Goal: Contribute content: Contribute content

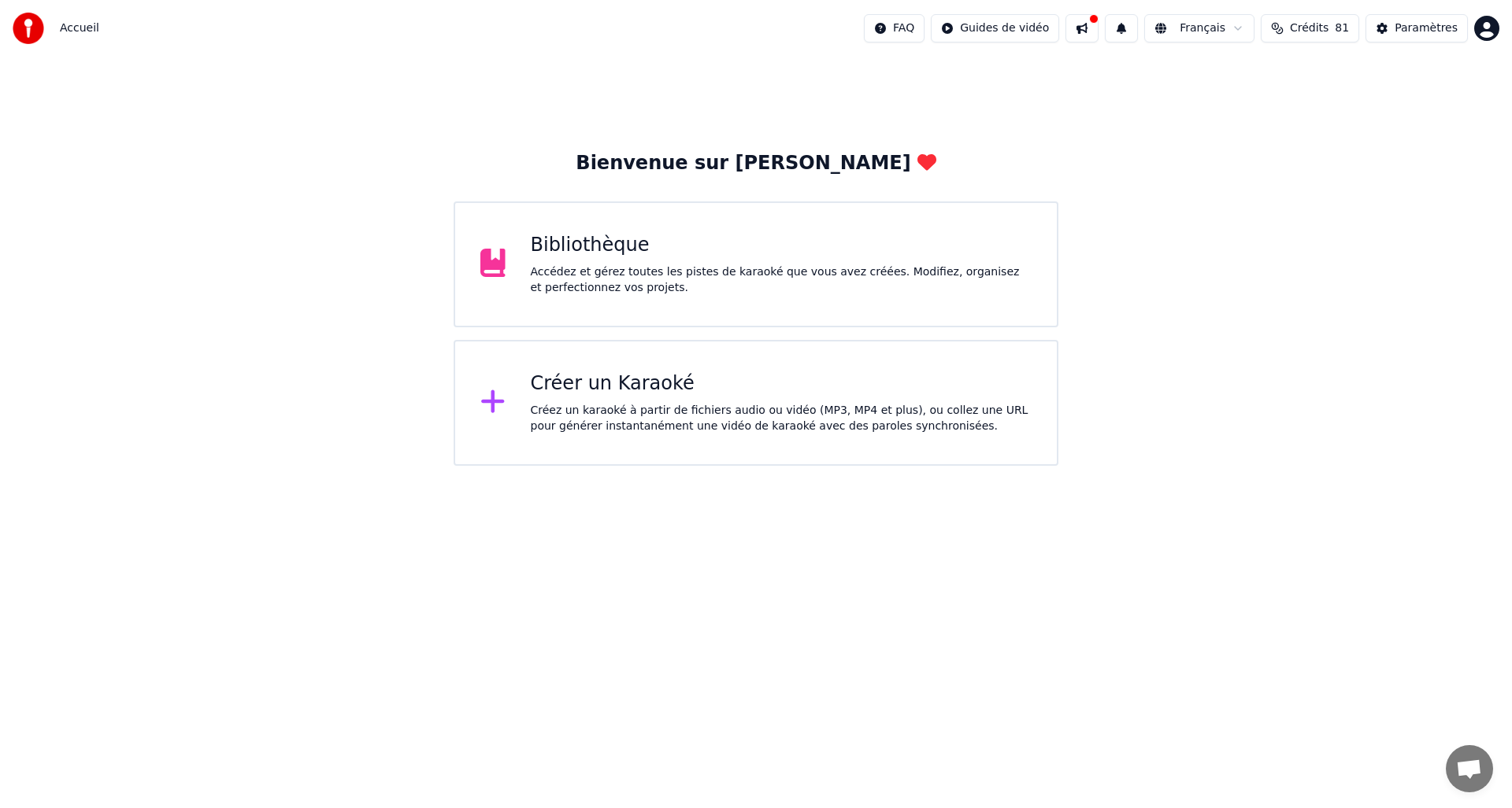
click at [578, 274] on div "Accédez et gérez toutes les pistes de karaoké que vous avez créées. Modifiez, o…" at bounding box center [781, 280] width 501 height 31
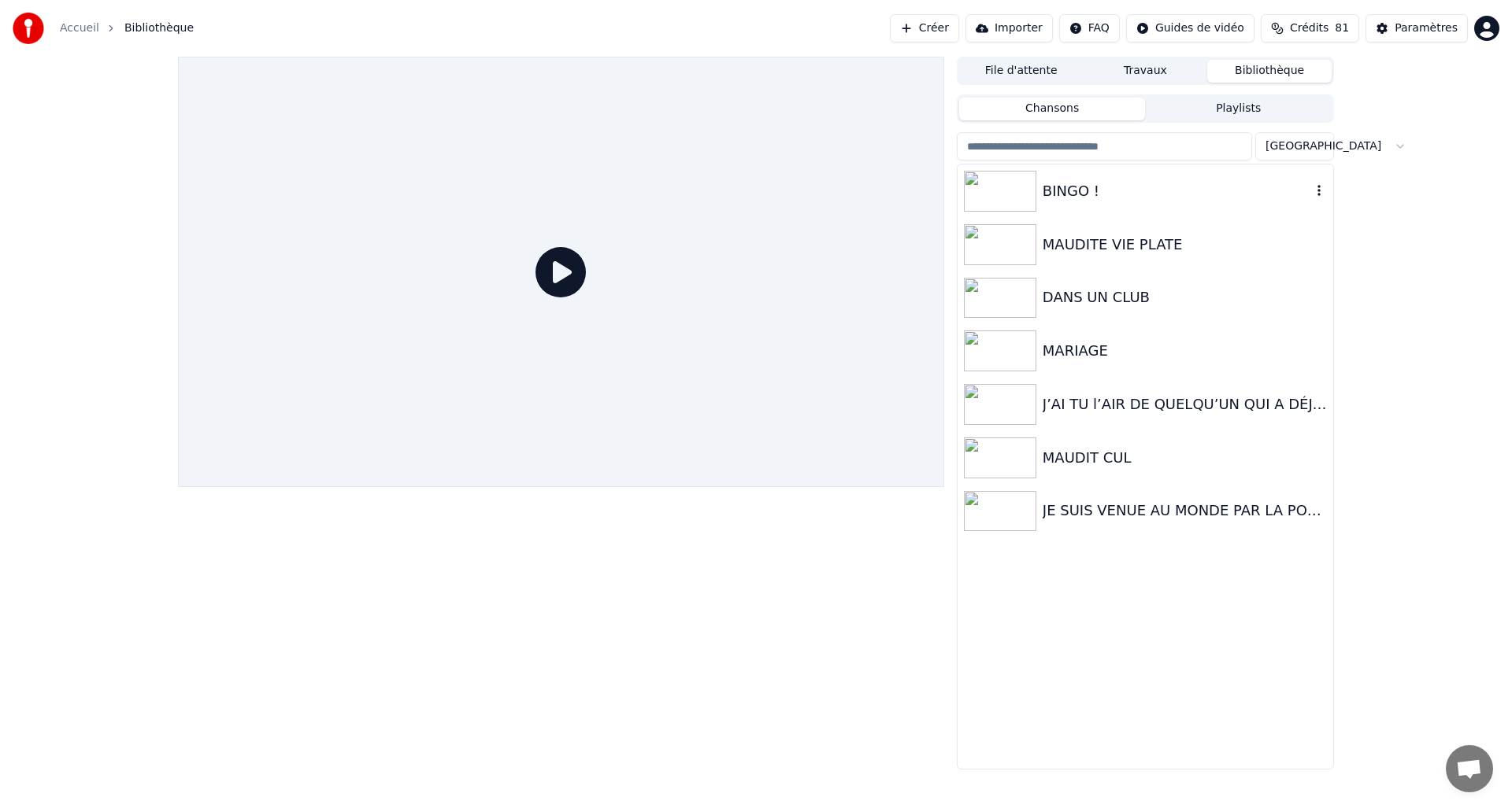
click at [1024, 190] on img at bounding box center [1000, 191] width 72 height 41
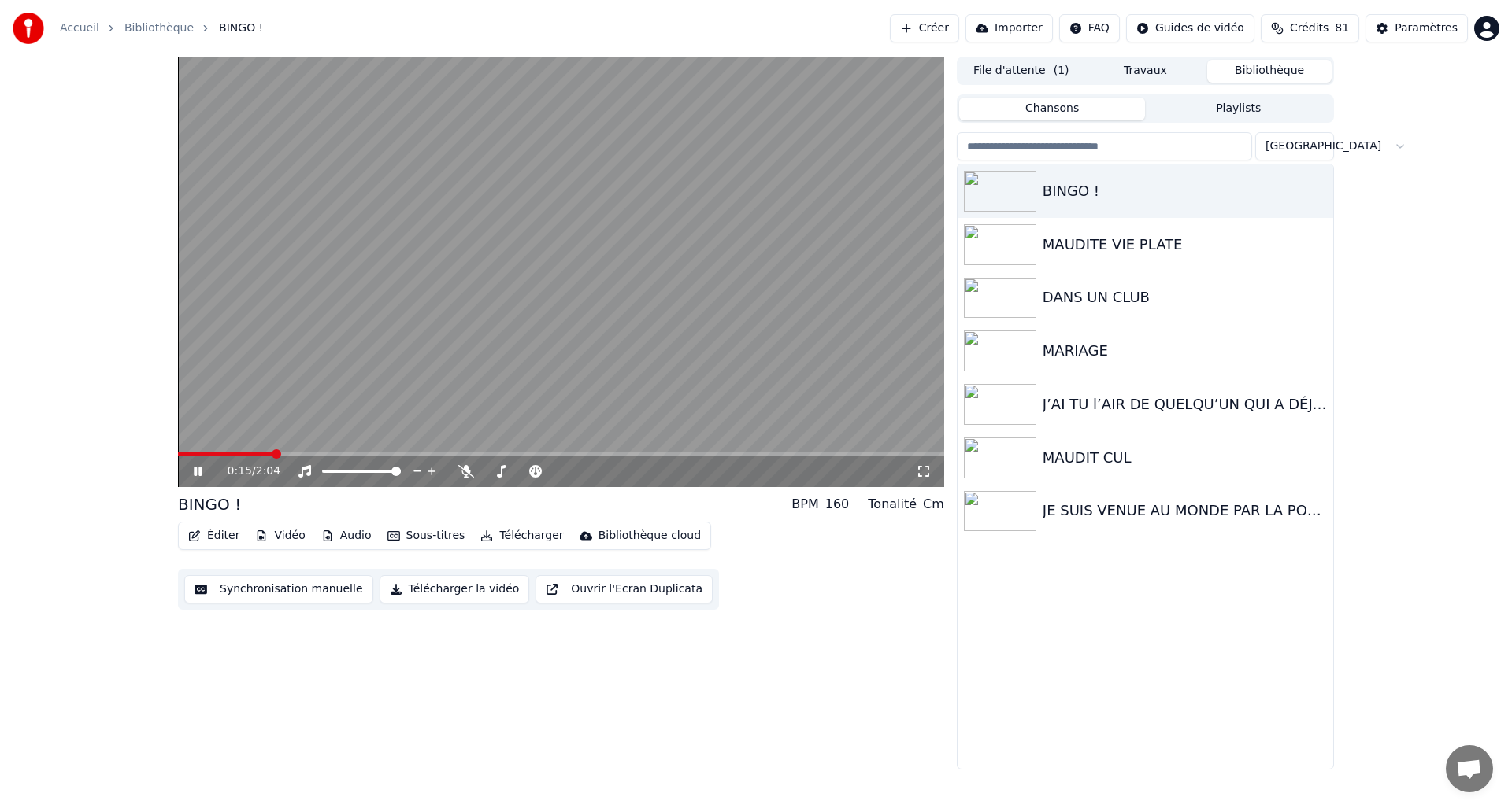
click at [203, 474] on icon at bounding box center [209, 471] width 37 height 13
click at [212, 538] on button "Éditer" at bounding box center [214, 536] width 64 height 22
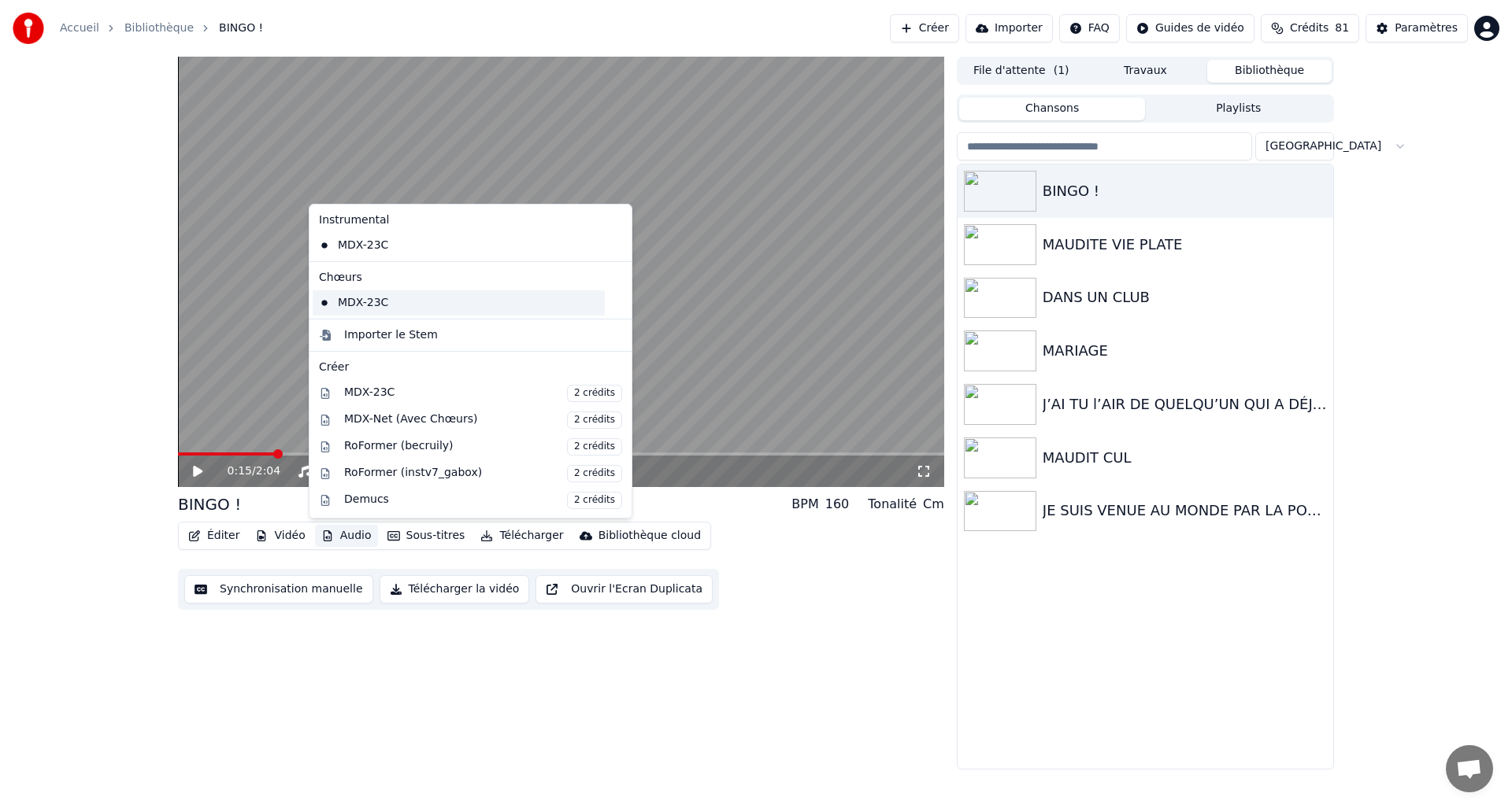
click at [363, 306] on div "MDX-23C" at bounding box center [459, 302] width 292 height 25
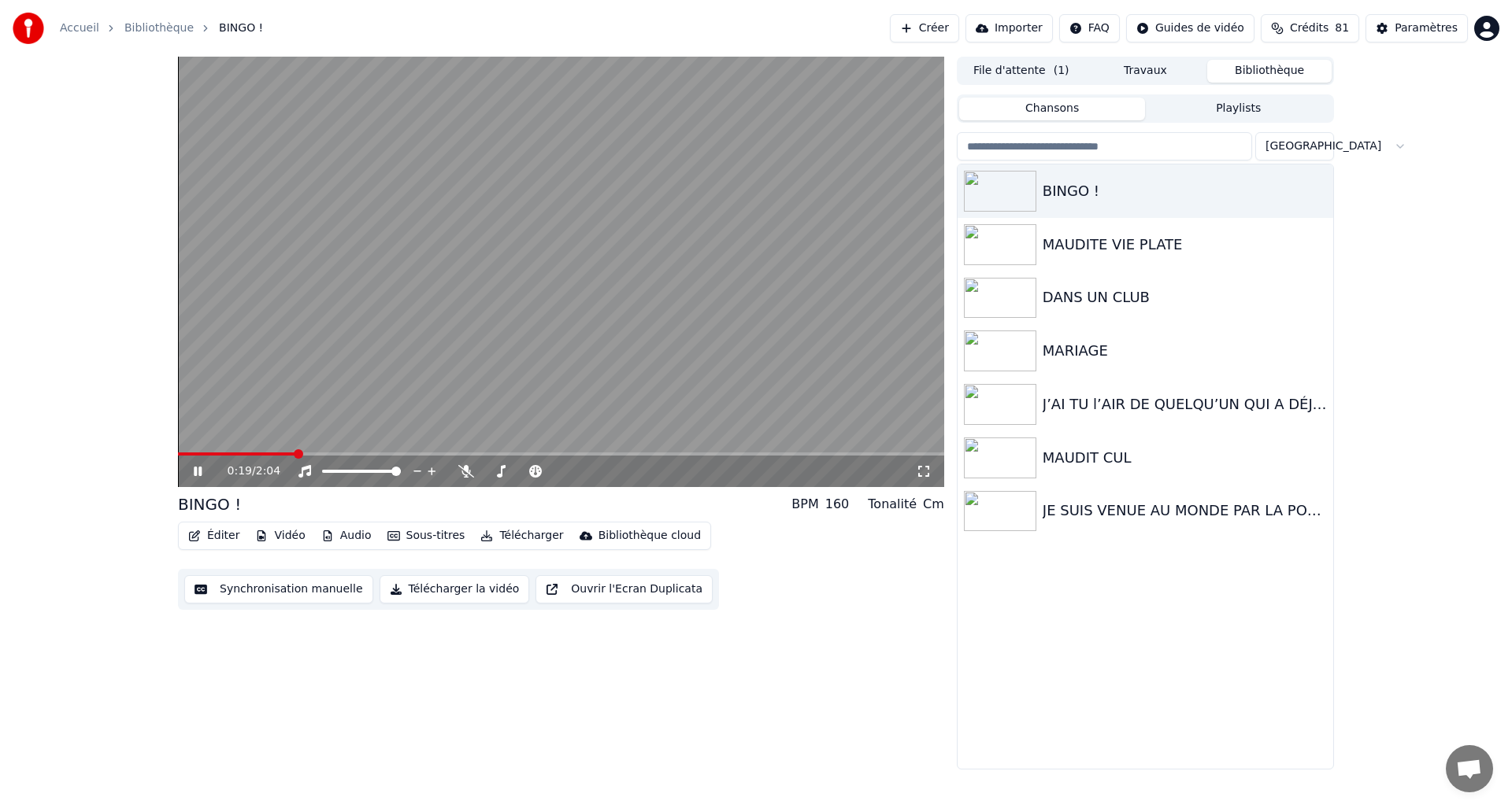
click at [346, 537] on button "Audio" at bounding box center [347, 536] width 63 height 22
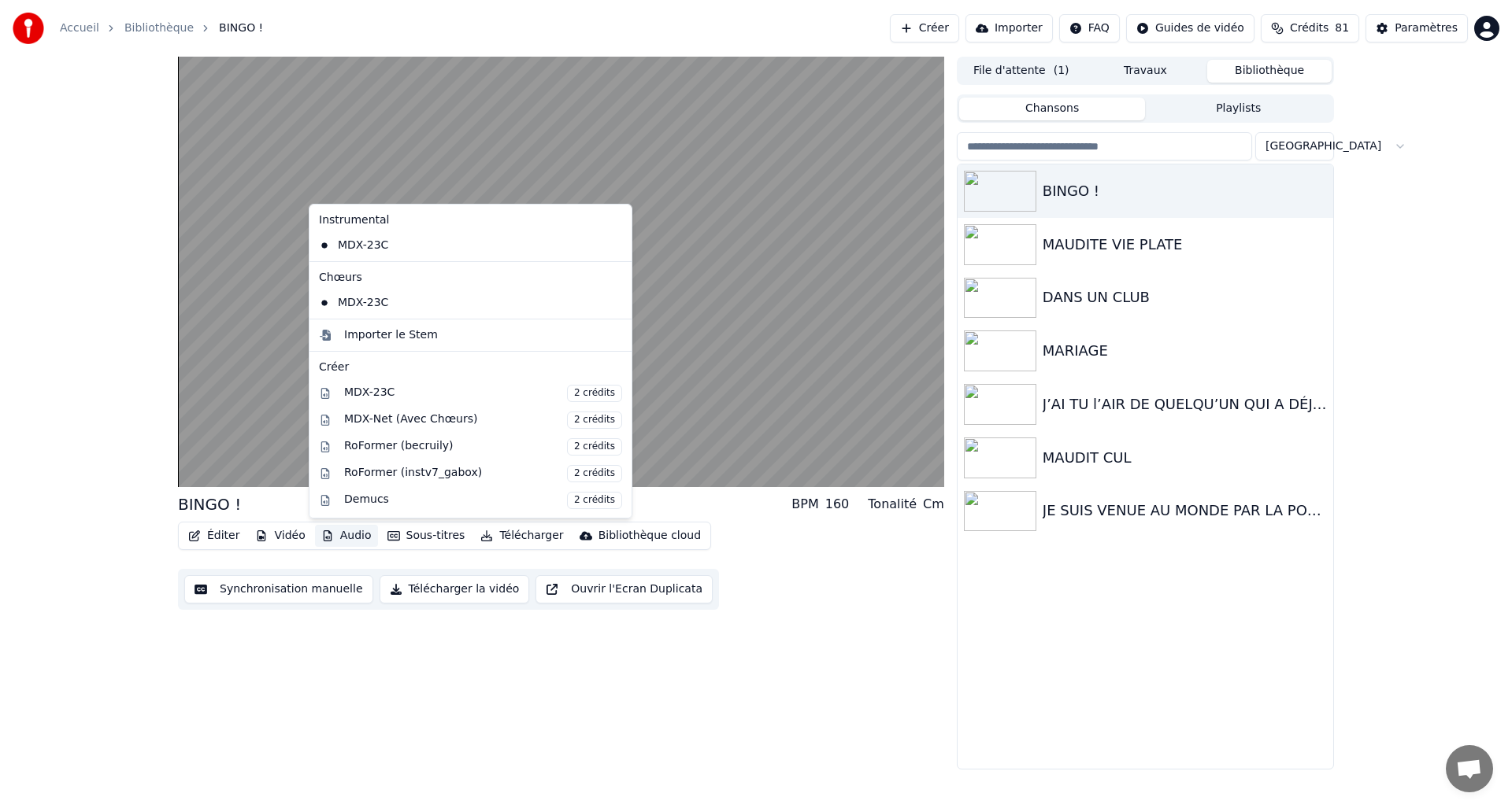
click at [346, 537] on button "Audio" at bounding box center [347, 536] width 63 height 22
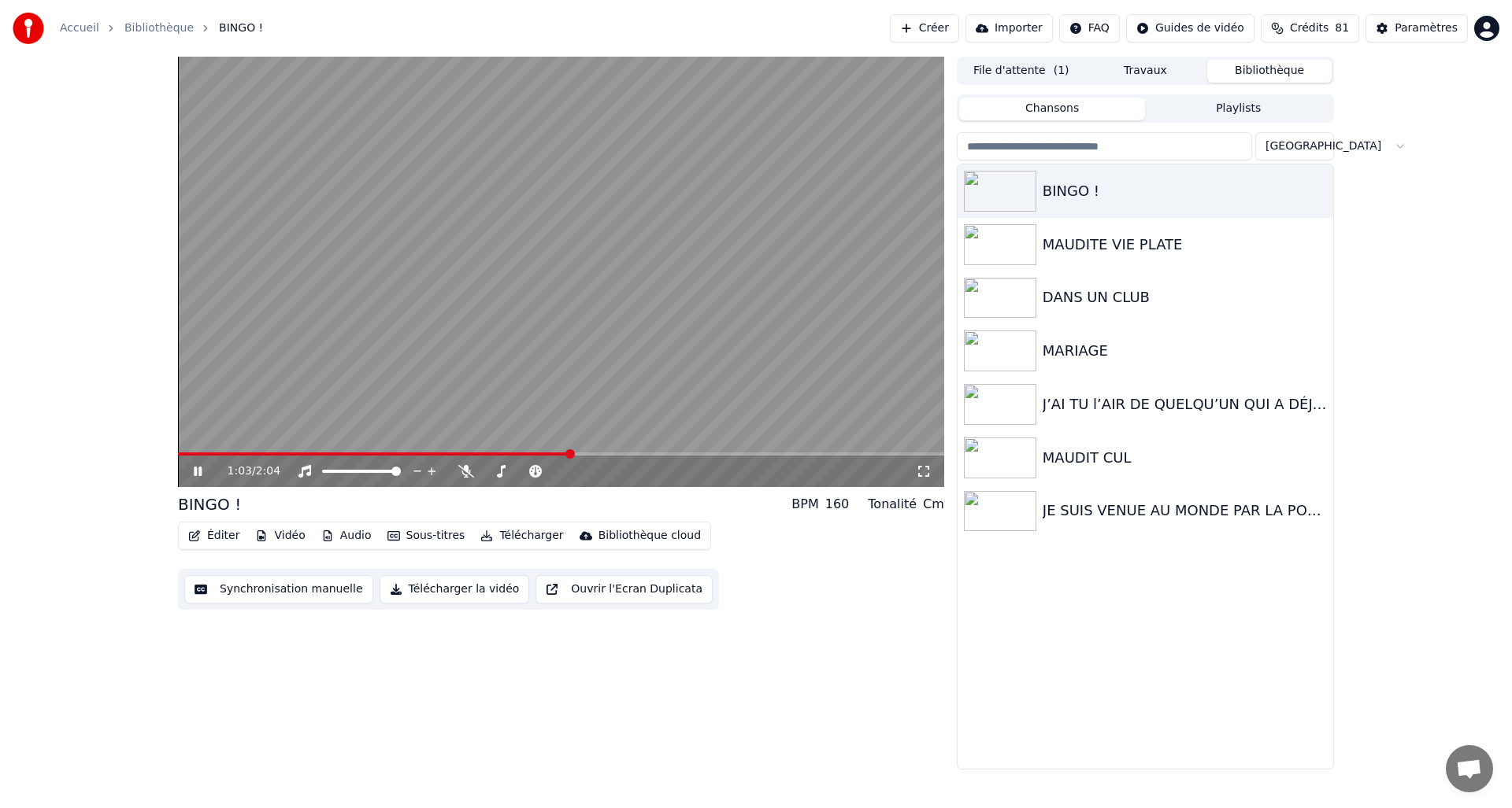
click at [201, 469] on icon at bounding box center [197, 471] width 8 height 9
click at [1391, 29] on button "Paramètres" at bounding box center [1416, 28] width 103 height 29
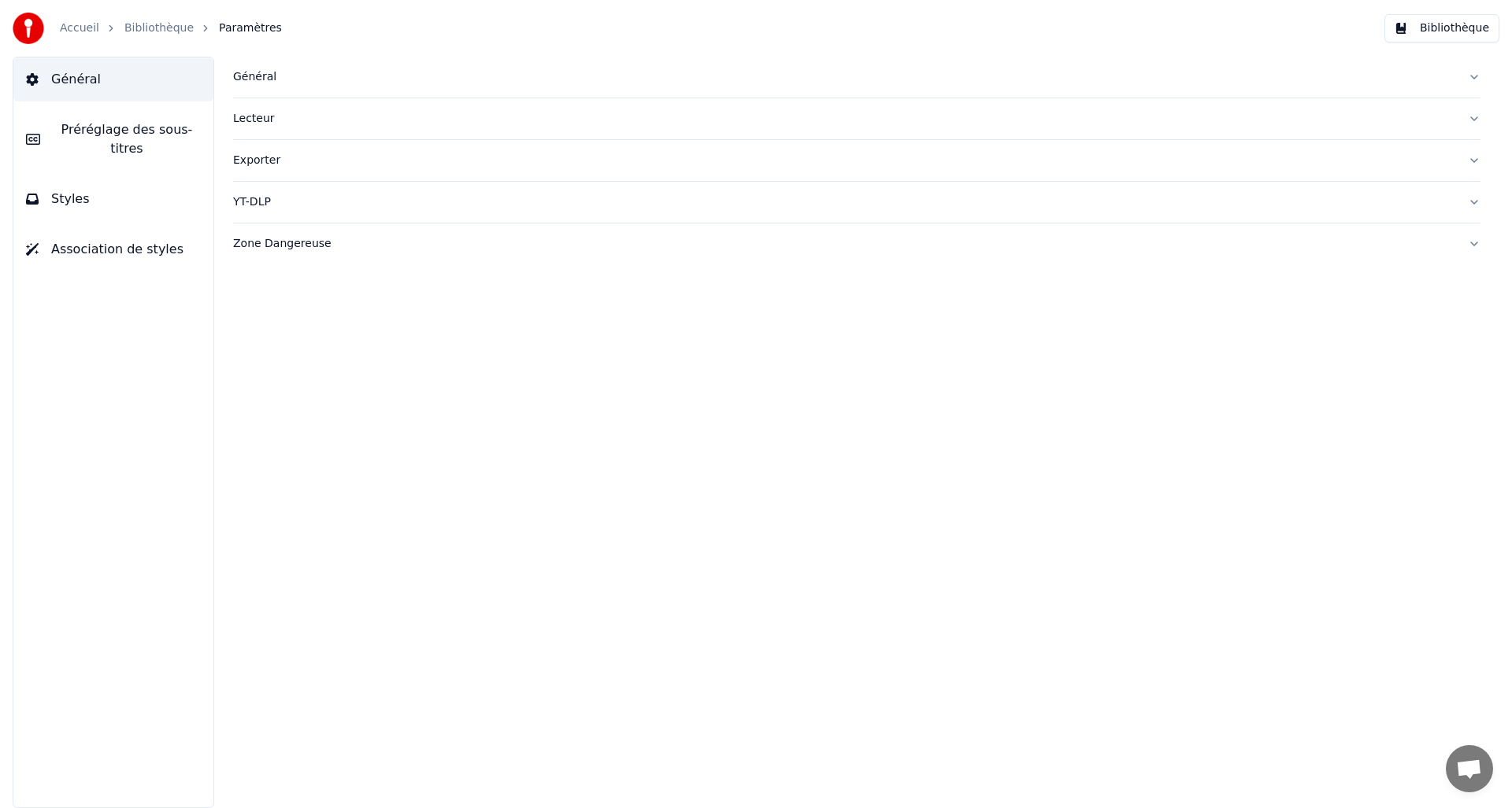
click at [269, 82] on div "Général" at bounding box center [844, 77] width 1223 height 16
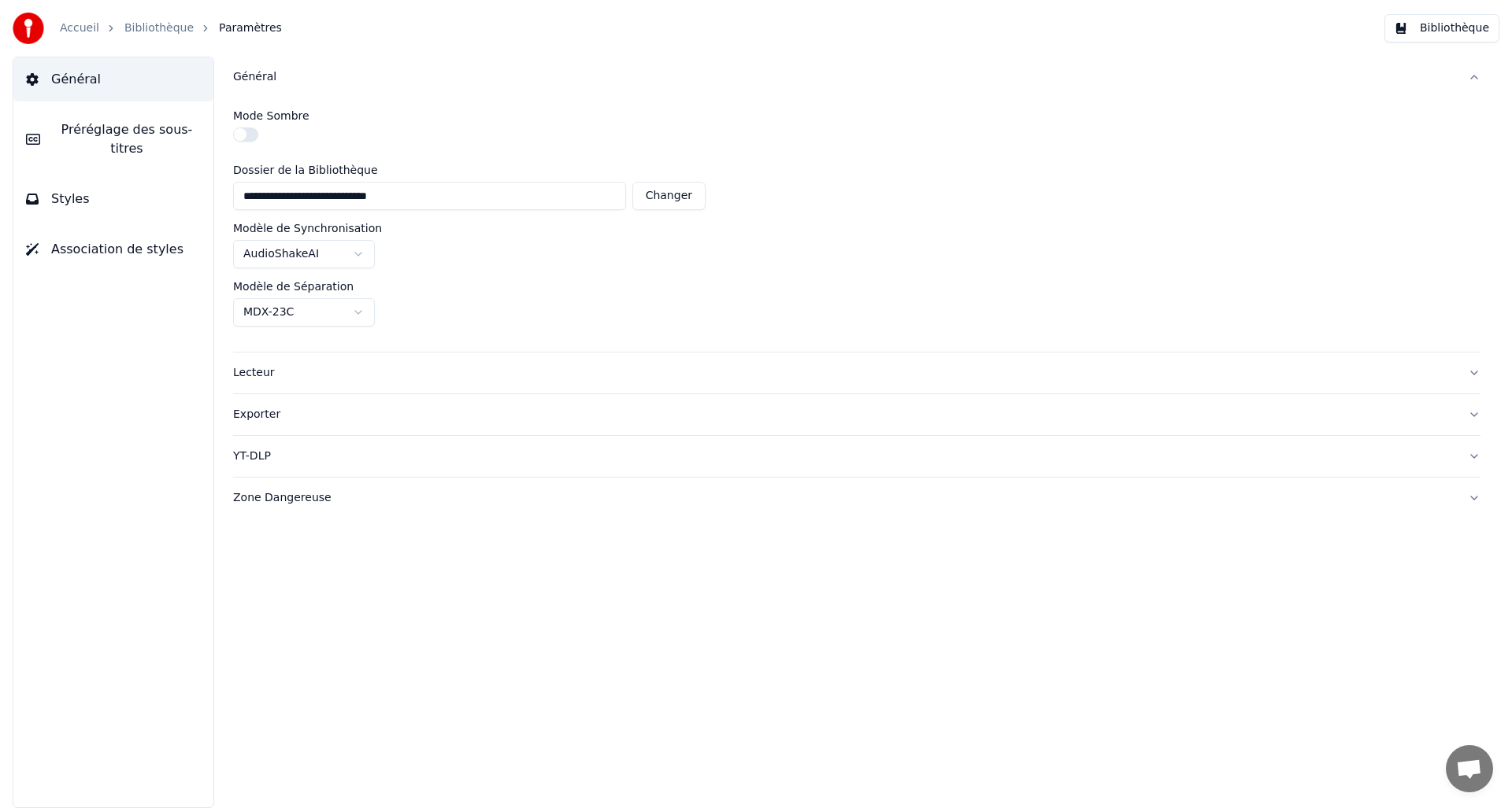
click at [361, 311] on html "**********" at bounding box center [756, 404] width 1512 height 808
click at [619, 287] on html "**********" at bounding box center [756, 404] width 1512 height 808
click at [263, 369] on div "Lecteur" at bounding box center [844, 373] width 1223 height 16
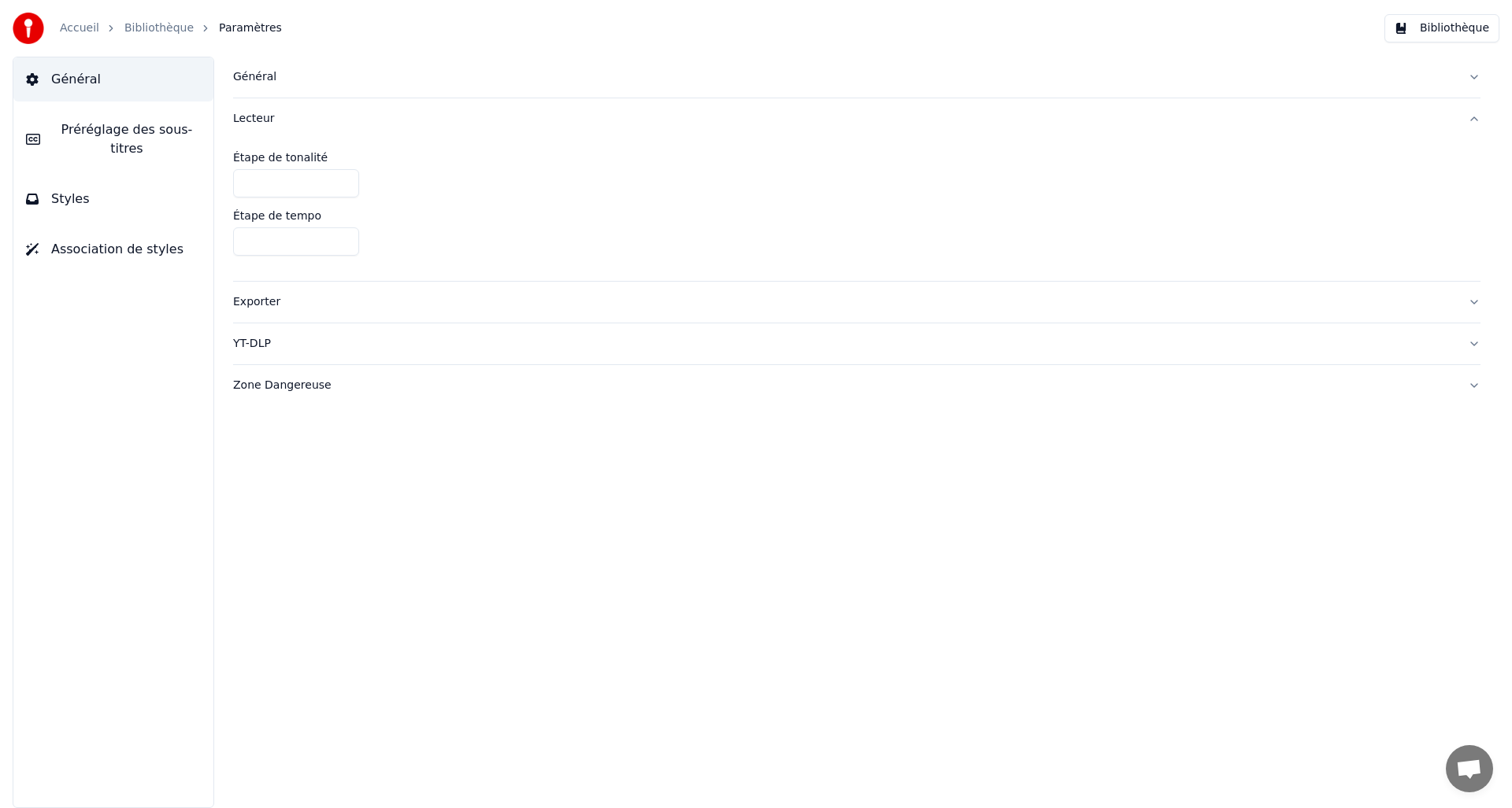
click at [257, 300] on div "Exporter" at bounding box center [844, 301] width 1223 height 16
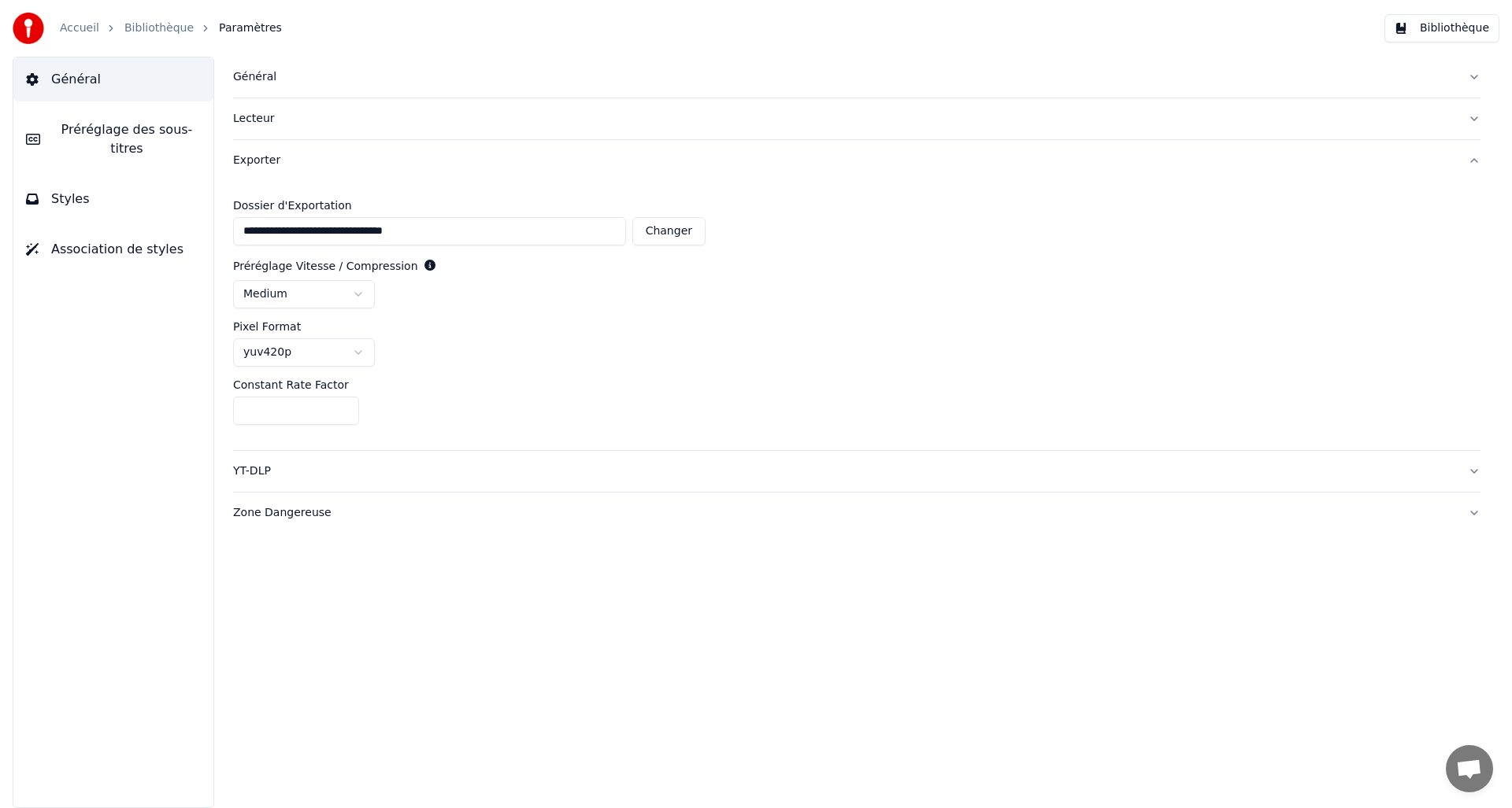
click at [267, 472] on div "YT-DLP" at bounding box center [844, 471] width 1223 height 16
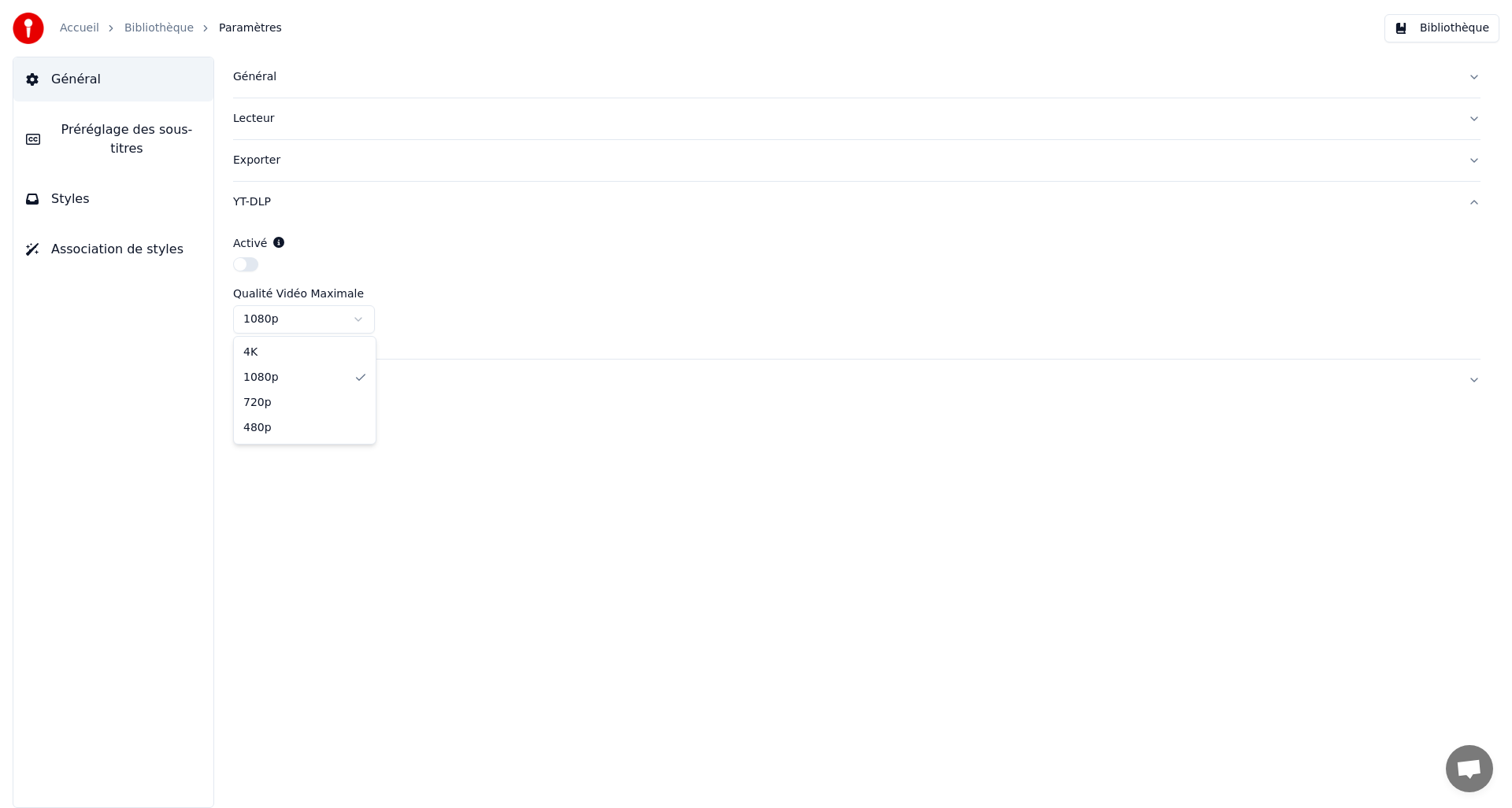
click at [356, 314] on html "Accueil Bibliothèque Paramètres Bibliothèque Général Préréglage des sous-titres…" at bounding box center [756, 404] width 1512 height 808
click at [416, 251] on html "Accueil Bibliothèque Paramètres Bibliothèque Général Préréglage des sous-titres…" at bounding box center [756, 404] width 1512 height 808
click at [286, 383] on div "Zone Dangereuse" at bounding box center [844, 380] width 1223 height 16
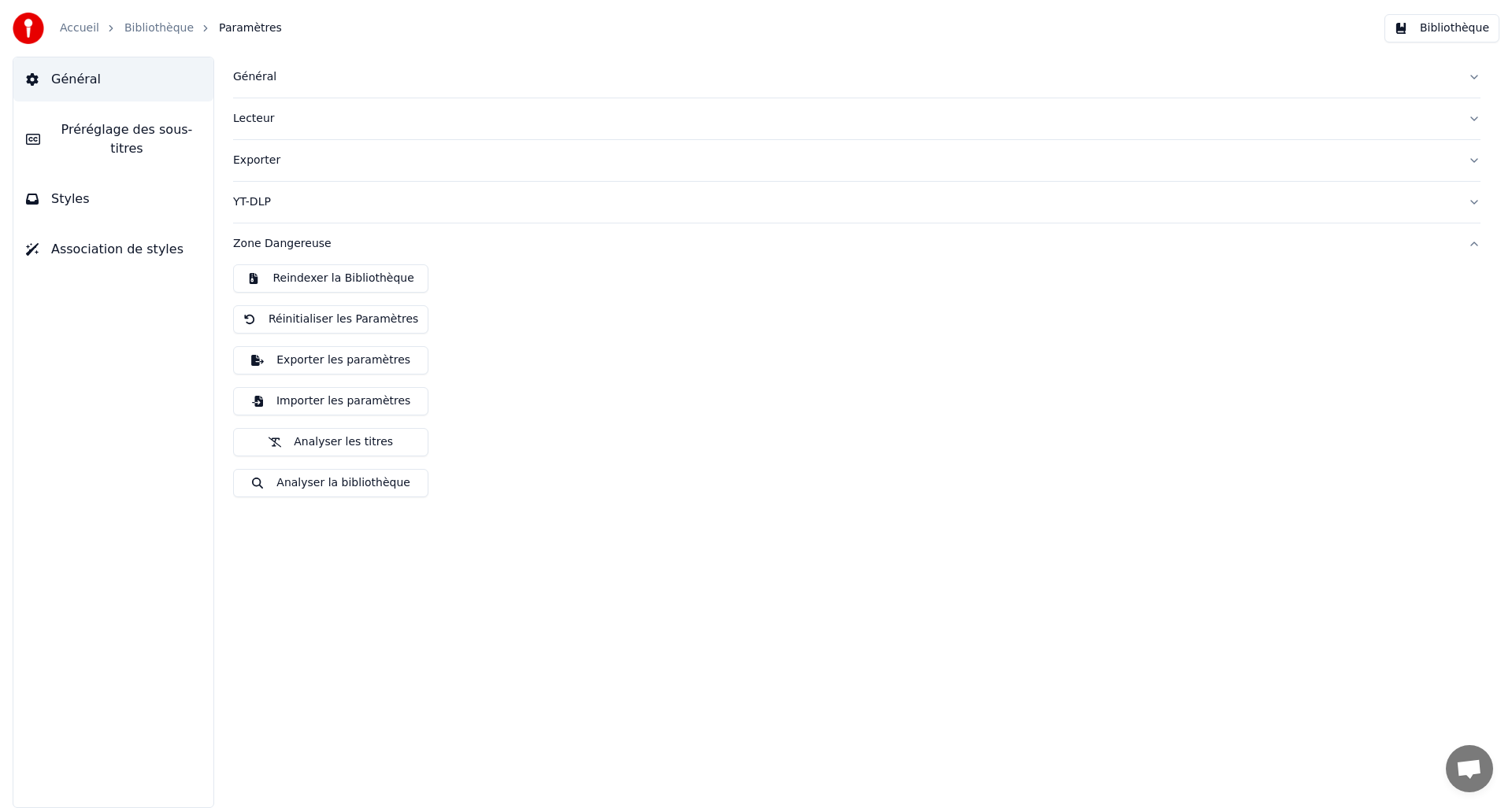
click at [135, 133] on span "Préréglage des sous-titres" at bounding box center [127, 139] width 148 height 38
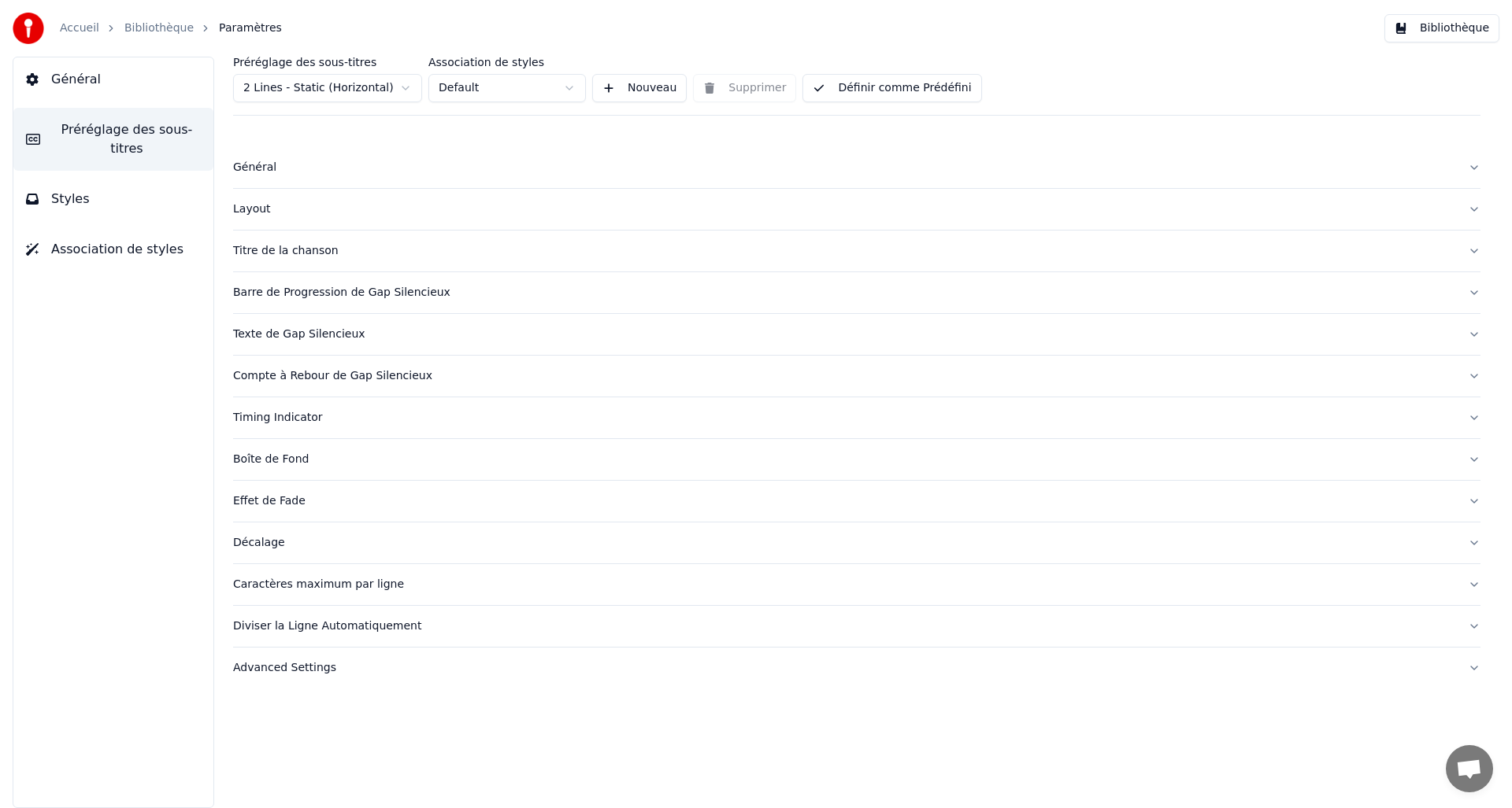
click at [267, 175] on div "Général" at bounding box center [844, 167] width 1223 height 16
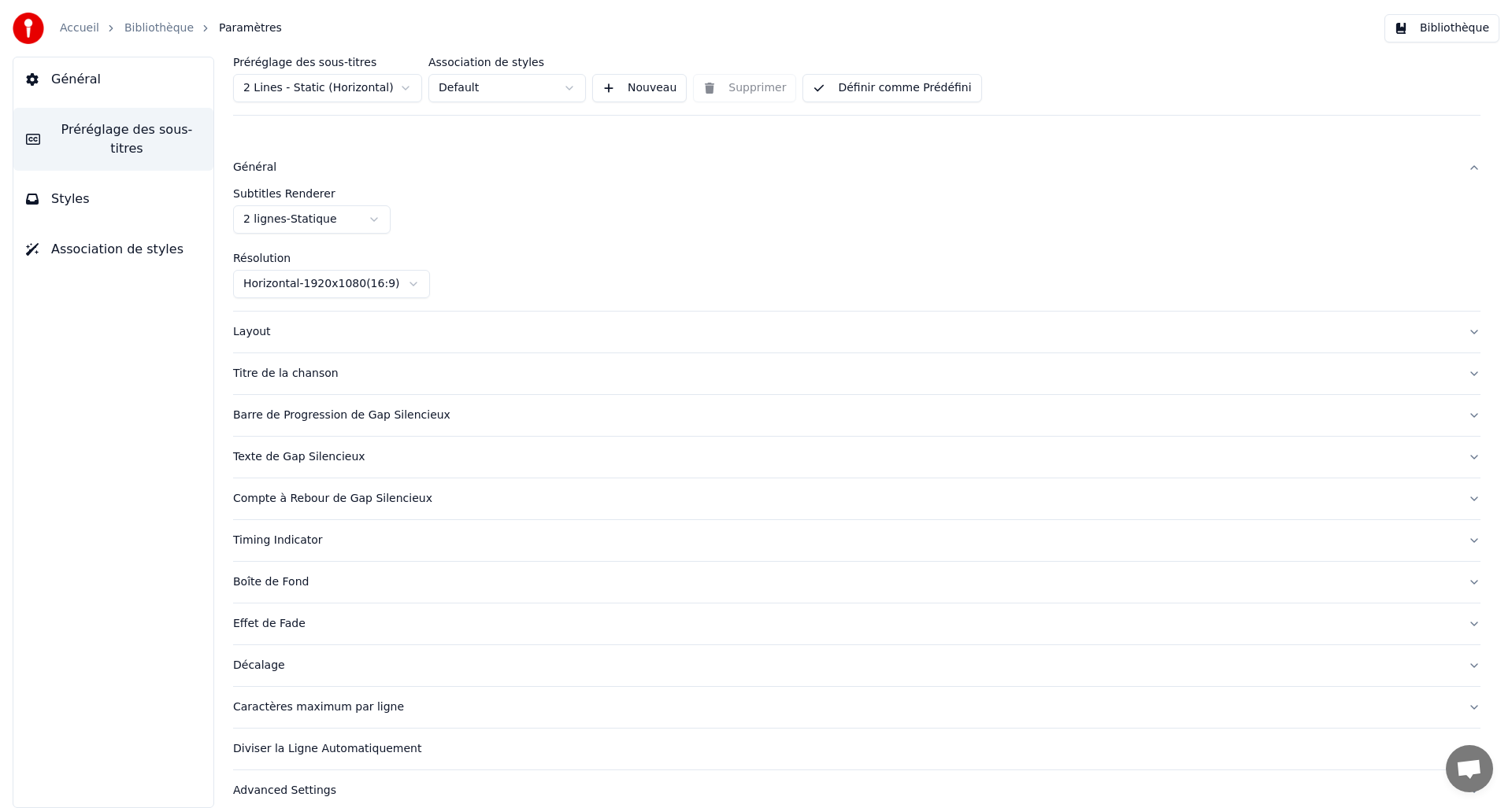
click at [260, 333] on div "Layout" at bounding box center [844, 332] width 1223 height 16
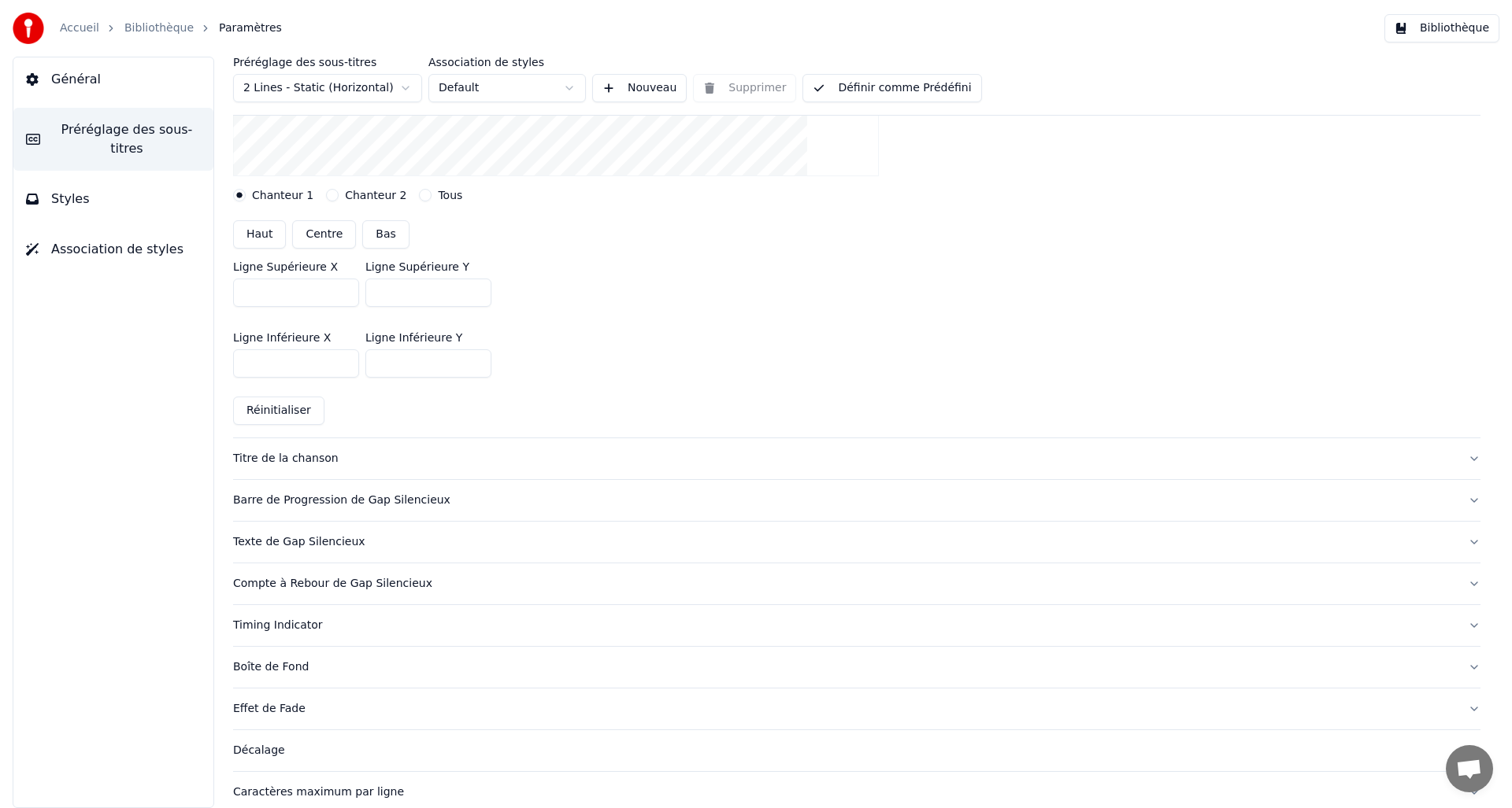
scroll to position [412, 0]
click at [284, 465] on button "Titre de la chanson" at bounding box center [856, 458] width 1248 height 41
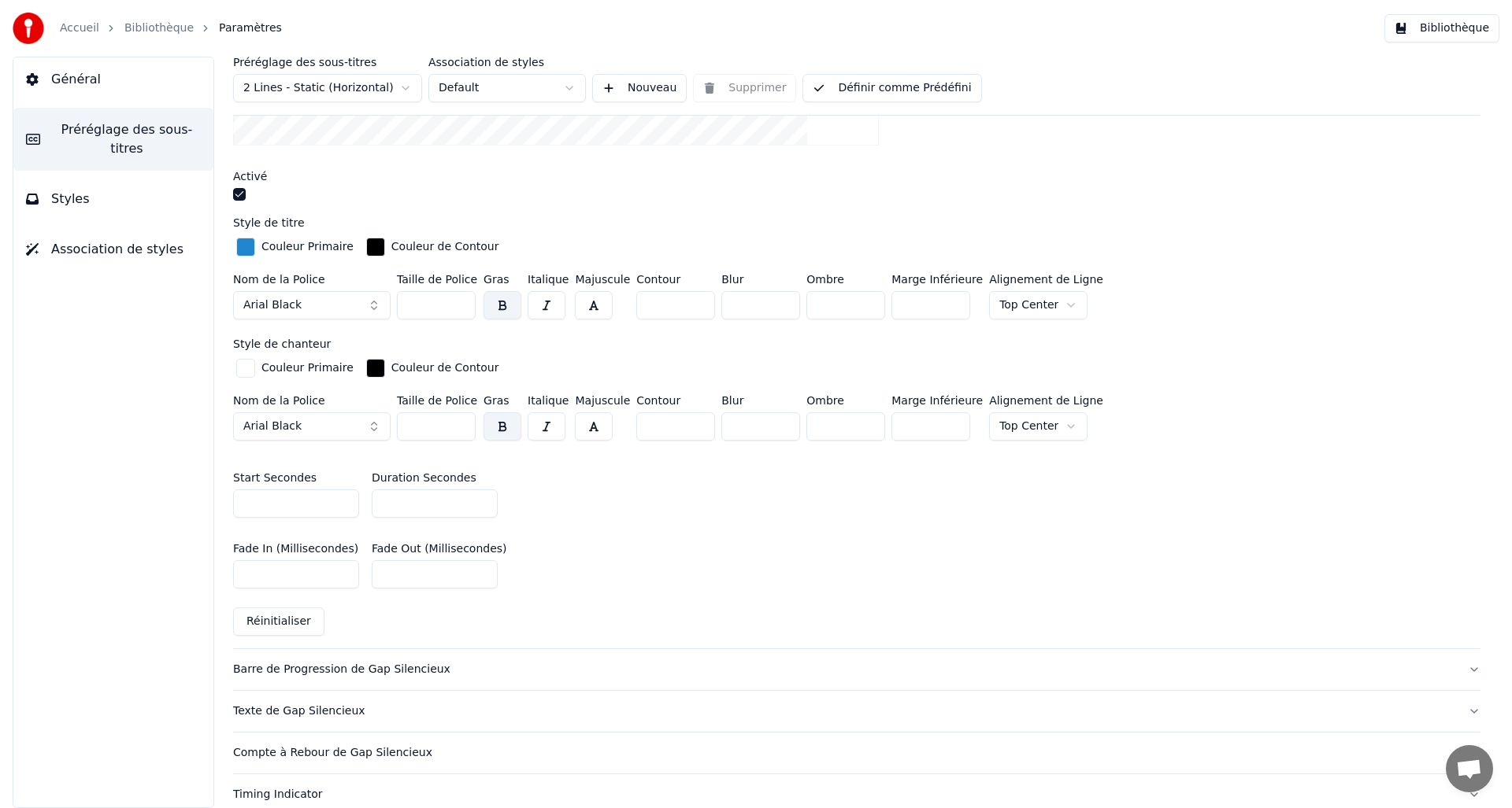
scroll to position [485, 0]
click at [292, 665] on div "Barre de Progression de Gap Silencieux" at bounding box center [844, 668] width 1223 height 16
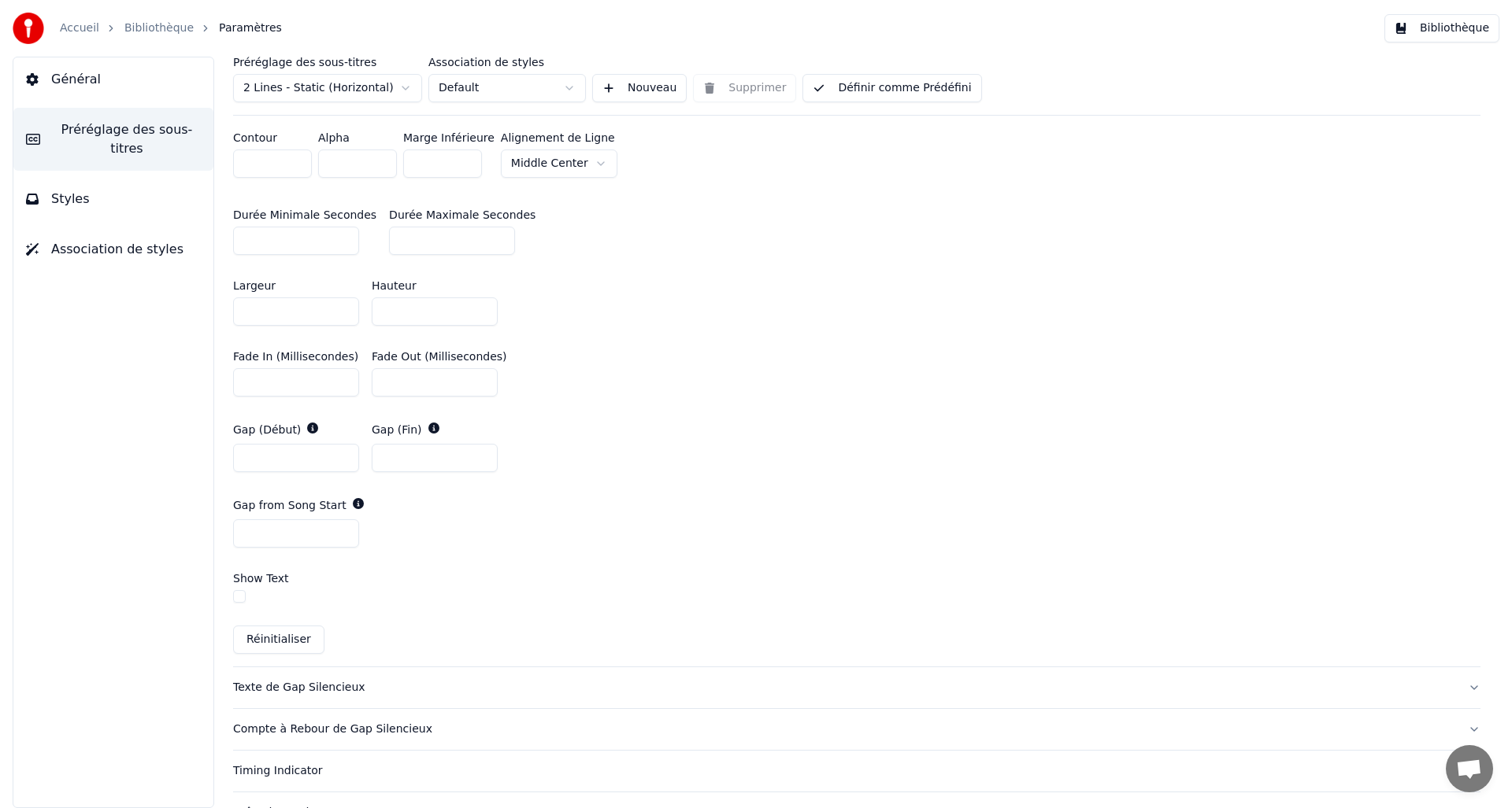
scroll to position [899, 0]
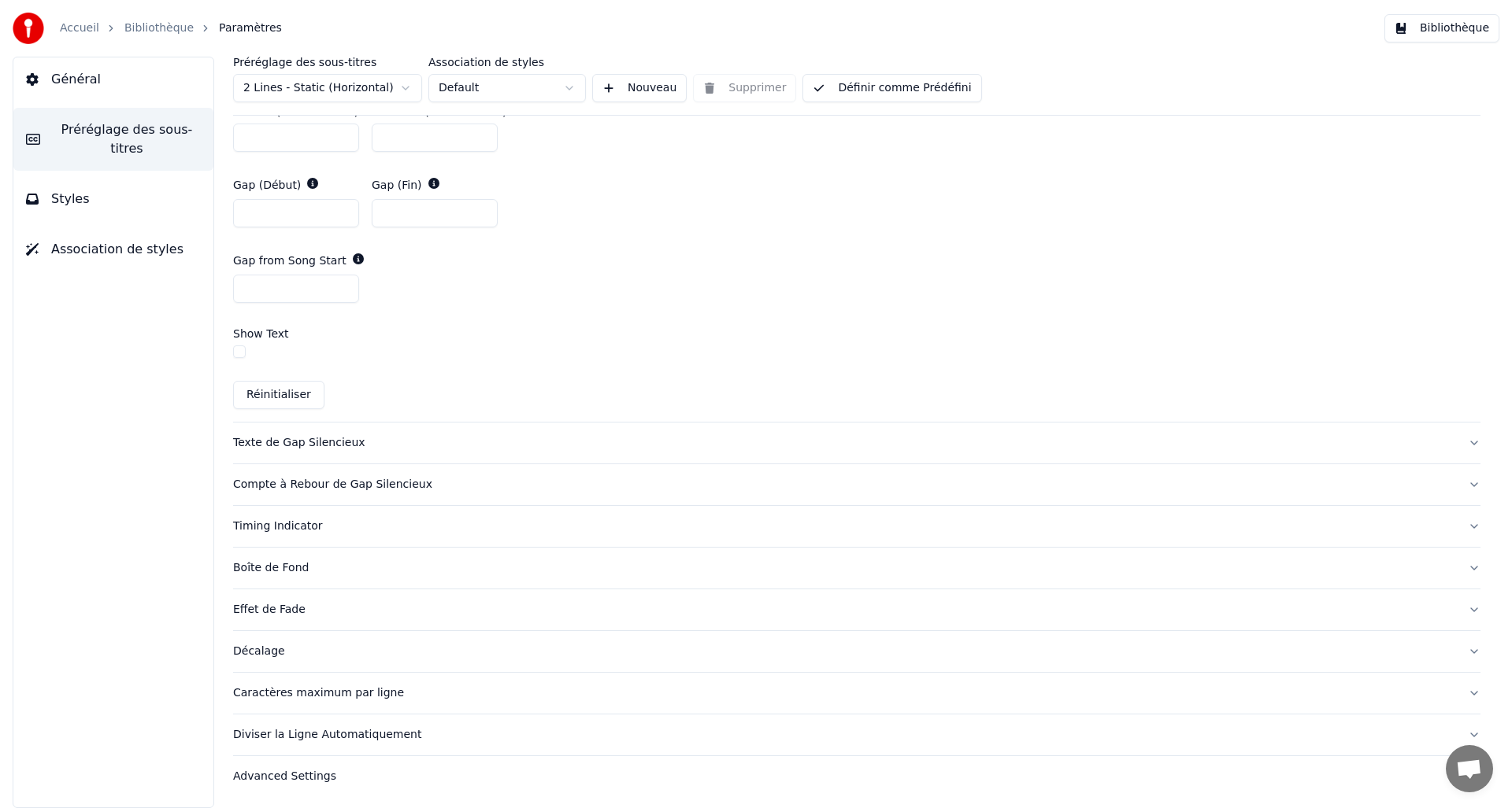
click at [301, 445] on div "Texte de Gap Silencieux" at bounding box center [844, 443] width 1223 height 16
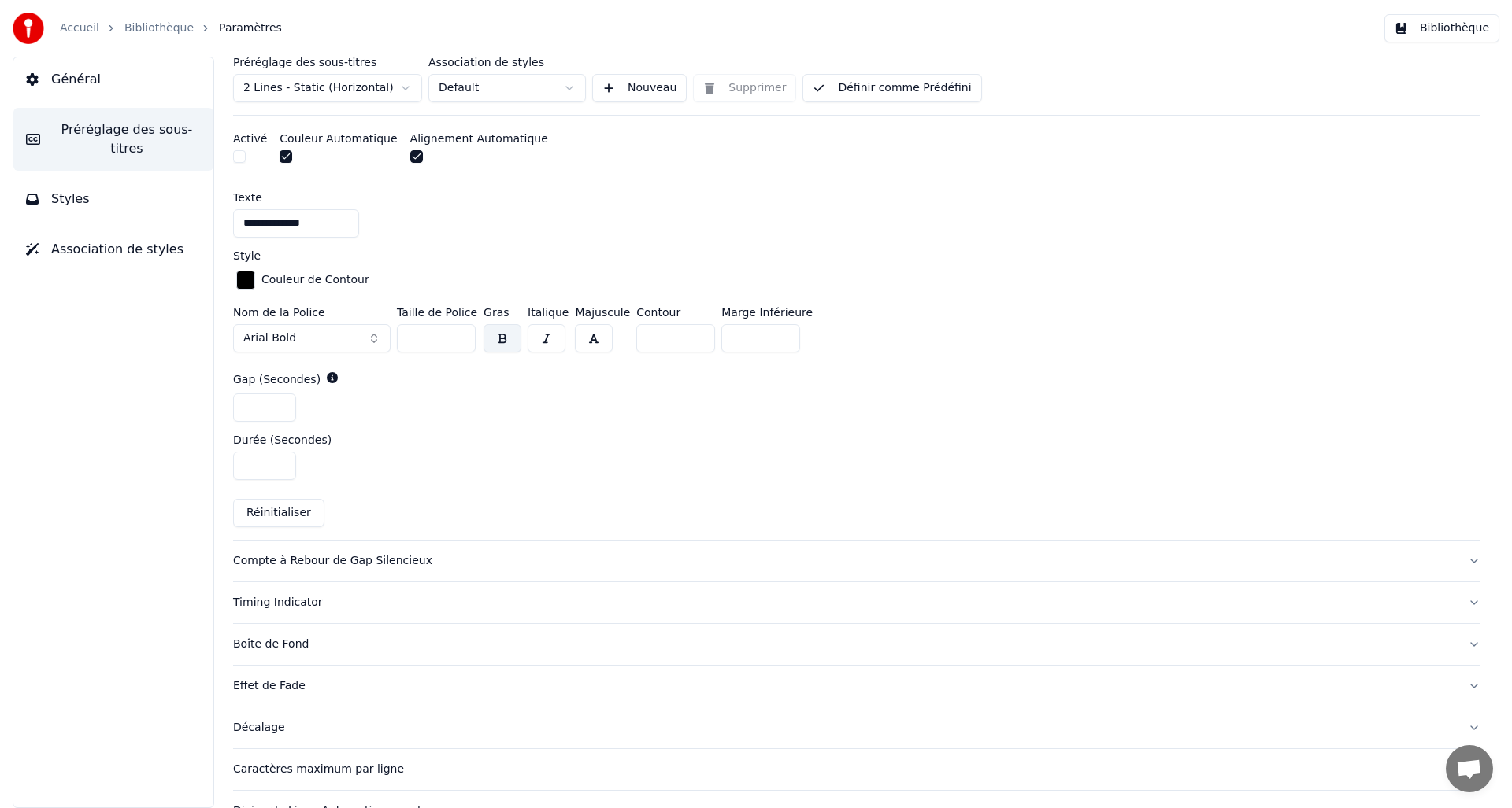
scroll to position [681, 0]
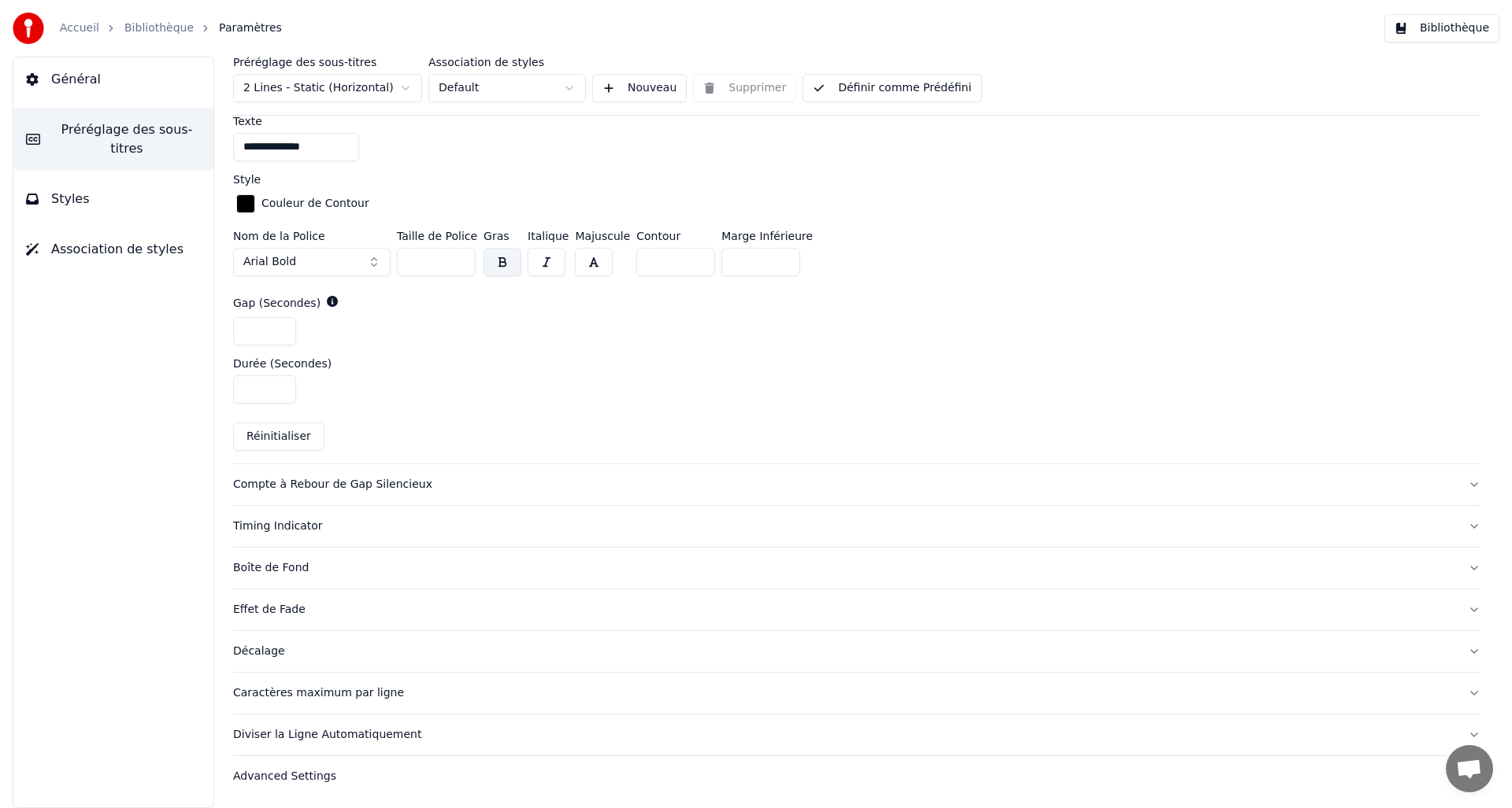
click at [351, 482] on div "Compte à Rebour de Gap Silencieux" at bounding box center [844, 484] width 1223 height 16
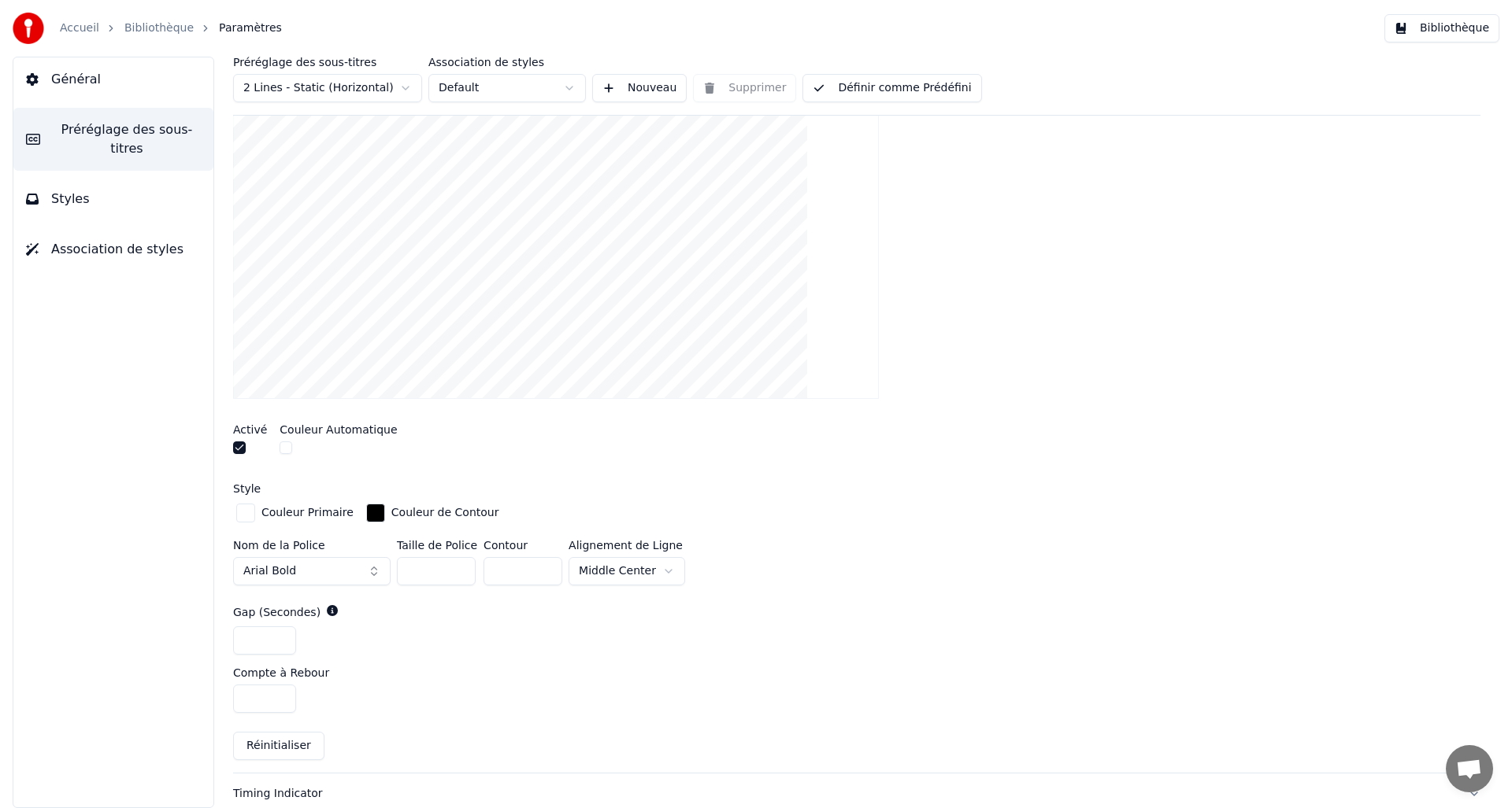
scroll to position [623, 0]
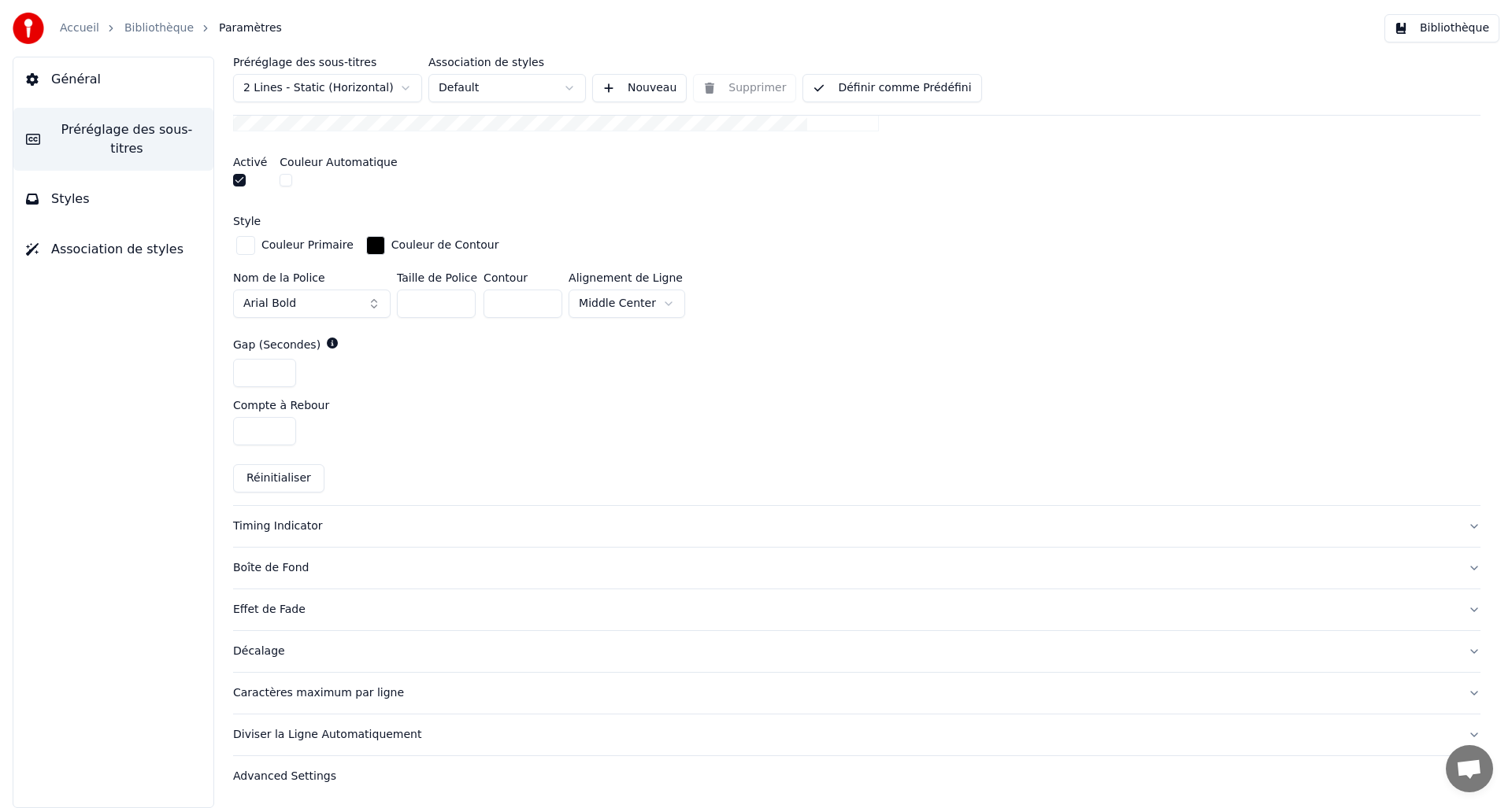
click at [284, 527] on div "Timing Indicator" at bounding box center [844, 526] width 1223 height 16
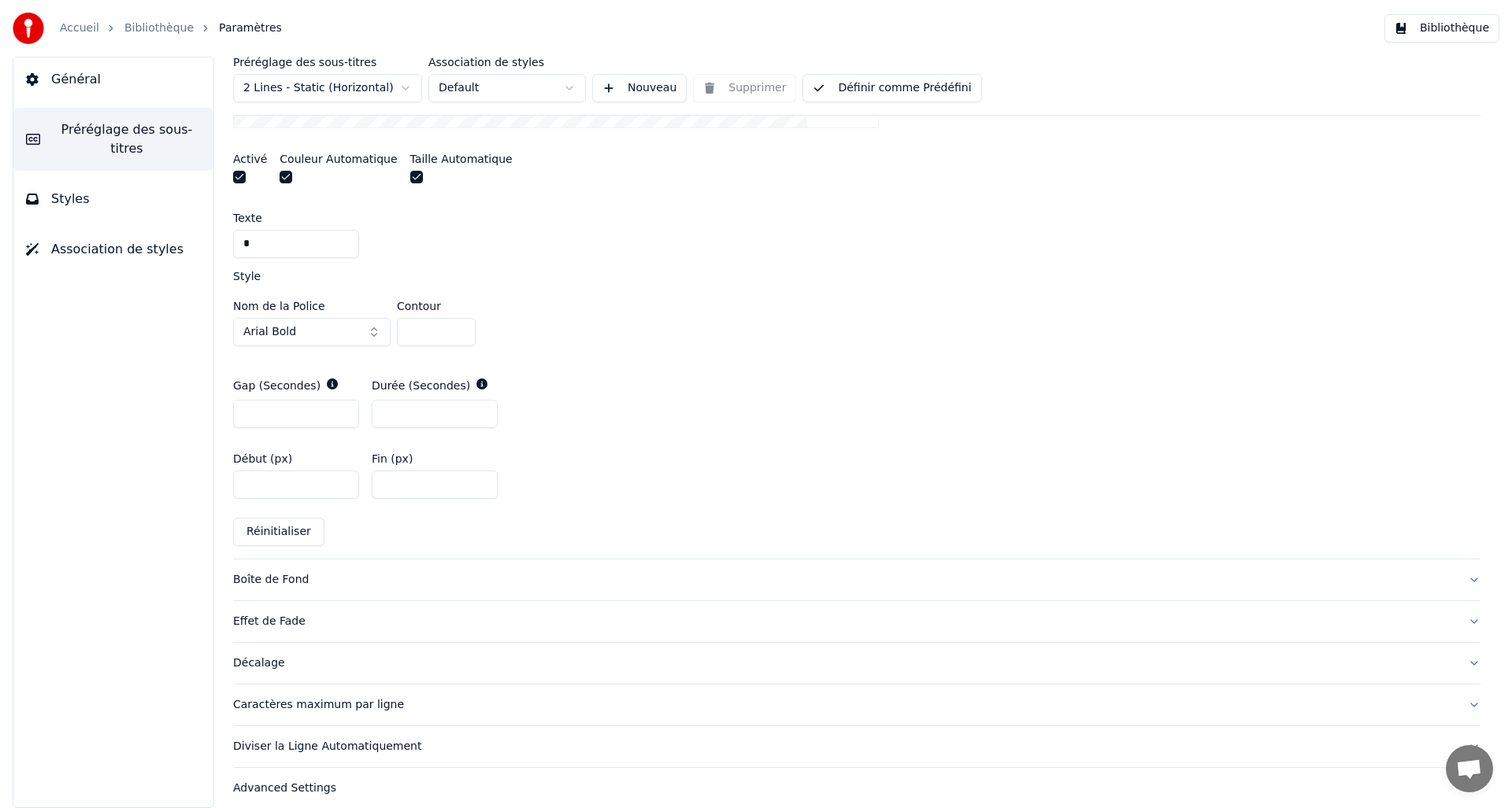
scroll to position [681, 0]
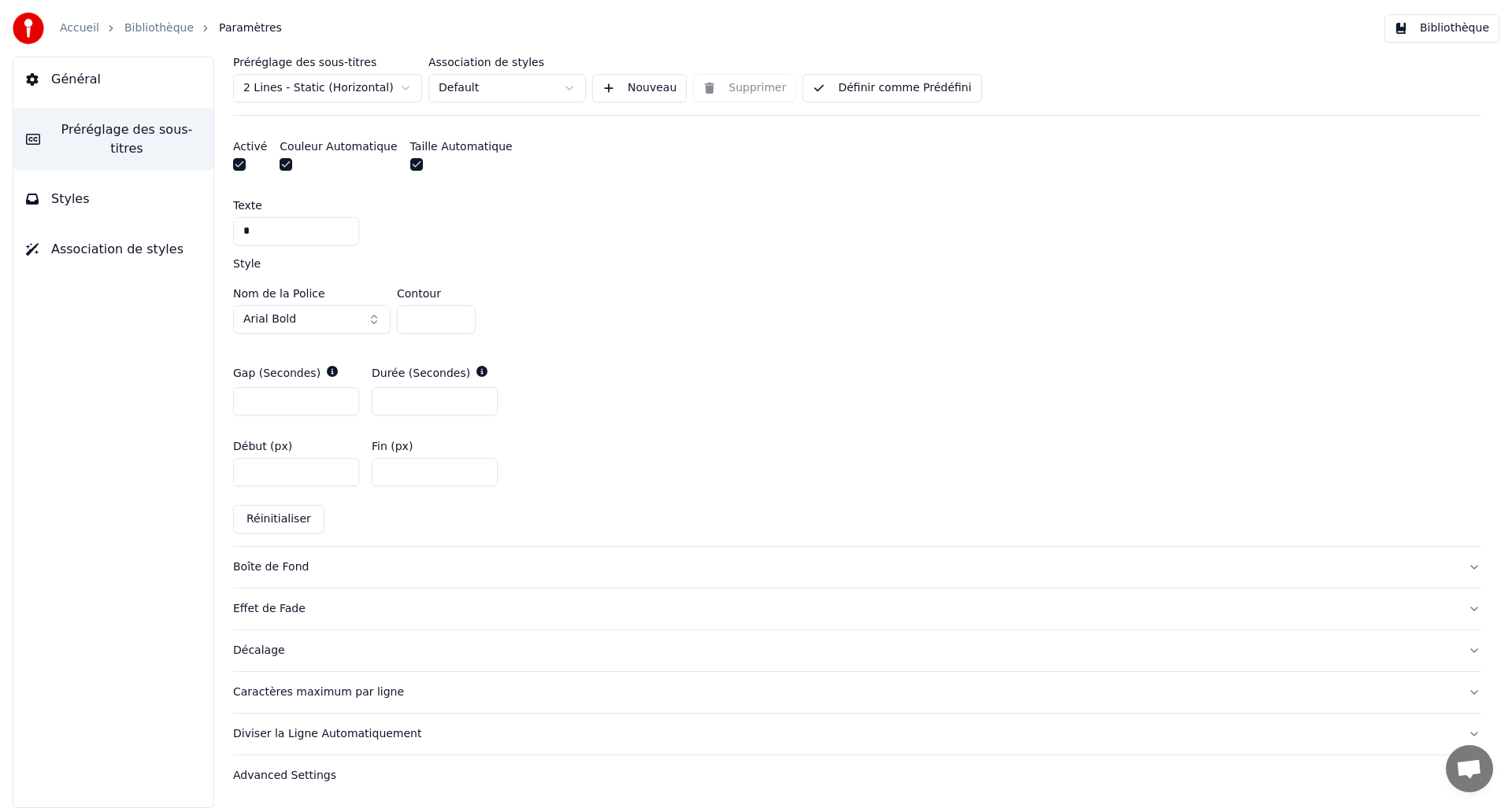
click at [296, 566] on div "Boîte de Fond" at bounding box center [844, 567] width 1223 height 16
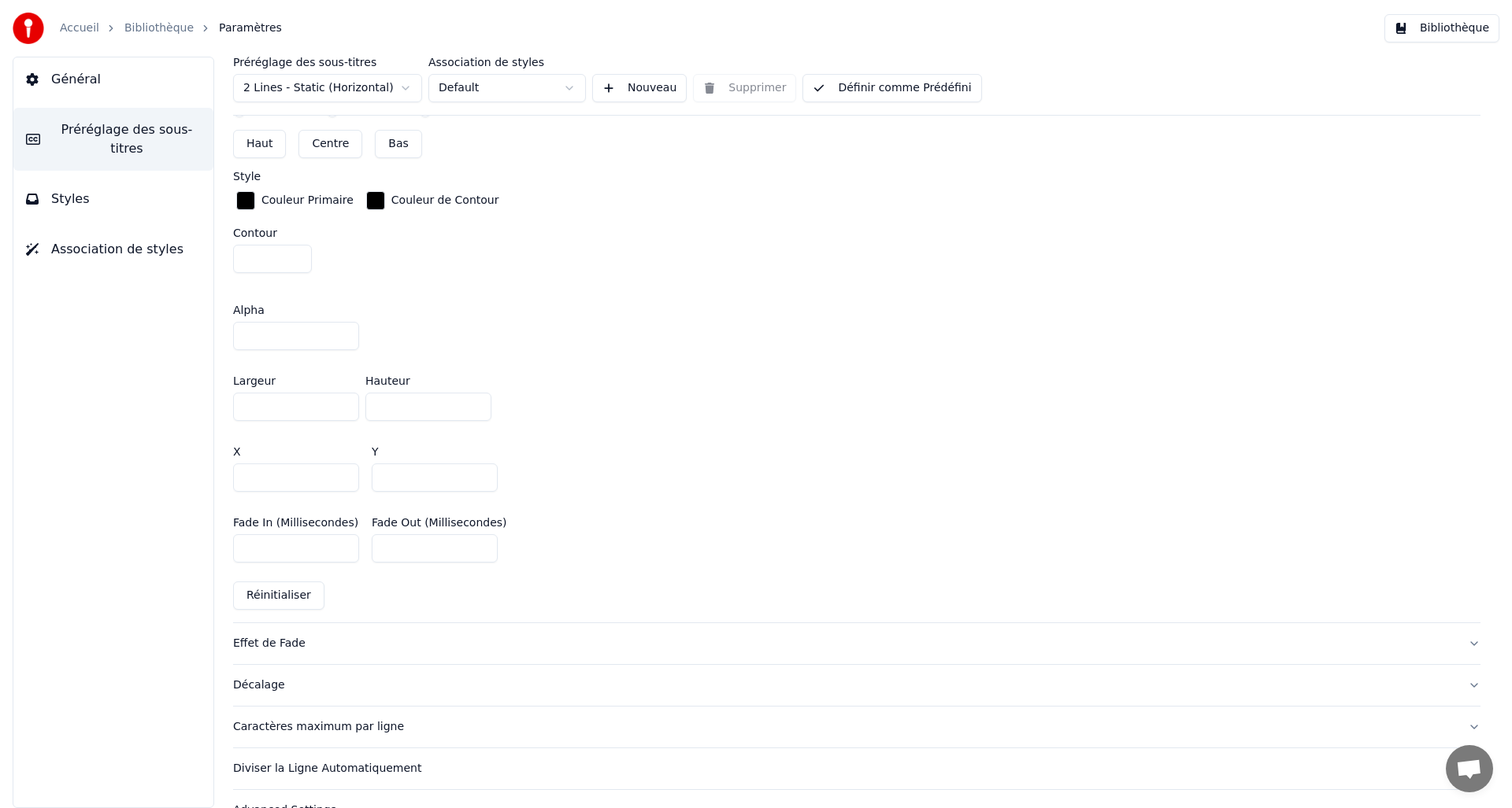
scroll to position [839, 0]
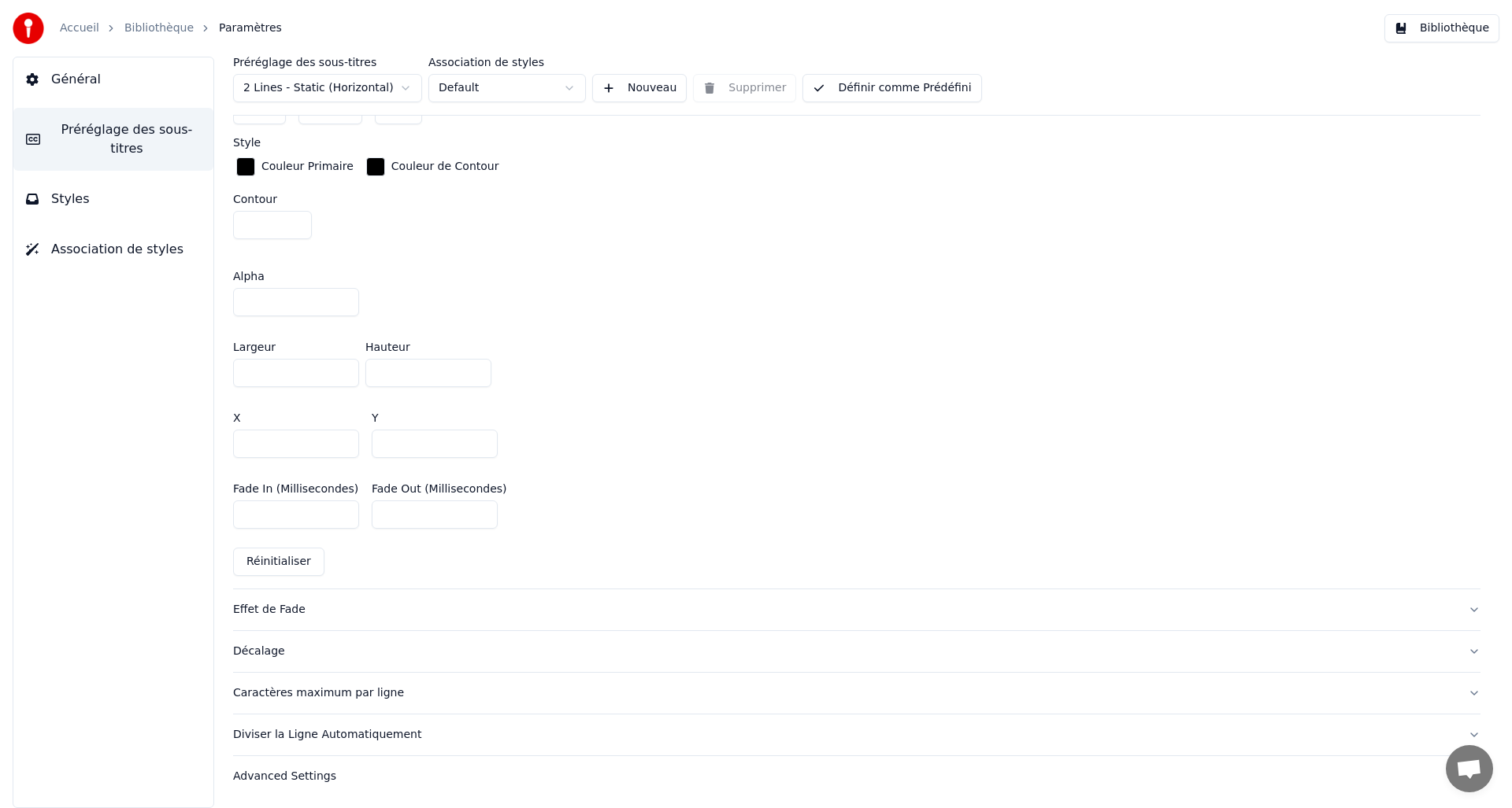
click at [269, 606] on div "Effet de Fade" at bounding box center [844, 609] width 1223 height 16
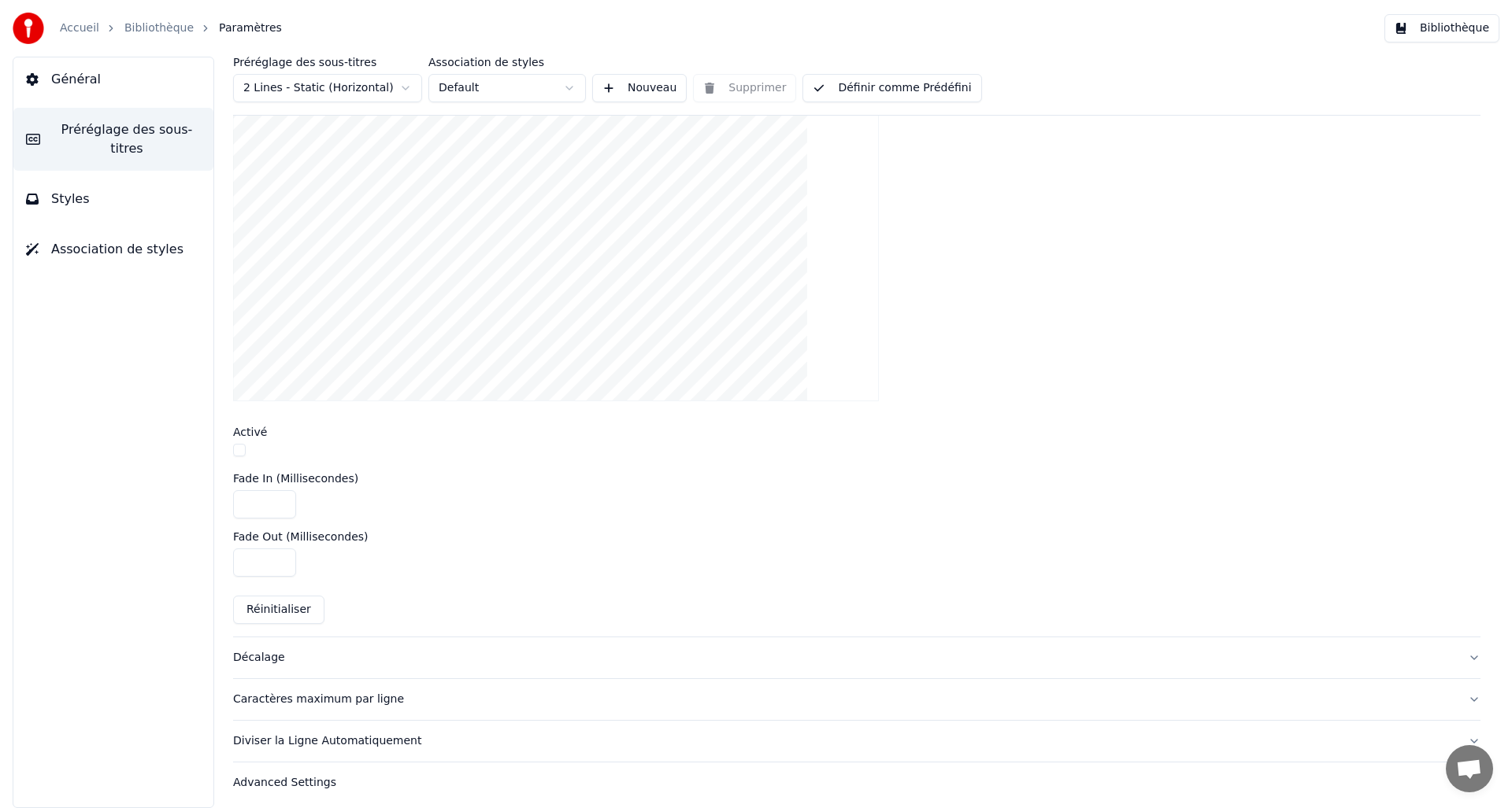
scroll to position [485, 0]
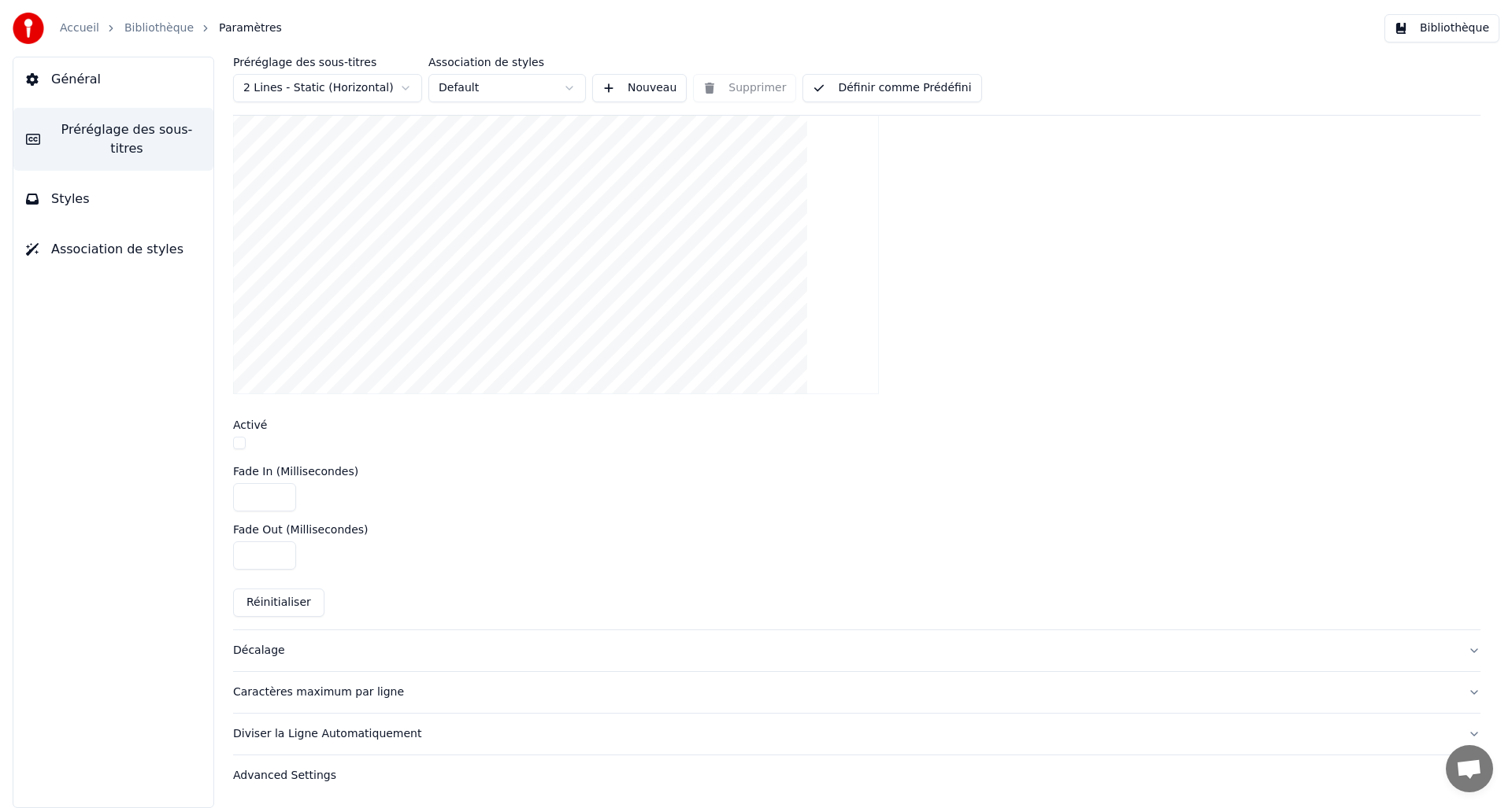
click at [253, 649] on div "Décalage" at bounding box center [844, 651] width 1223 height 16
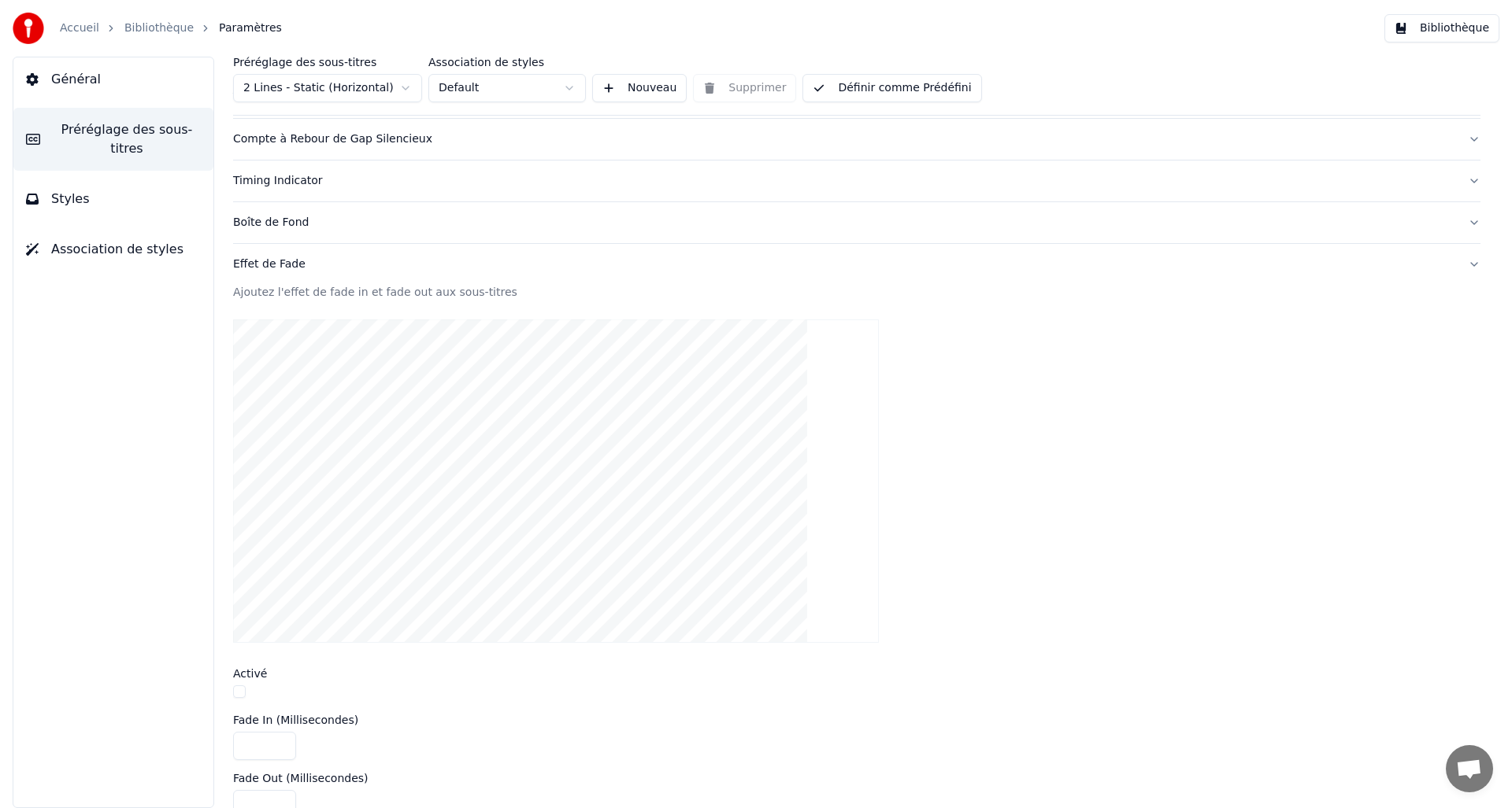
scroll to position [79, 0]
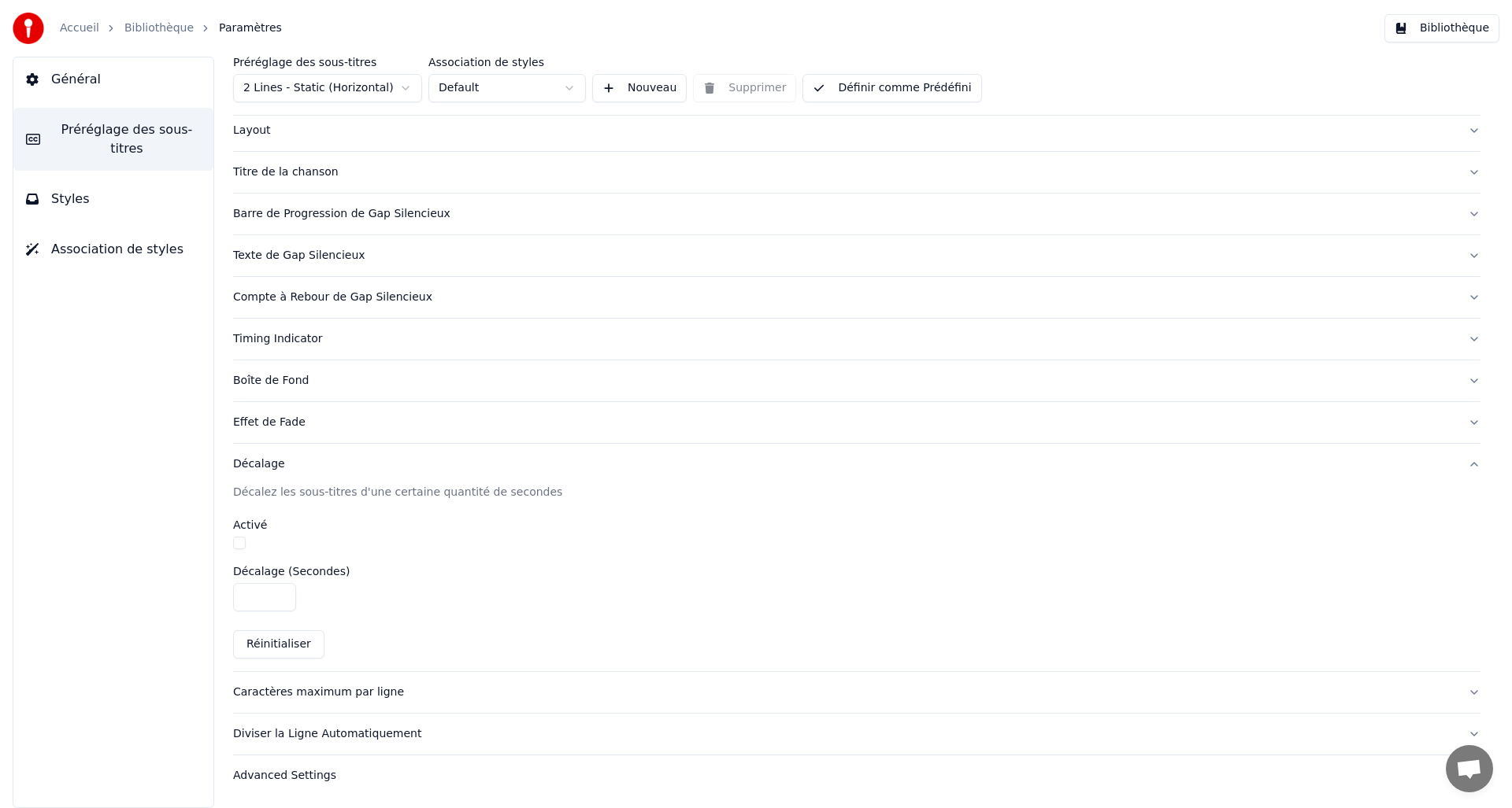
click at [346, 692] on div "Caractères maximum par ligne" at bounding box center [844, 692] width 1223 height 16
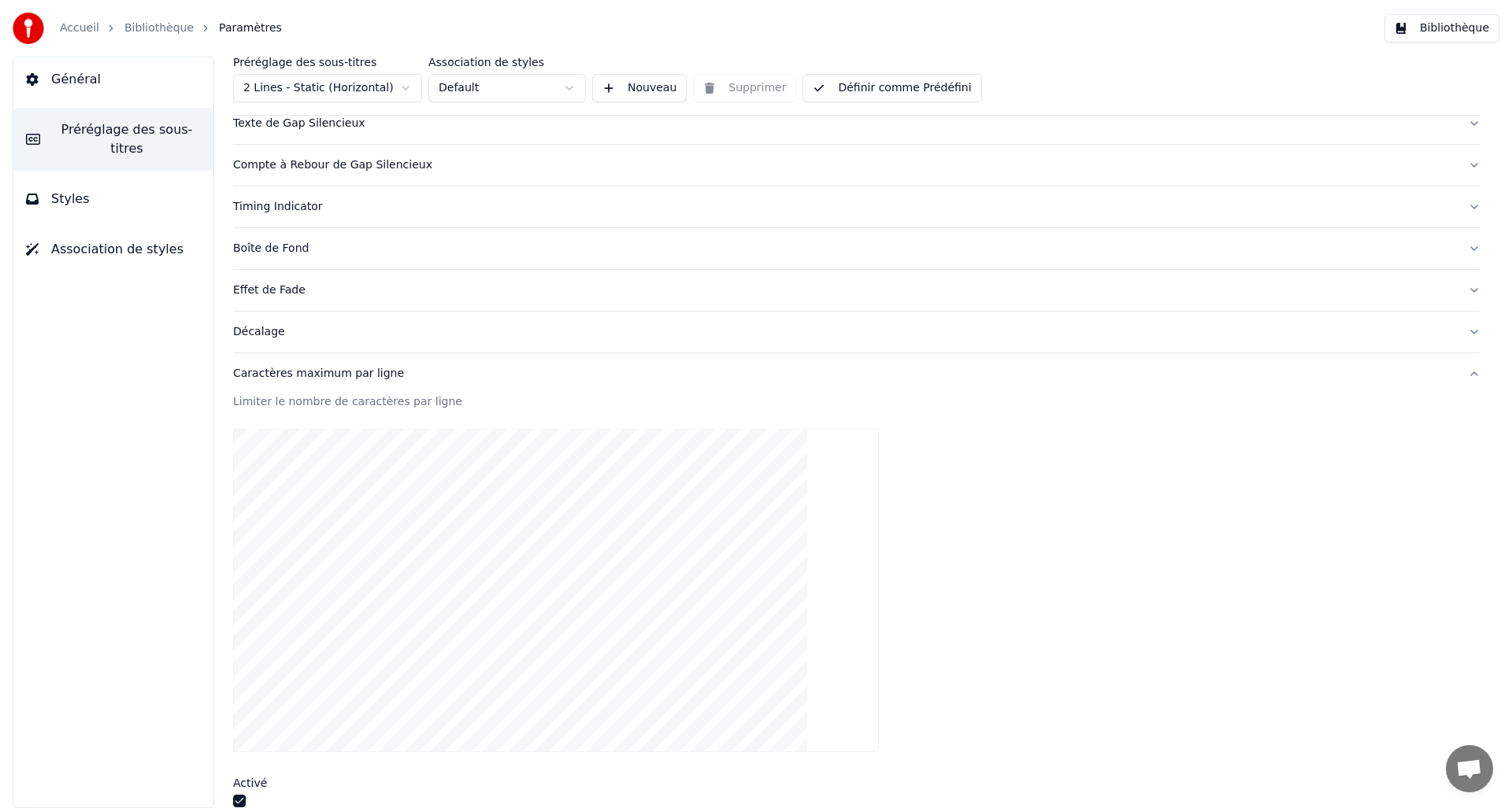
scroll to position [427, 0]
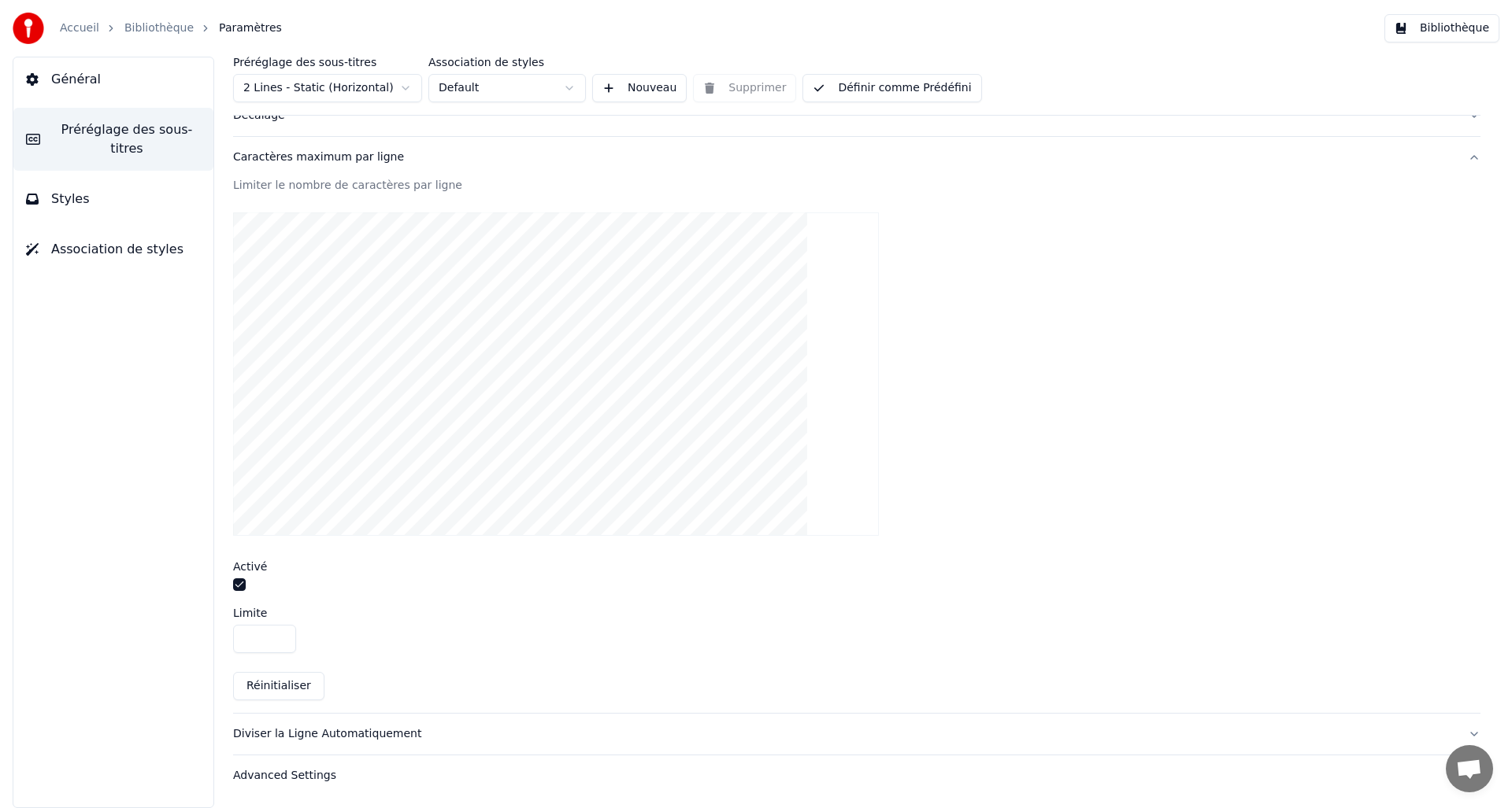
click at [337, 734] on div "Diviser la Ligne Automatiquement" at bounding box center [844, 734] width 1223 height 16
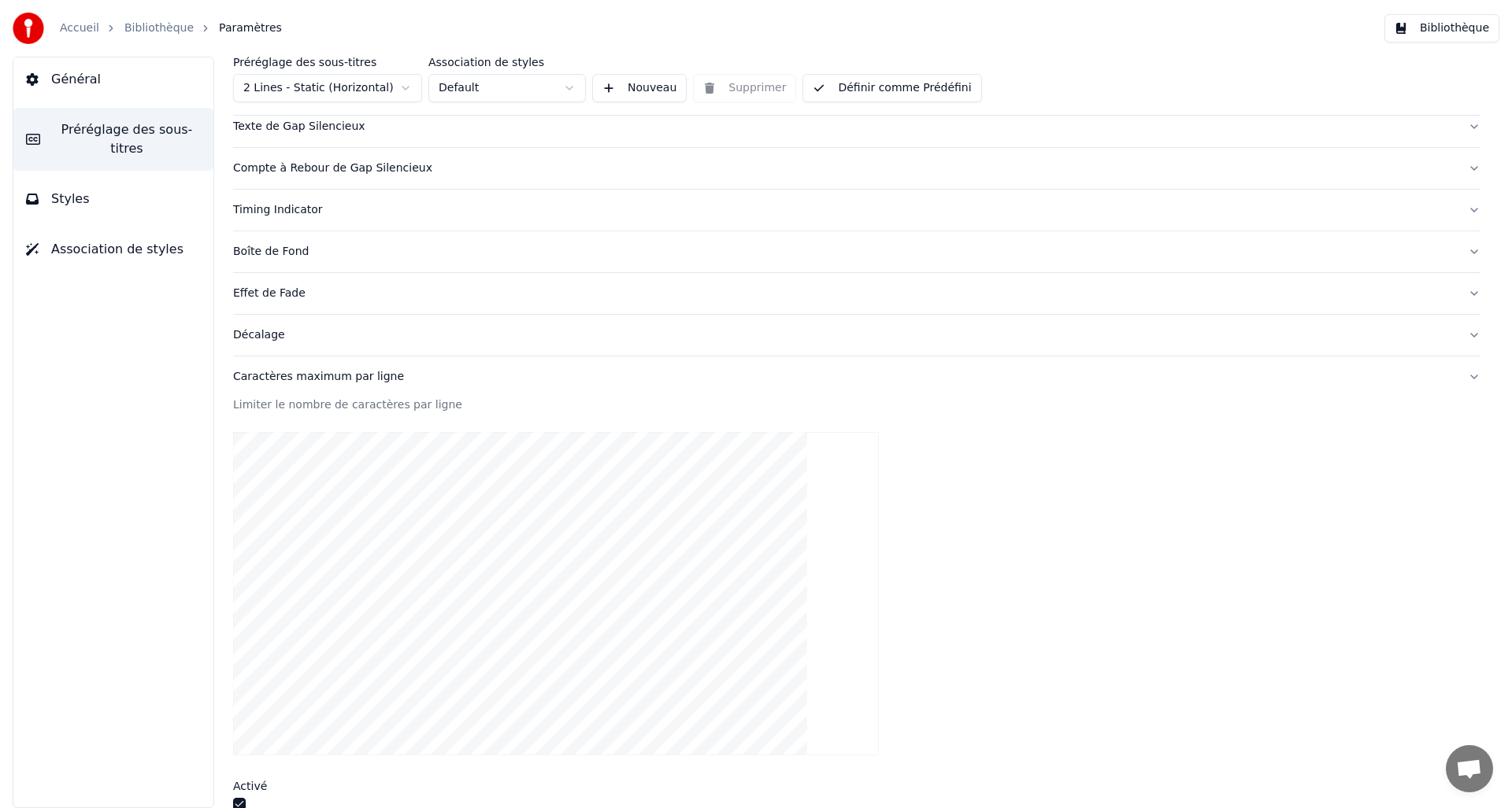
scroll to position [79, 0]
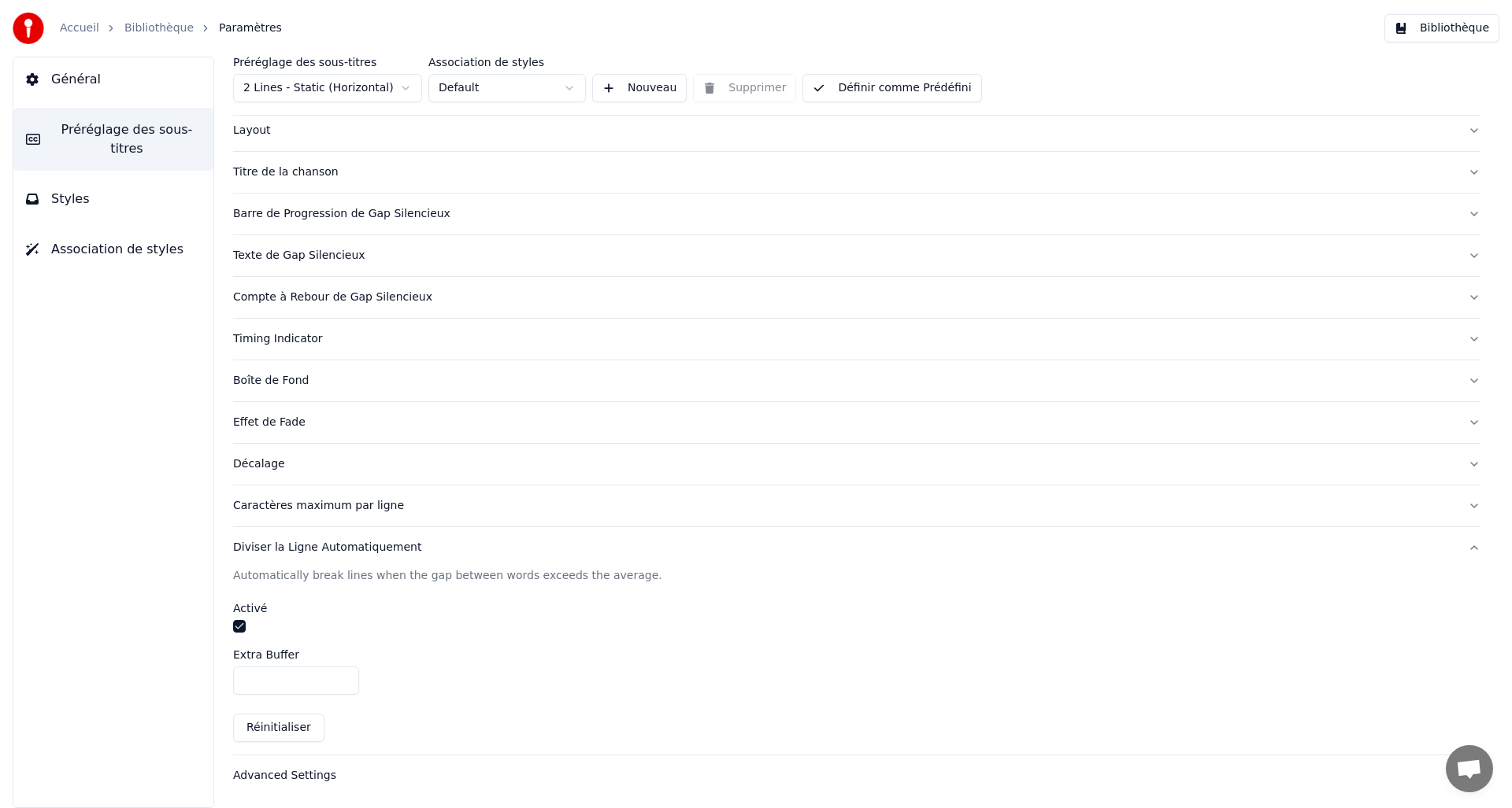
click at [287, 780] on div "Advanced Settings" at bounding box center [844, 776] width 1223 height 16
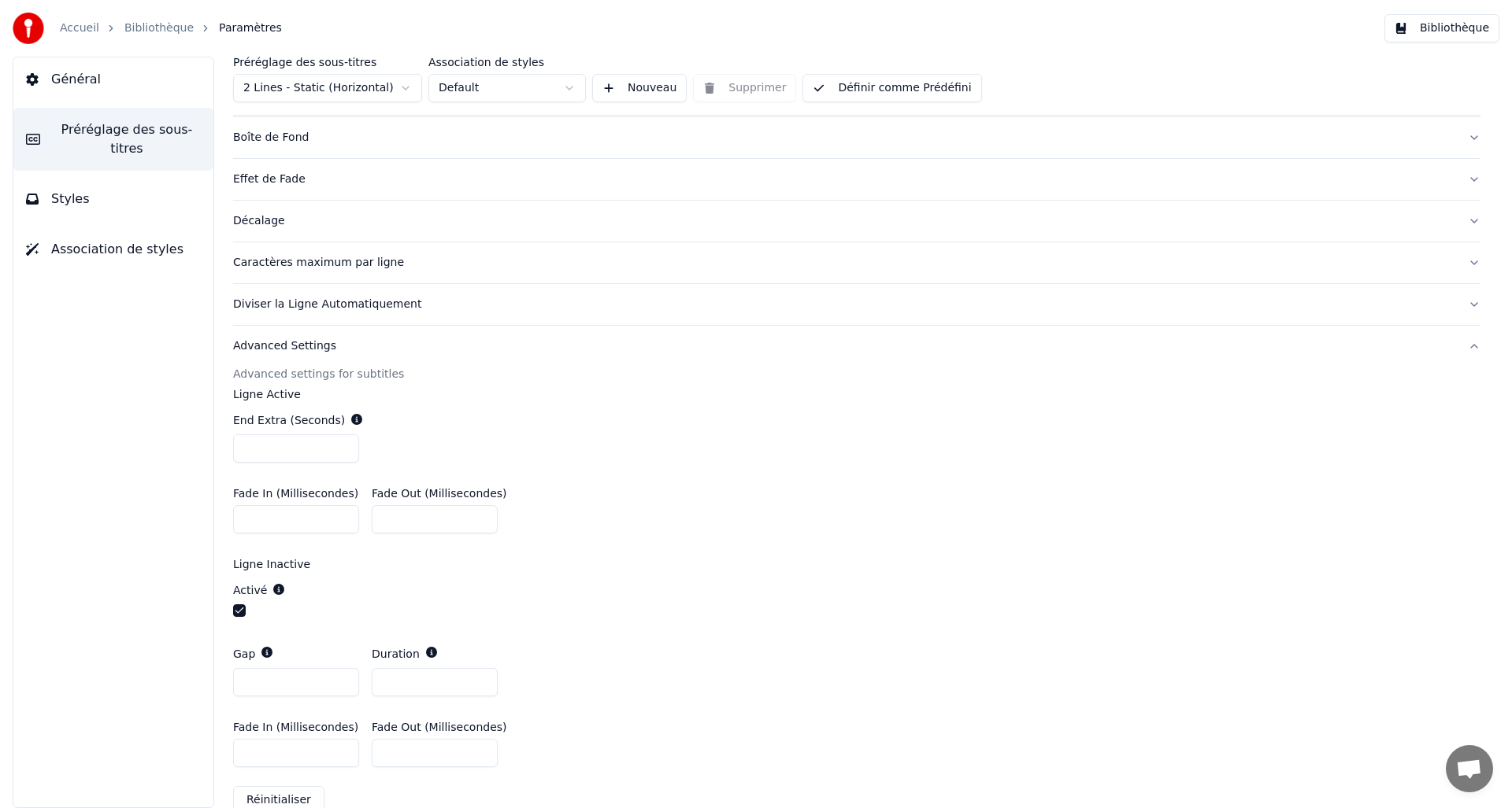
scroll to position [352, 0]
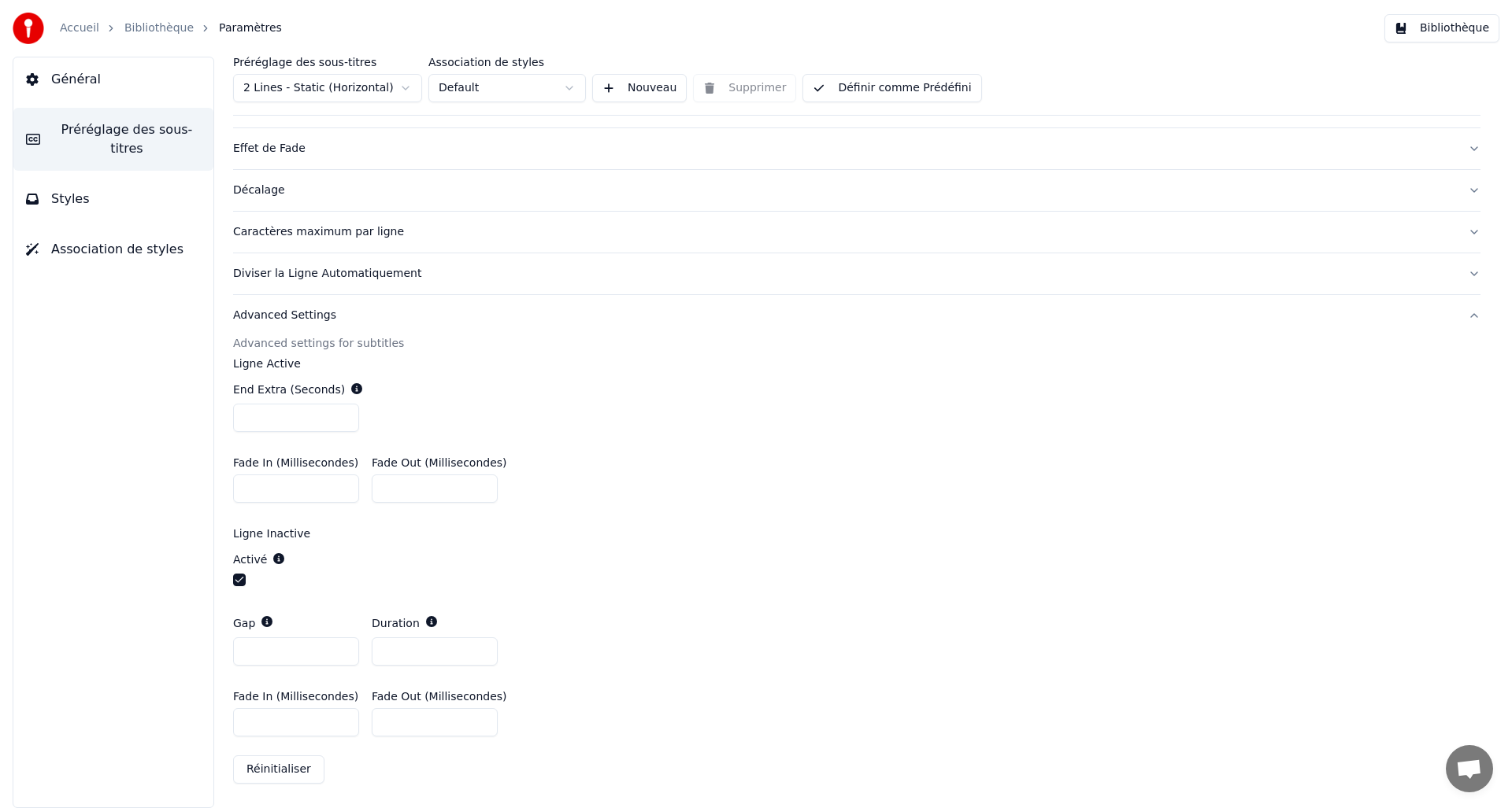
click at [81, 199] on span "Styles" at bounding box center [70, 199] width 39 height 18
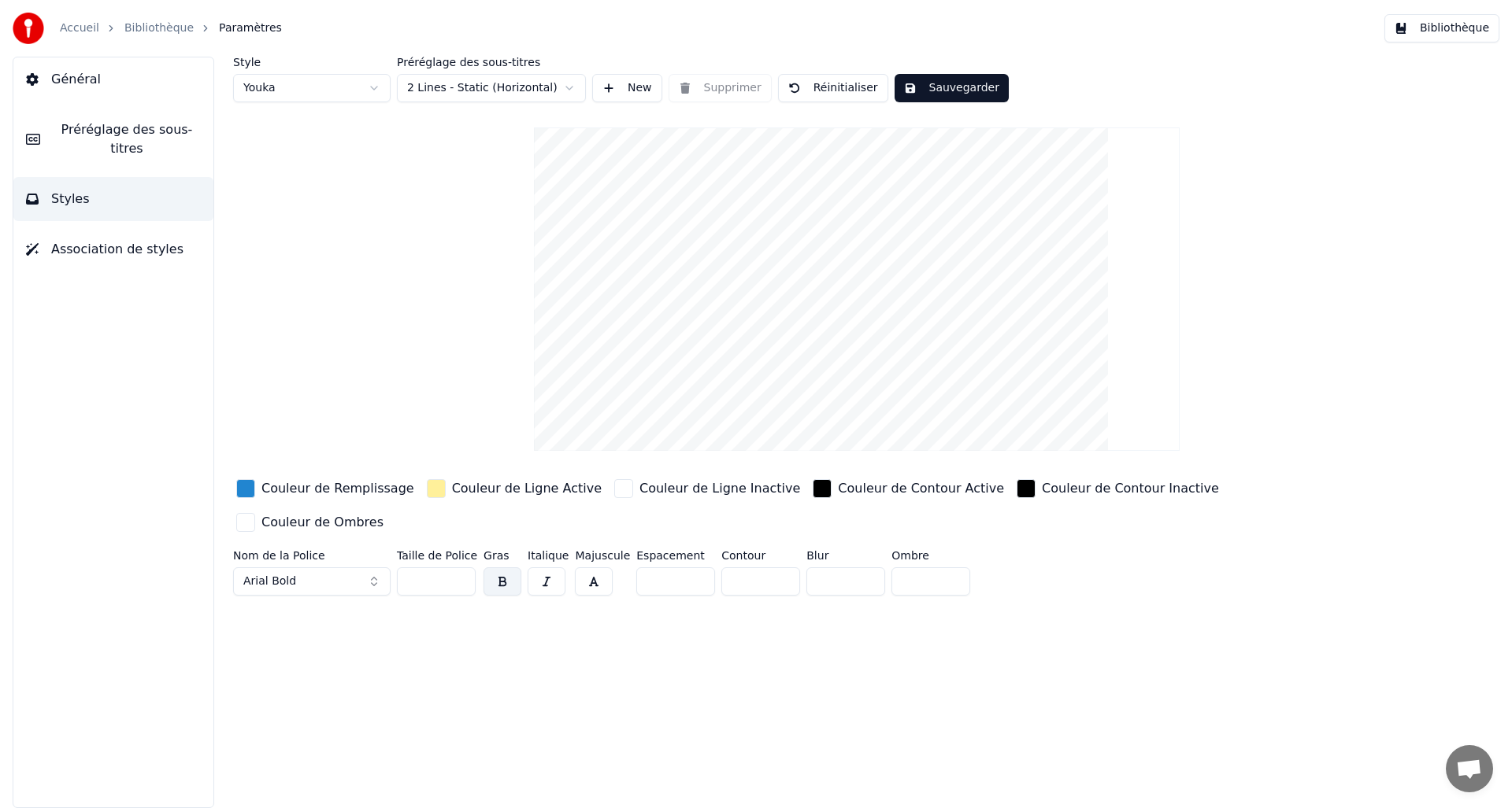
click at [80, 255] on span "Association de styles" at bounding box center [117, 250] width 132 height 18
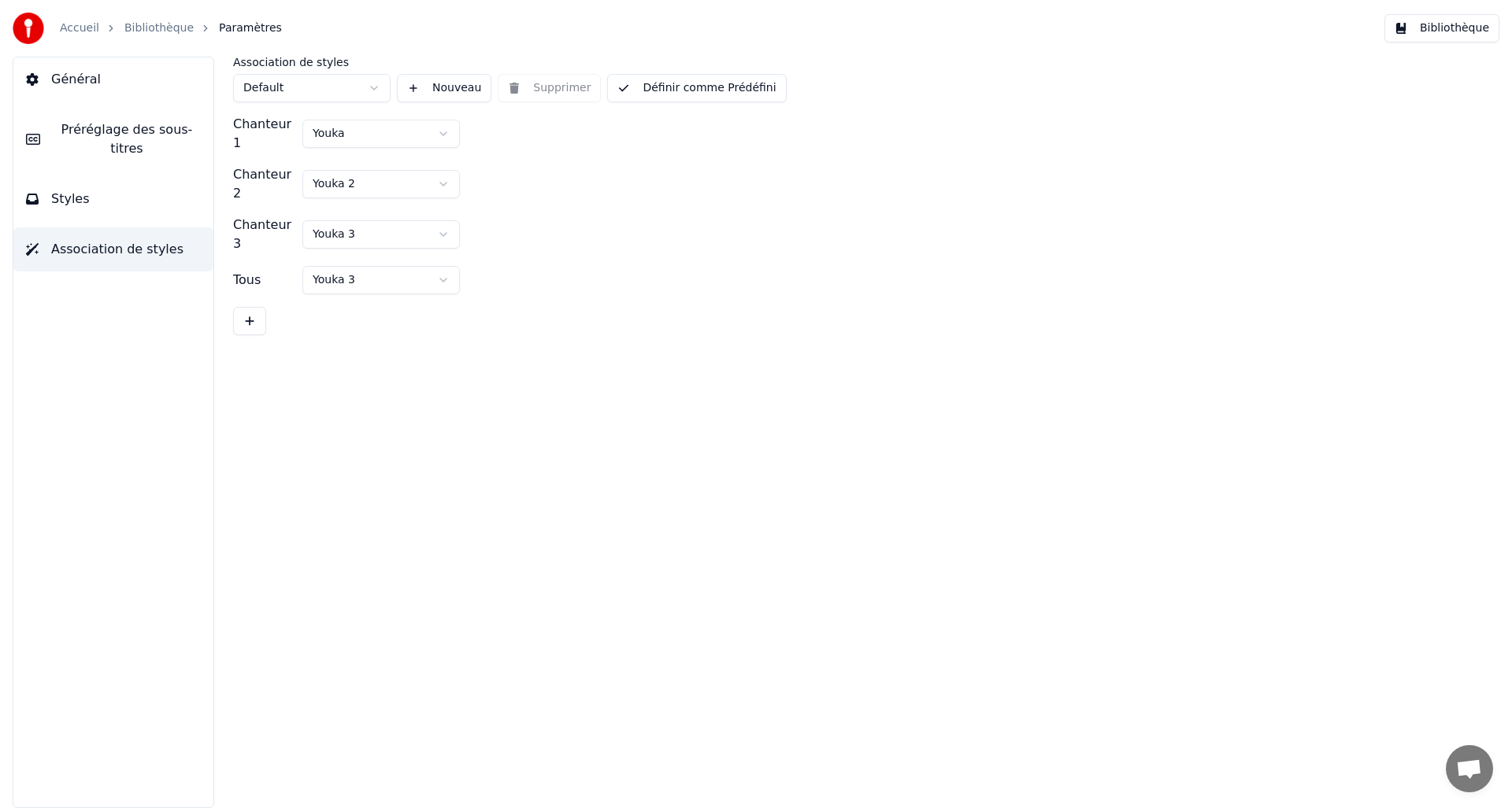
click at [81, 84] on span "Général" at bounding box center [76, 80] width 50 height 18
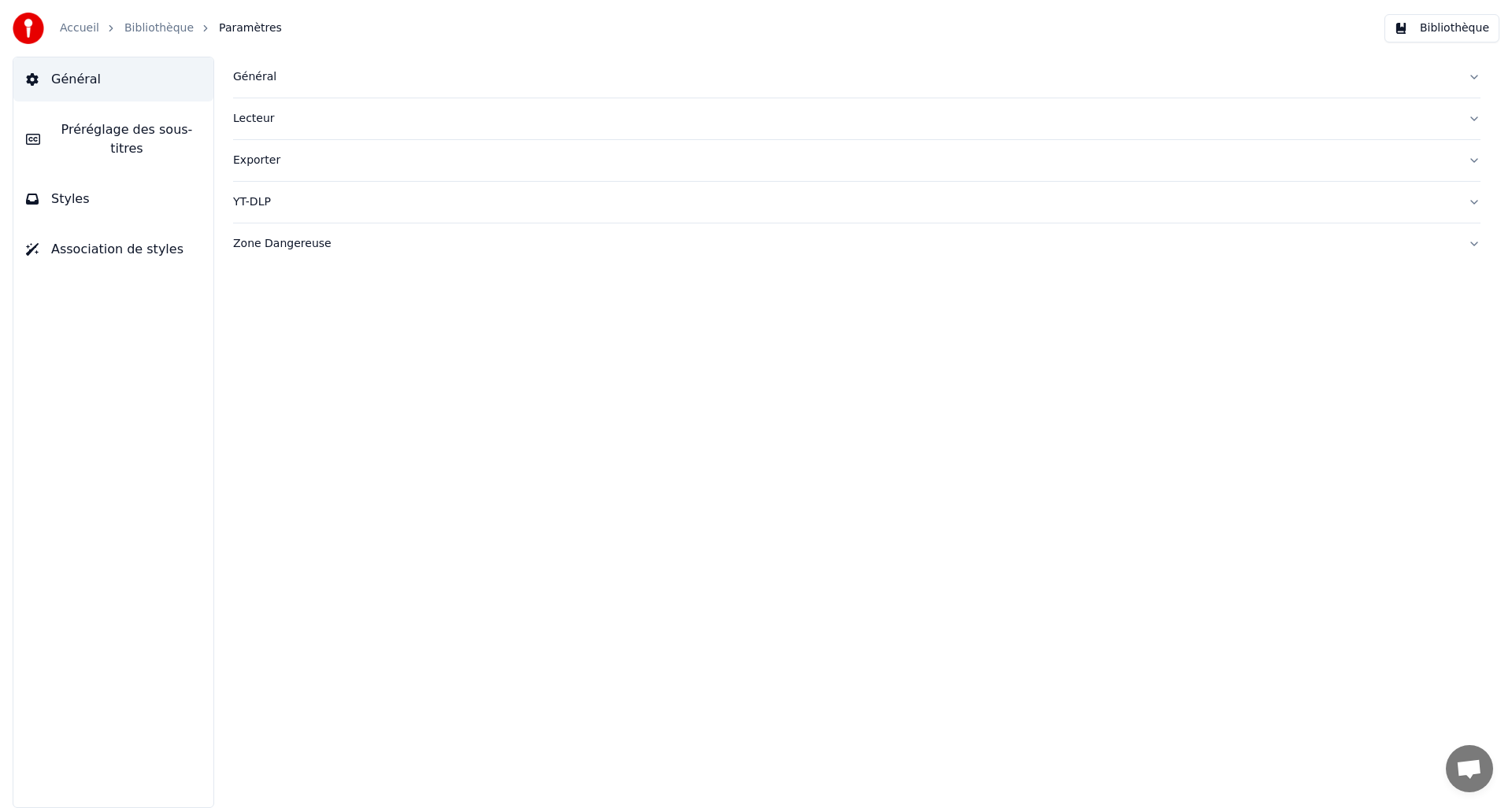
click at [146, 27] on link "Bibliothèque" at bounding box center [159, 28] width 69 height 16
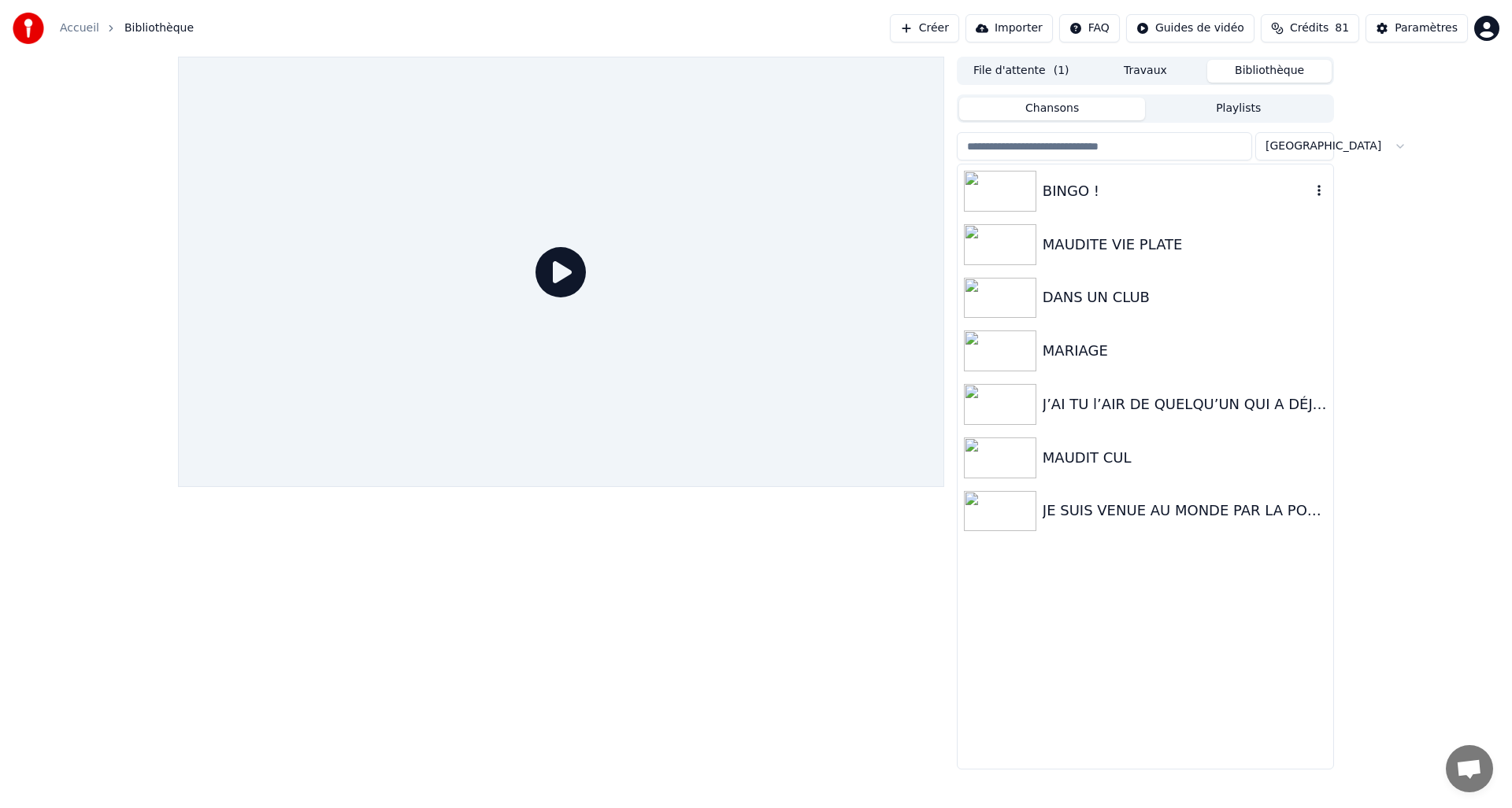
click at [1009, 190] on img at bounding box center [1000, 191] width 72 height 41
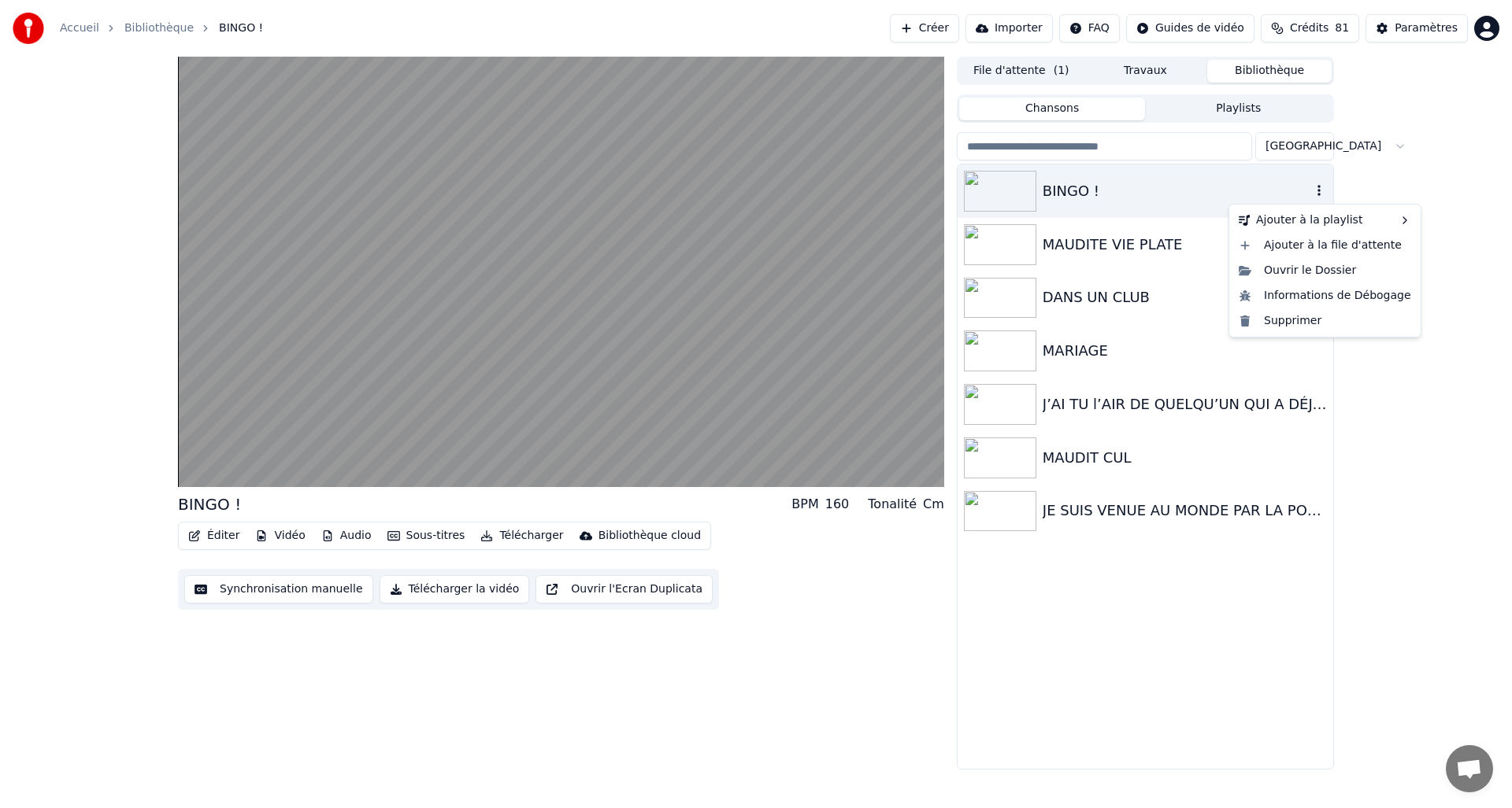
click at [1323, 192] on icon "button" at bounding box center [1319, 190] width 16 height 13
click at [1321, 190] on icon "button" at bounding box center [1319, 190] width 16 height 13
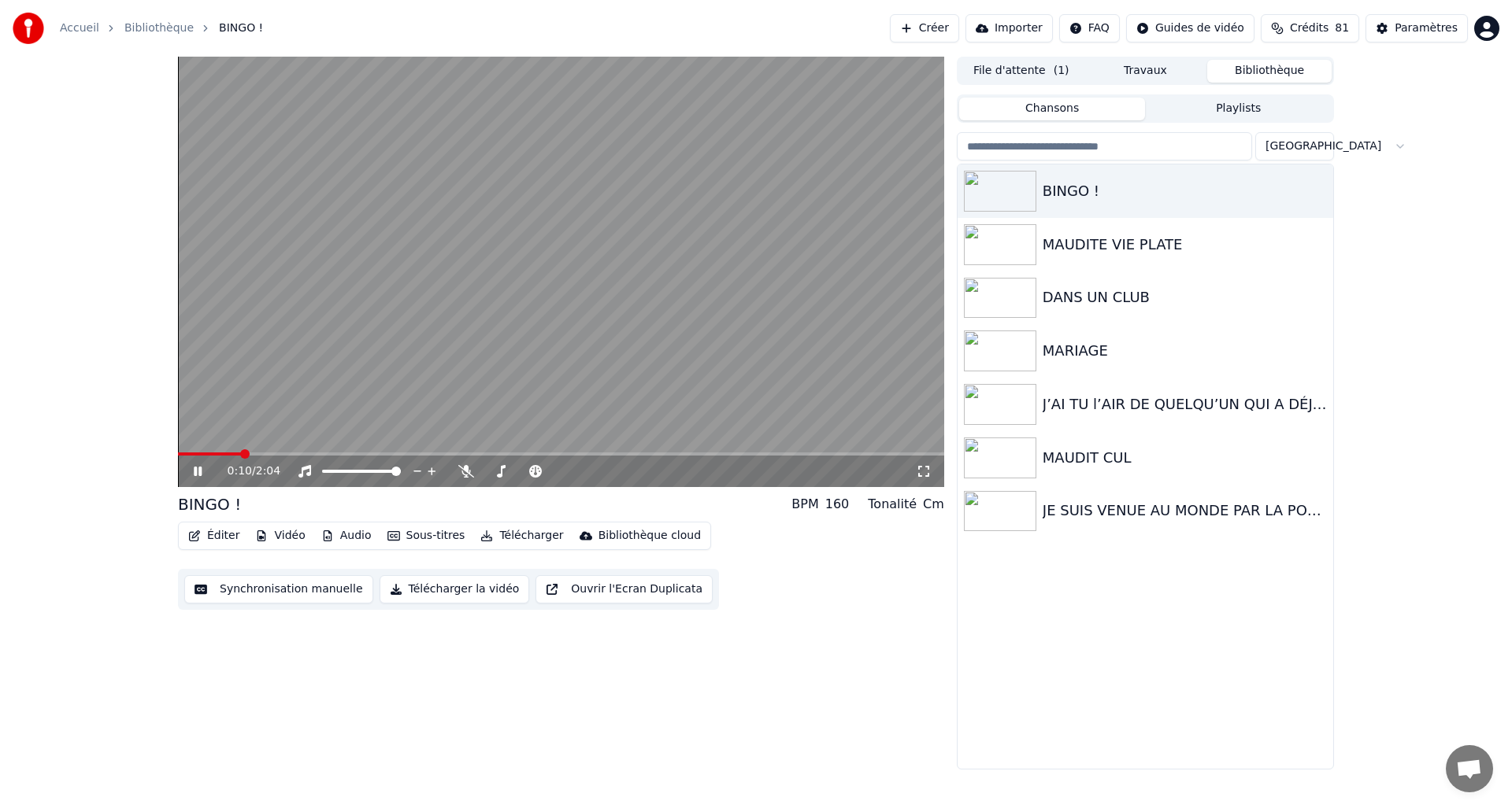
click at [204, 470] on icon at bounding box center [209, 471] width 37 height 13
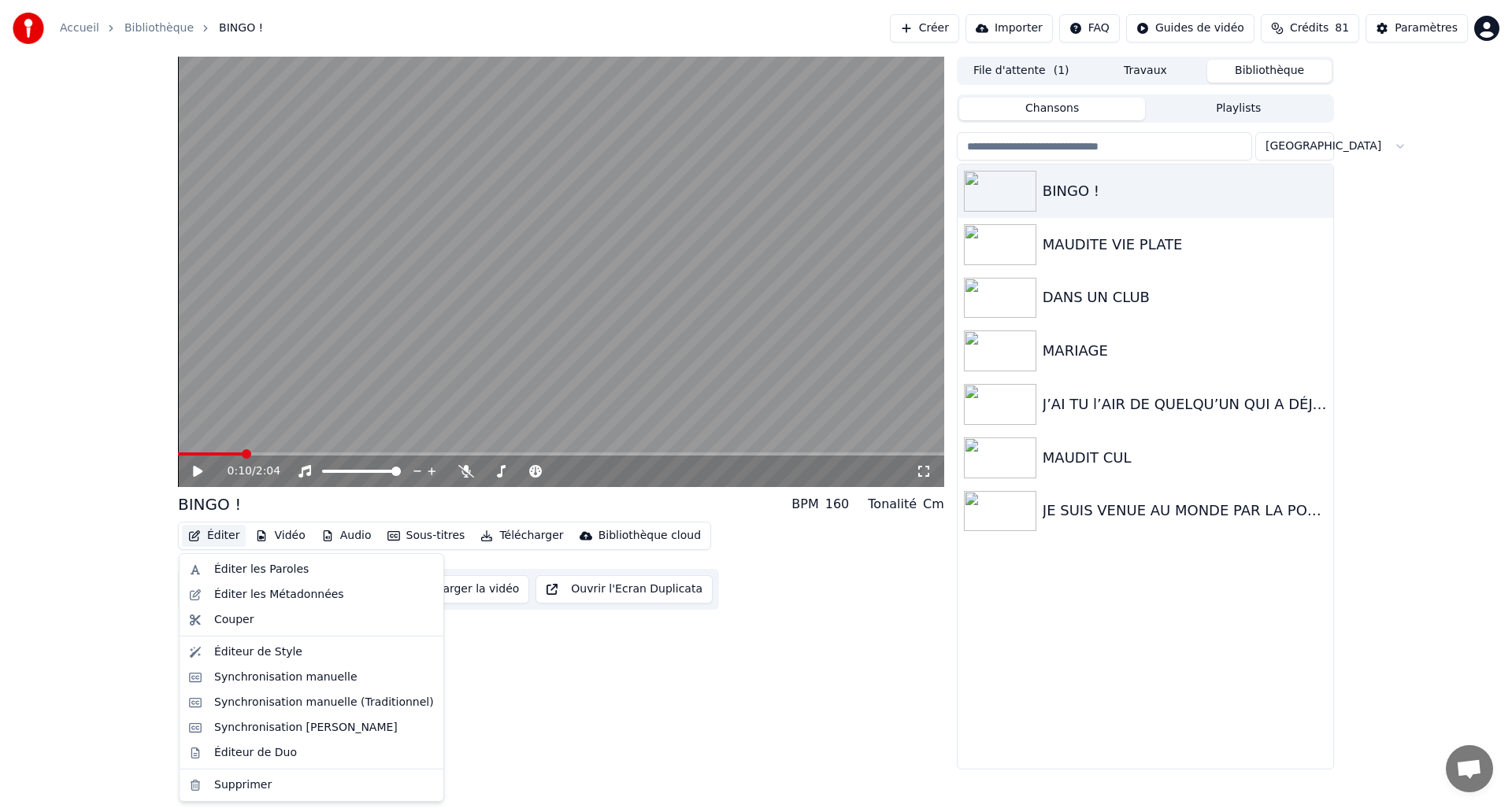
click at [207, 537] on button "Éditer" at bounding box center [214, 536] width 64 height 22
click at [223, 574] on div "Éditer les Paroles" at bounding box center [262, 569] width 94 height 16
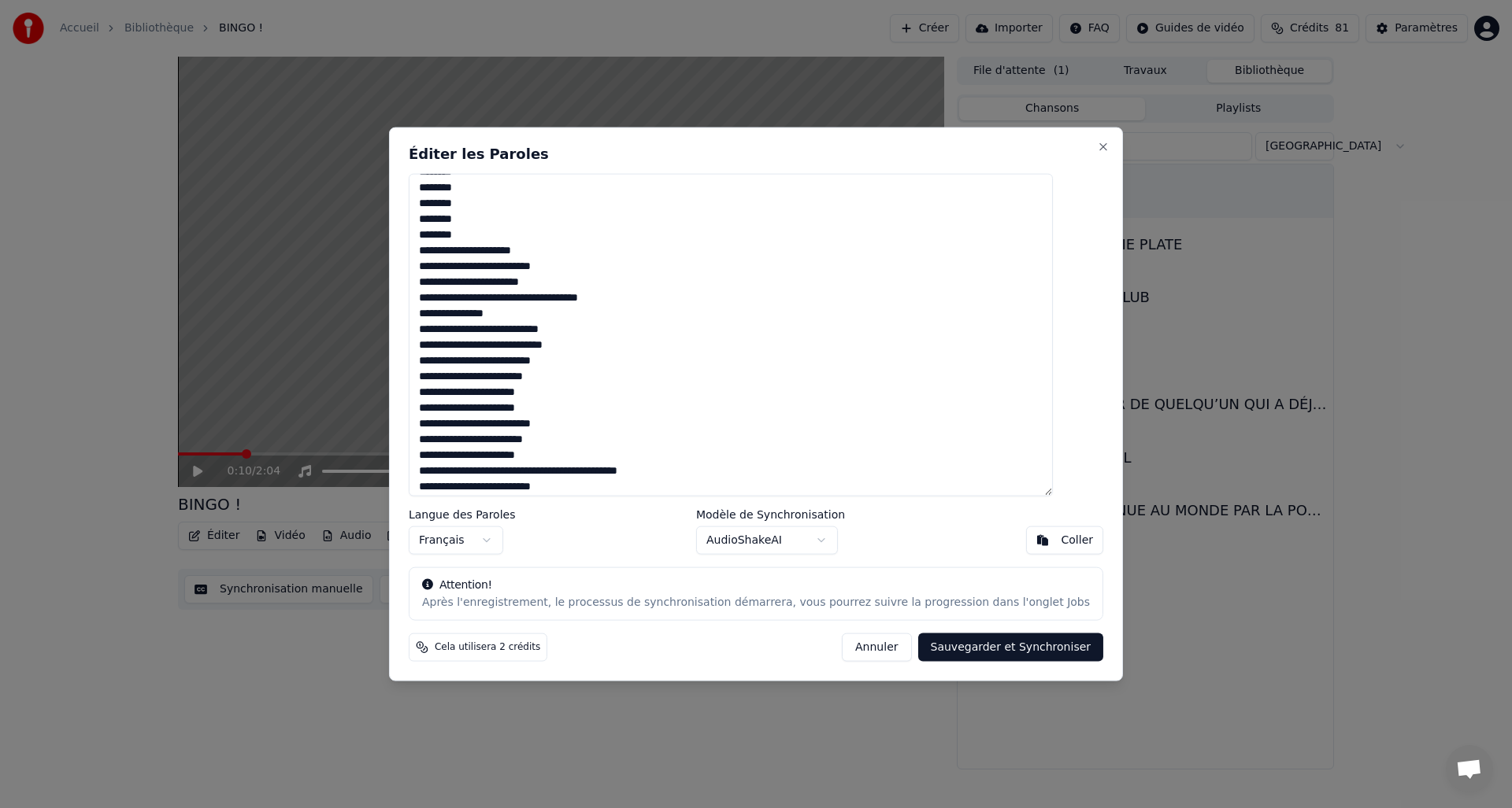
scroll to position [209, 0]
click at [509, 359] on textarea "**********" at bounding box center [731, 335] width 645 height 324
click at [511, 373] on textarea "**********" at bounding box center [731, 335] width 645 height 324
click at [511, 393] on textarea "**********" at bounding box center [731, 335] width 645 height 324
click at [511, 424] on textarea "**********" at bounding box center [731, 335] width 645 height 324
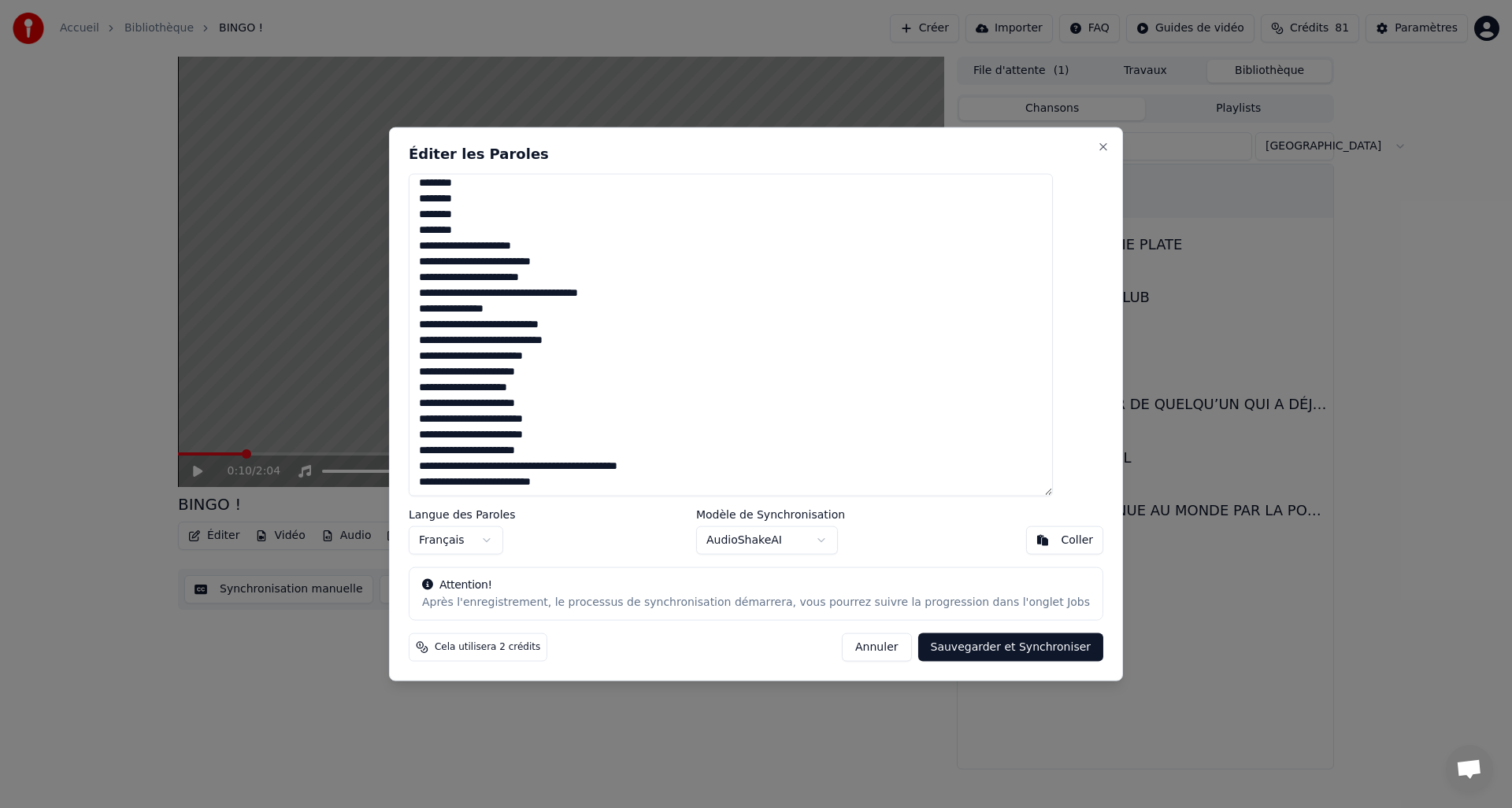
drag, startPoint x: 511, startPoint y: 437, endPoint x: 586, endPoint y: 433, distance: 75.1
click at [511, 437] on textarea "**********" at bounding box center [731, 335] width 645 height 324
click at [511, 452] on textarea "**********" at bounding box center [731, 335] width 645 height 324
click at [512, 485] on textarea "**********" at bounding box center [731, 335] width 645 height 324
type textarea "**********"
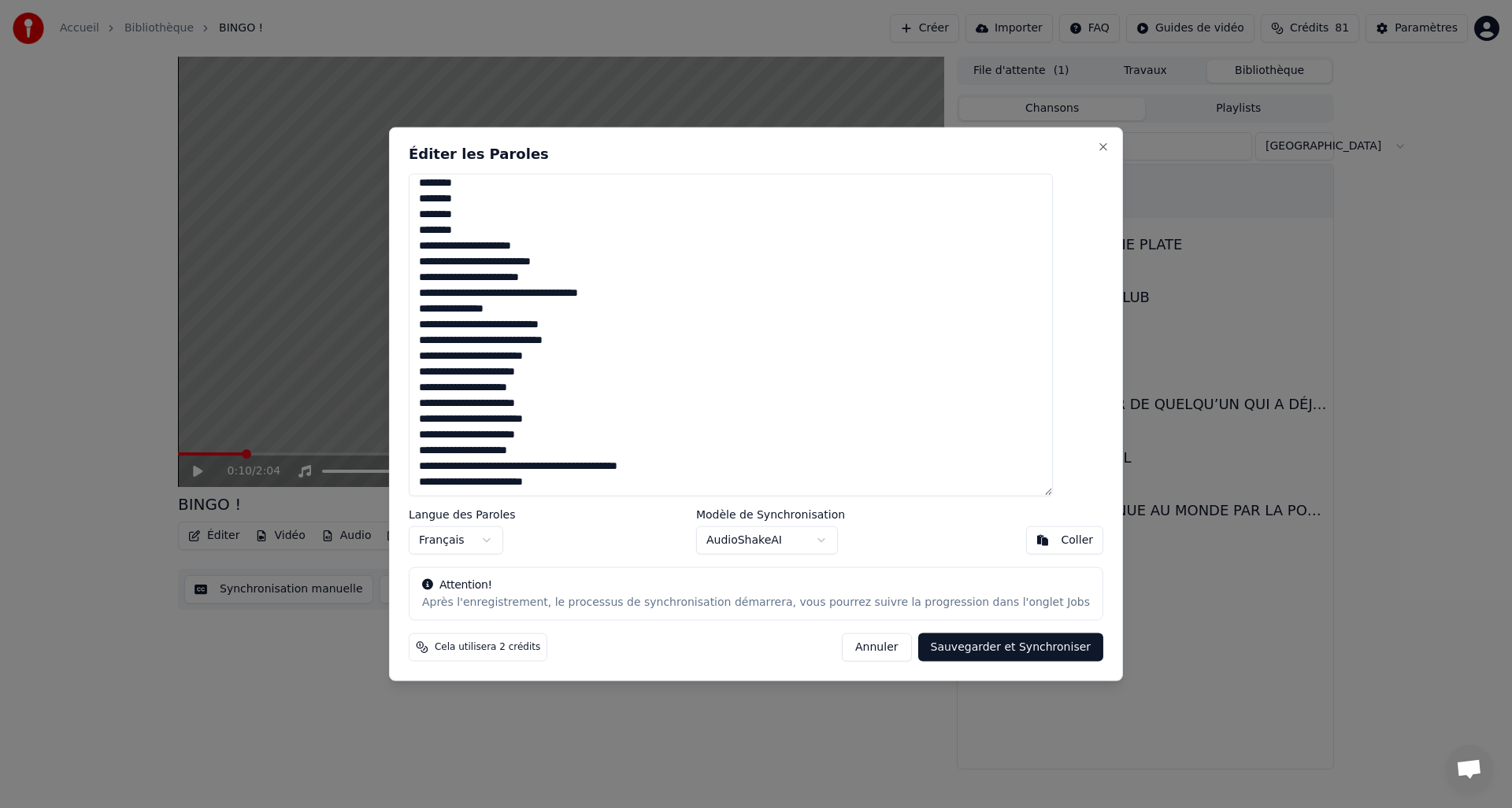
click at [969, 648] on button "Sauvegarder et Synchroniser" at bounding box center [1011, 647] width 186 height 29
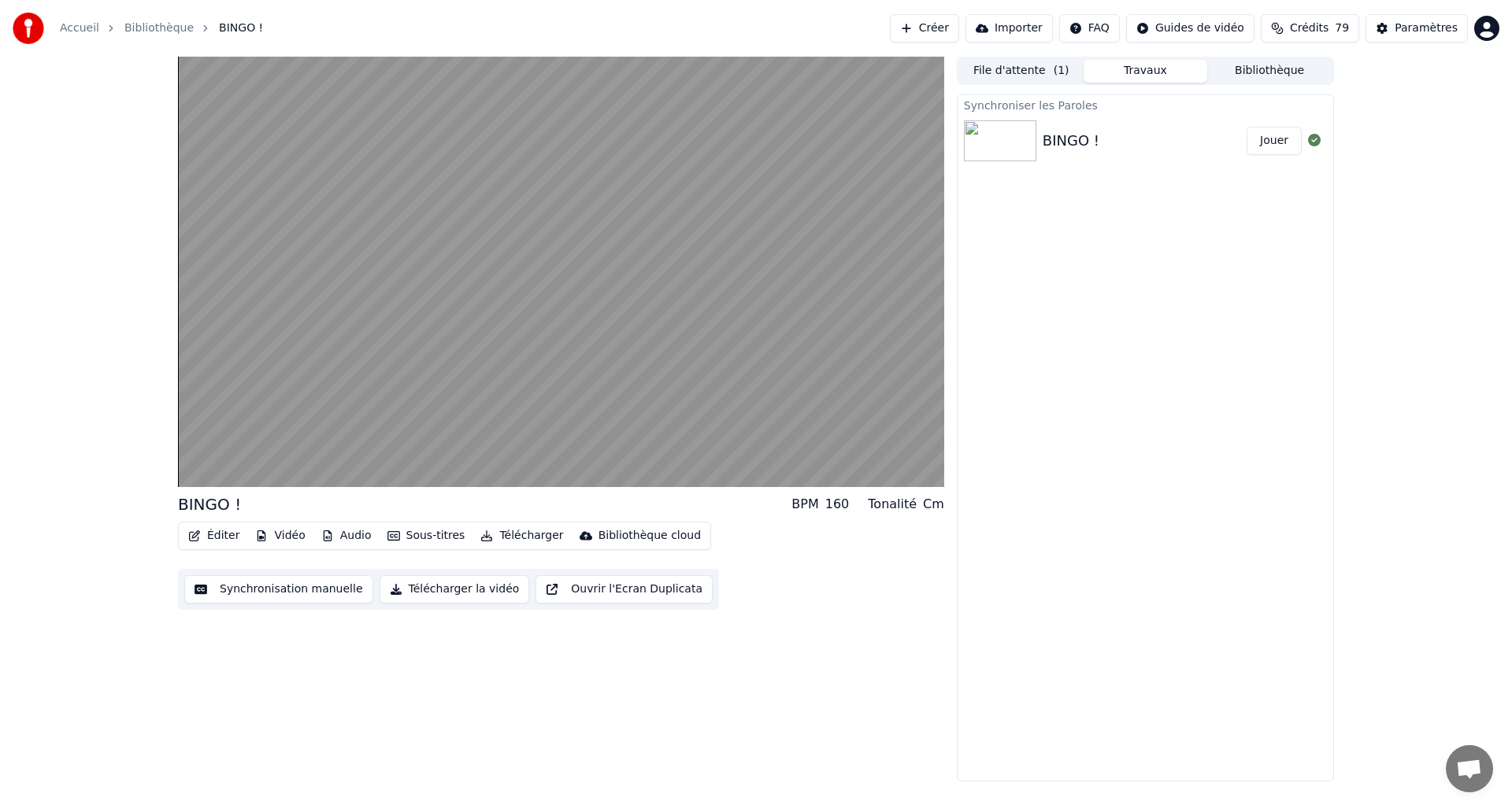
click at [199, 534] on icon "button" at bounding box center [195, 536] width 13 height 11
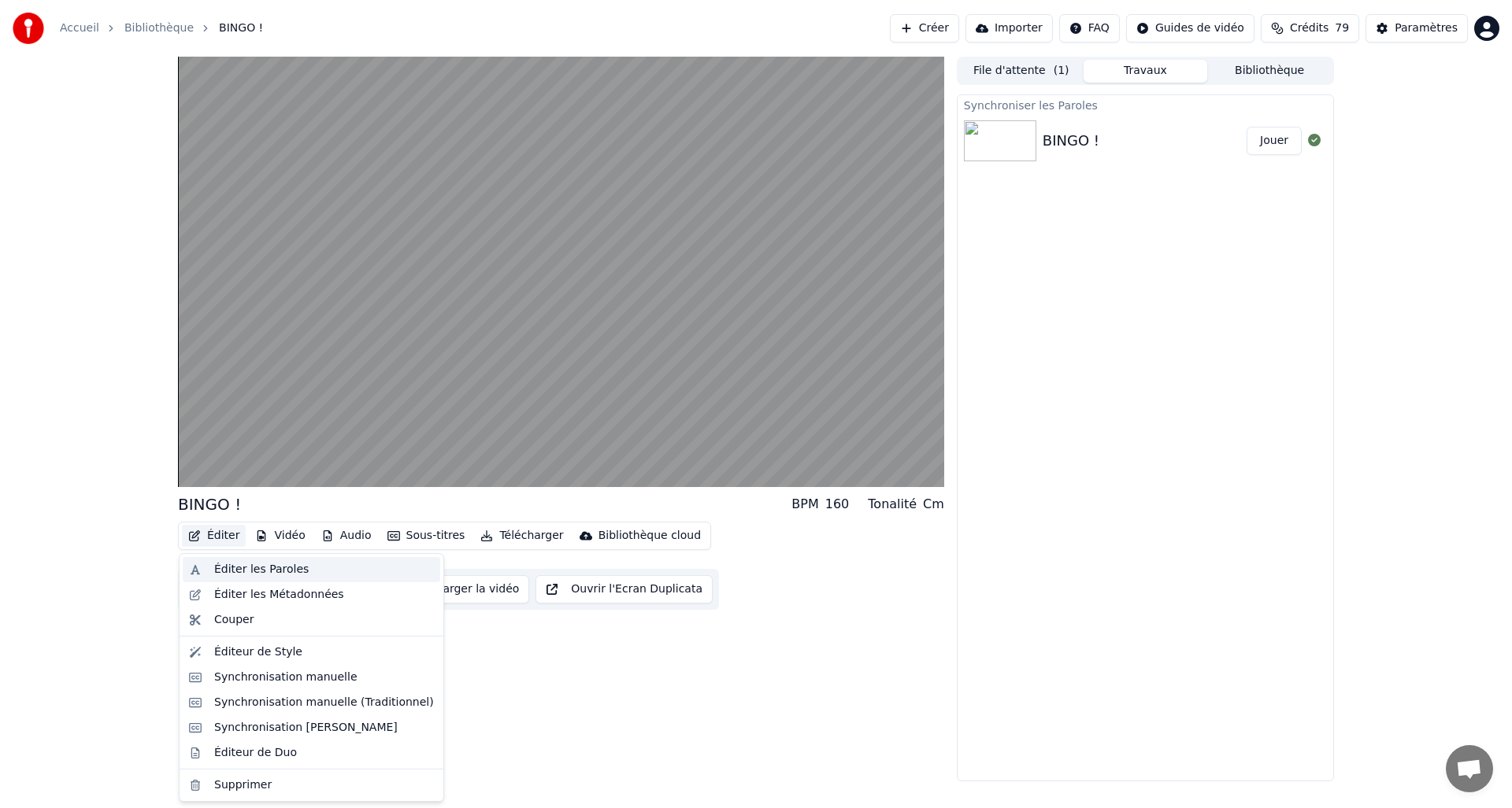
click at [205, 563] on div "Éditer les Paroles" at bounding box center [312, 569] width 257 height 25
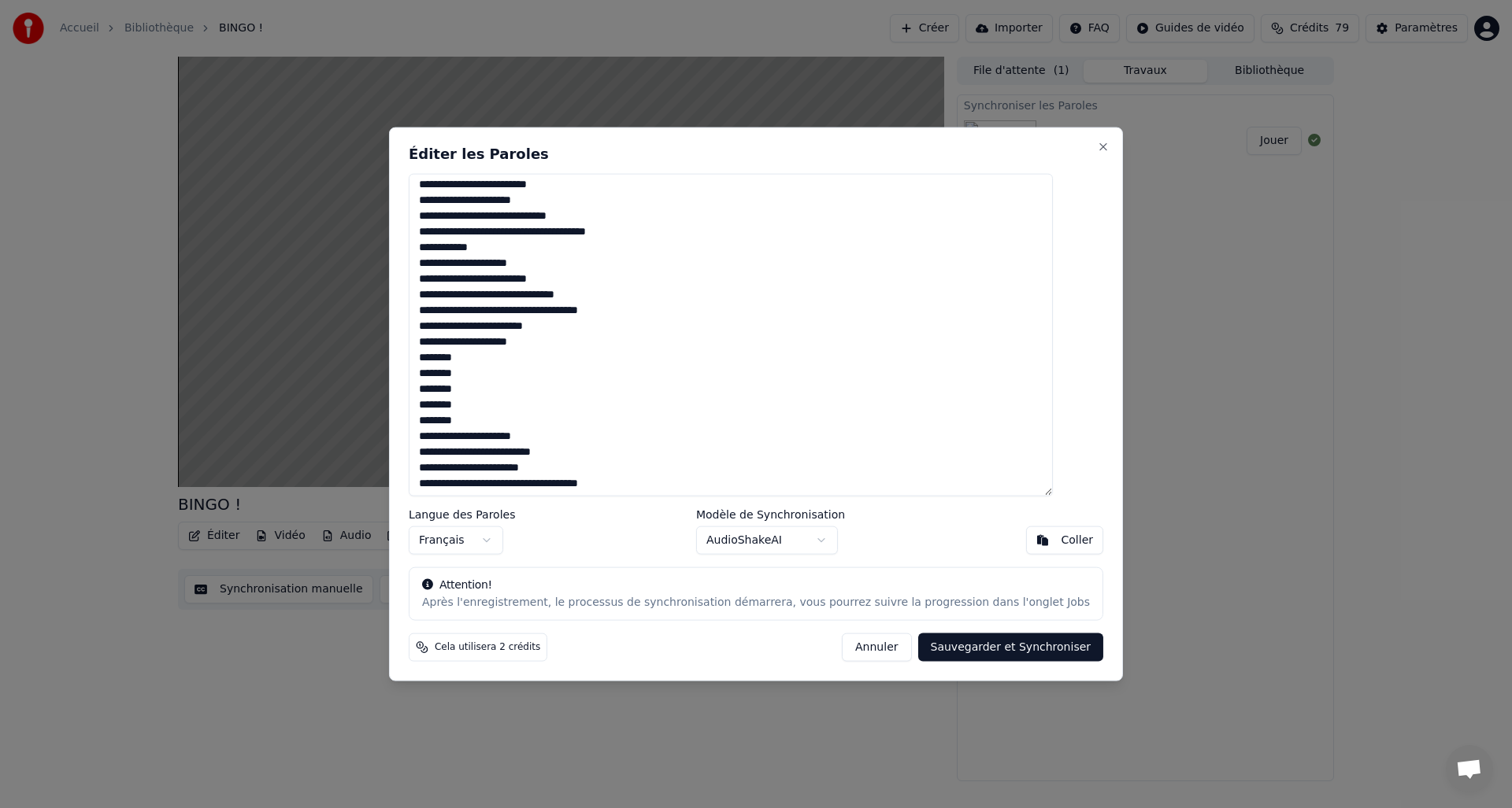
scroll to position [0, 0]
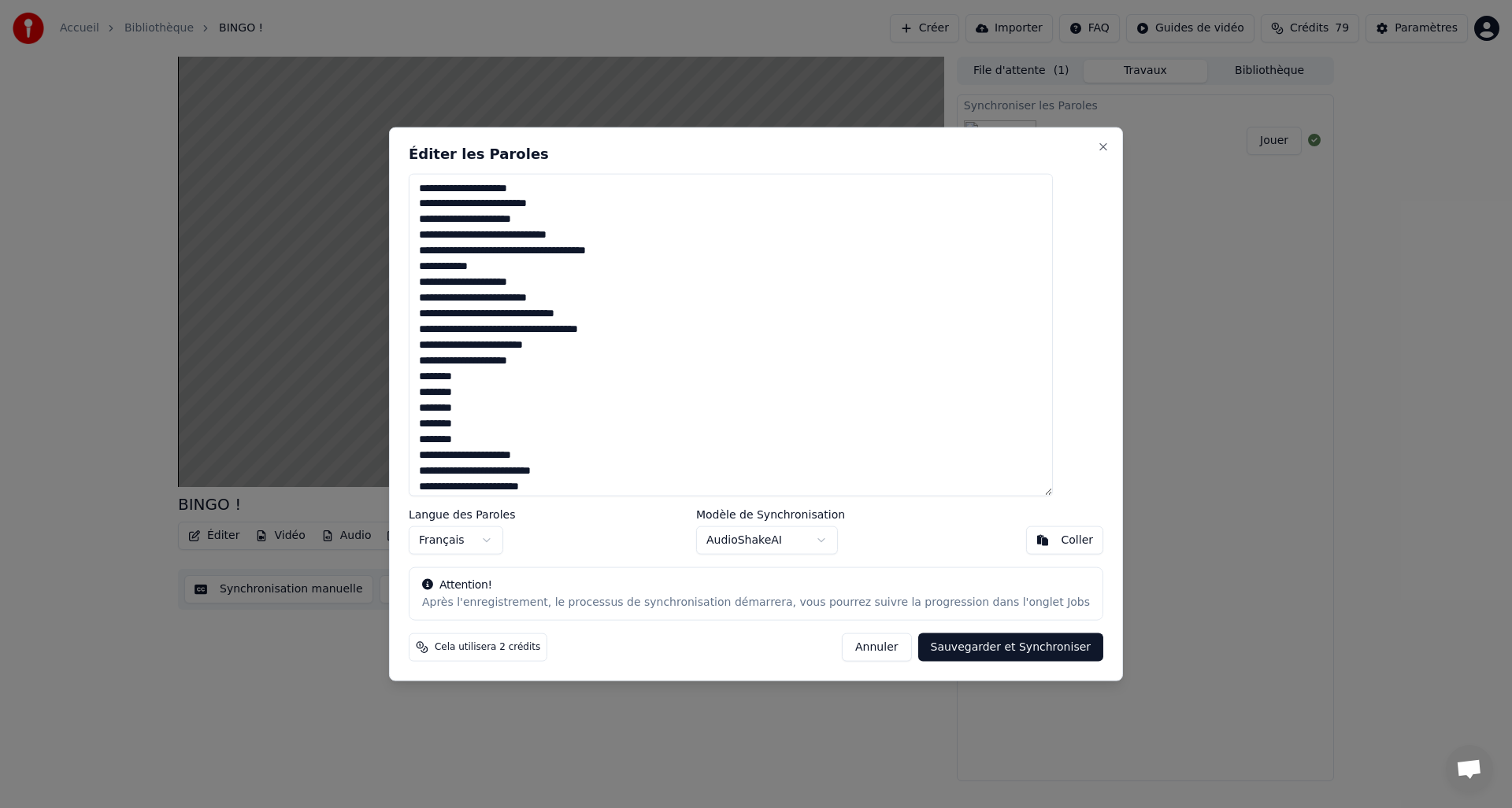
click at [591, 257] on textarea "**********" at bounding box center [731, 335] width 645 height 324
type textarea "**********"
click at [1000, 649] on button "Sauvegarder et Synchroniser" at bounding box center [1011, 647] width 186 height 29
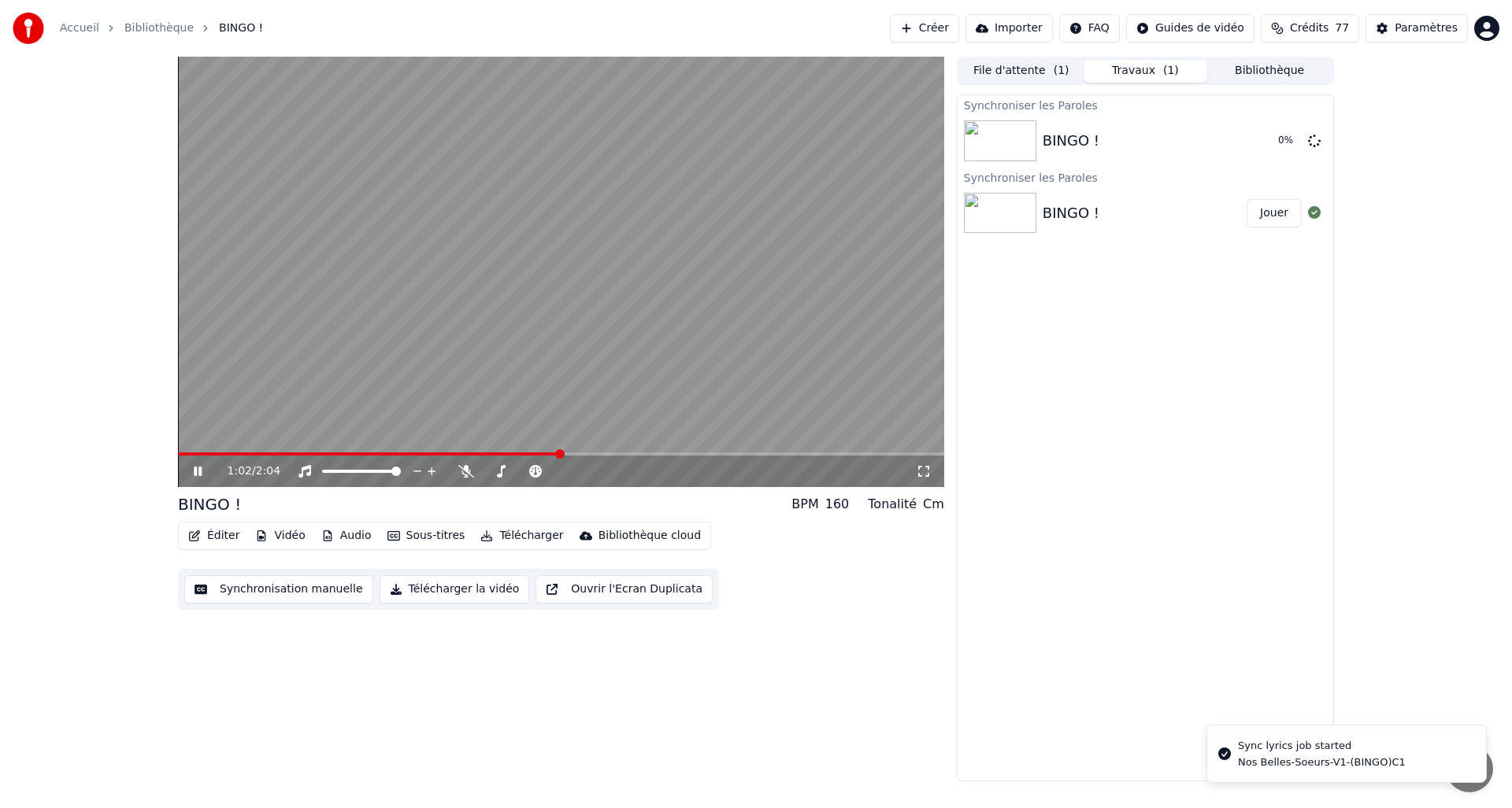
click at [197, 473] on icon at bounding box center [209, 471] width 37 height 13
click at [197, 471] on icon at bounding box center [209, 471] width 37 height 13
click at [1270, 72] on button "Bibliothèque" at bounding box center [1269, 71] width 125 height 23
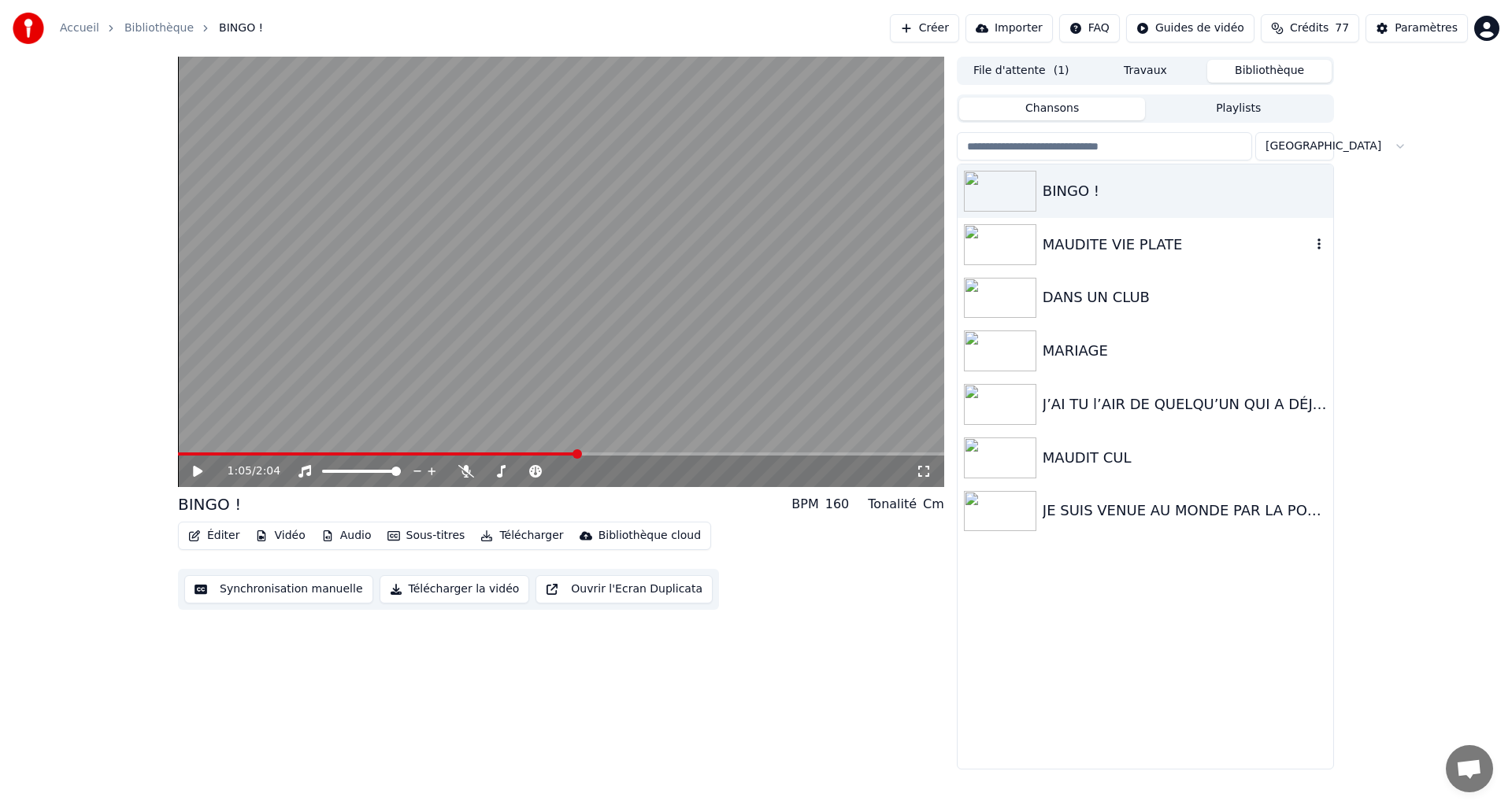
click at [1021, 250] on img at bounding box center [1000, 245] width 72 height 41
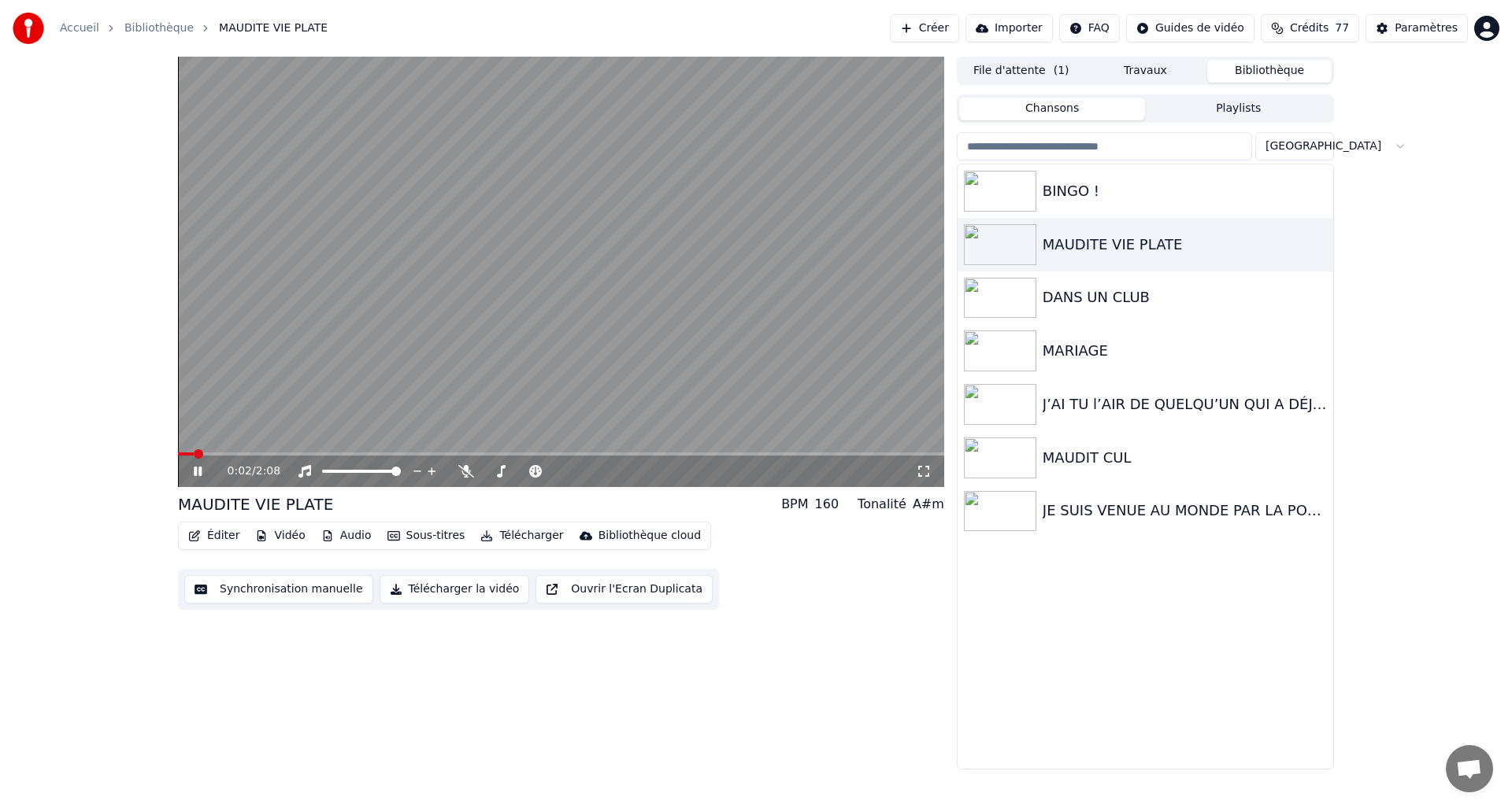
click at [194, 475] on icon at bounding box center [197, 471] width 8 height 9
click at [199, 538] on icon "button" at bounding box center [195, 536] width 13 height 11
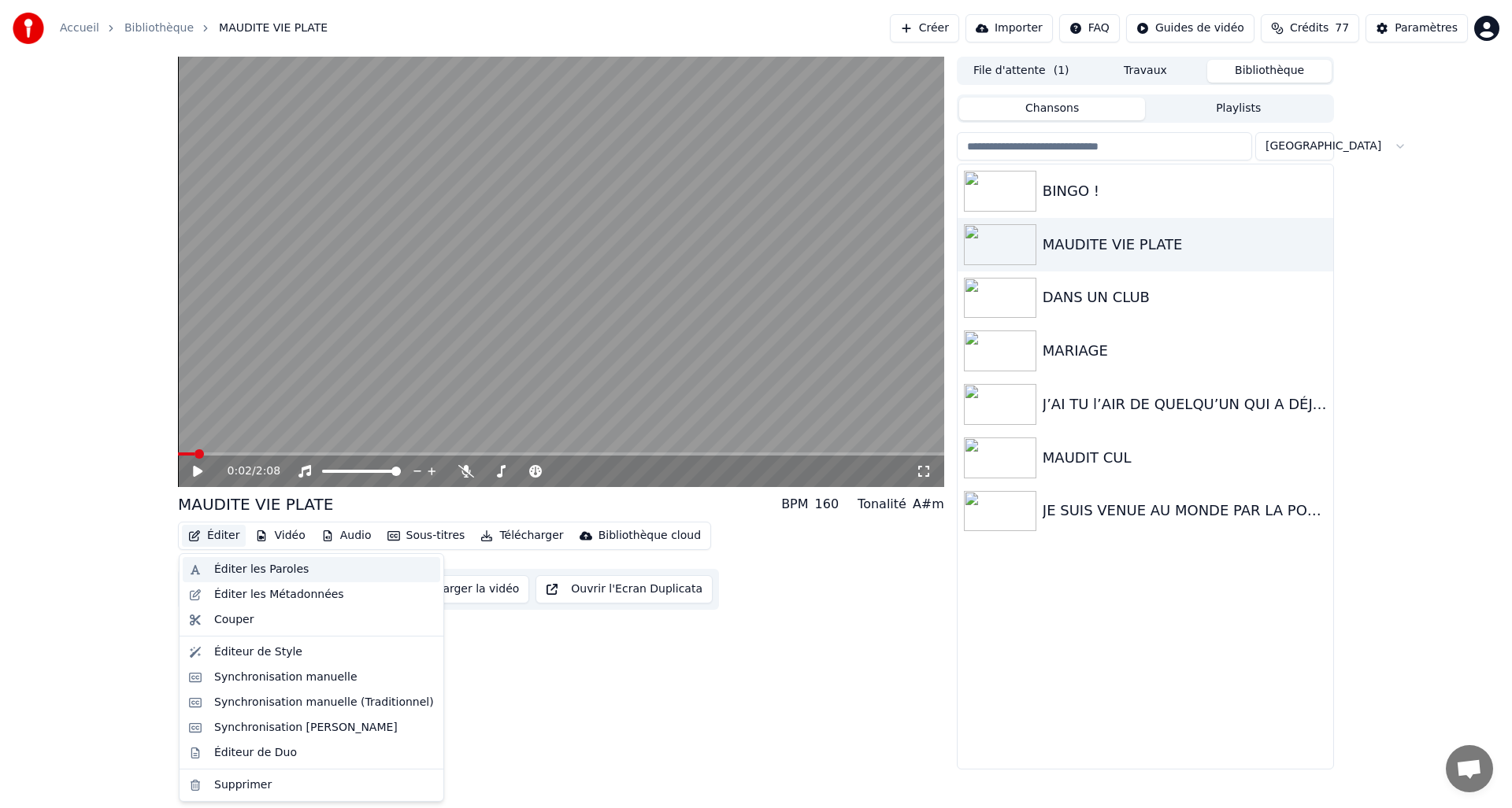
click at [219, 571] on div "Éditer les Paroles" at bounding box center [262, 569] width 94 height 16
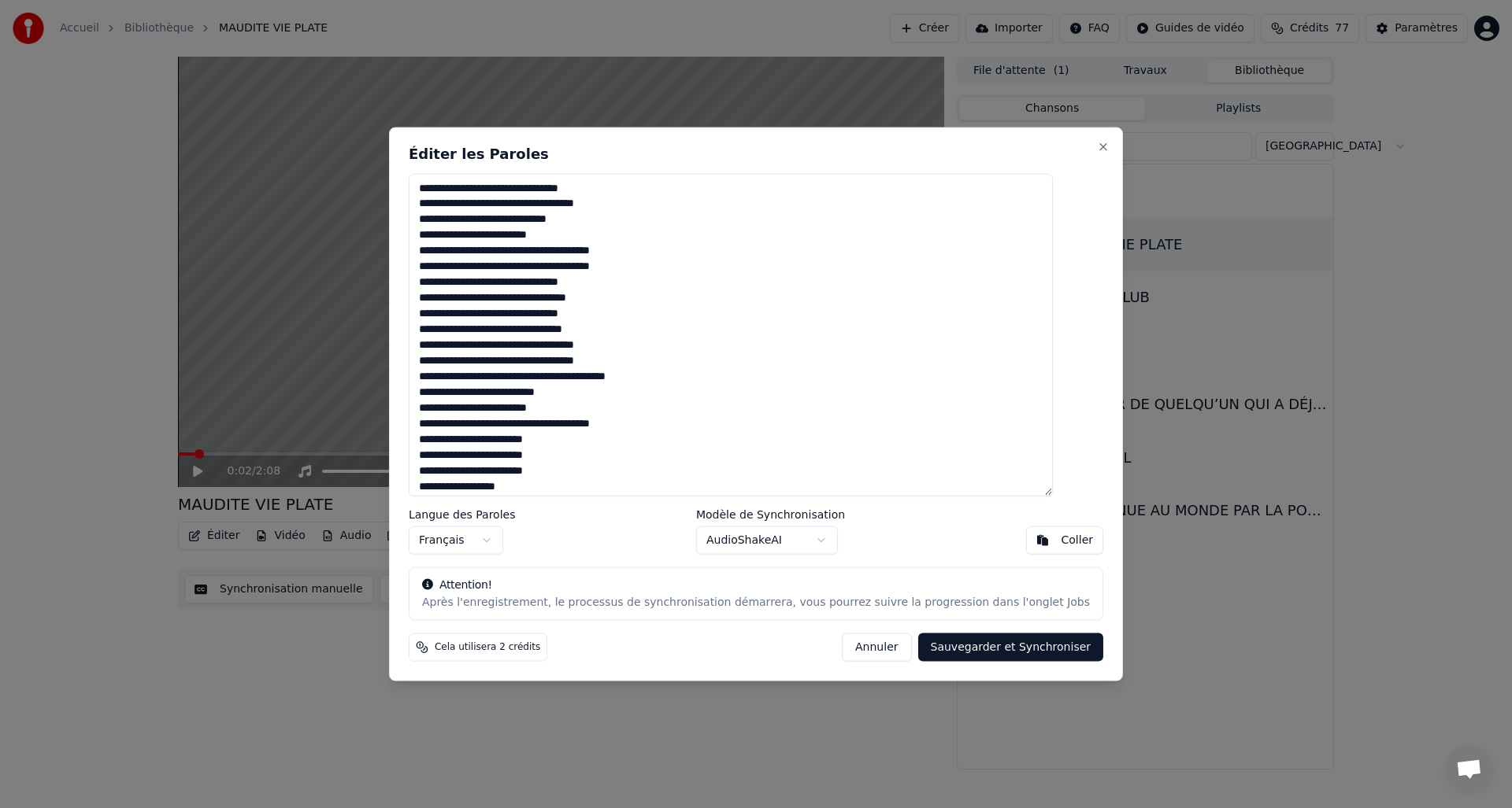
click at [467, 333] on textarea at bounding box center [731, 335] width 645 height 324
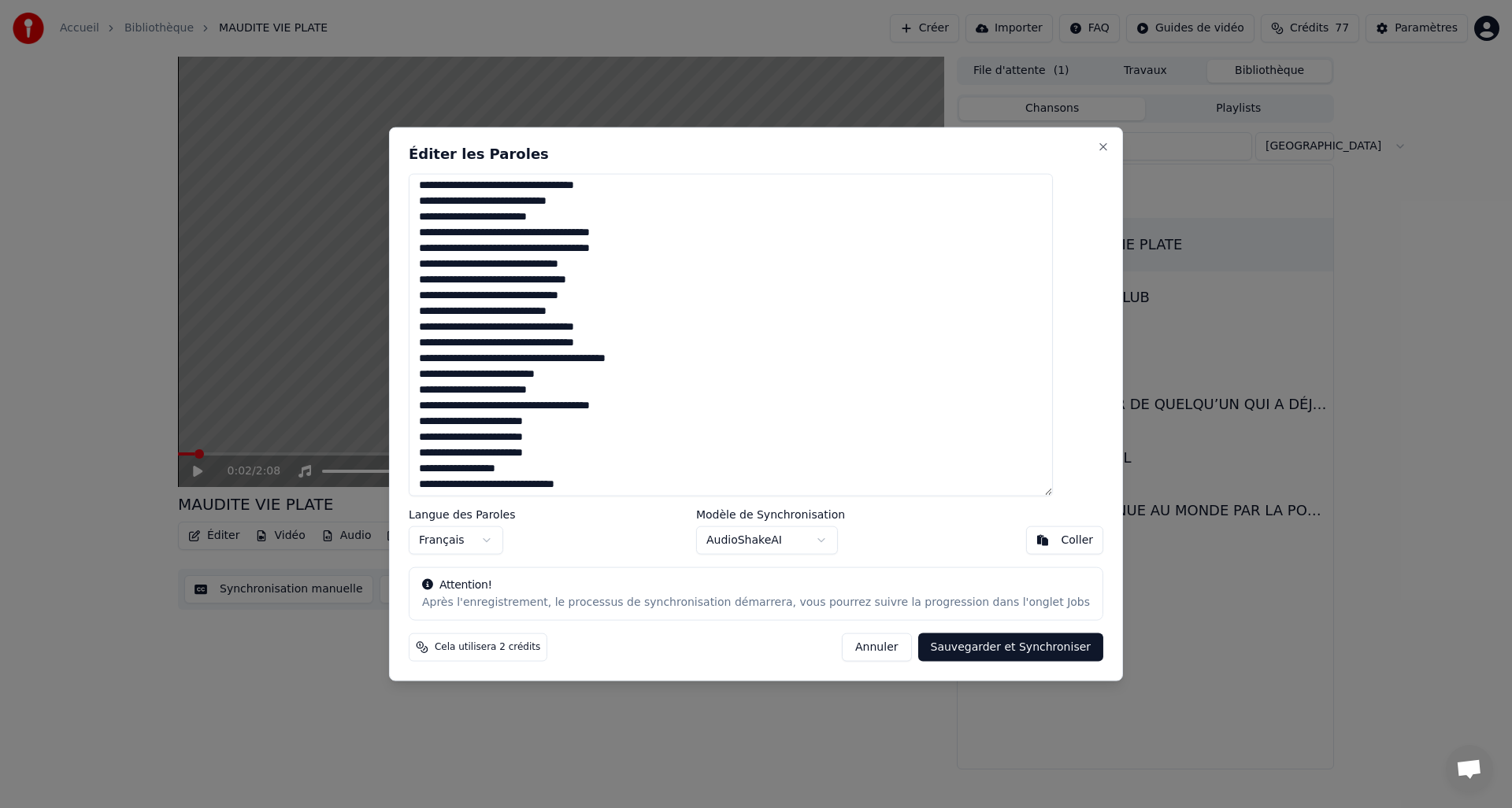
scroll to position [21, 0]
click at [532, 392] on textarea at bounding box center [731, 335] width 645 height 324
click at [553, 396] on textarea at bounding box center [731, 335] width 645 height 324
click at [554, 389] on textarea at bounding box center [731, 335] width 645 height 324
click at [565, 394] on textarea at bounding box center [731, 335] width 645 height 324
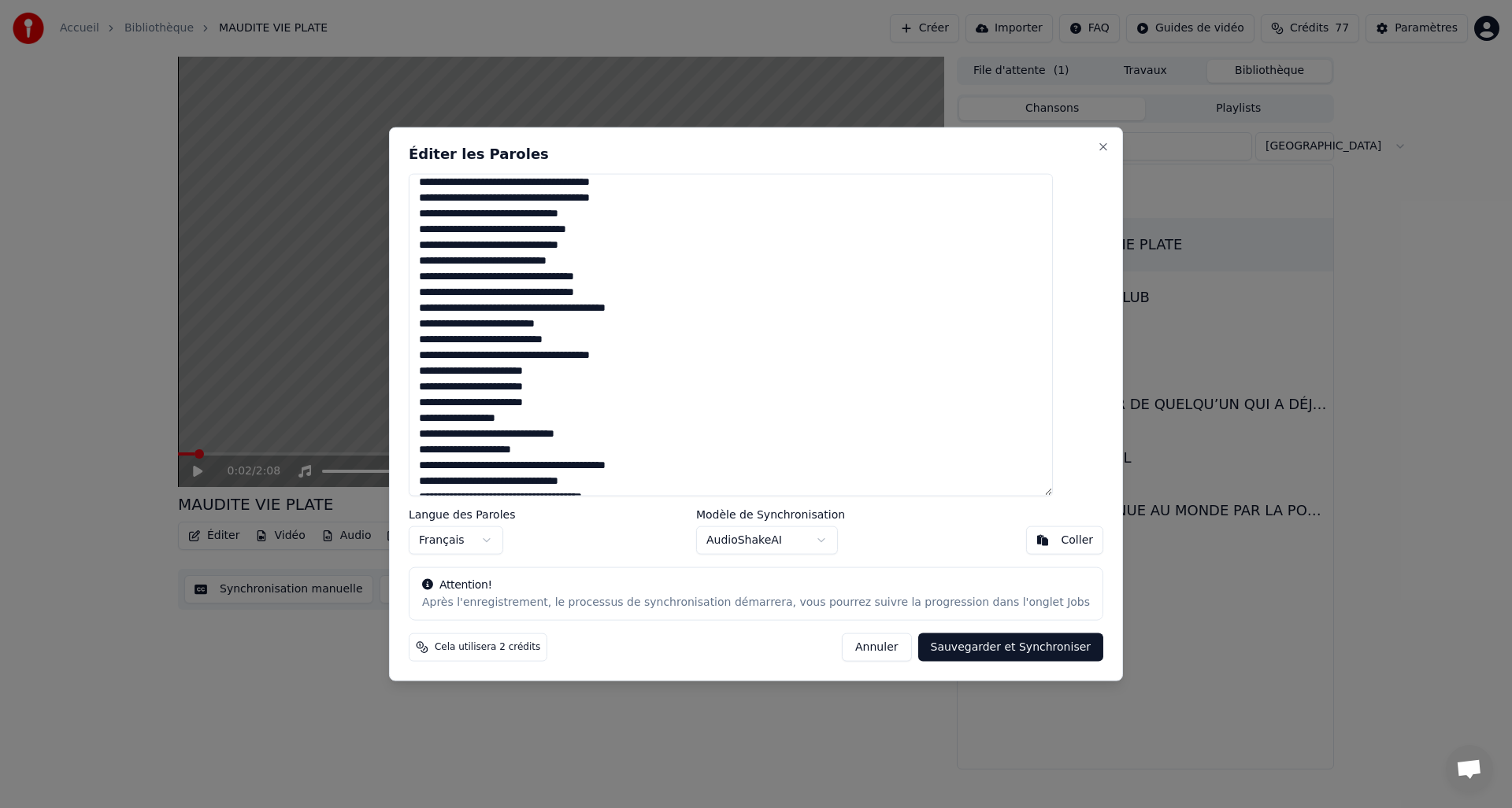
scroll to position [71, 0]
click at [581, 354] on textarea at bounding box center [731, 335] width 645 height 324
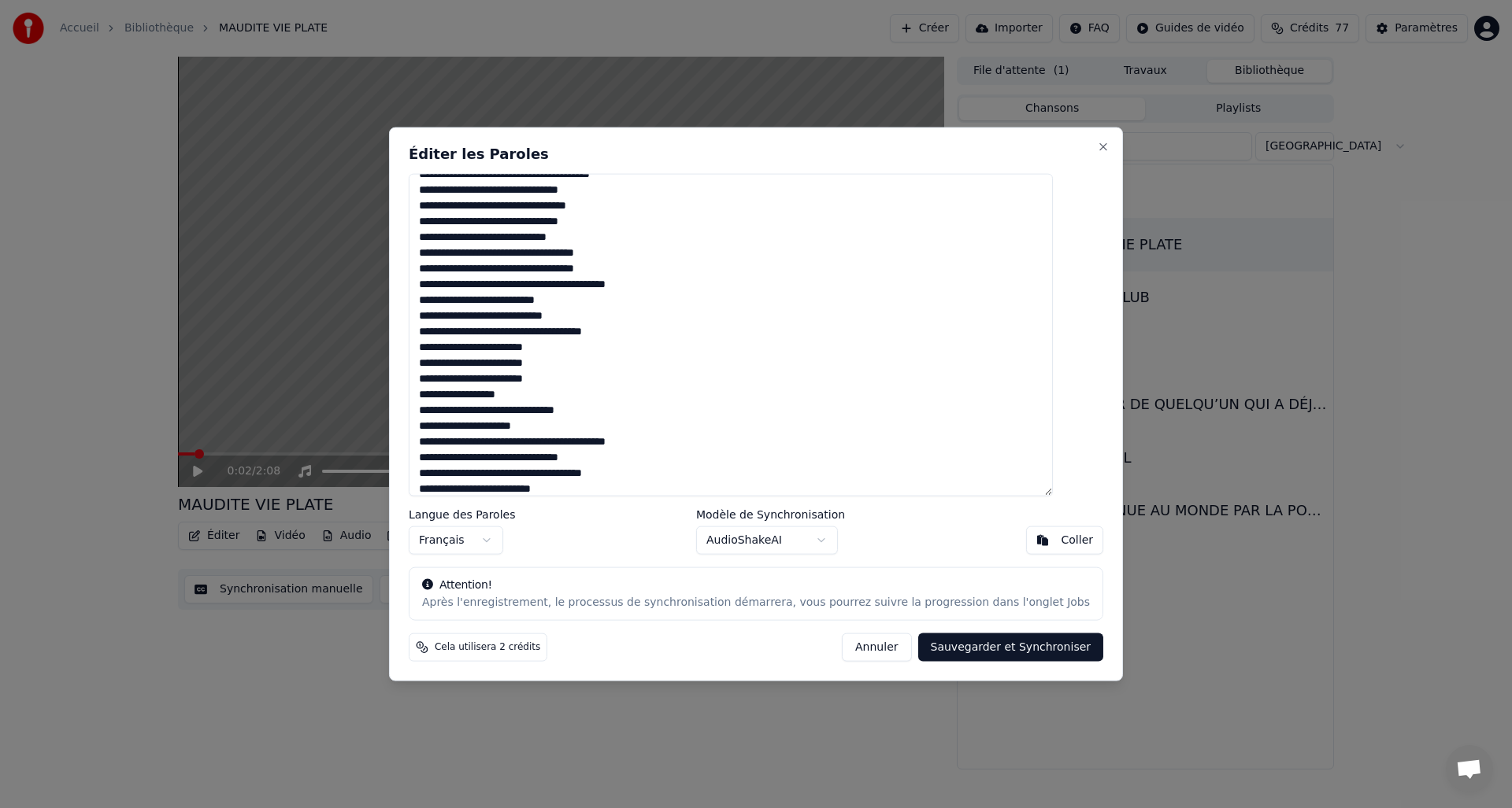
scroll to position [92, 0]
click at [539, 428] on textarea at bounding box center [731, 335] width 645 height 324
click at [552, 450] on textarea at bounding box center [731, 335] width 645 height 324
drag, startPoint x: 550, startPoint y: 437, endPoint x: 572, endPoint y: 447, distance: 24.2
click at [550, 437] on textarea at bounding box center [731, 335] width 645 height 324
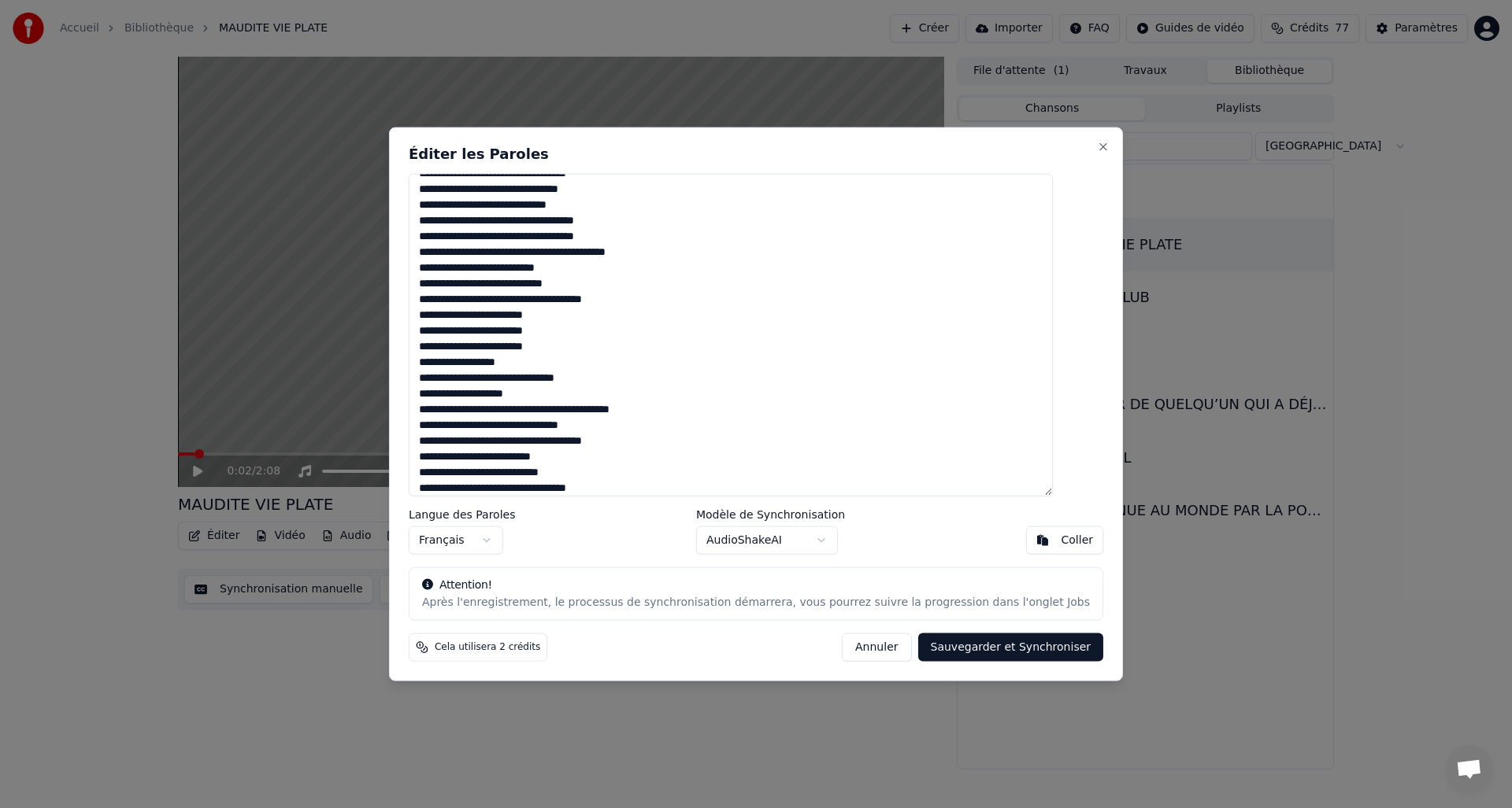
scroll to position [128, 0]
click at [607, 443] on textarea at bounding box center [731, 335] width 645 height 324
click at [631, 440] on textarea at bounding box center [731, 335] width 645 height 324
type textarea "**********"
click at [984, 646] on button "Sauvegarder et Synchroniser" at bounding box center [1011, 647] width 186 height 29
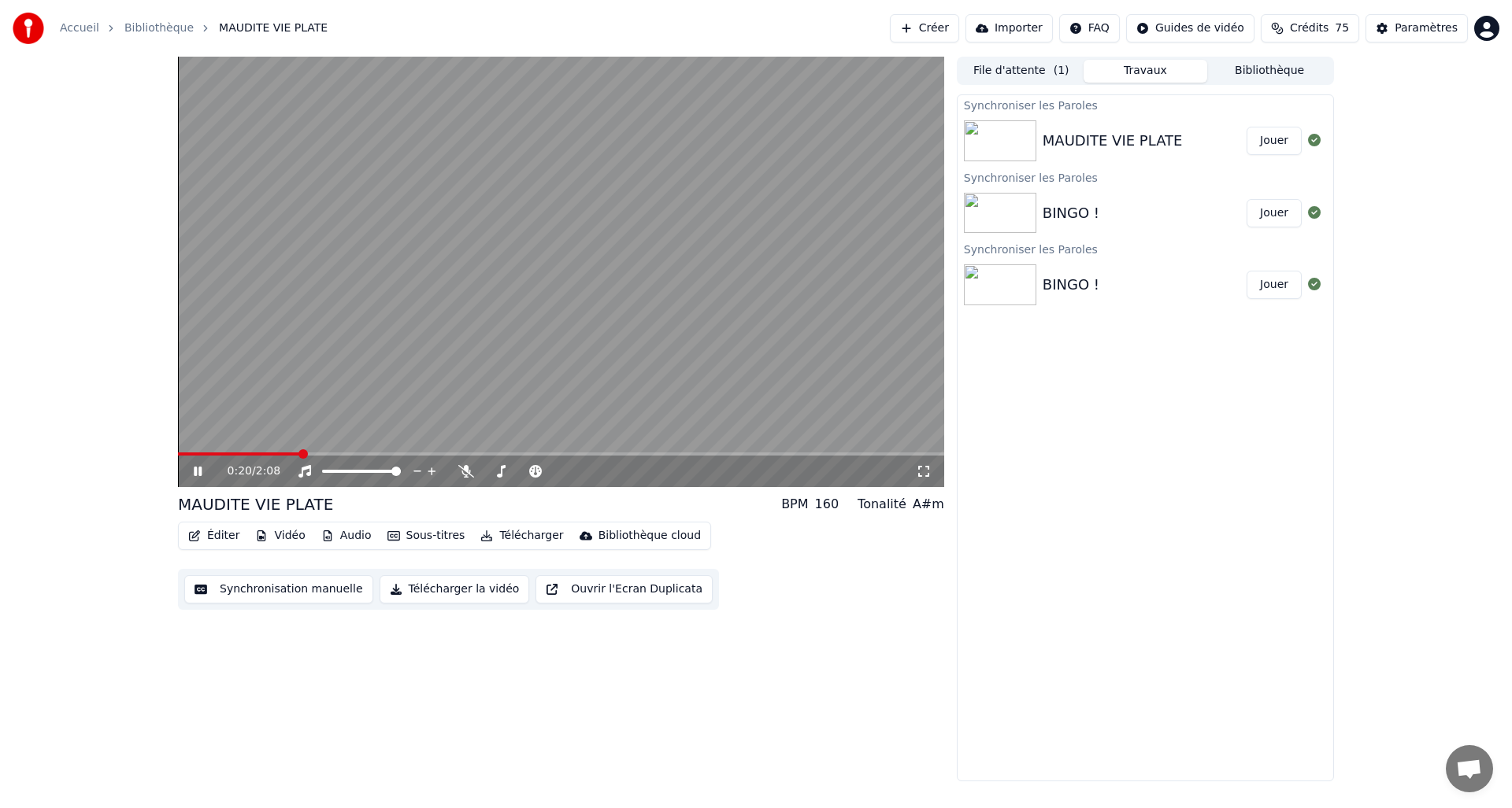
click at [196, 470] on icon at bounding box center [197, 471] width 8 height 9
click at [1284, 71] on button "Bibliothèque" at bounding box center [1269, 71] width 125 height 23
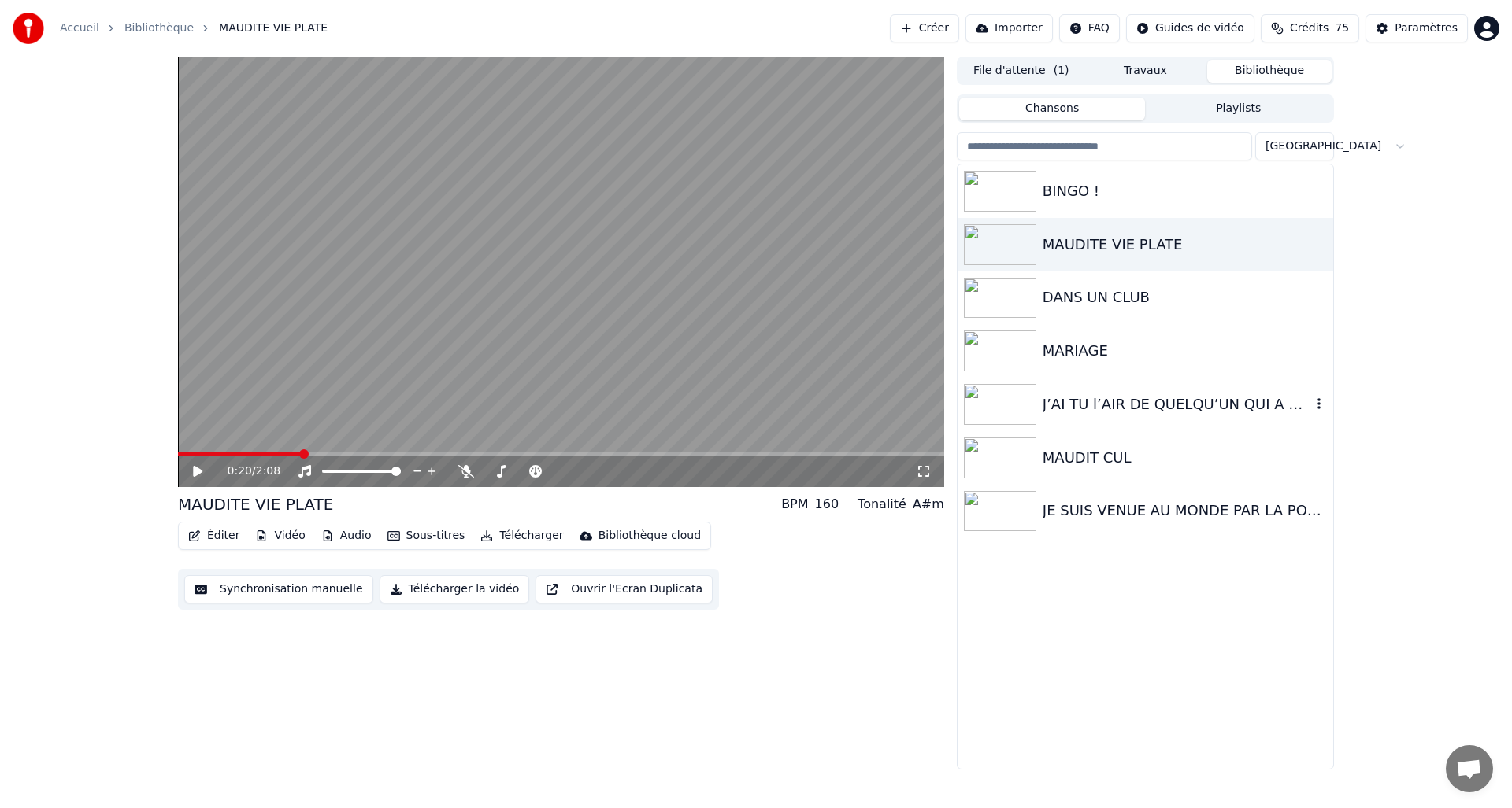
click at [1000, 406] on img at bounding box center [1000, 405] width 72 height 41
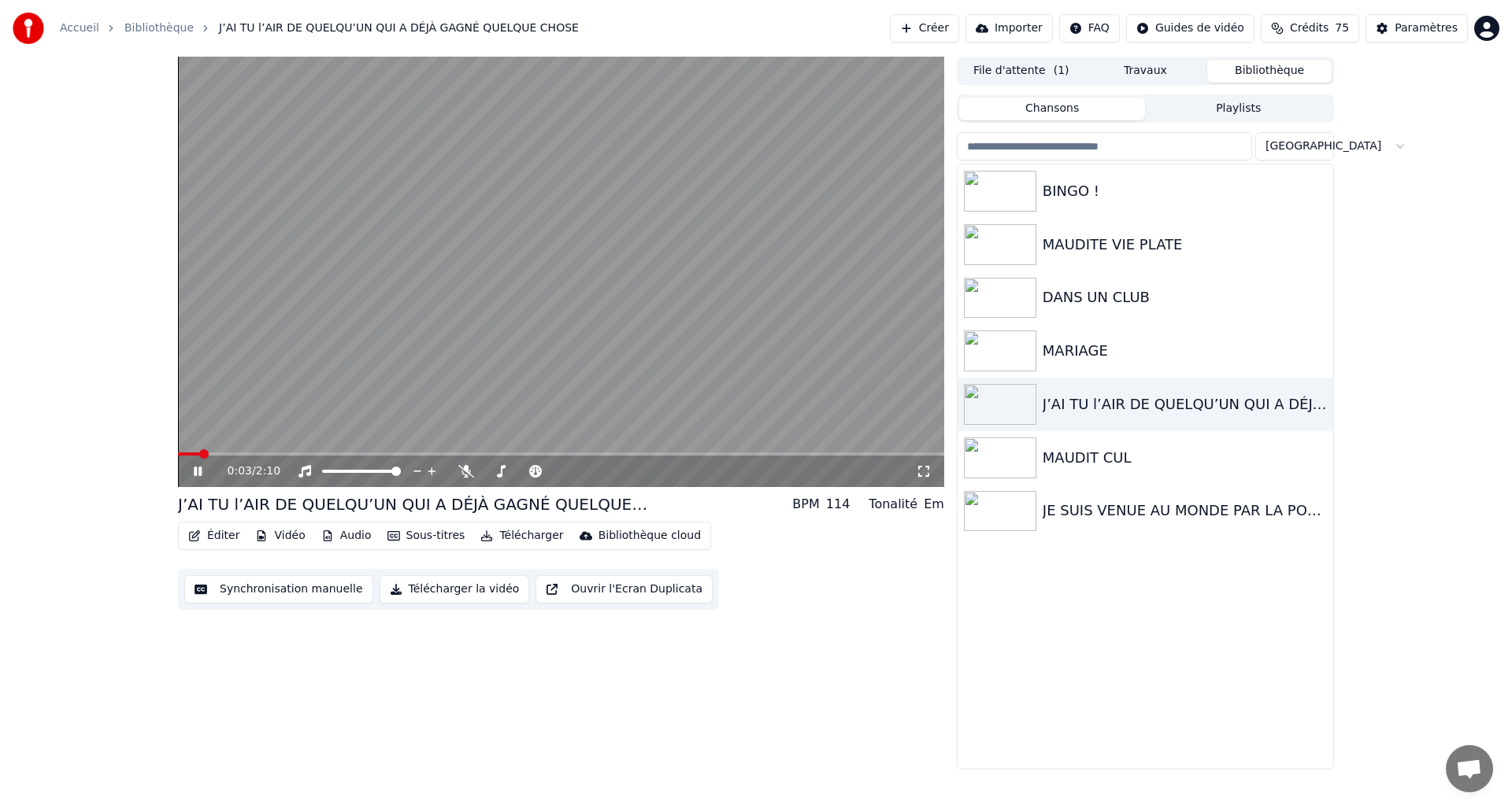
click at [203, 470] on icon at bounding box center [209, 471] width 37 height 13
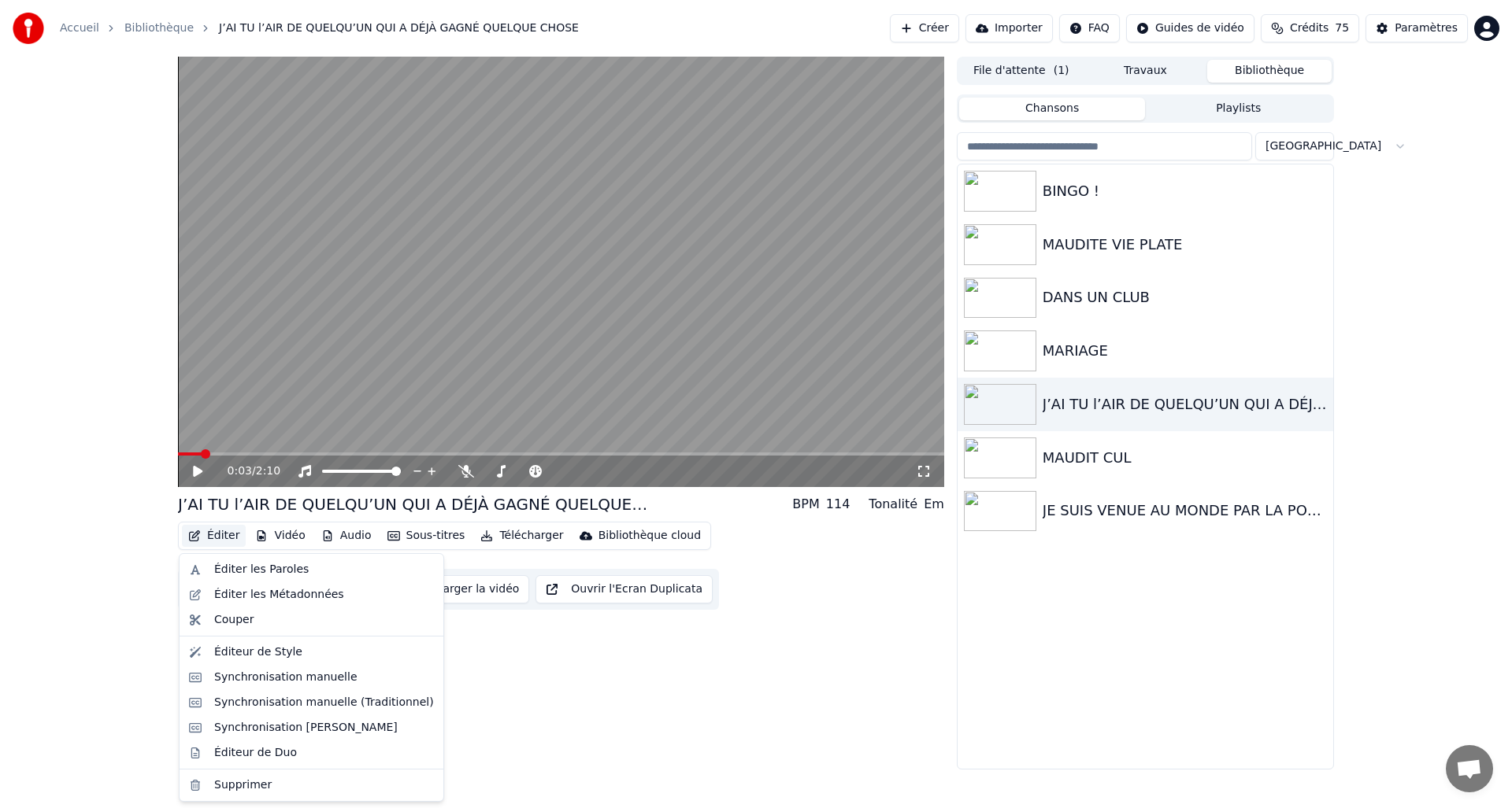
click at [215, 533] on button "Éditer" at bounding box center [214, 536] width 64 height 22
click at [223, 565] on div "Éditer les Paroles" at bounding box center [262, 569] width 94 height 16
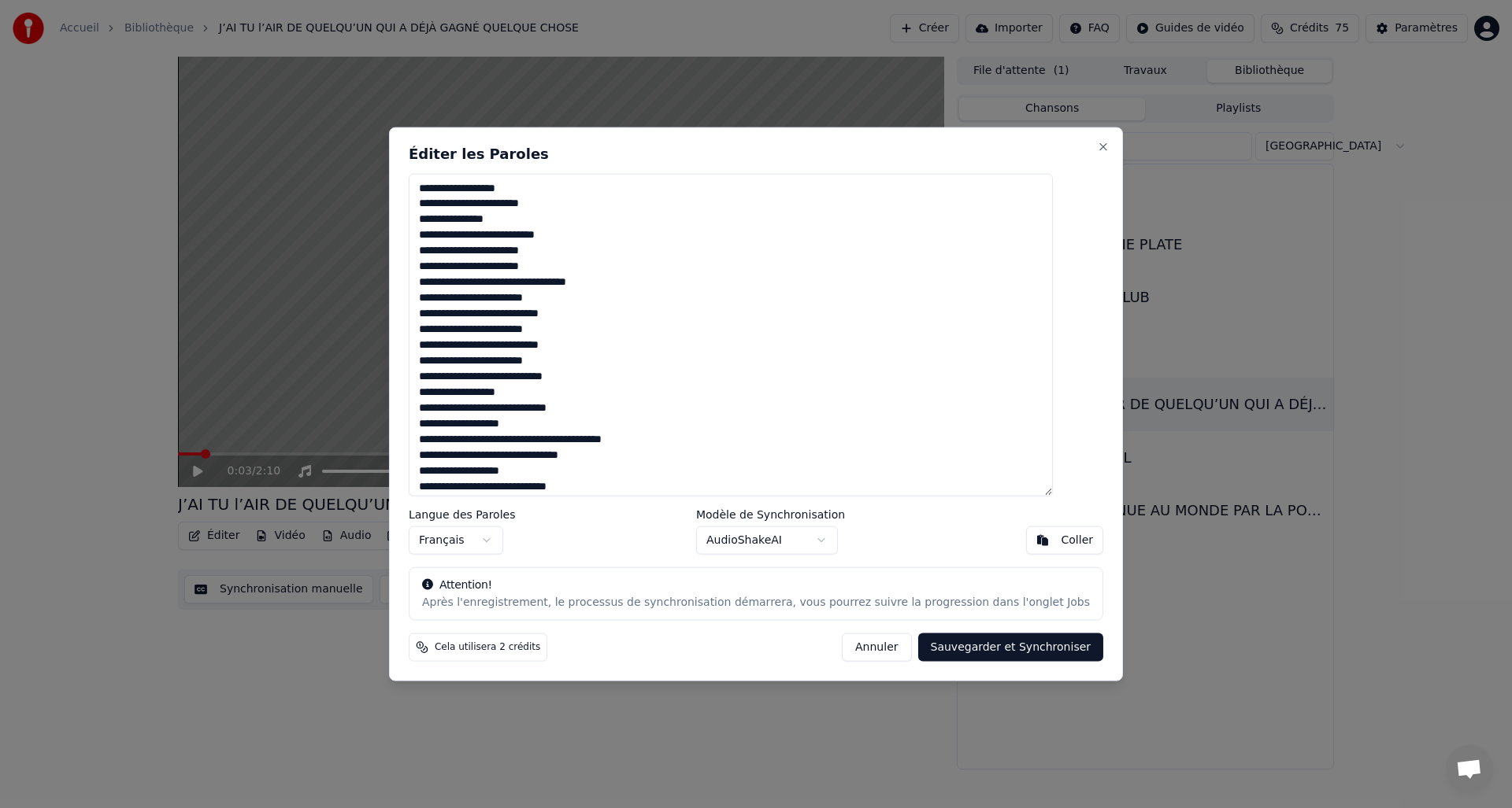
click at [463, 284] on textarea at bounding box center [731, 335] width 645 height 324
click at [456, 283] on textarea at bounding box center [731, 335] width 645 height 324
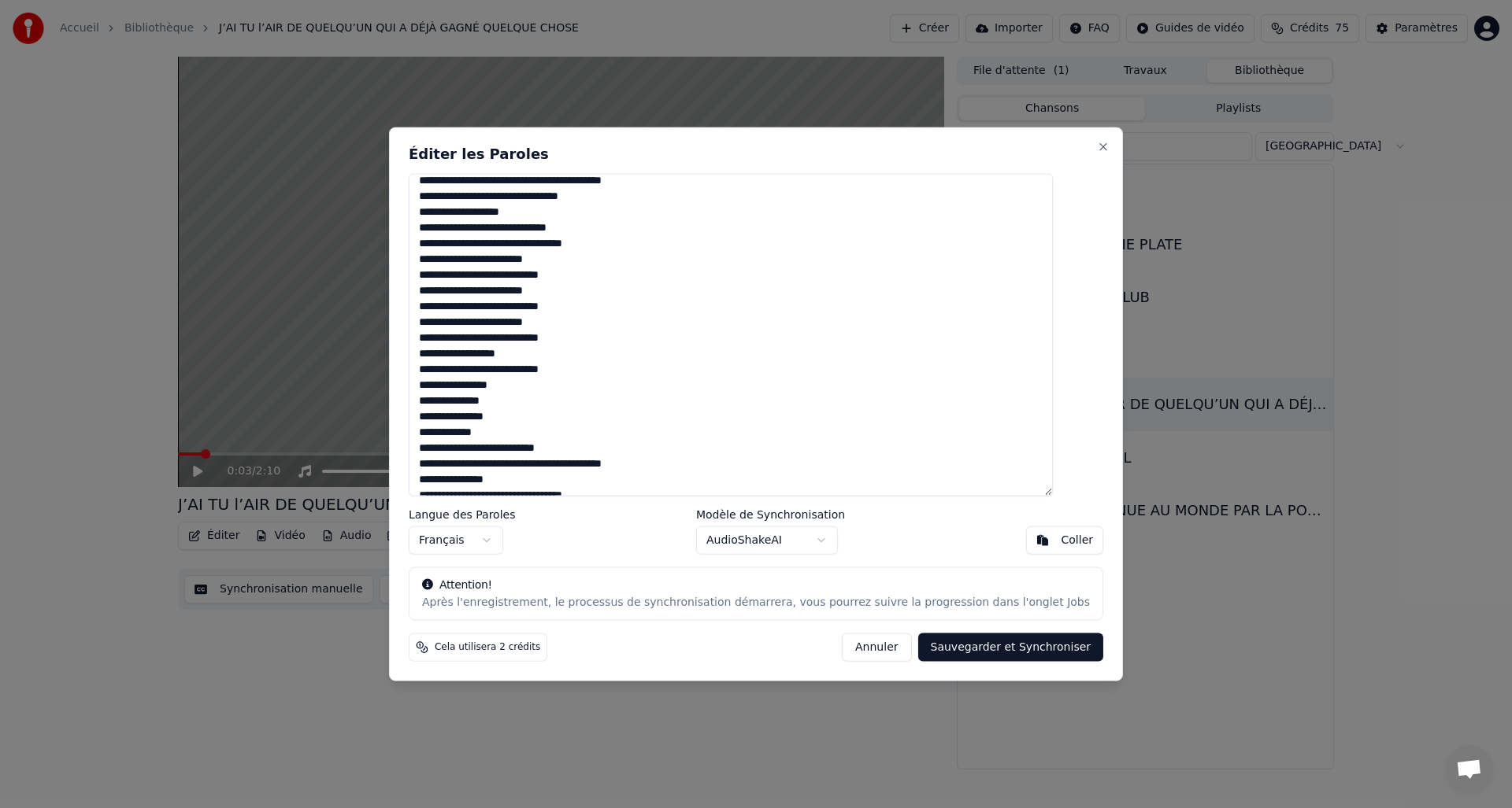
scroll to position [262, 0]
click at [474, 431] on textarea at bounding box center [731, 335] width 645 height 324
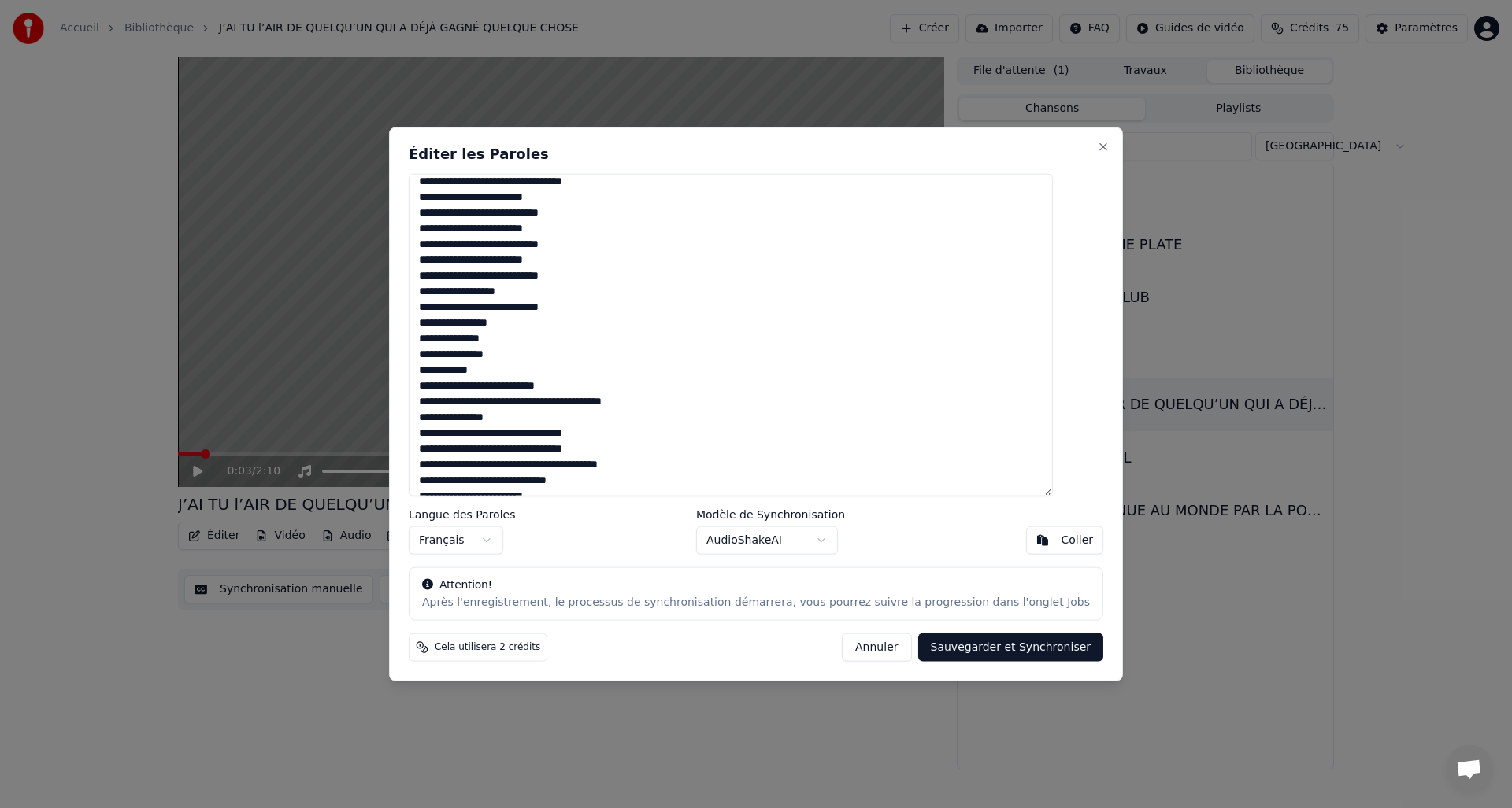
scroll to position [324, 0]
click at [453, 466] on textarea at bounding box center [731, 335] width 645 height 324
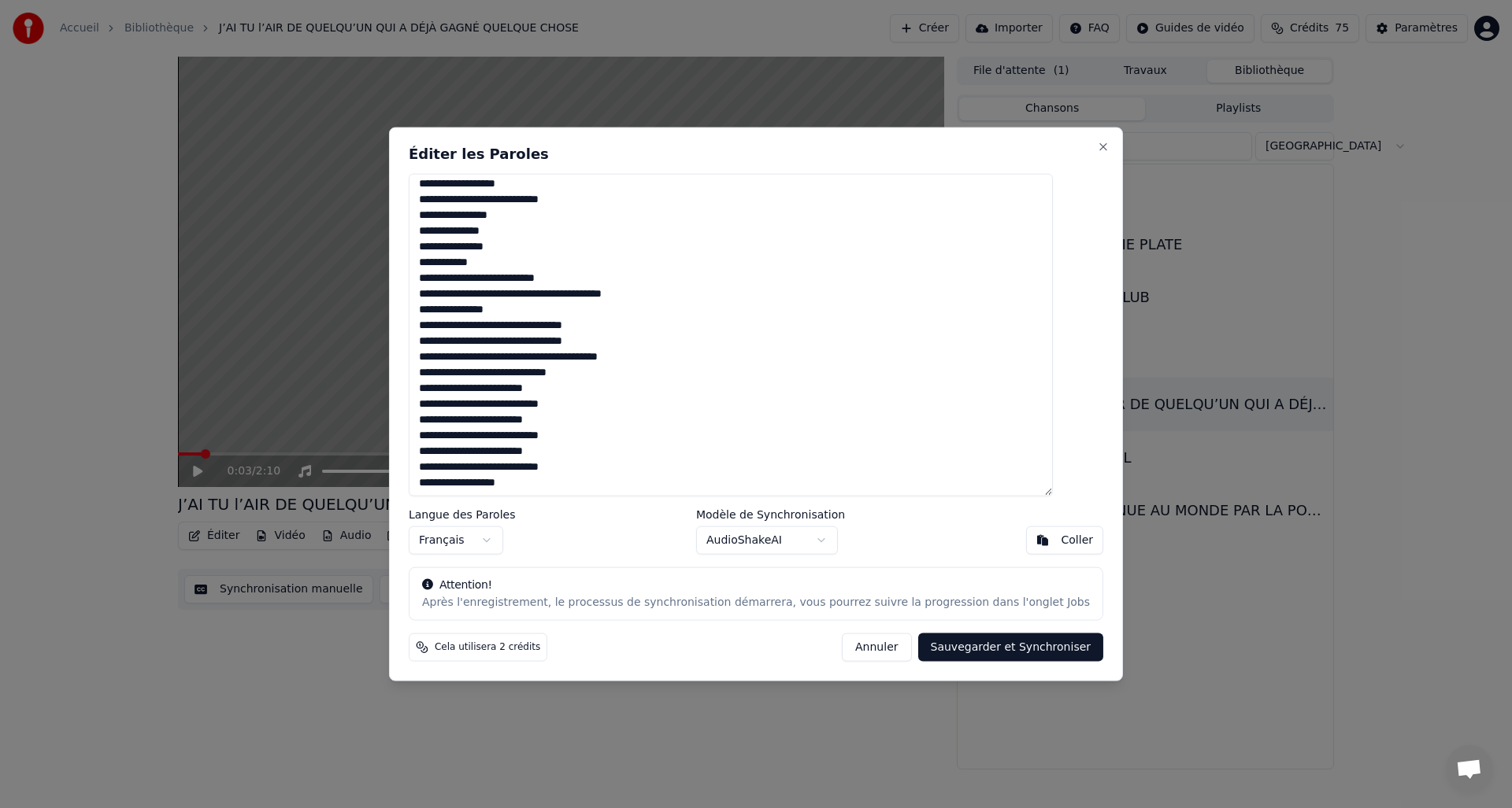
scroll to position [430, 0]
type textarea "**********"
click at [962, 649] on button "Sauvegarder et Synchroniser" at bounding box center [1011, 647] width 186 height 29
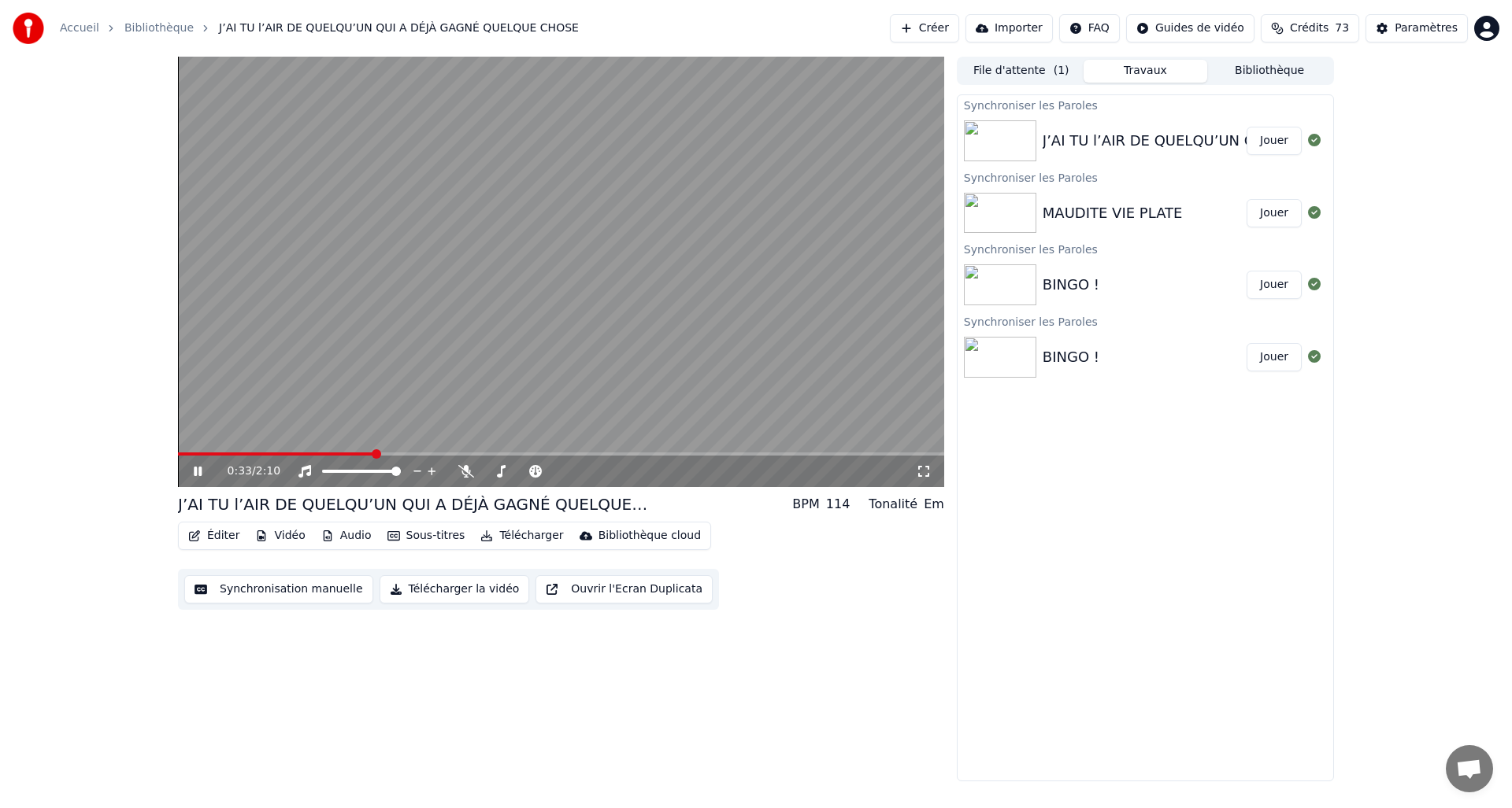
click at [202, 468] on icon at bounding box center [197, 471] width 8 height 9
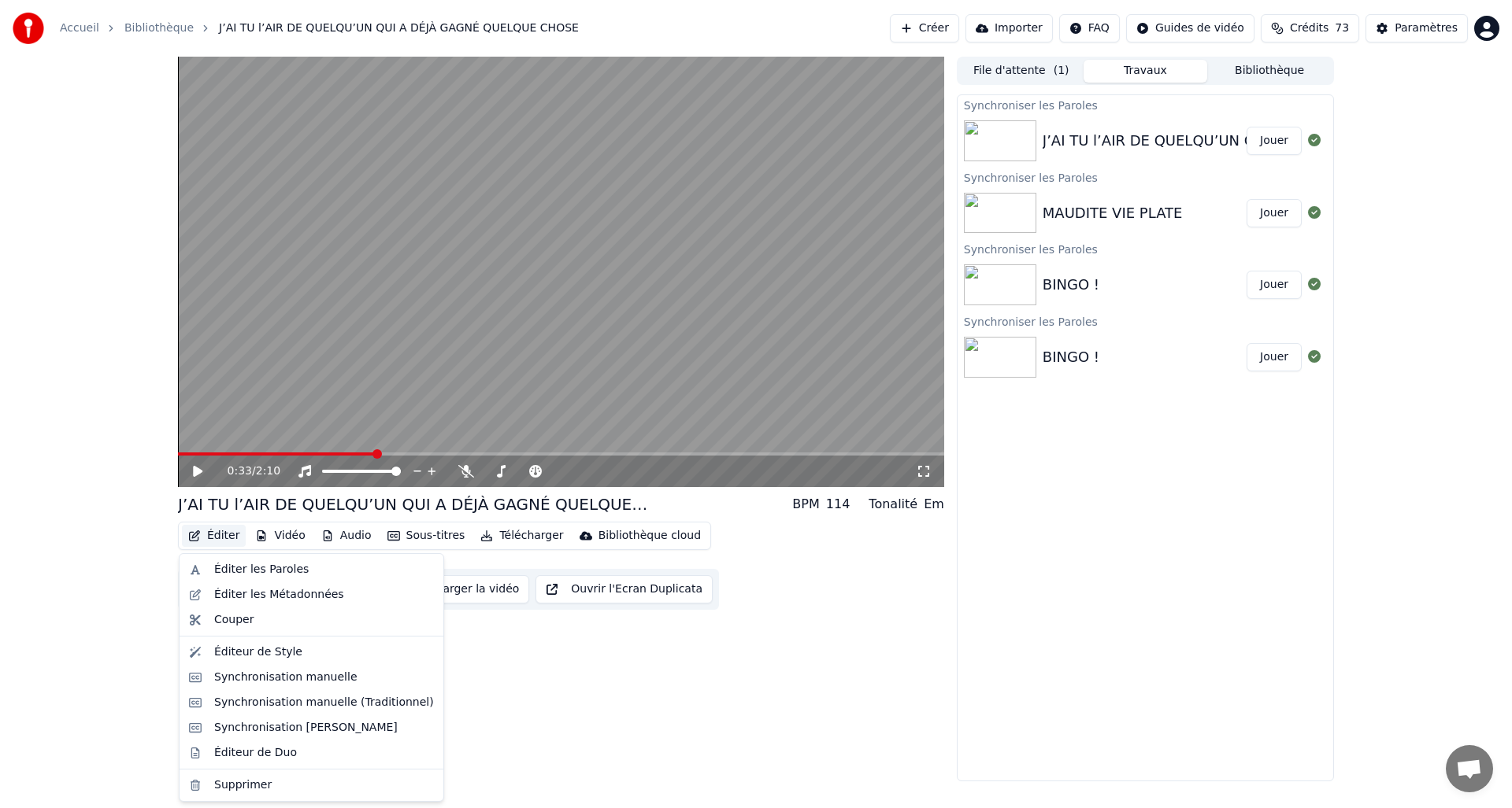
click at [204, 536] on button "Éditer" at bounding box center [214, 536] width 64 height 22
click at [207, 563] on div "Éditer les Paroles" at bounding box center [312, 569] width 257 height 25
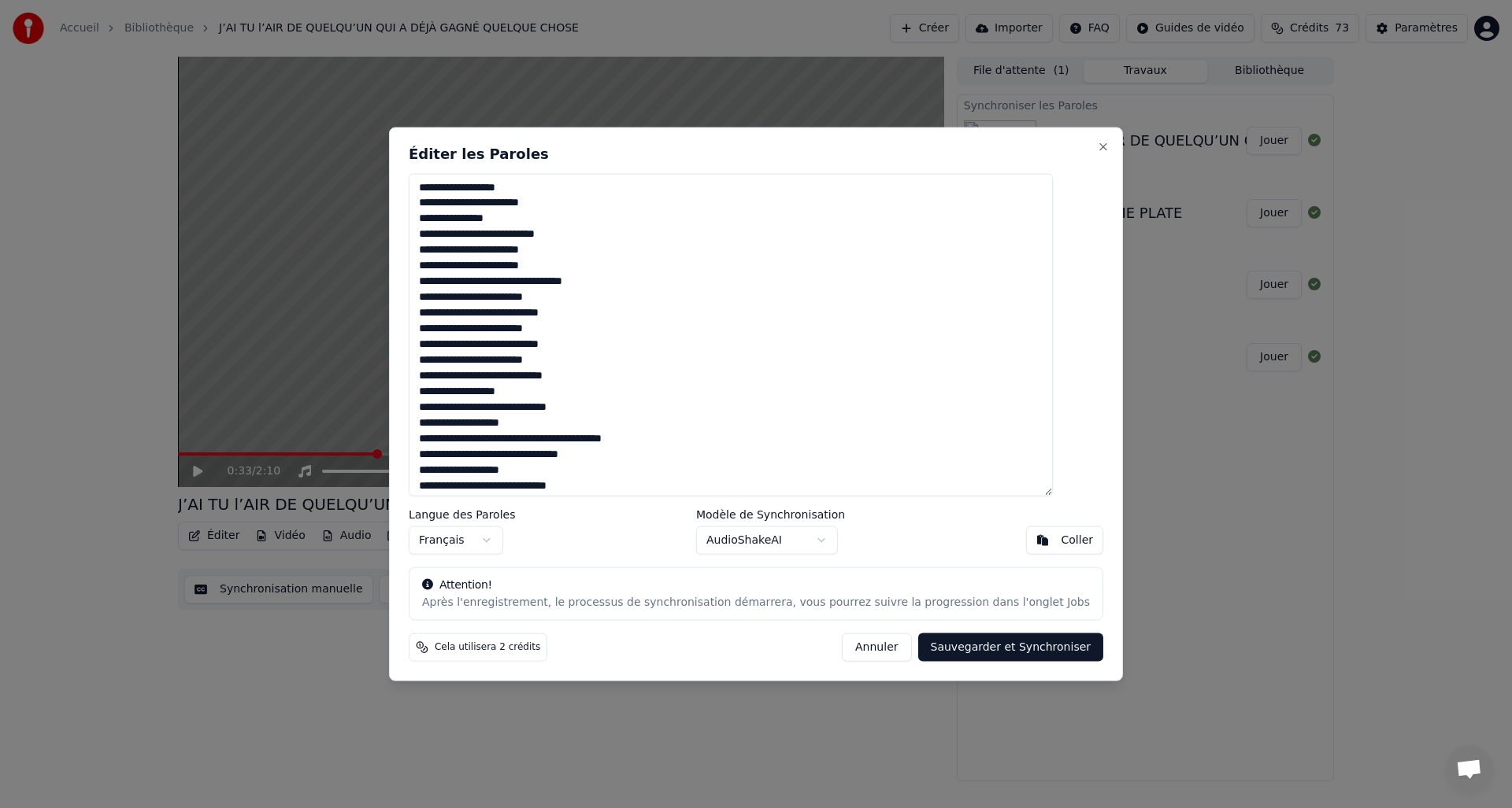
scroll to position [0, 0]
click at [465, 300] on textarea at bounding box center [731, 335] width 645 height 324
click at [554, 320] on textarea at bounding box center [731, 335] width 645 height 324
click at [576, 318] on textarea at bounding box center [731, 335] width 645 height 324
drag, startPoint x: 444, startPoint y: 300, endPoint x: 575, endPoint y: 305, distance: 131.1
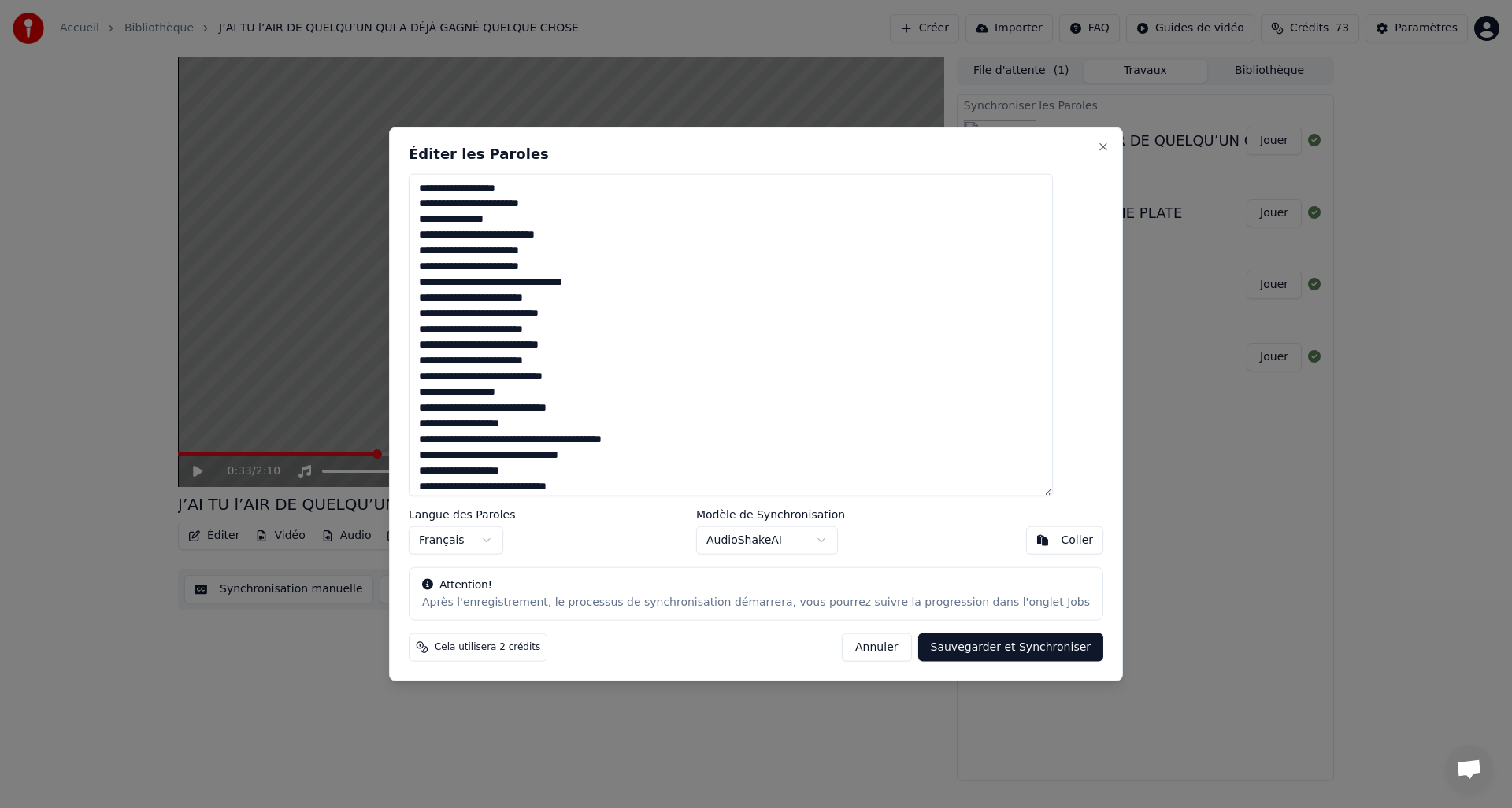
click at [575, 305] on textarea at bounding box center [731, 335] width 645 height 324
drag, startPoint x: 447, startPoint y: 331, endPoint x: 569, endPoint y: 335, distance: 122.1
click at [567, 336] on textarea at bounding box center [731, 335] width 645 height 324
drag, startPoint x: 444, startPoint y: 365, endPoint x: 569, endPoint y: 362, distance: 125.0
click at [570, 363] on textarea at bounding box center [731, 335] width 645 height 324
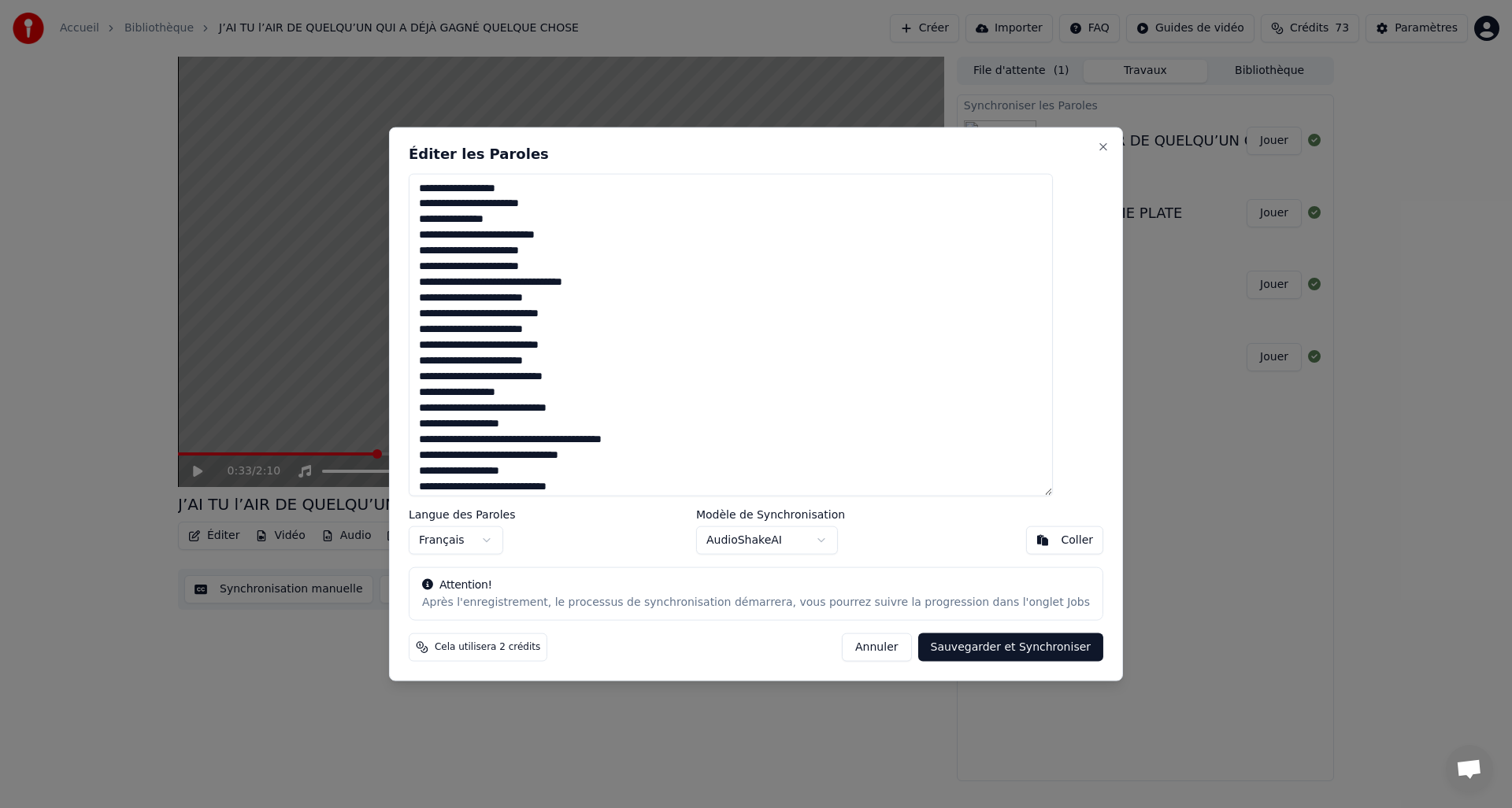
drag, startPoint x: 445, startPoint y: 315, endPoint x: 611, endPoint y: 320, distance: 166.1
click at [611, 320] on textarea at bounding box center [731, 335] width 645 height 324
drag, startPoint x: 448, startPoint y: 350, endPoint x: 622, endPoint y: 348, distance: 174.0
click at [622, 348] on textarea at bounding box center [731, 335] width 645 height 324
drag, startPoint x: 446, startPoint y: 377, endPoint x: 632, endPoint y: 377, distance: 186.0
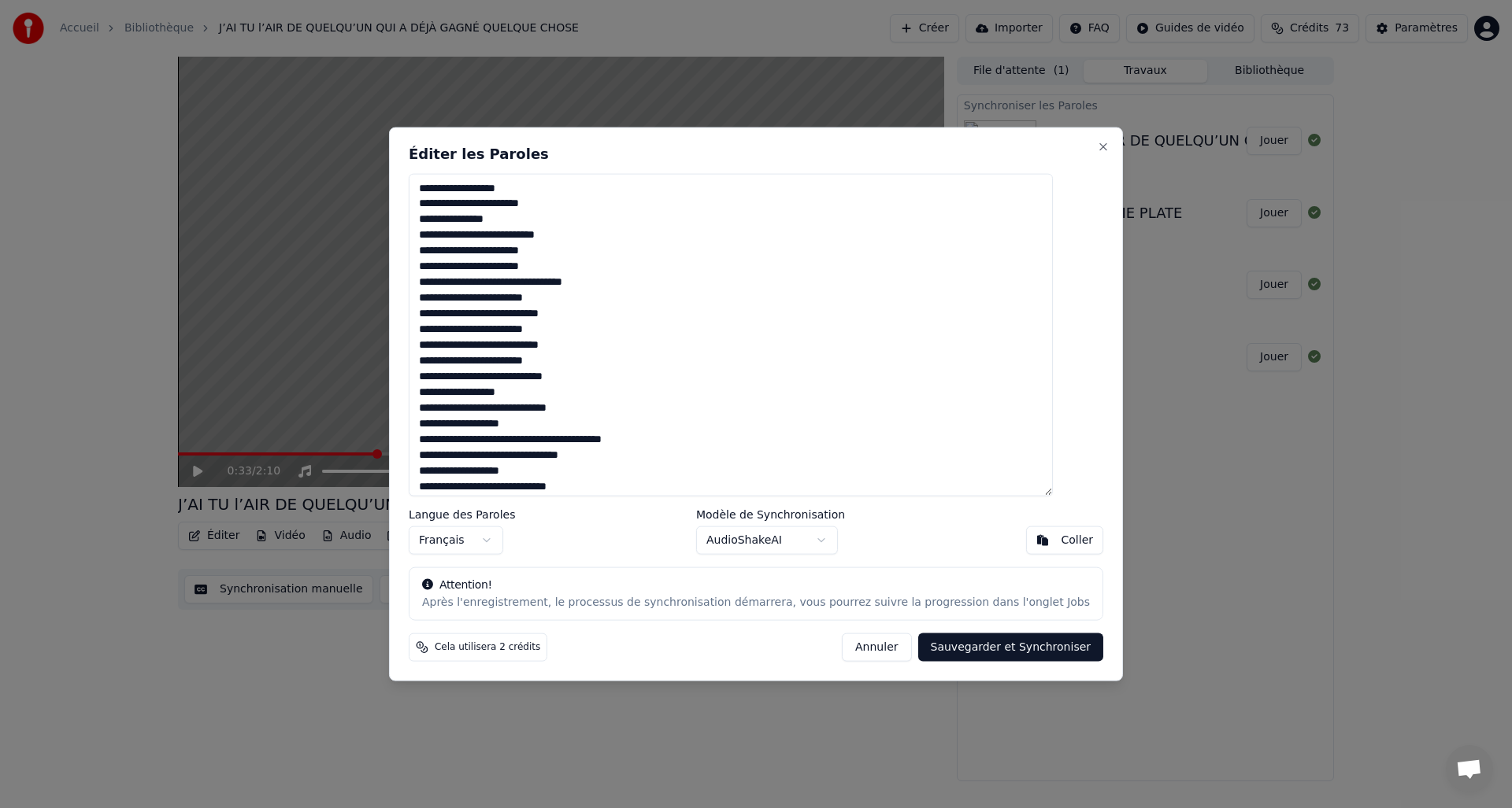
click at [633, 378] on textarea at bounding box center [731, 335] width 645 height 324
drag, startPoint x: 501, startPoint y: 382, endPoint x: 608, endPoint y: 379, distance: 107.0
click at [608, 379] on textarea at bounding box center [731, 335] width 645 height 324
drag, startPoint x: 446, startPoint y: 398, endPoint x: 565, endPoint y: 397, distance: 119.0
click at [562, 398] on textarea at bounding box center [731, 335] width 645 height 324
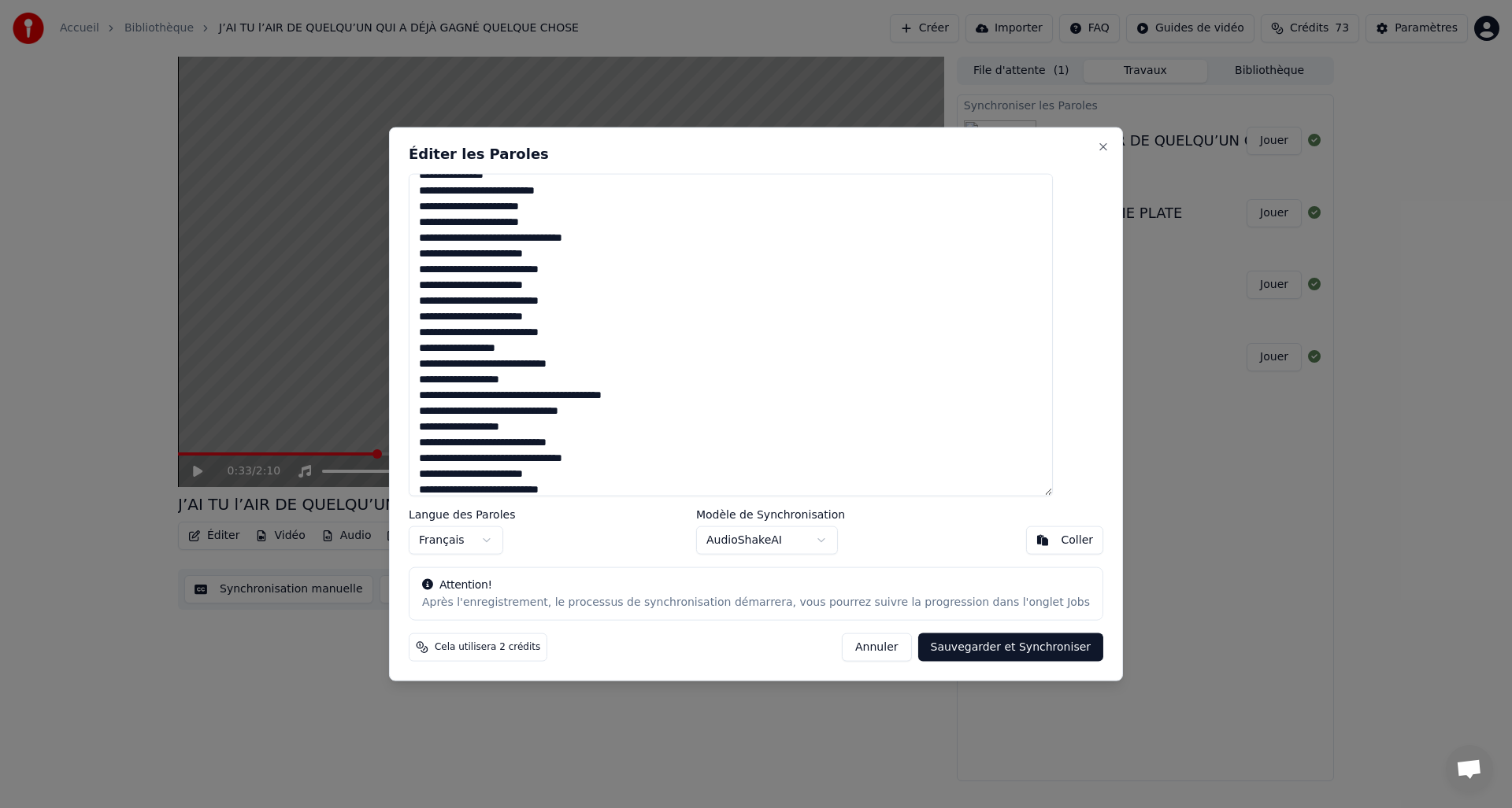
scroll to position [69, 0]
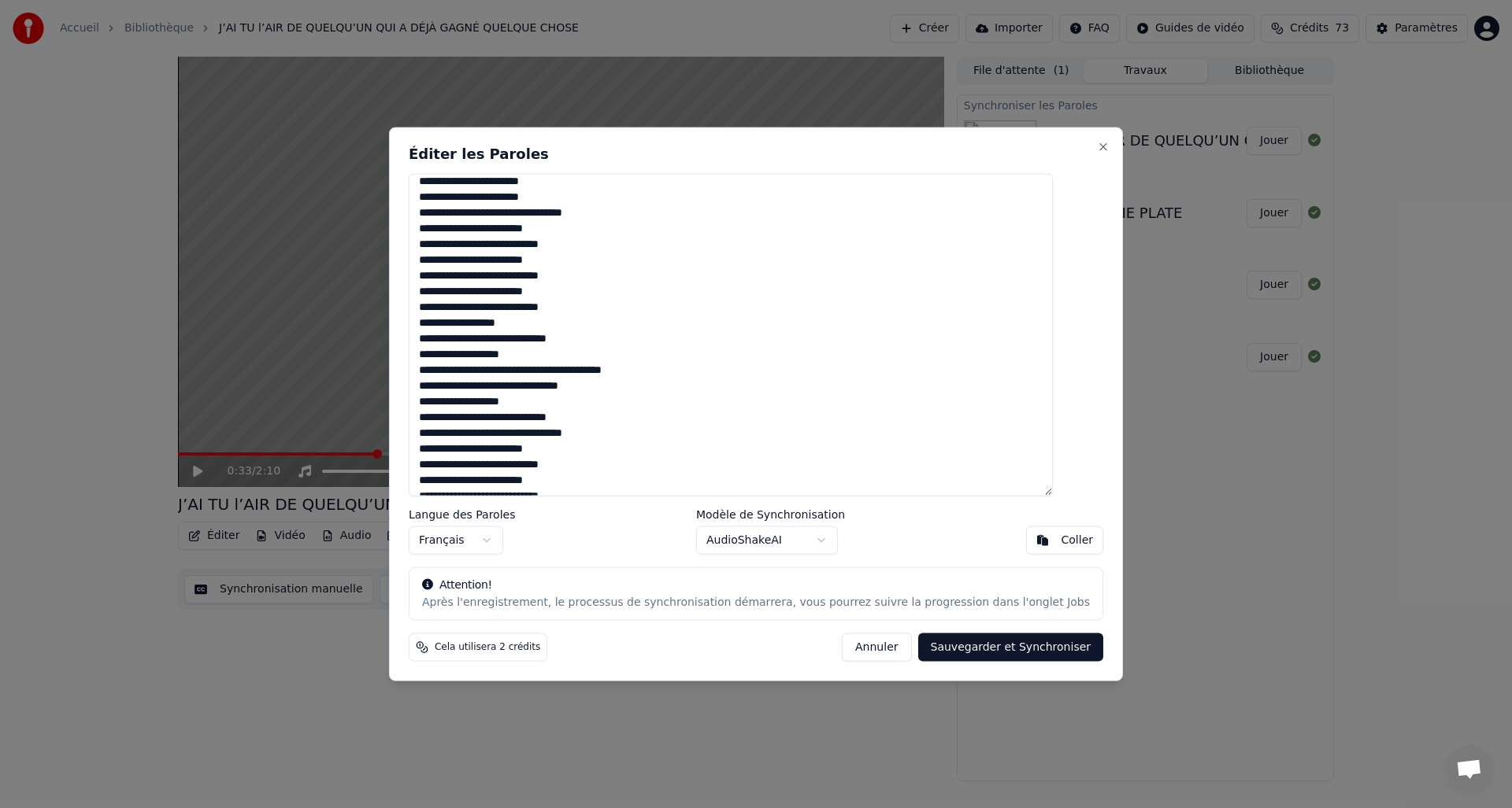
drag, startPoint x: 447, startPoint y: 228, endPoint x: 589, endPoint y: 229, distance: 142.0
click at [589, 229] on textarea at bounding box center [731, 335] width 645 height 324
drag, startPoint x: 447, startPoint y: 453, endPoint x: 575, endPoint y: 453, distance: 128.0
click at [575, 453] on textarea at bounding box center [731, 335] width 645 height 324
drag, startPoint x: 533, startPoint y: 311, endPoint x: 605, endPoint y: 312, distance: 72.0
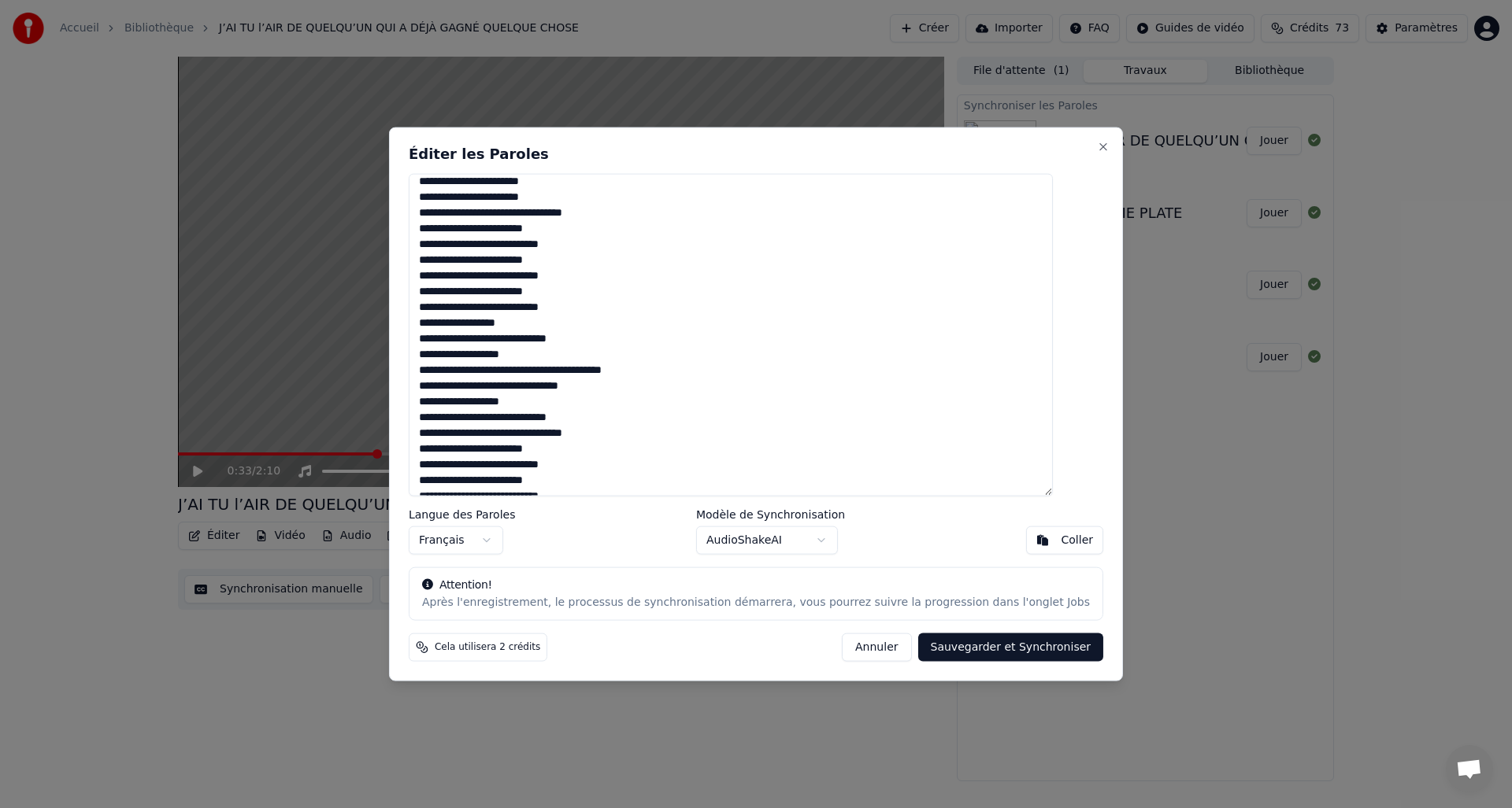
click at [605, 312] on textarea at bounding box center [731, 335] width 645 height 324
drag, startPoint x: 555, startPoint y: 437, endPoint x: 627, endPoint y: 433, distance: 72.1
click at [627, 433] on textarea at bounding box center [731, 335] width 645 height 324
drag, startPoint x: 445, startPoint y: 276, endPoint x: 604, endPoint y: 281, distance: 159.1
click at [604, 281] on textarea at bounding box center [731, 335] width 645 height 324
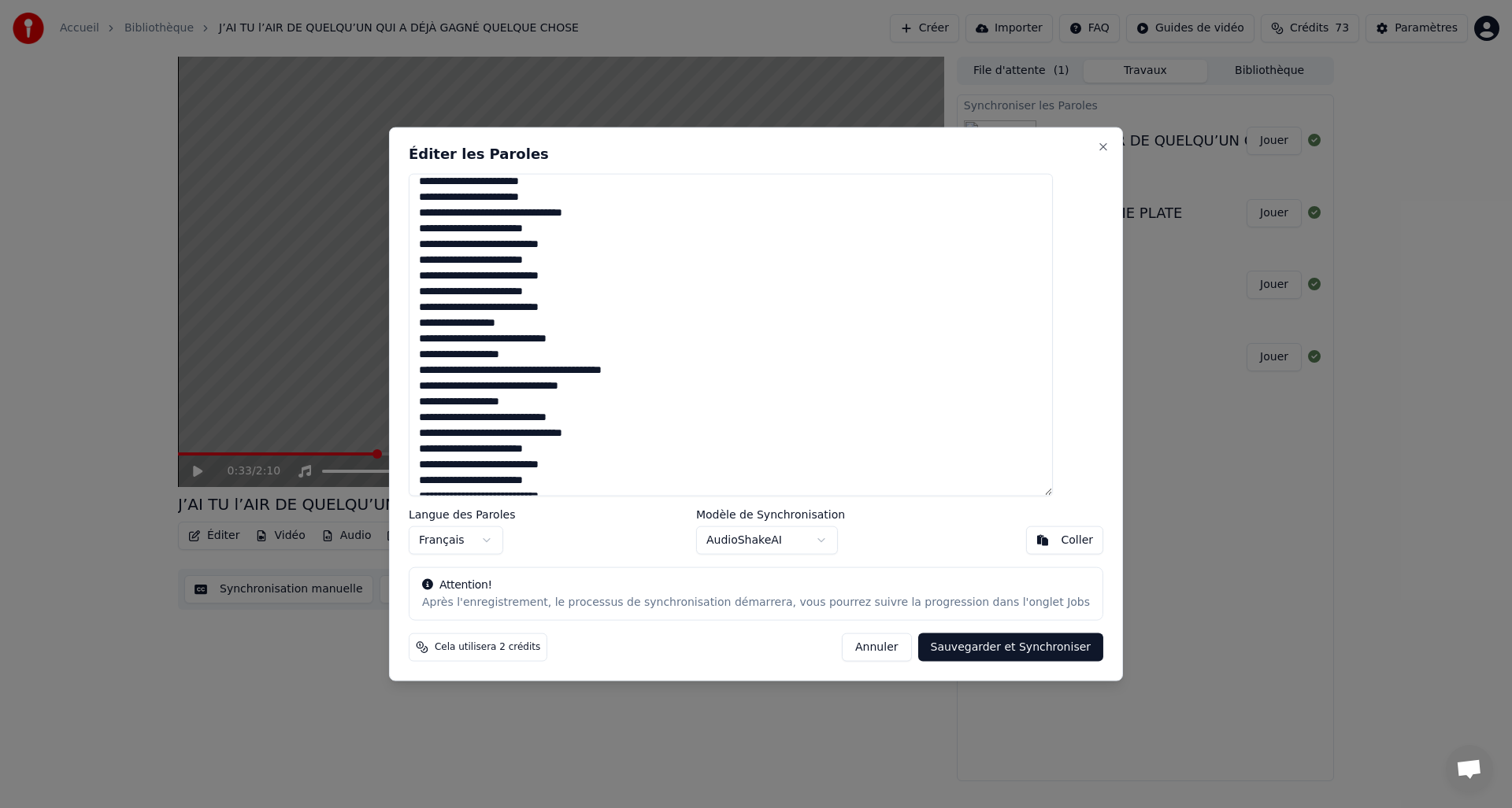
drag, startPoint x: 447, startPoint y: 465, endPoint x: 615, endPoint y: 462, distance: 168.0
click at [615, 462] on textarea at bounding box center [731, 335] width 645 height 324
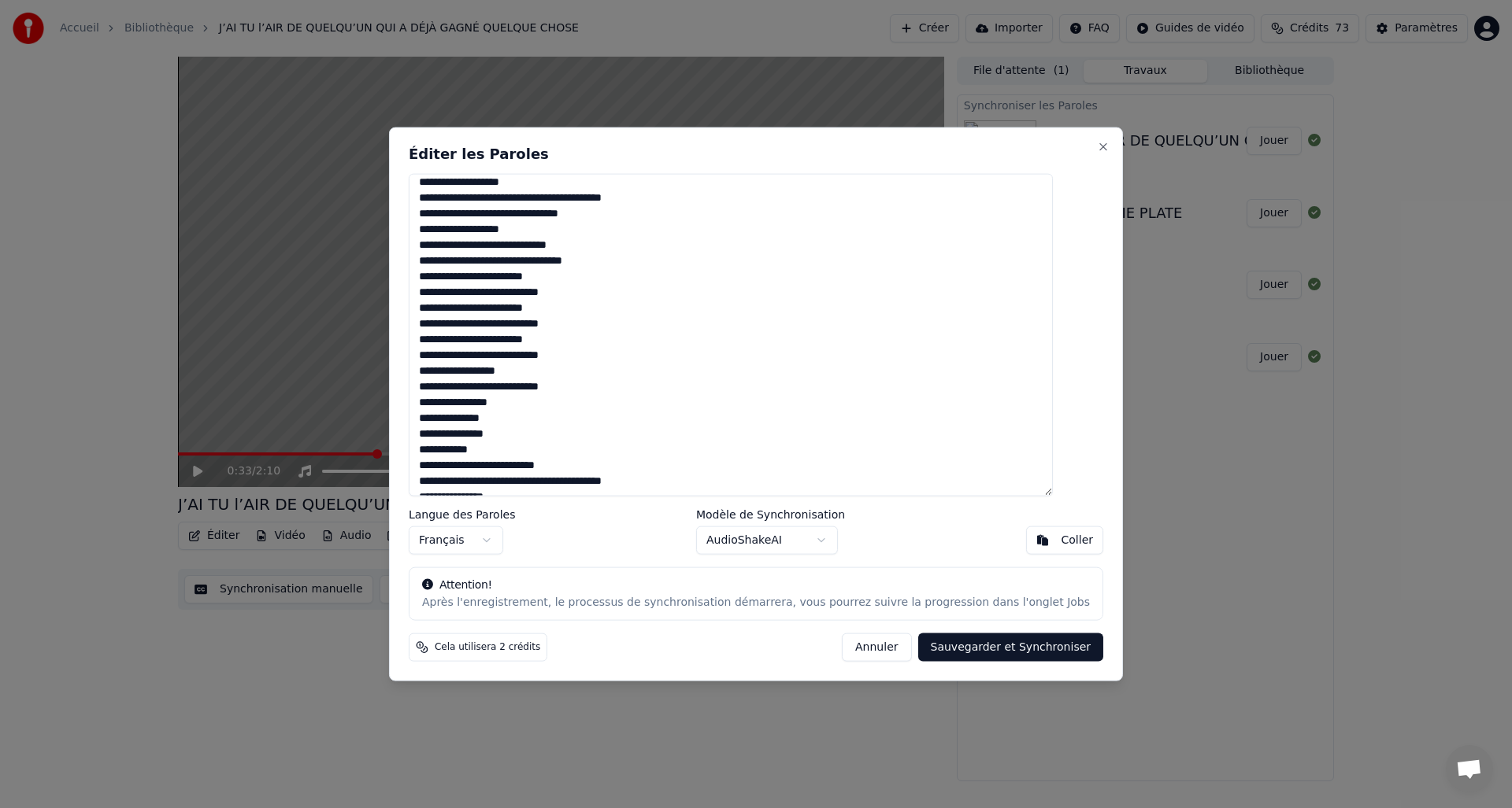
scroll to position [269, 0]
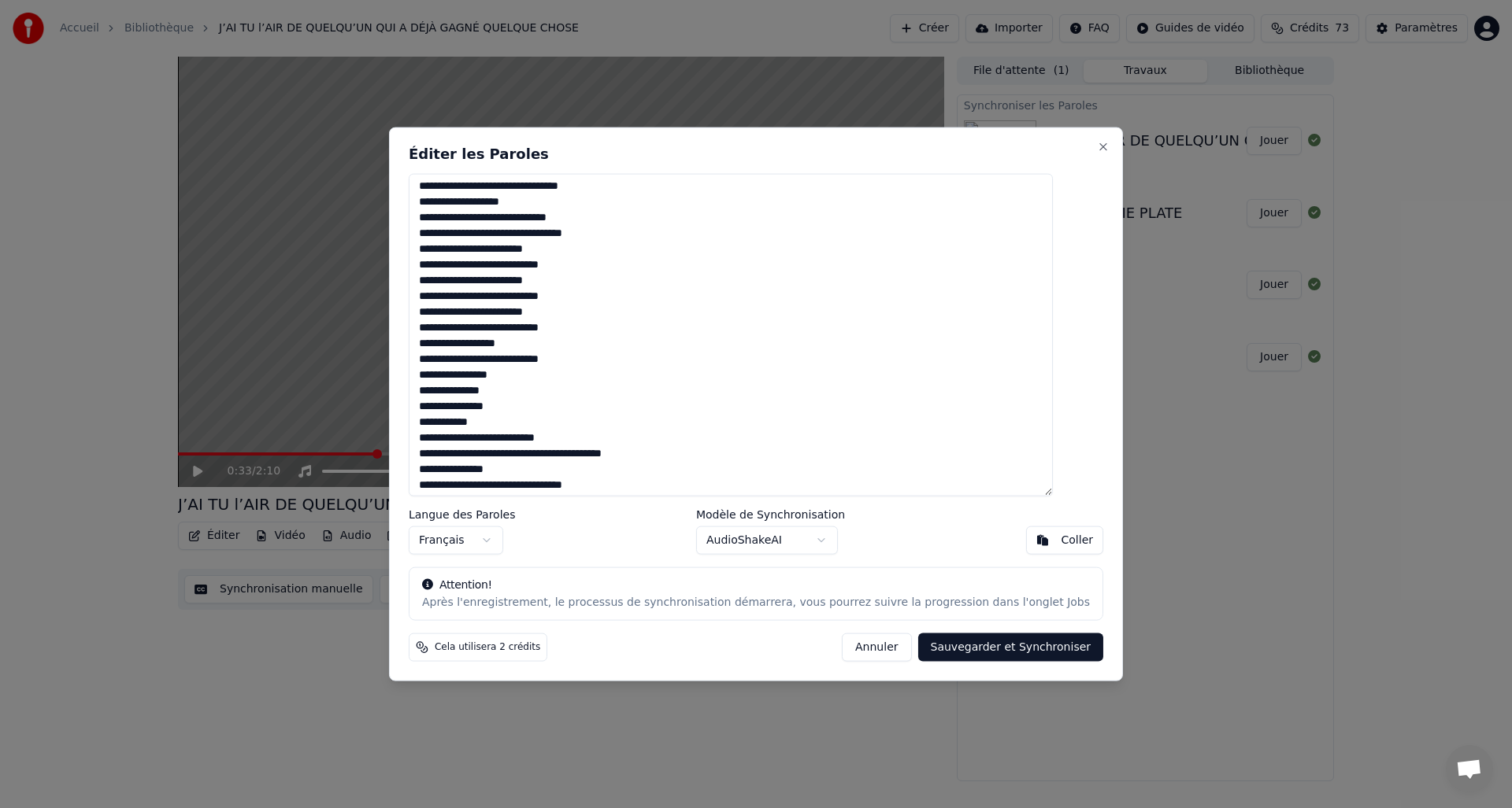
drag, startPoint x: 447, startPoint y: 251, endPoint x: 568, endPoint y: 251, distance: 121.0
click at [568, 251] on textarea at bounding box center [731, 335] width 645 height 324
drag, startPoint x: 445, startPoint y: 288, endPoint x: 562, endPoint y: 287, distance: 117.0
click at [562, 287] on textarea at bounding box center [731, 335] width 645 height 324
drag, startPoint x: 447, startPoint y: 287, endPoint x: 575, endPoint y: 284, distance: 128.0
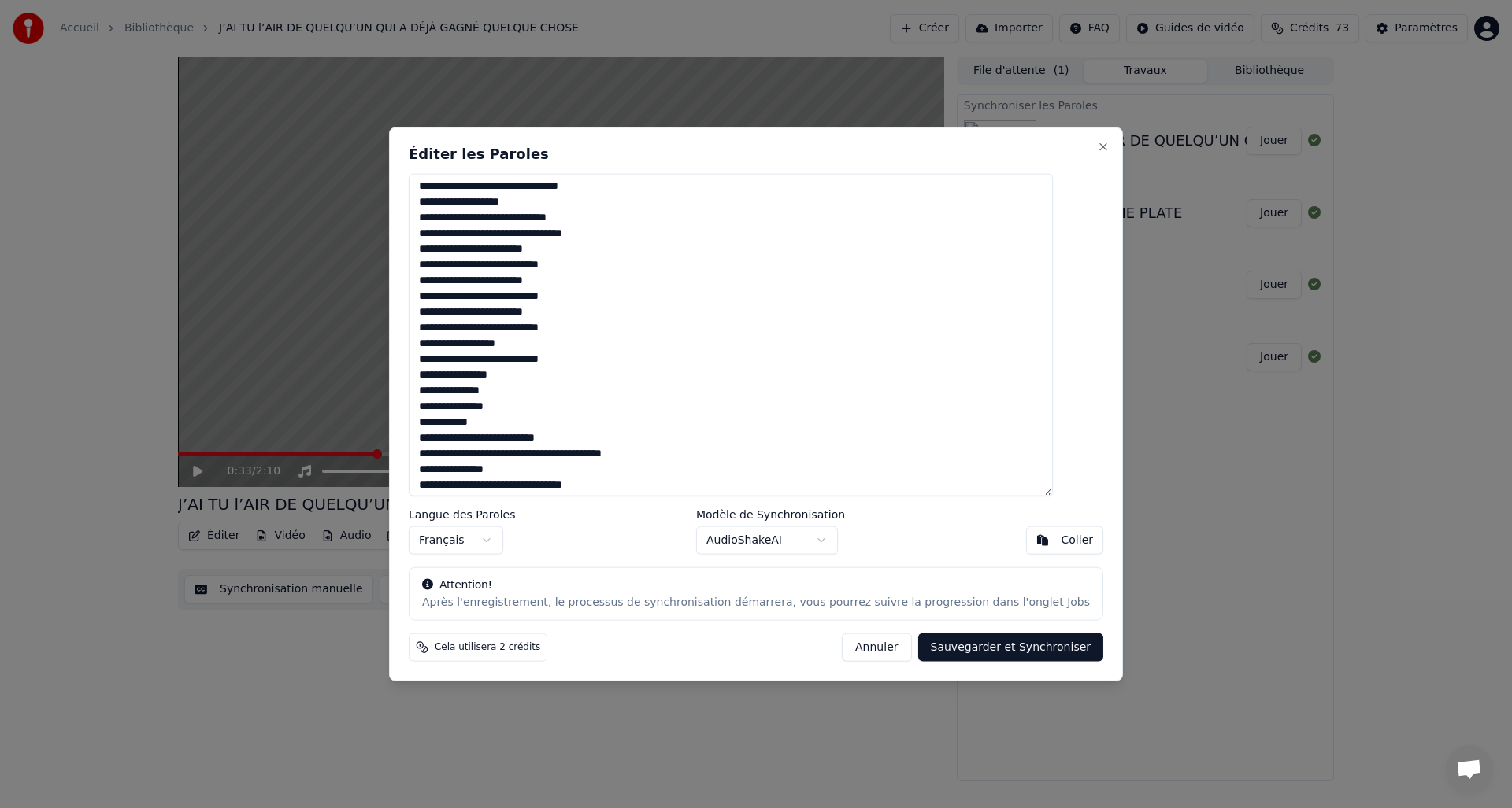
click at [575, 284] on textarea at bounding box center [731, 335] width 645 height 324
drag, startPoint x: 443, startPoint y: 313, endPoint x: 572, endPoint y: 315, distance: 129.0
click at [572, 315] on textarea at bounding box center [731, 335] width 645 height 324
drag, startPoint x: 444, startPoint y: 265, endPoint x: 602, endPoint y: 268, distance: 158.0
click at [602, 268] on textarea at bounding box center [731, 335] width 645 height 324
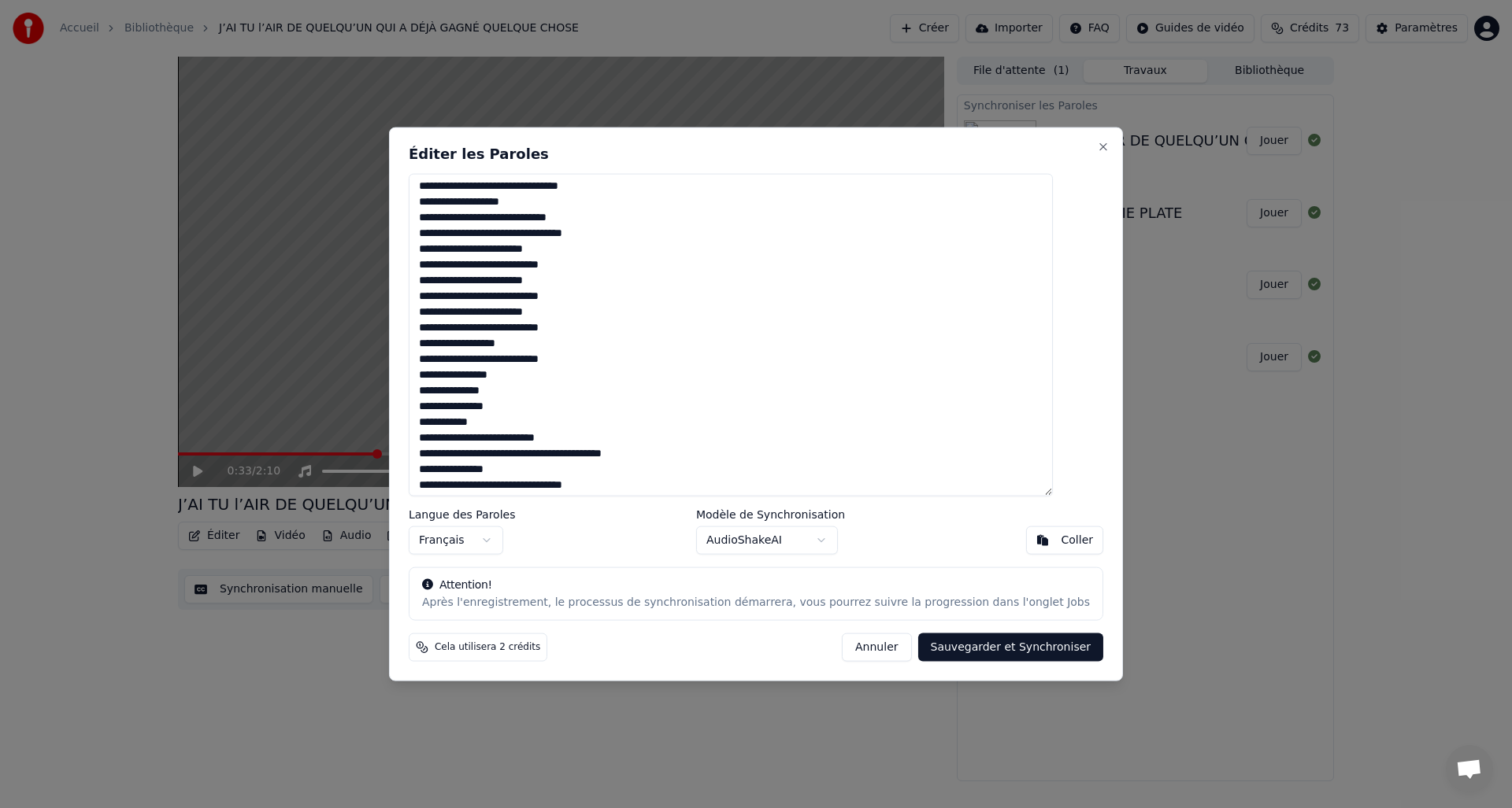
drag, startPoint x: 444, startPoint y: 301, endPoint x: 621, endPoint y: 297, distance: 177.0
click at [621, 297] on textarea at bounding box center [731, 335] width 645 height 324
drag, startPoint x: 447, startPoint y: 331, endPoint x: 613, endPoint y: 329, distance: 166.0
click at [613, 329] on textarea at bounding box center [731, 335] width 645 height 324
drag, startPoint x: 533, startPoint y: 331, endPoint x: 629, endPoint y: 334, distance: 96.0
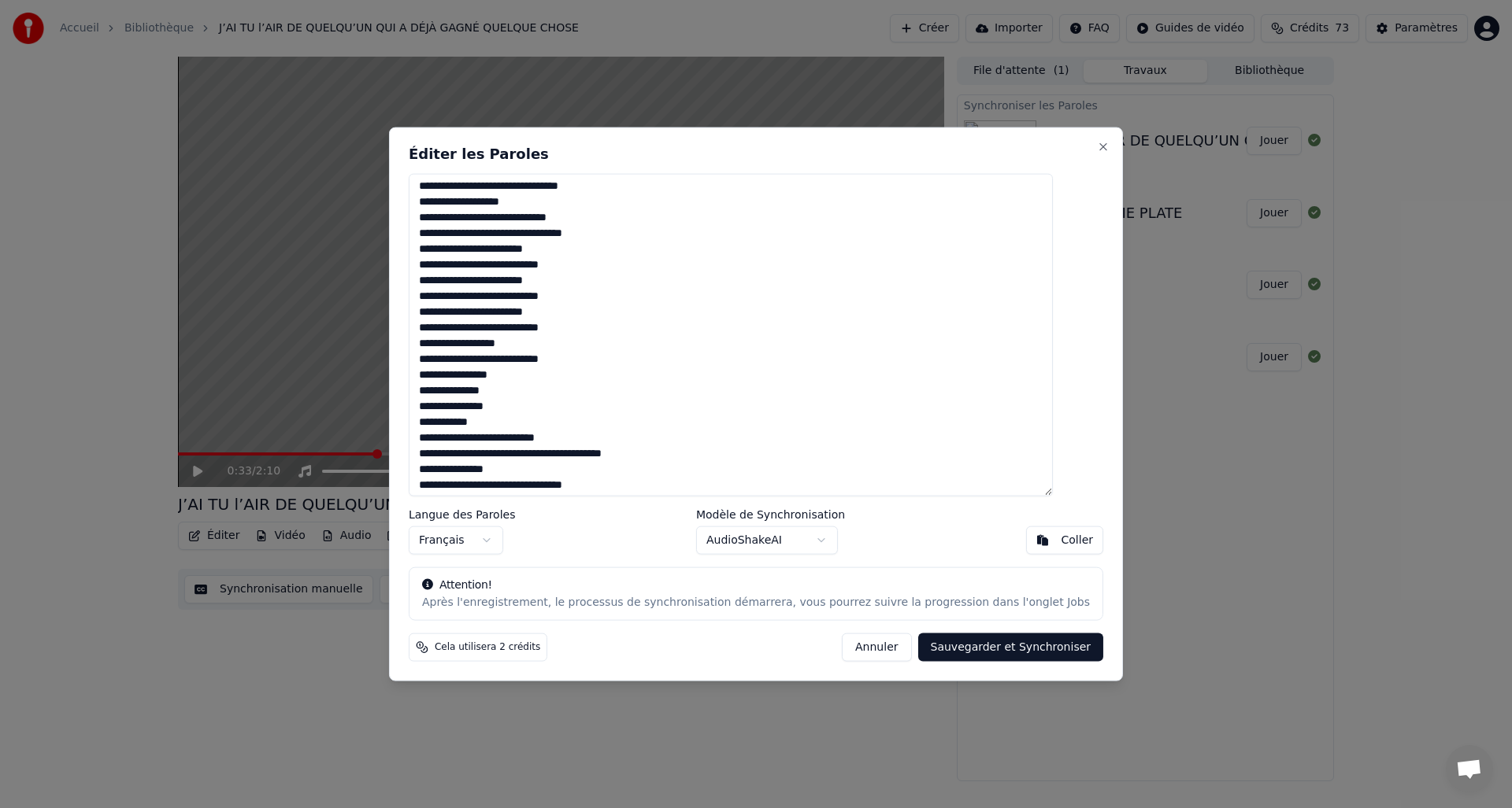
click at [629, 334] on textarea at bounding box center [731, 335] width 645 height 324
drag, startPoint x: 483, startPoint y: 345, endPoint x: 554, endPoint y: 342, distance: 71.1
click at [554, 342] on textarea at bounding box center [731, 335] width 645 height 324
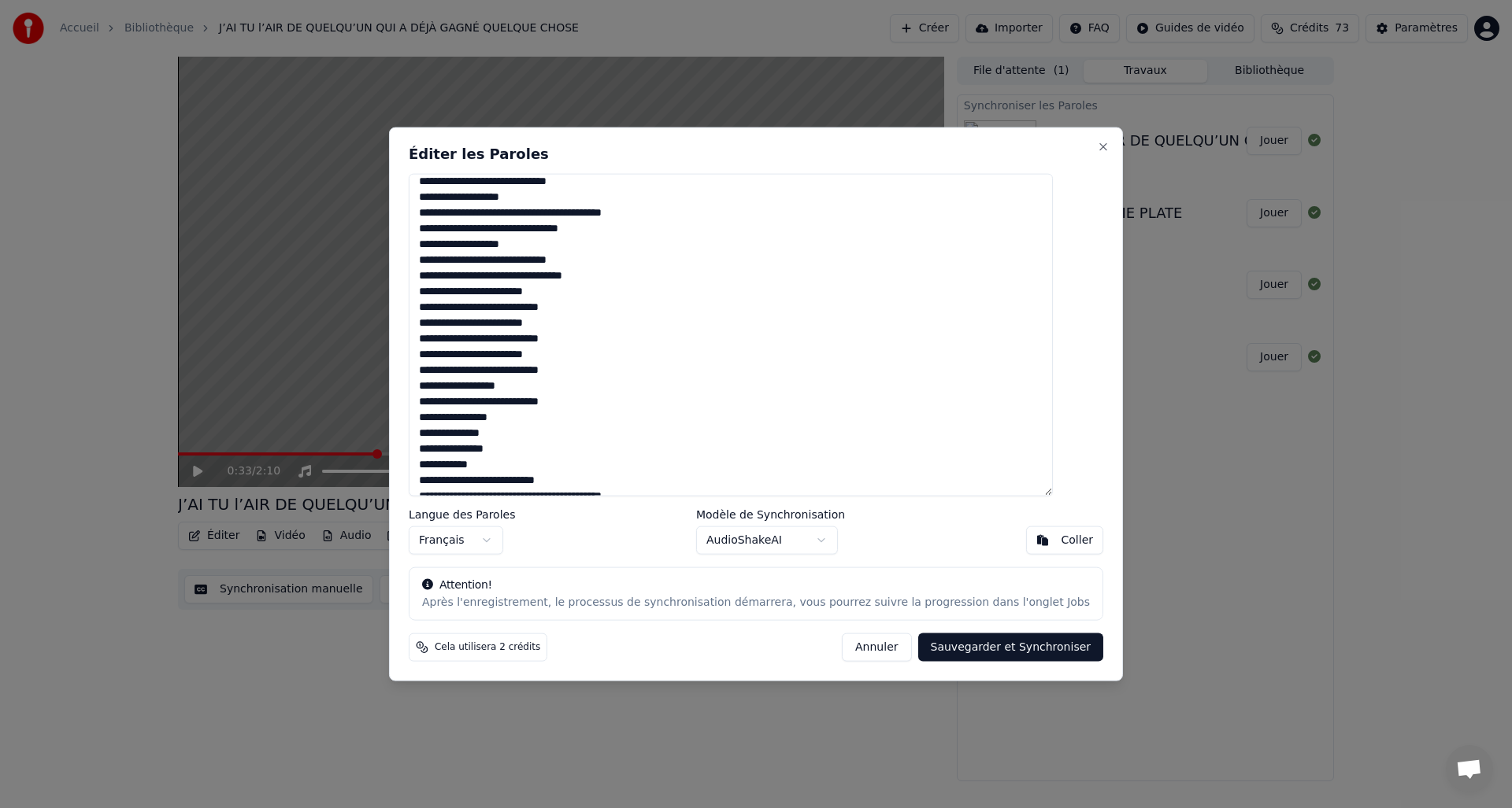
scroll to position [170, 0]
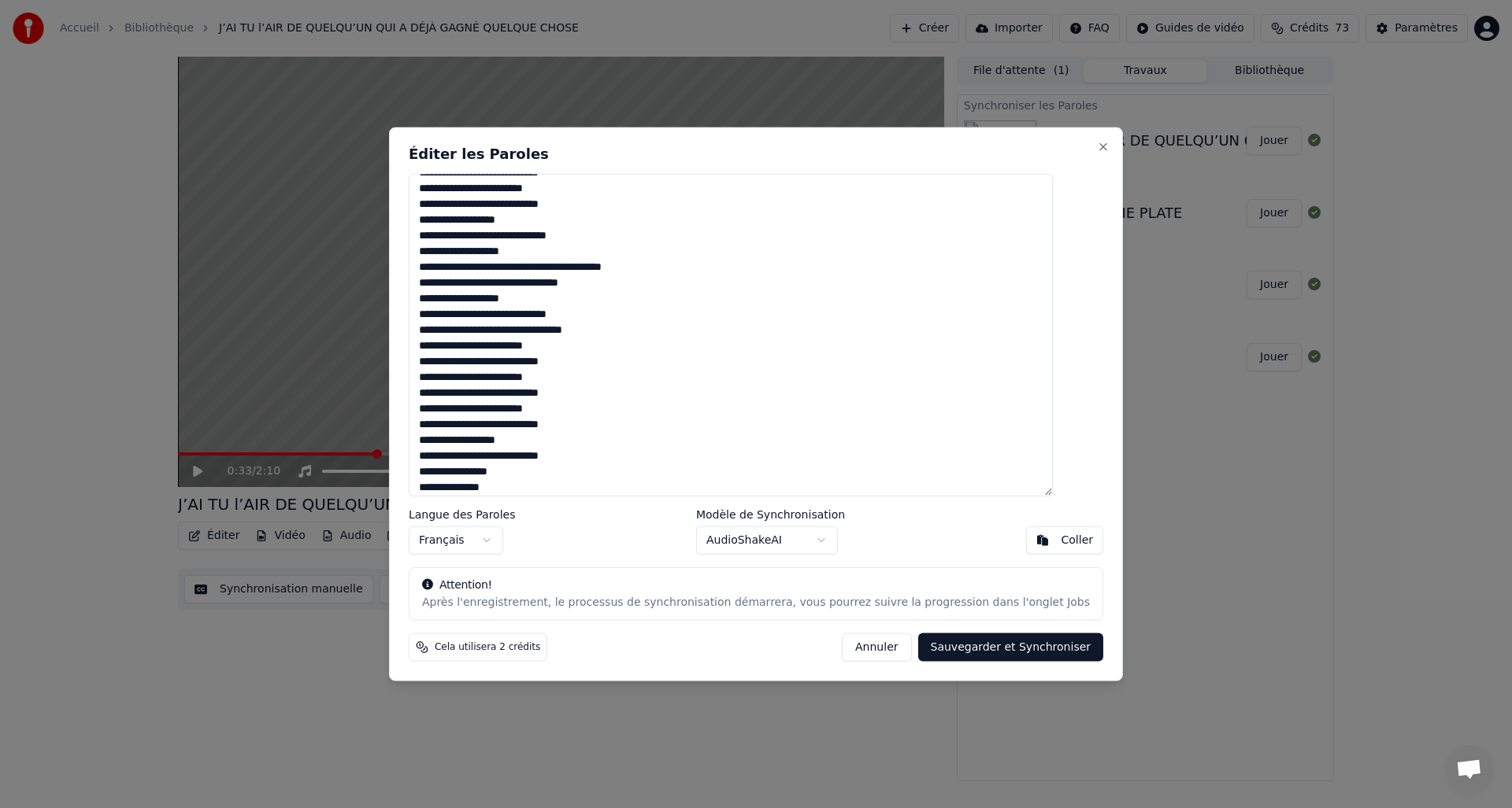
drag, startPoint x: 446, startPoint y: 187, endPoint x: 516, endPoint y: 184, distance: 70.1
click at [516, 184] on textarea at bounding box center [731, 335] width 645 height 324
click at [726, 337] on textarea at bounding box center [731, 335] width 645 height 324
drag, startPoint x: 447, startPoint y: 413, endPoint x: 623, endPoint y: 411, distance: 176.0
click at [619, 422] on textarea at bounding box center [731, 335] width 645 height 324
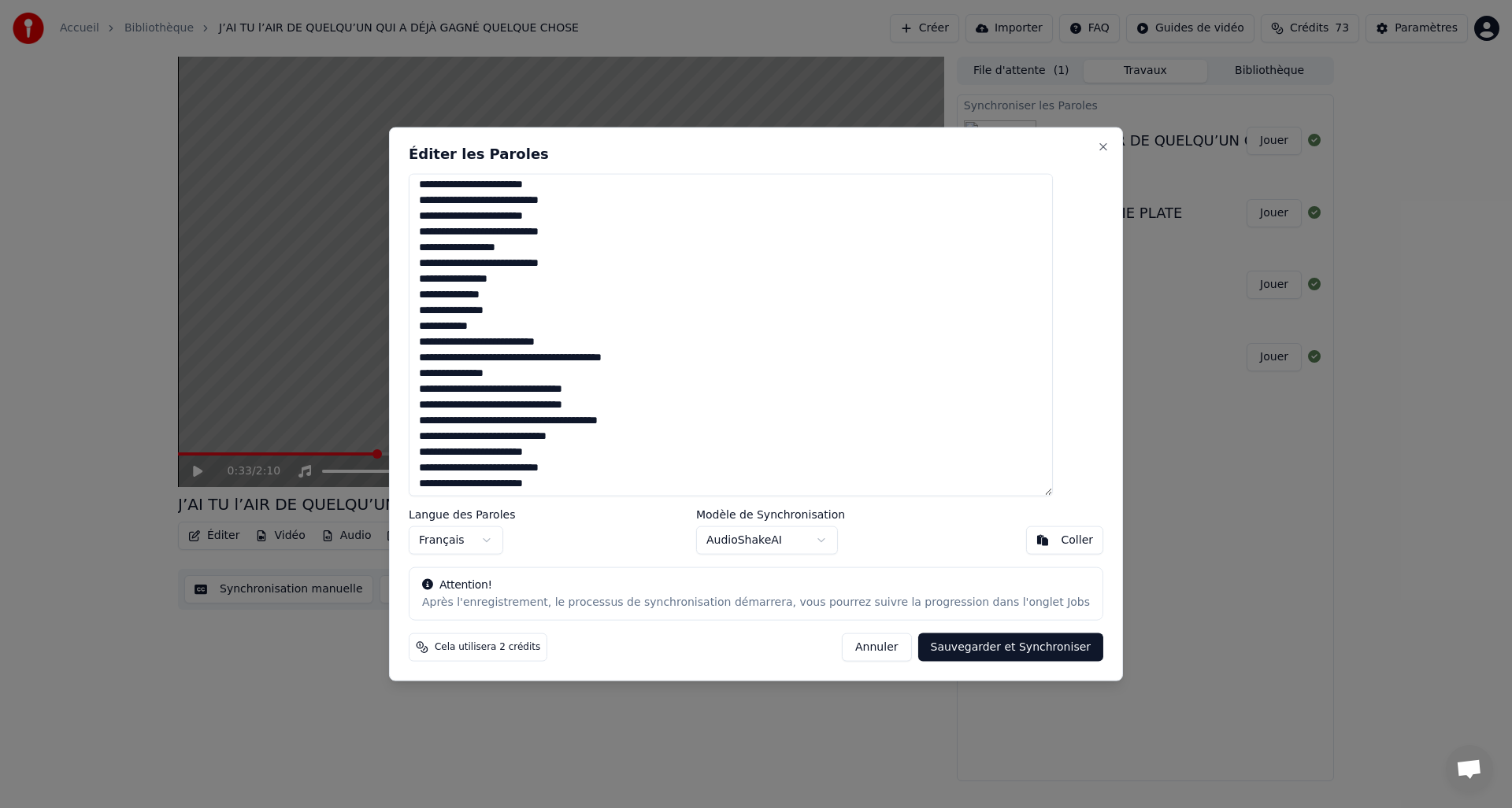
scroll to position [366, 0]
drag, startPoint x: 482, startPoint y: 250, endPoint x: 556, endPoint y: 251, distance: 74.0
click at [556, 251] on textarea at bounding box center [731, 335] width 645 height 324
drag, startPoint x: 557, startPoint y: 391, endPoint x: 639, endPoint y: 388, distance: 82.1
click at [628, 390] on textarea at bounding box center [731, 335] width 645 height 324
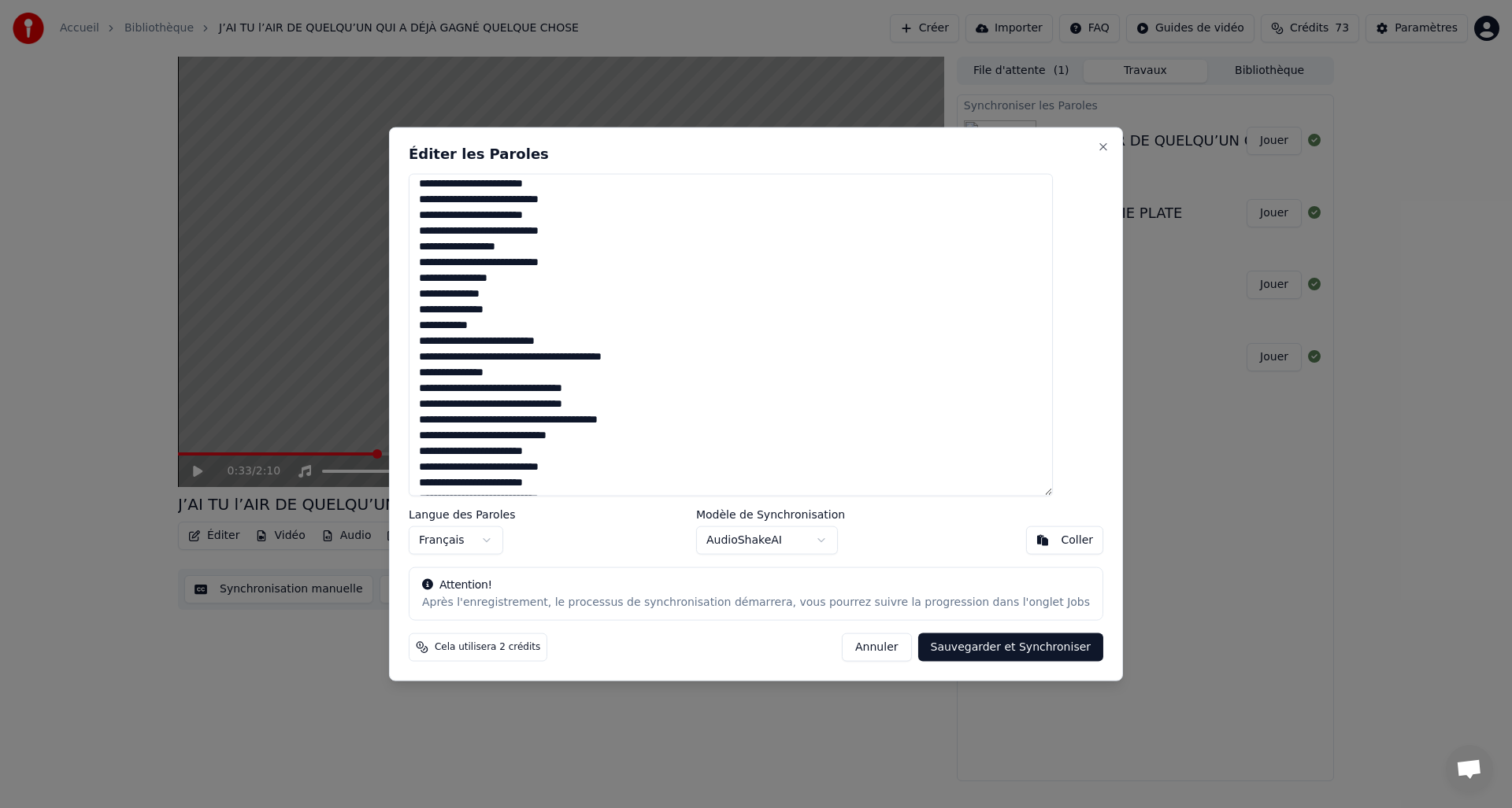
drag, startPoint x: 559, startPoint y: 405, endPoint x: 628, endPoint y: 405, distance: 69.0
click at [628, 405] on textarea at bounding box center [731, 335] width 645 height 324
click at [673, 418] on textarea at bounding box center [731, 335] width 645 height 324
drag, startPoint x: 601, startPoint y: 422, endPoint x: 670, endPoint y: 421, distance: 69.0
click at [670, 421] on textarea at bounding box center [731, 335] width 645 height 324
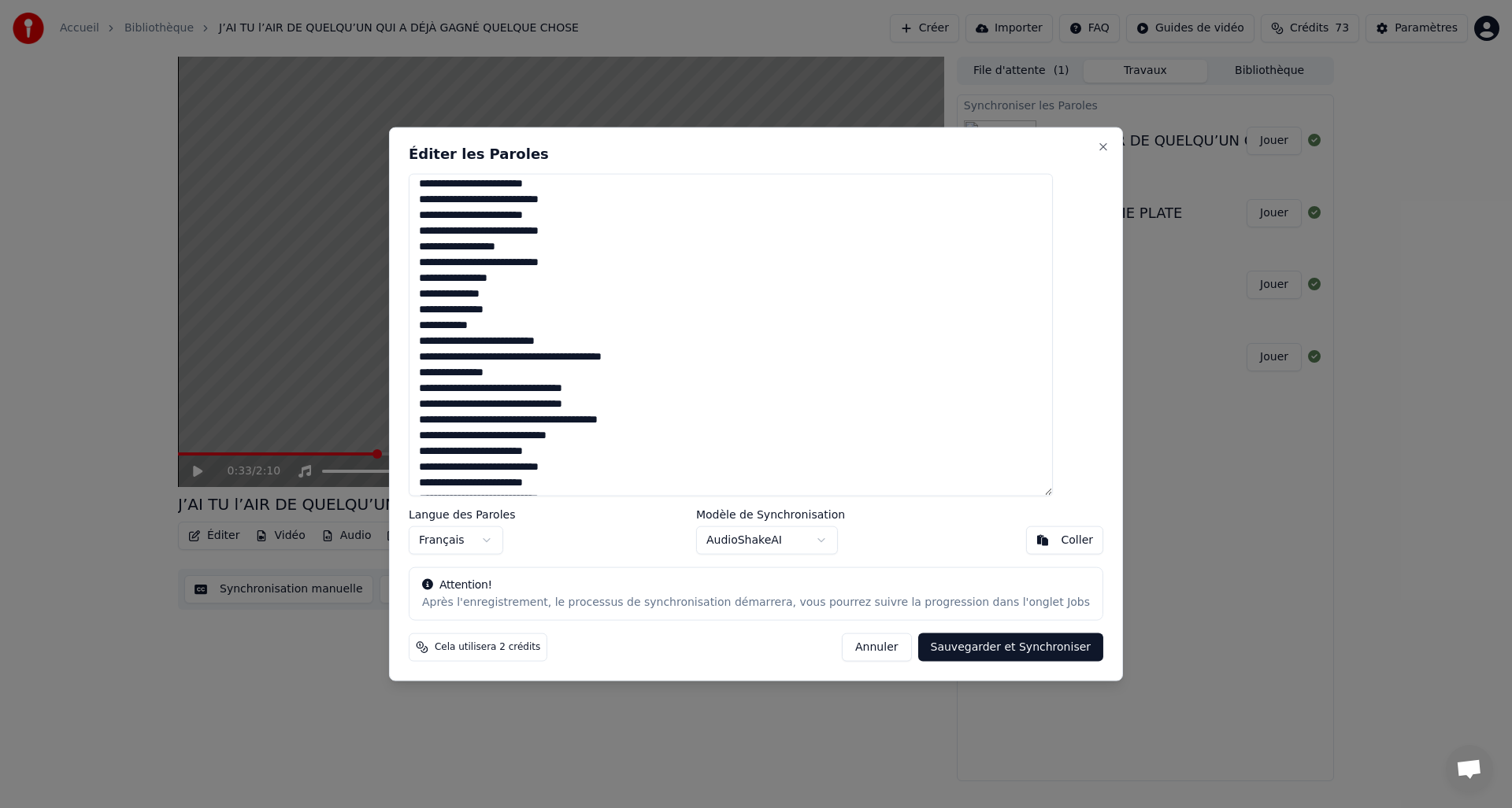
click at [621, 419] on textarea at bounding box center [731, 335] width 645 height 324
drag, startPoint x: 599, startPoint y: 421, endPoint x: 677, endPoint y: 422, distance: 78.0
click at [672, 422] on textarea at bounding box center [731, 335] width 645 height 324
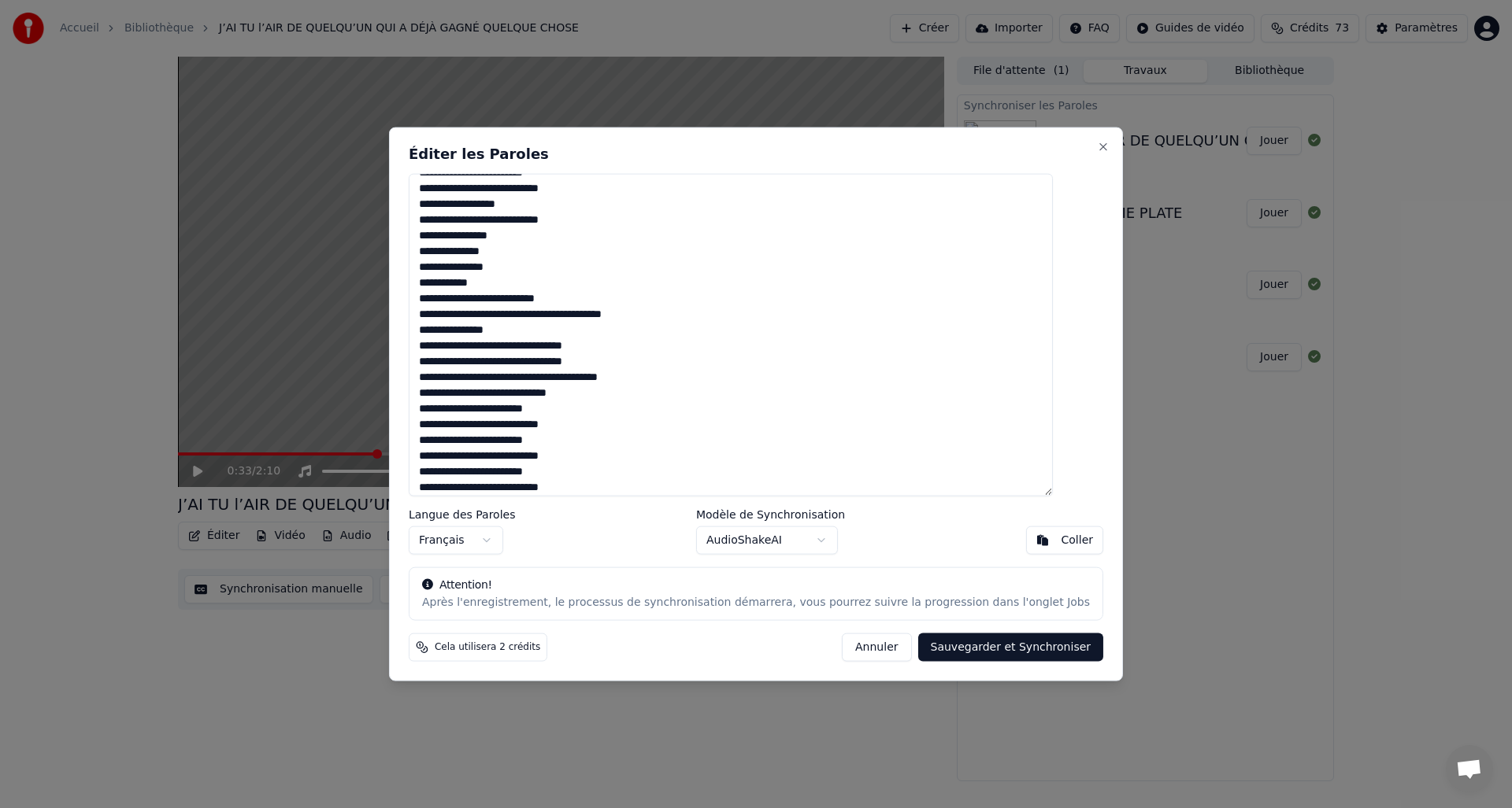
drag, startPoint x: 538, startPoint y: 398, endPoint x: 615, endPoint y: 397, distance: 77.0
click at [610, 396] on textarea at bounding box center [731, 335] width 645 height 324
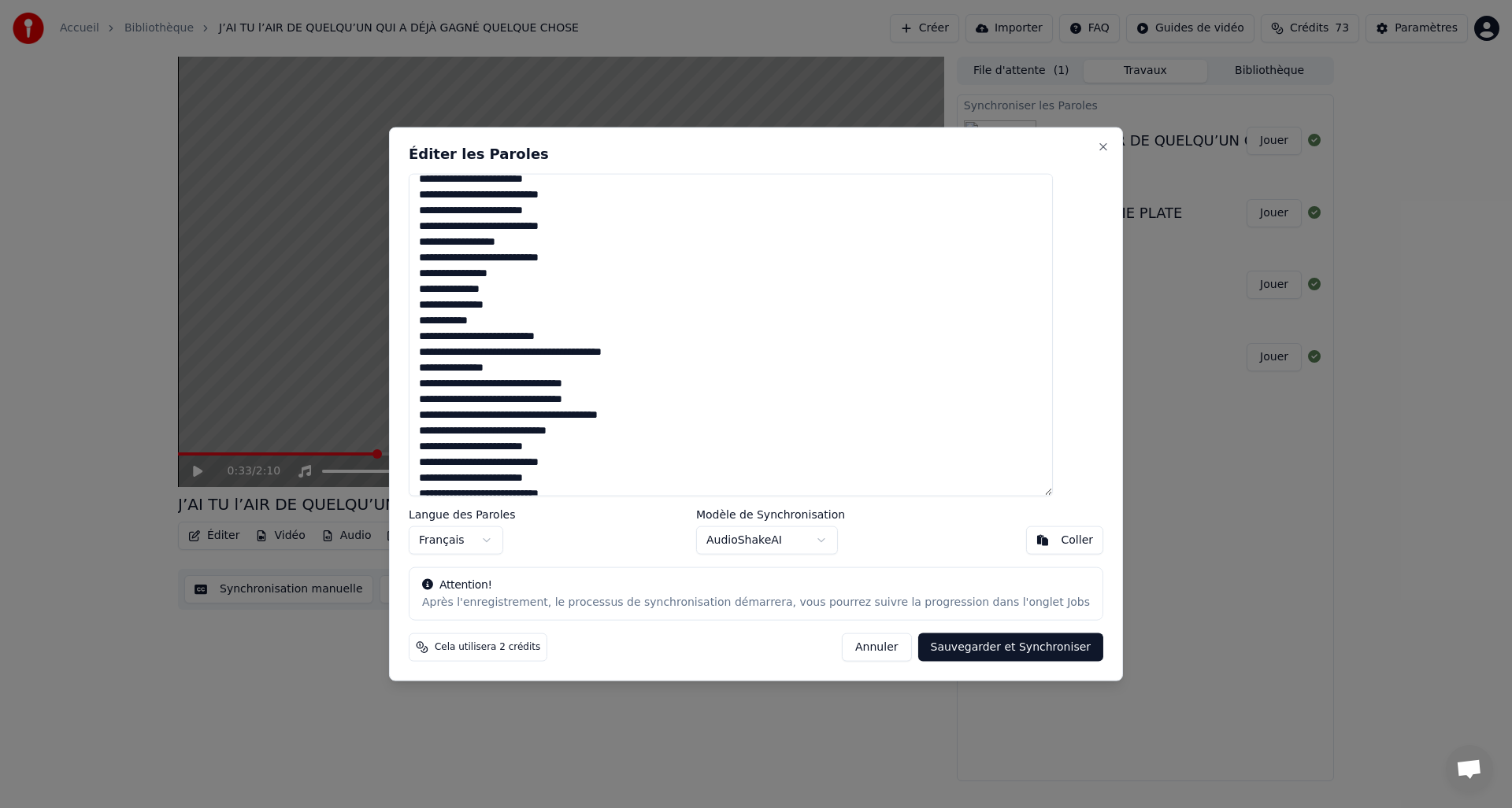
scroll to position [369, 0]
drag, startPoint x: 444, startPoint y: 215, endPoint x: 619, endPoint y: 233, distance: 175.9
click at [619, 233] on textarea at bounding box center [731, 335] width 645 height 324
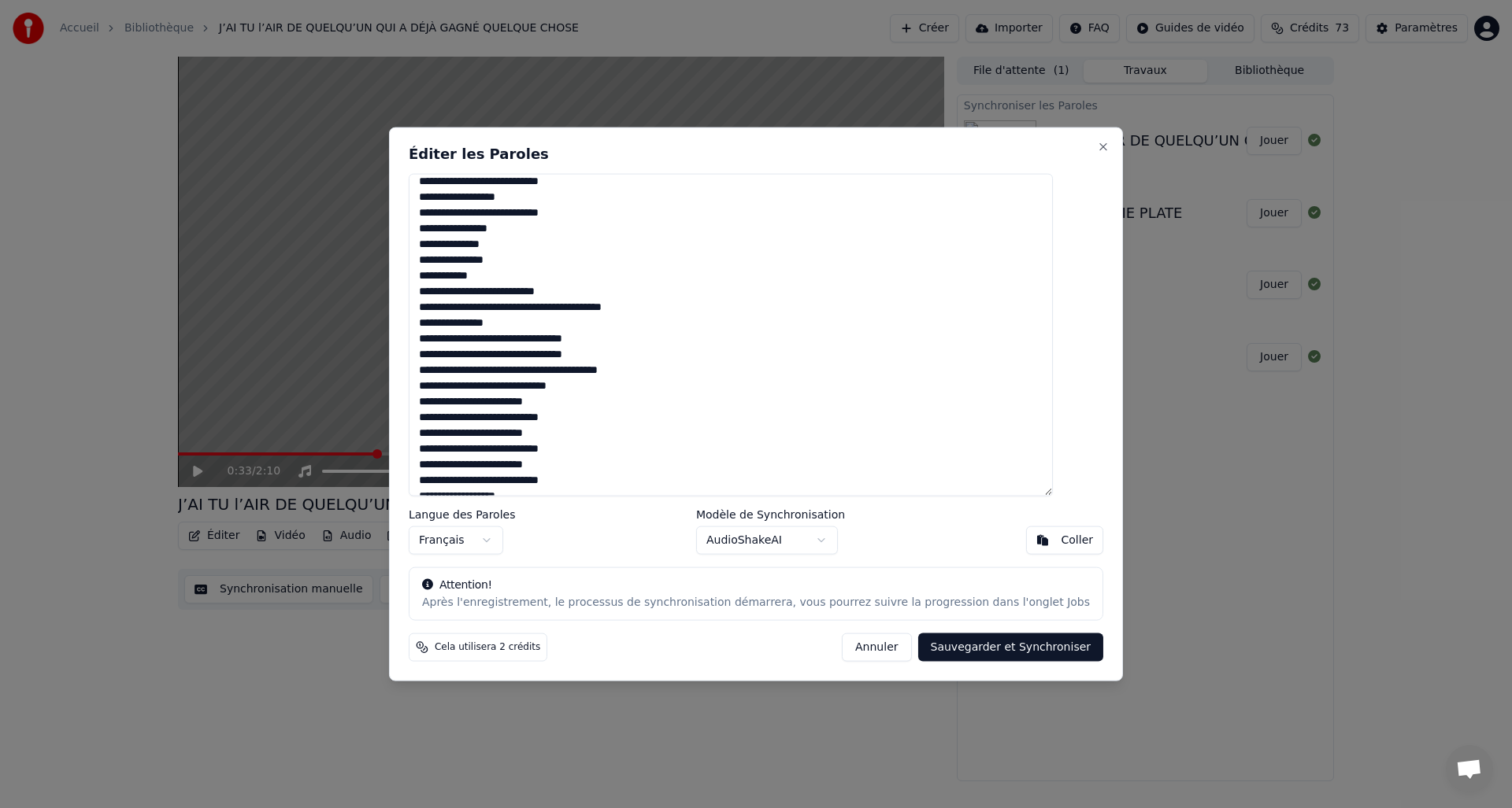
scroll to position [430, 0]
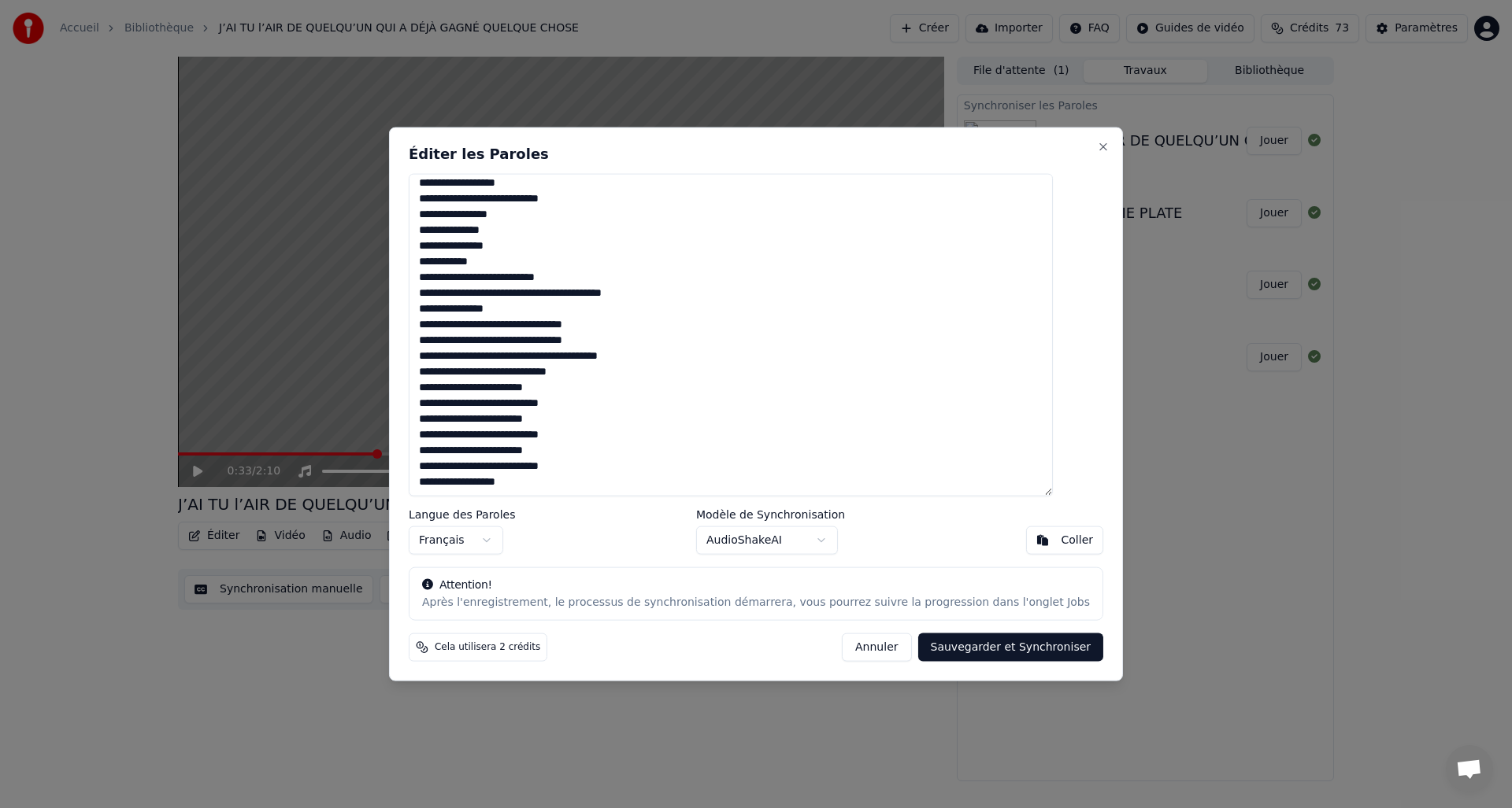
drag, startPoint x: 471, startPoint y: 416, endPoint x: 613, endPoint y: 438, distance: 143.7
click at [613, 438] on textarea at bounding box center [731, 335] width 645 height 324
drag, startPoint x: 446, startPoint y: 454, endPoint x: 627, endPoint y: 469, distance: 181.6
click at [627, 469] on textarea at bounding box center [731, 335] width 645 height 324
drag, startPoint x: 445, startPoint y: 392, endPoint x: 632, endPoint y: 410, distance: 187.9
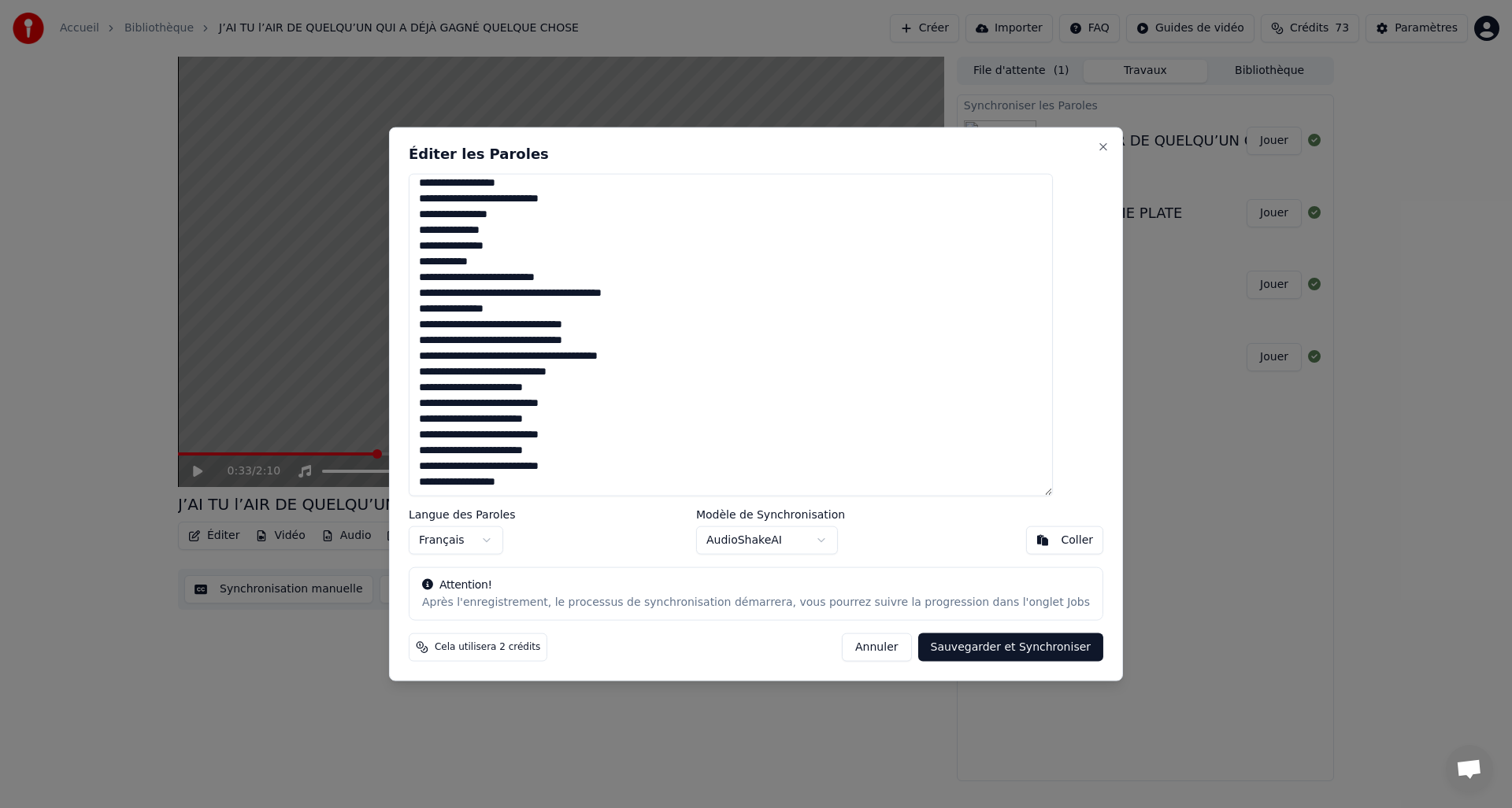
click at [632, 410] on textarea at bounding box center [731, 335] width 645 height 324
drag, startPoint x: 533, startPoint y: 439, endPoint x: 609, endPoint y: 441, distance: 76.0
click at [608, 442] on textarea at bounding box center [731, 335] width 645 height 324
drag, startPoint x: 483, startPoint y: 486, endPoint x: 554, endPoint y: 484, distance: 71.0
click at [554, 484] on textarea at bounding box center [731, 335] width 645 height 324
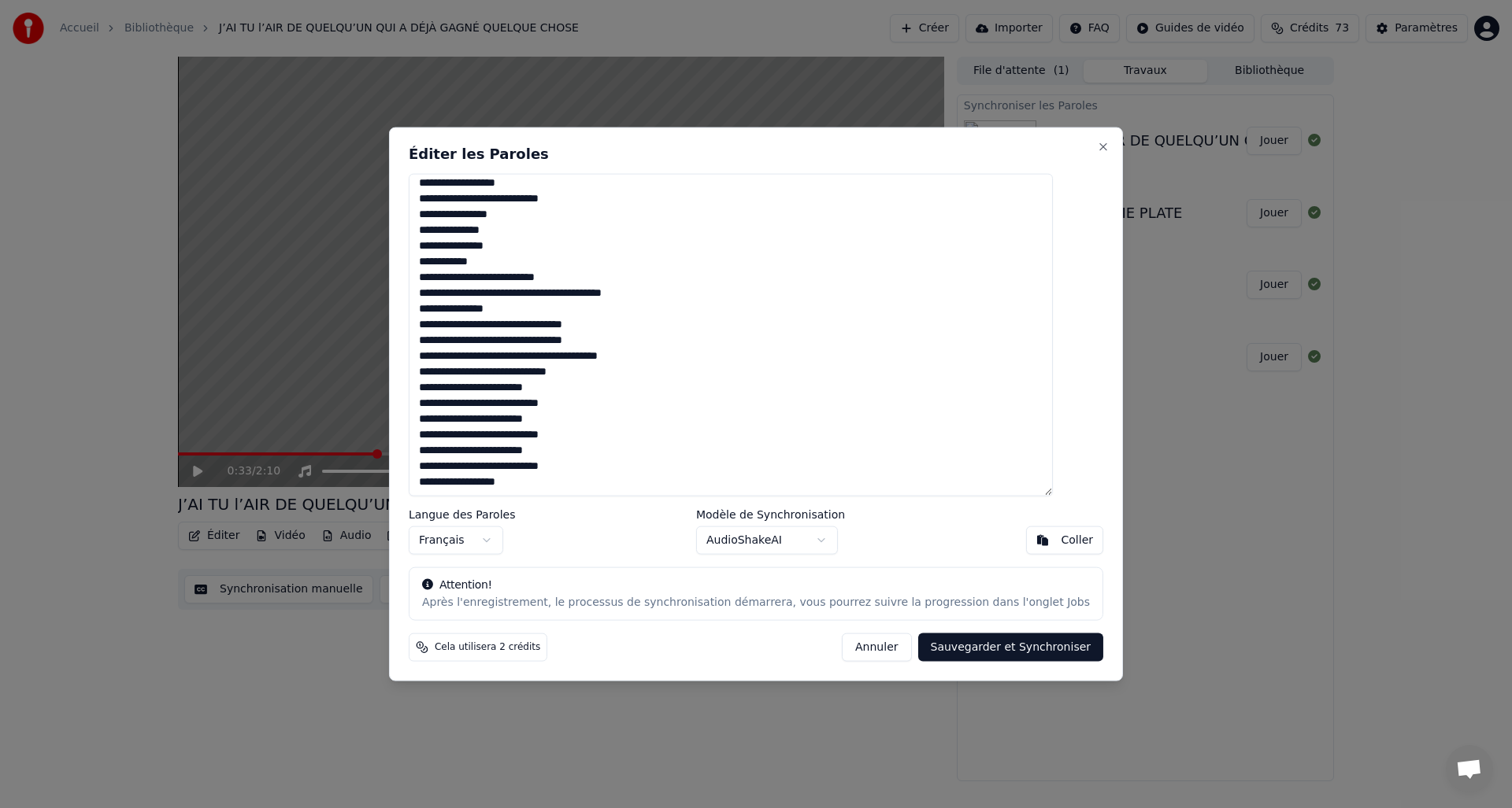
type textarea "**********"
click at [952, 649] on button "Sauvegarder et Synchroniser" at bounding box center [1011, 647] width 186 height 29
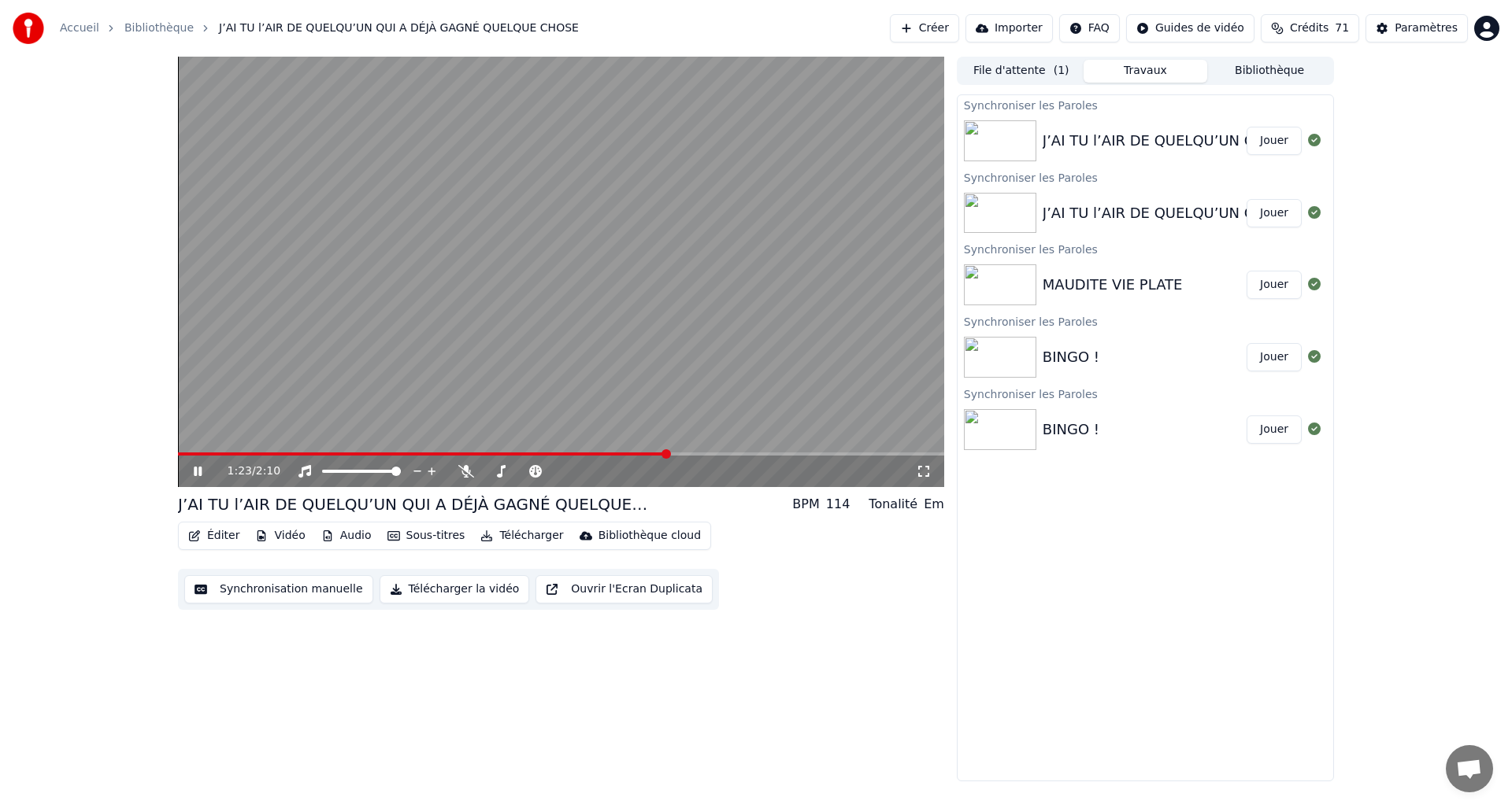
click at [203, 473] on icon at bounding box center [209, 471] width 37 height 13
click at [1272, 68] on button "Bibliothèque" at bounding box center [1269, 71] width 125 height 23
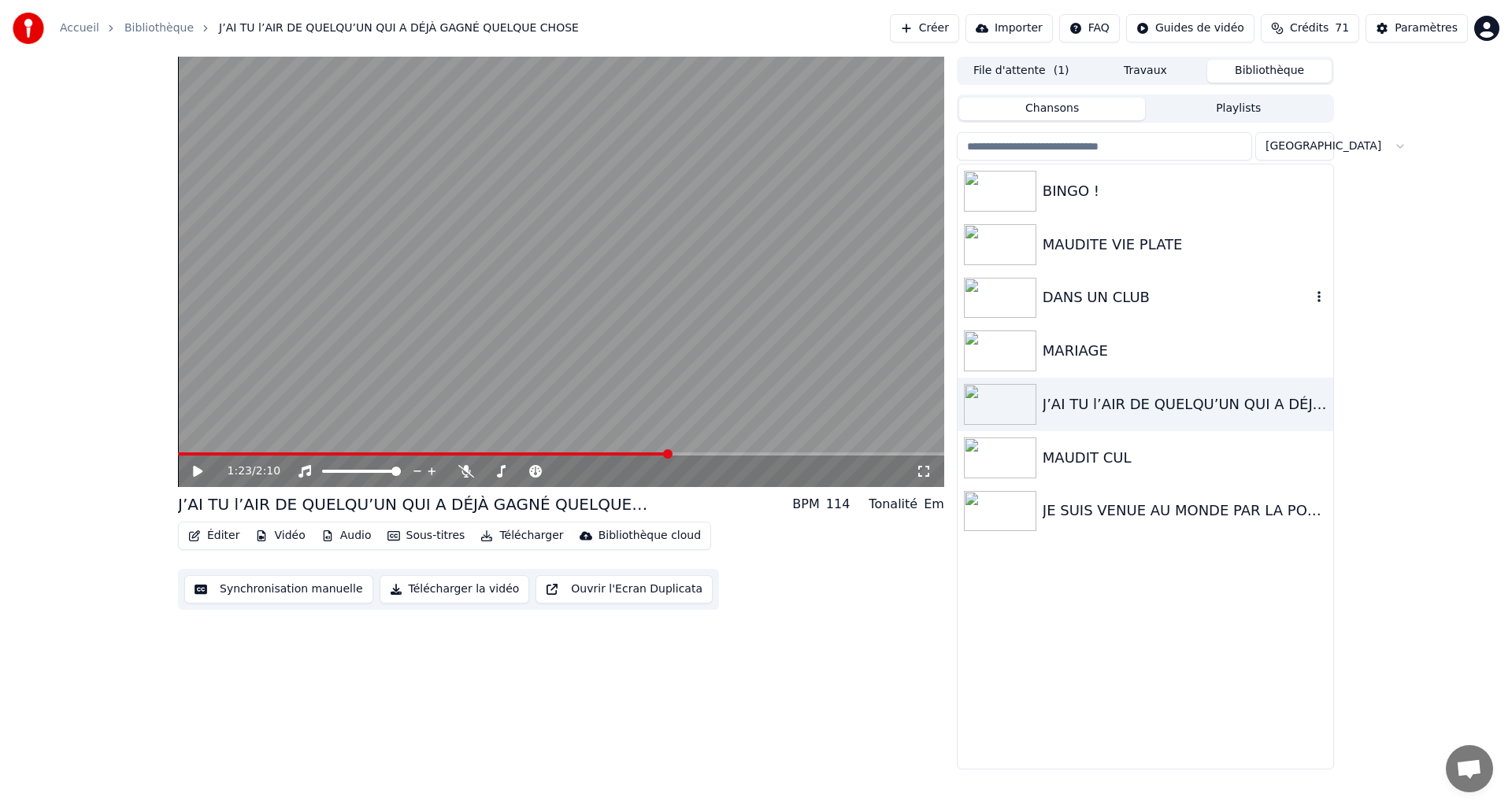
click at [1008, 300] on img at bounding box center [1000, 299] width 72 height 41
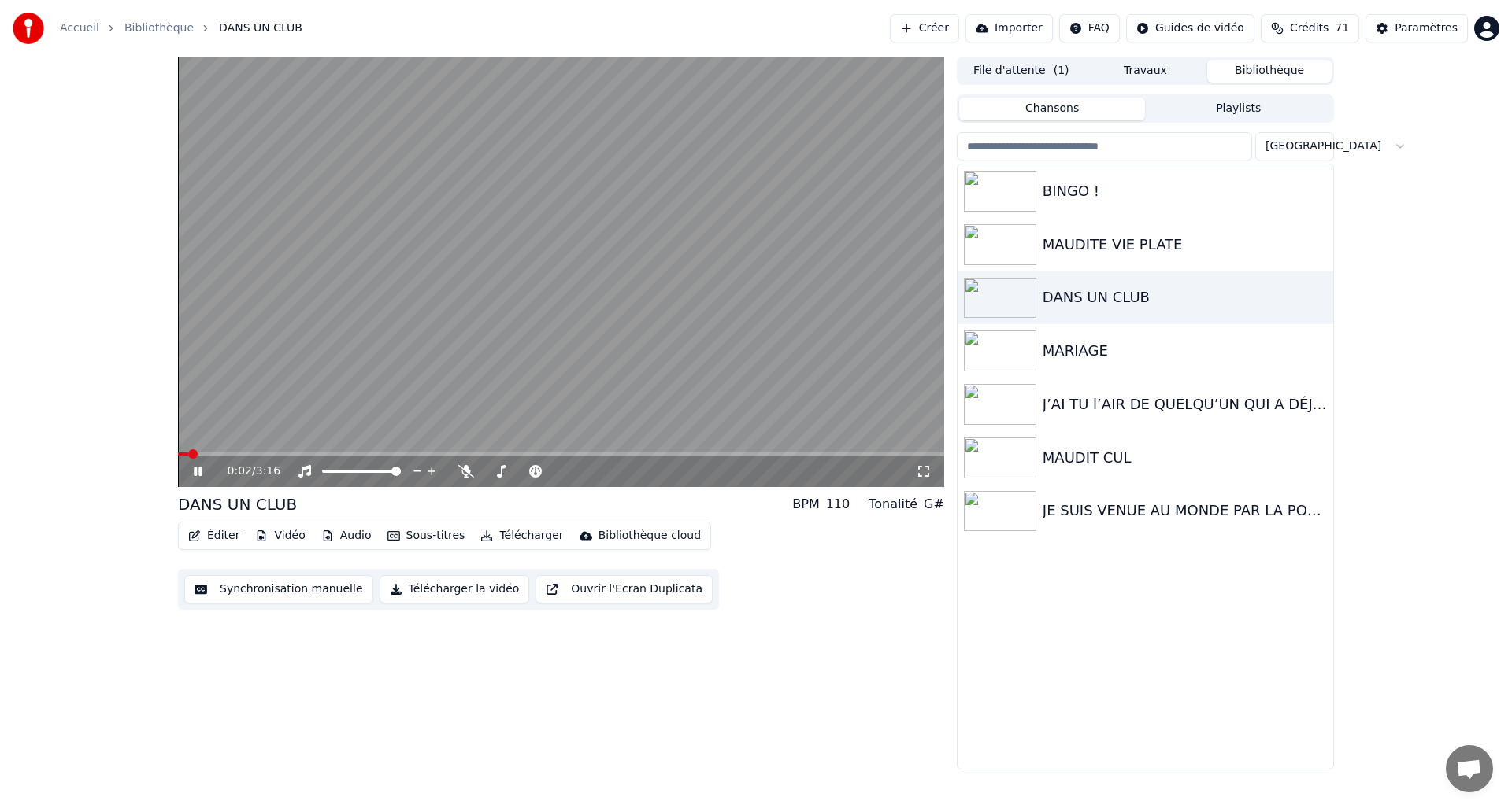
click at [202, 476] on icon at bounding box center [209, 471] width 37 height 13
click at [200, 536] on icon "button" at bounding box center [195, 536] width 13 height 11
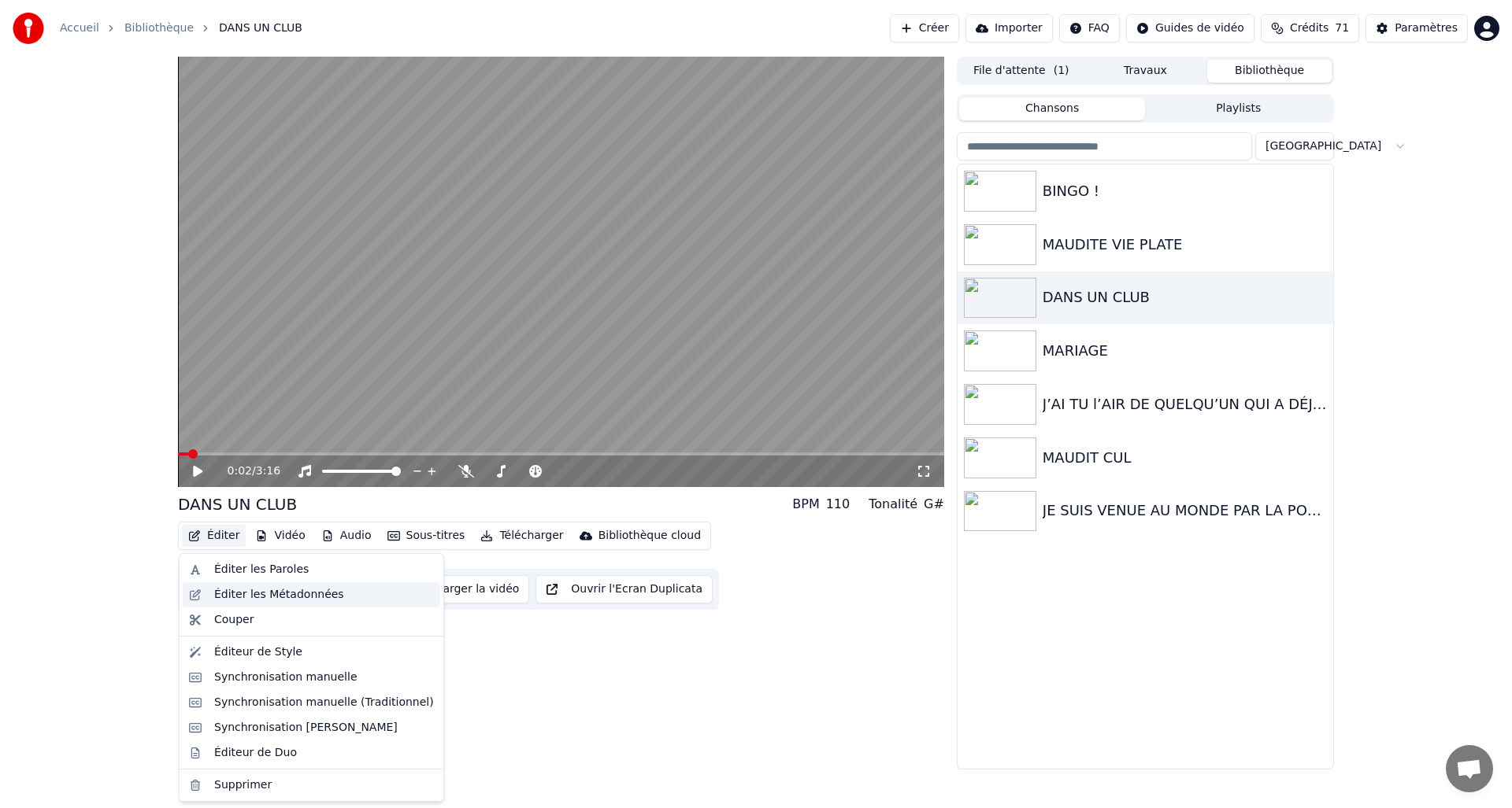
click at [199, 593] on div "Éditer les Métadonnées" at bounding box center [312, 594] width 257 height 25
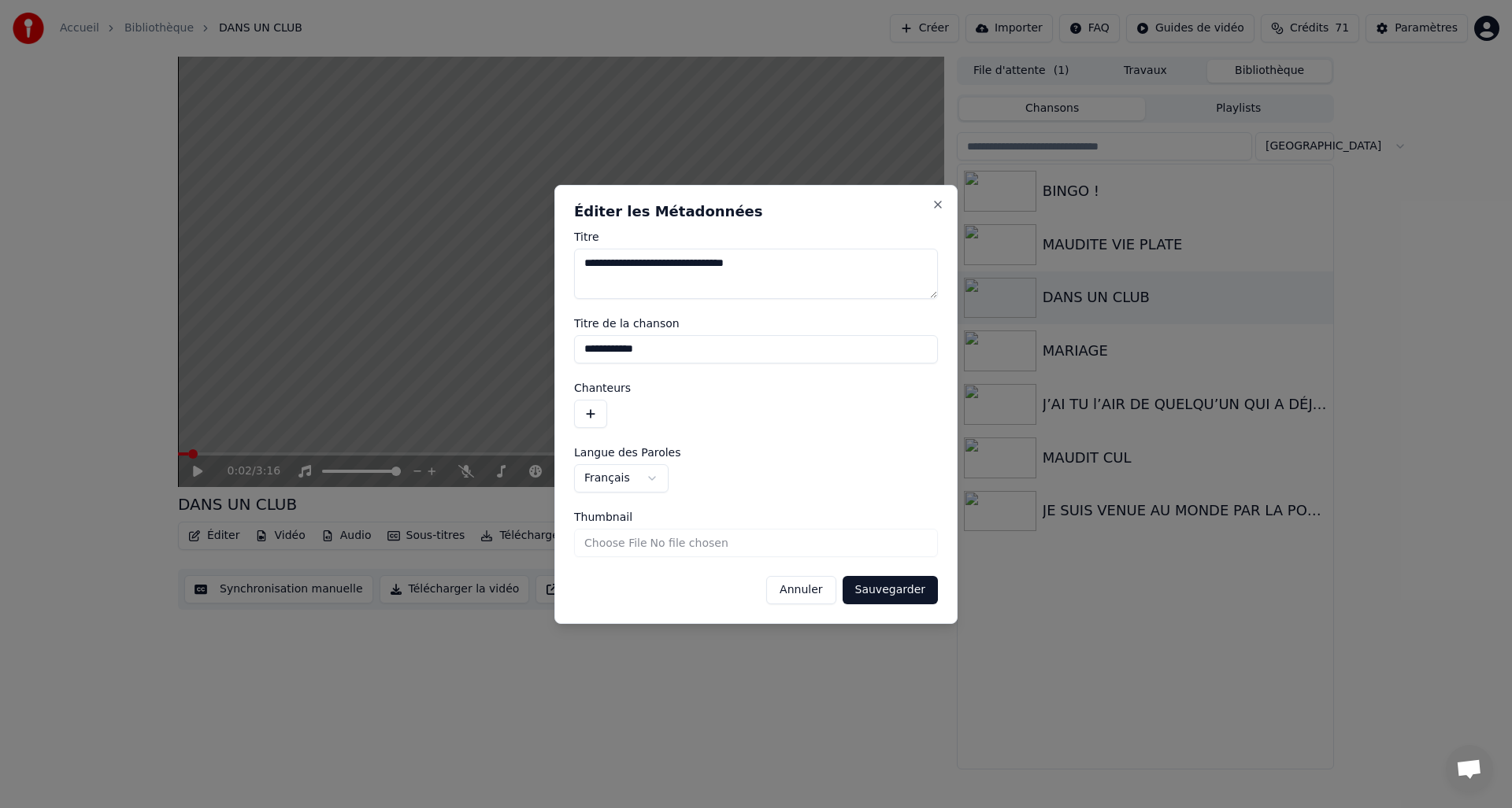
drag, startPoint x: 633, startPoint y: 352, endPoint x: 666, endPoint y: 331, distance: 39.1
click at [579, 348] on input "**********" at bounding box center [756, 349] width 363 height 29
click at [660, 351] on input "********" at bounding box center [756, 349] width 363 height 29
type input "*********"
click at [905, 594] on button "Sauvegarder" at bounding box center [890, 590] width 95 height 29
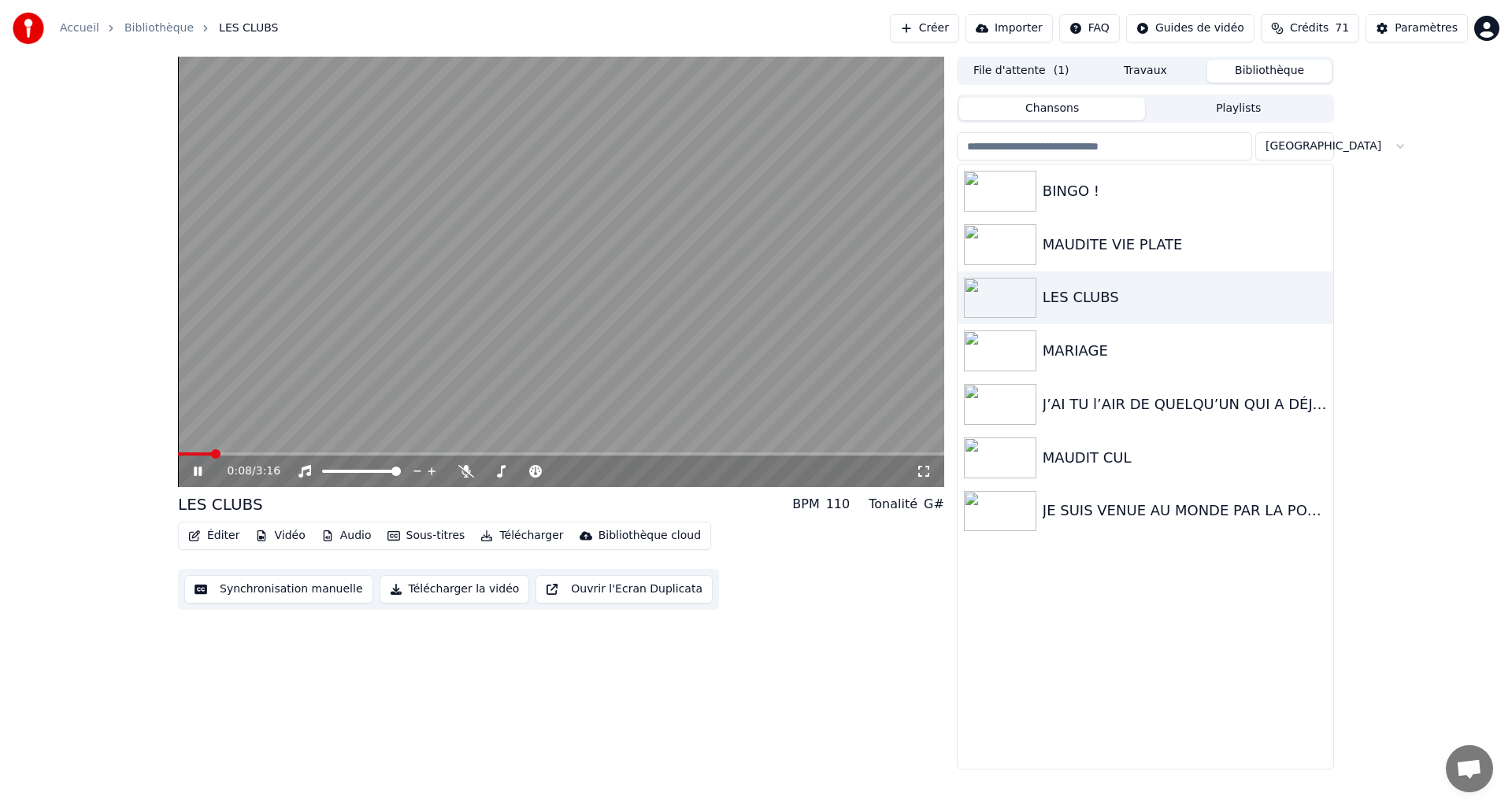
click at [197, 477] on div "0:08 / 3:16" at bounding box center [560, 471] width 754 height 16
click at [199, 472] on icon at bounding box center [197, 471] width 8 height 9
click at [196, 533] on icon "button" at bounding box center [194, 536] width 11 height 11
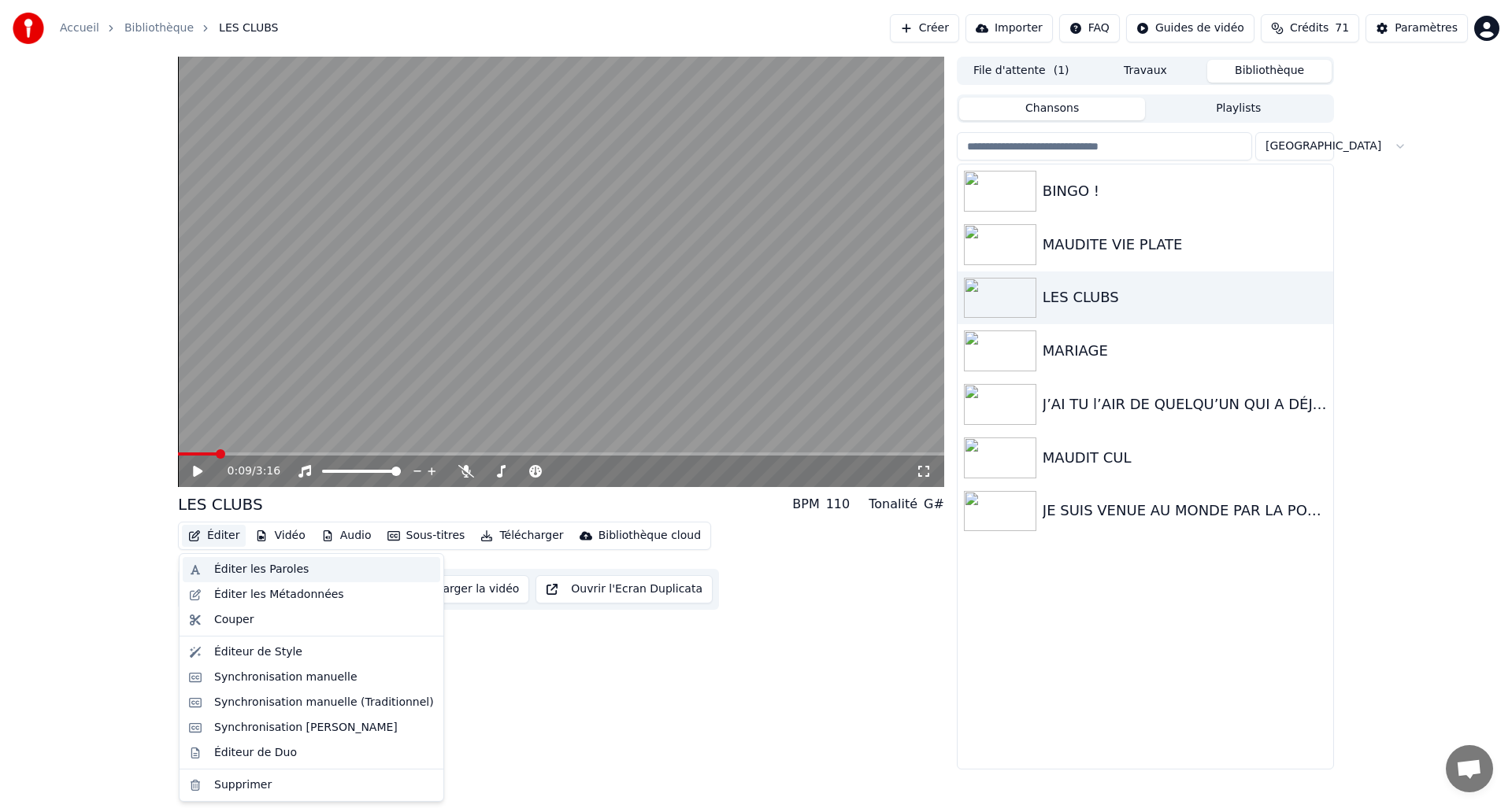
click at [240, 575] on div "Éditer les Paroles" at bounding box center [262, 569] width 94 height 16
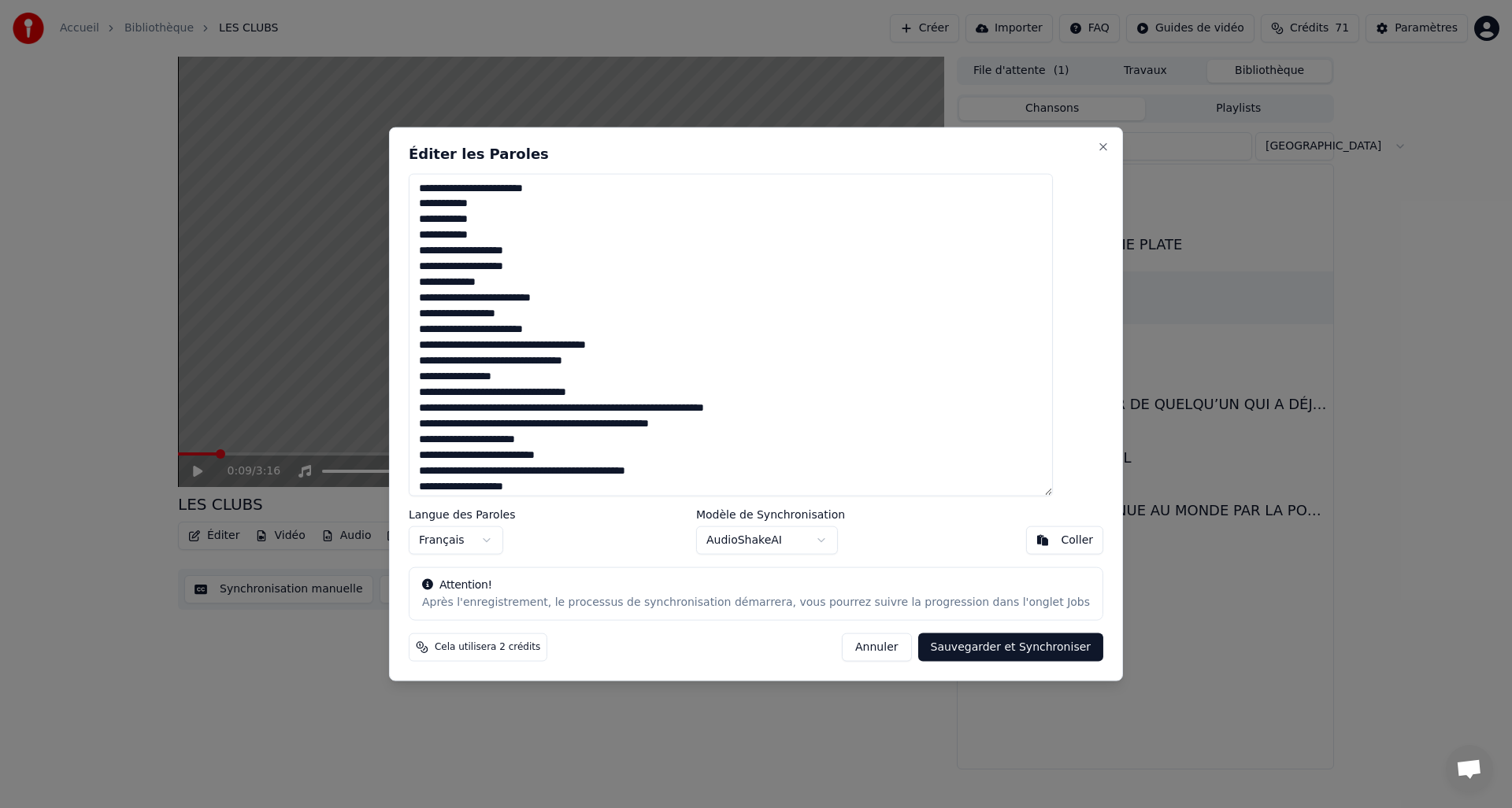
click at [687, 412] on textarea "**********" at bounding box center [731, 335] width 645 height 324
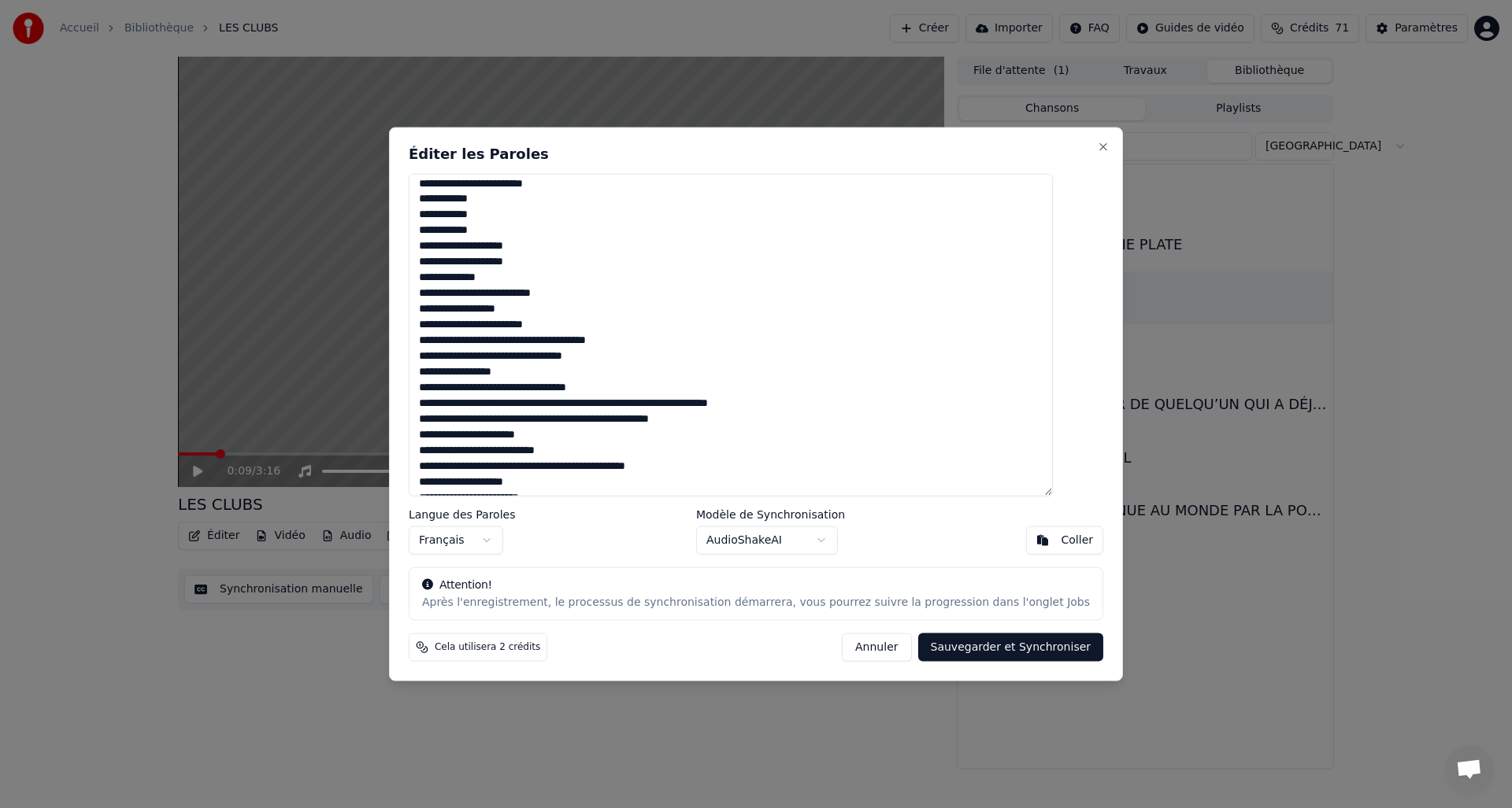
scroll to position [6, 0]
click at [612, 422] on textarea "**********" at bounding box center [731, 335] width 645 height 324
click at [726, 421] on textarea "**********" at bounding box center [731, 335] width 645 height 324
click at [467, 433] on textarea "**********" at bounding box center [731, 335] width 645 height 324
click at [496, 436] on textarea "**********" at bounding box center [731, 335] width 645 height 324
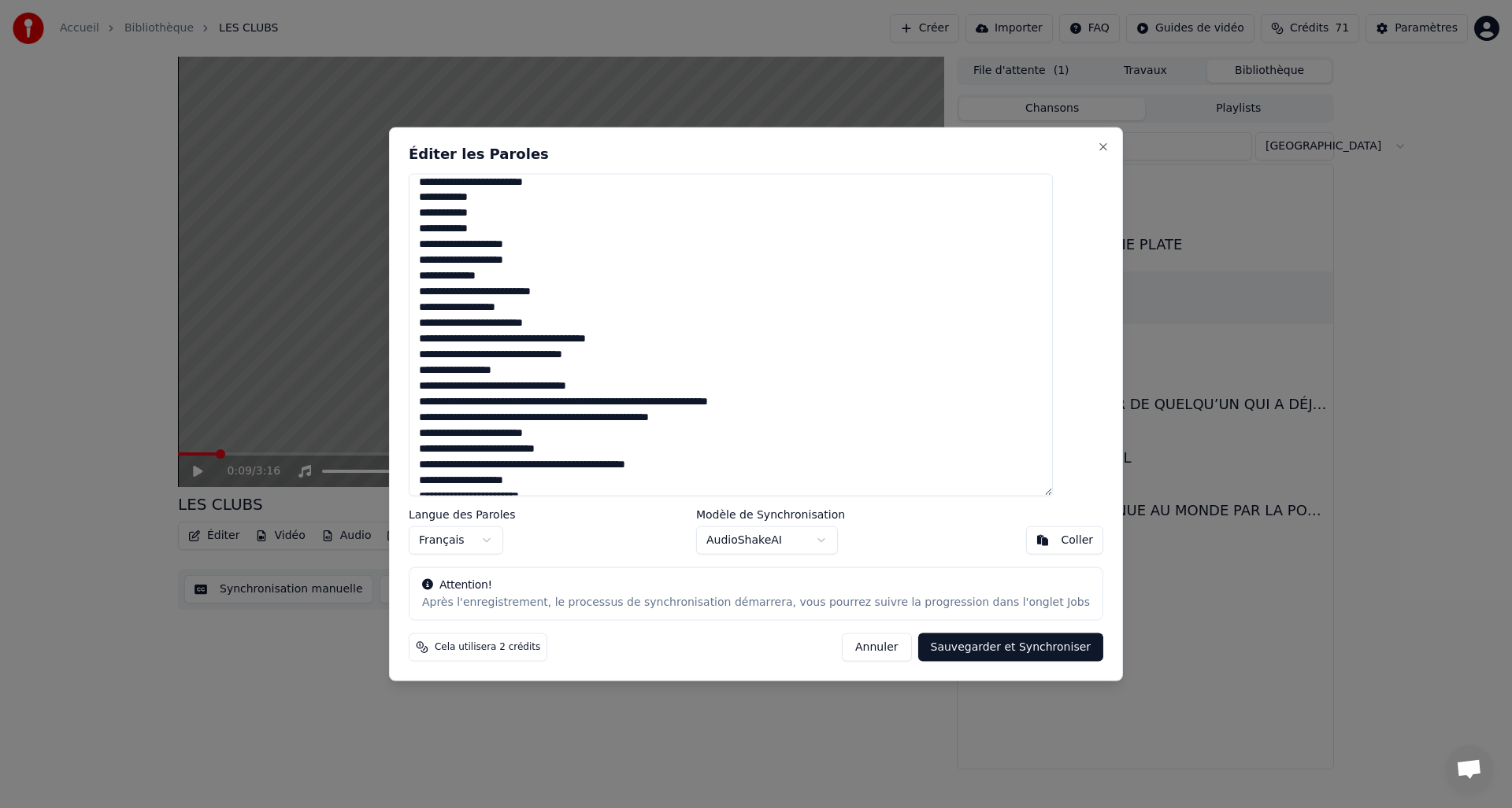
type textarea "**********"
click at [977, 649] on button "Sauvegarder et Synchroniser" at bounding box center [1011, 647] width 186 height 29
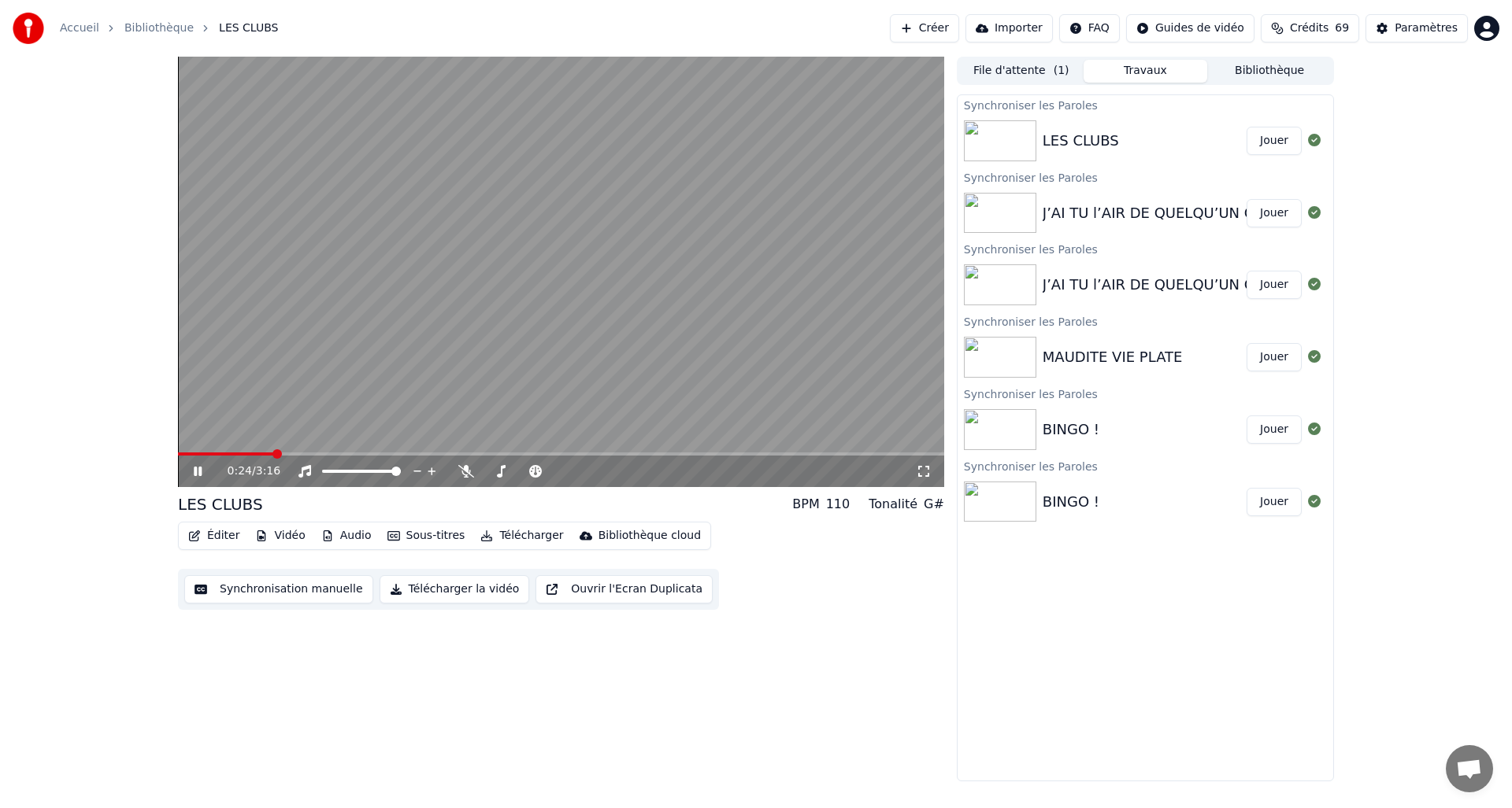
click at [201, 472] on icon at bounding box center [197, 471] width 8 height 9
click at [1271, 70] on button "Bibliothèque" at bounding box center [1269, 71] width 125 height 23
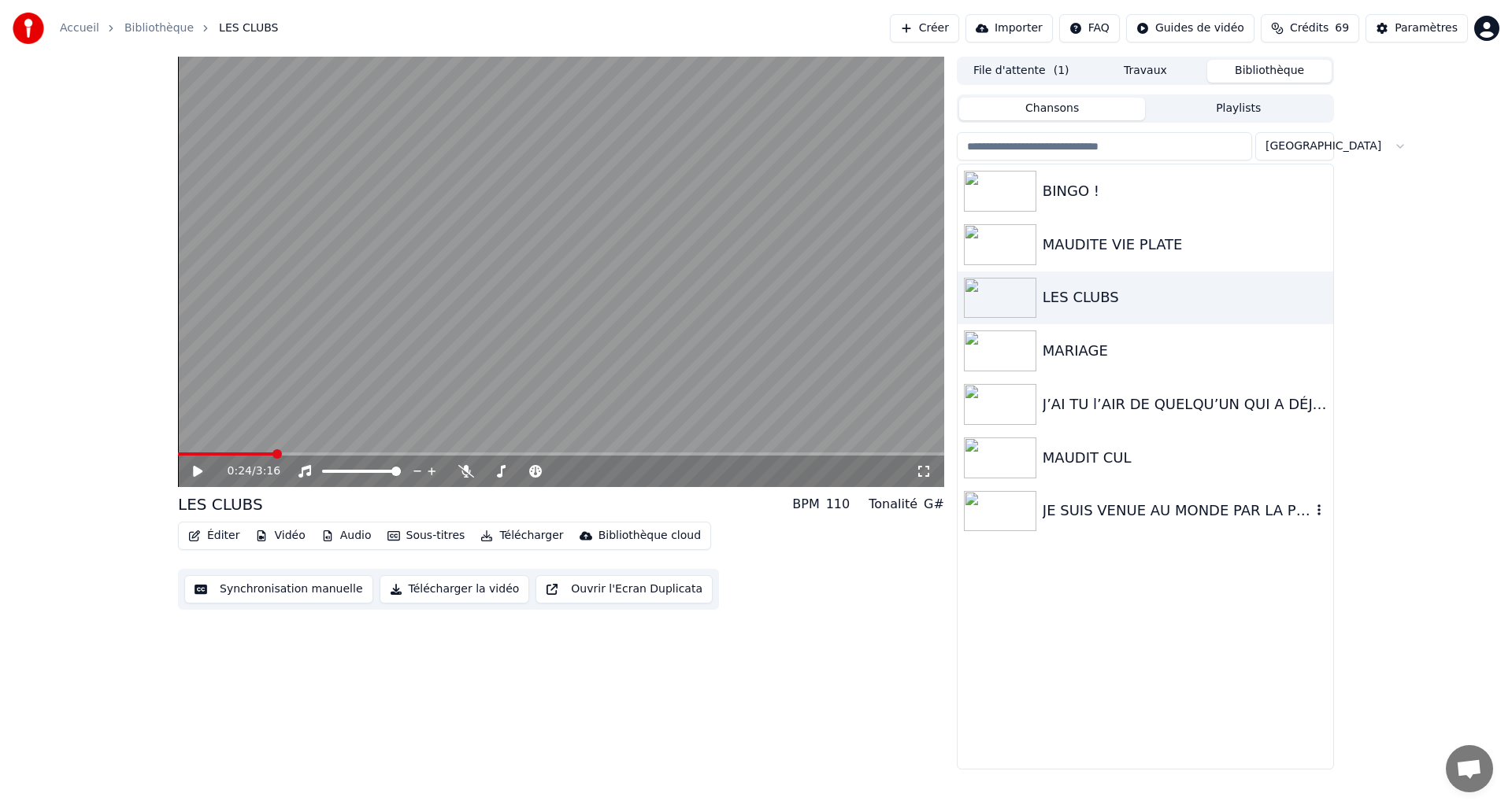
click at [1030, 509] on img at bounding box center [1000, 511] width 72 height 41
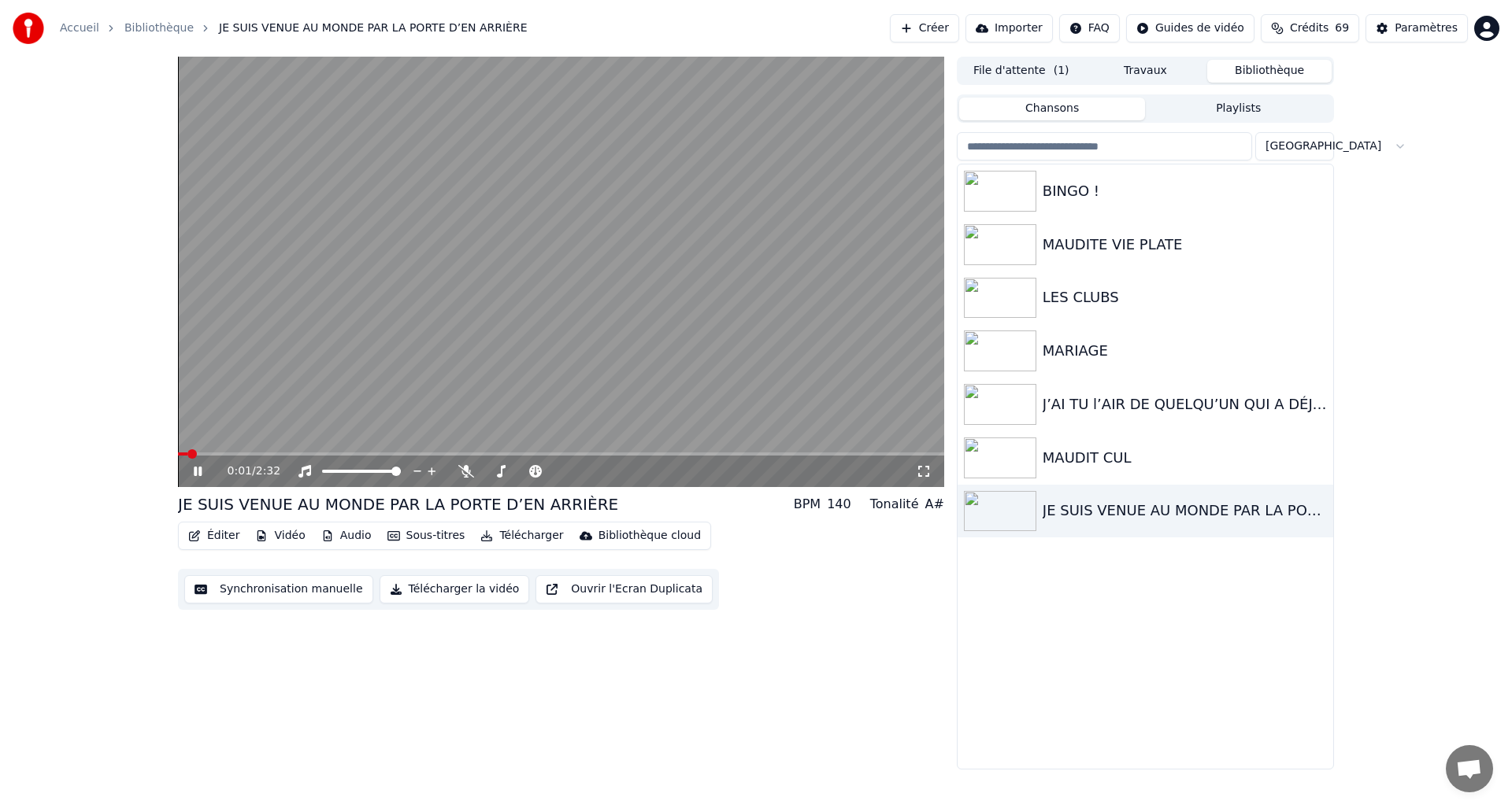
click at [202, 474] on icon at bounding box center [209, 471] width 37 height 13
click at [215, 538] on button "Éditer" at bounding box center [214, 536] width 64 height 22
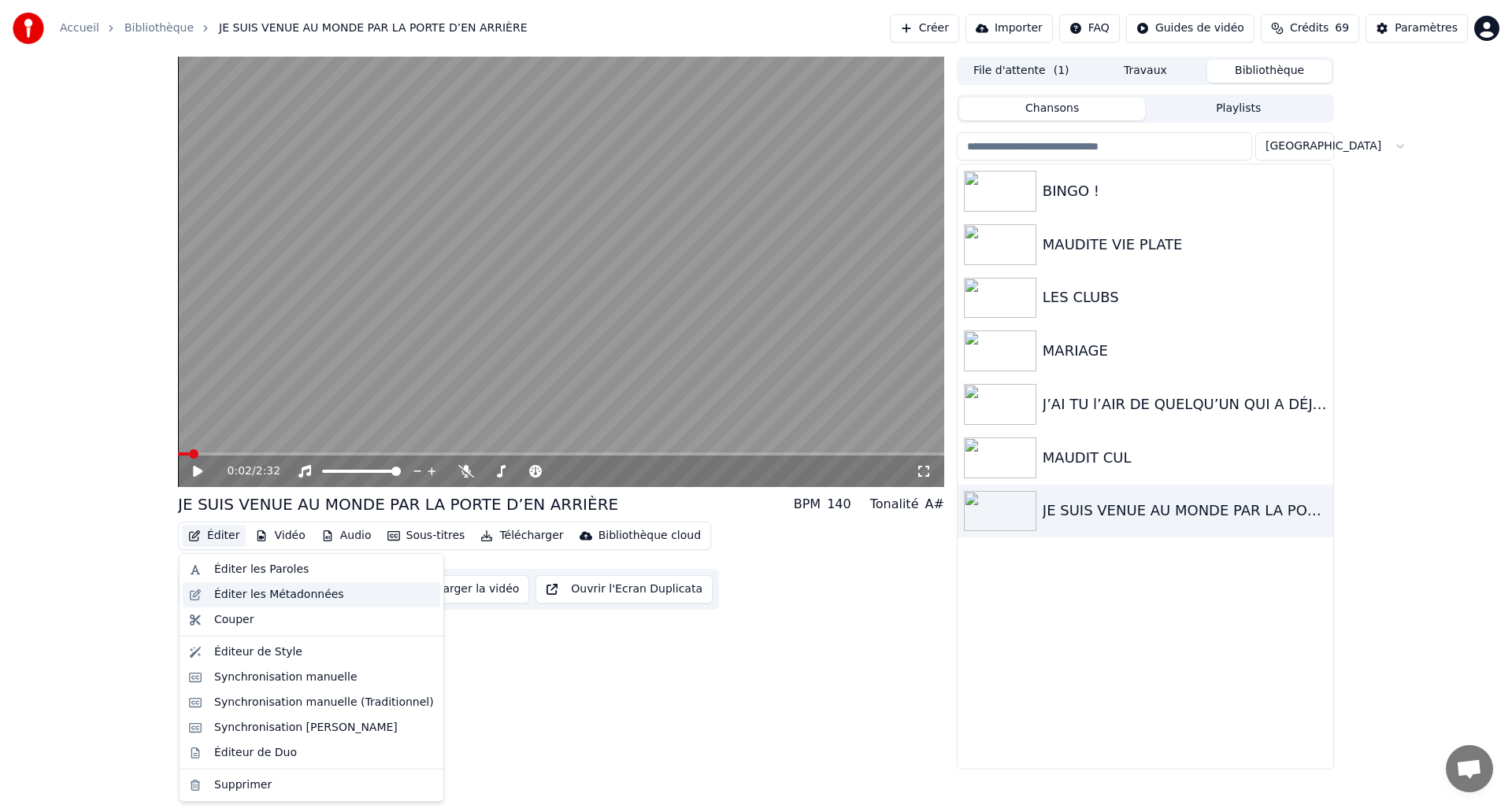
click at [215, 591] on div "Éditer les Métadonnées" at bounding box center [279, 594] width 129 height 16
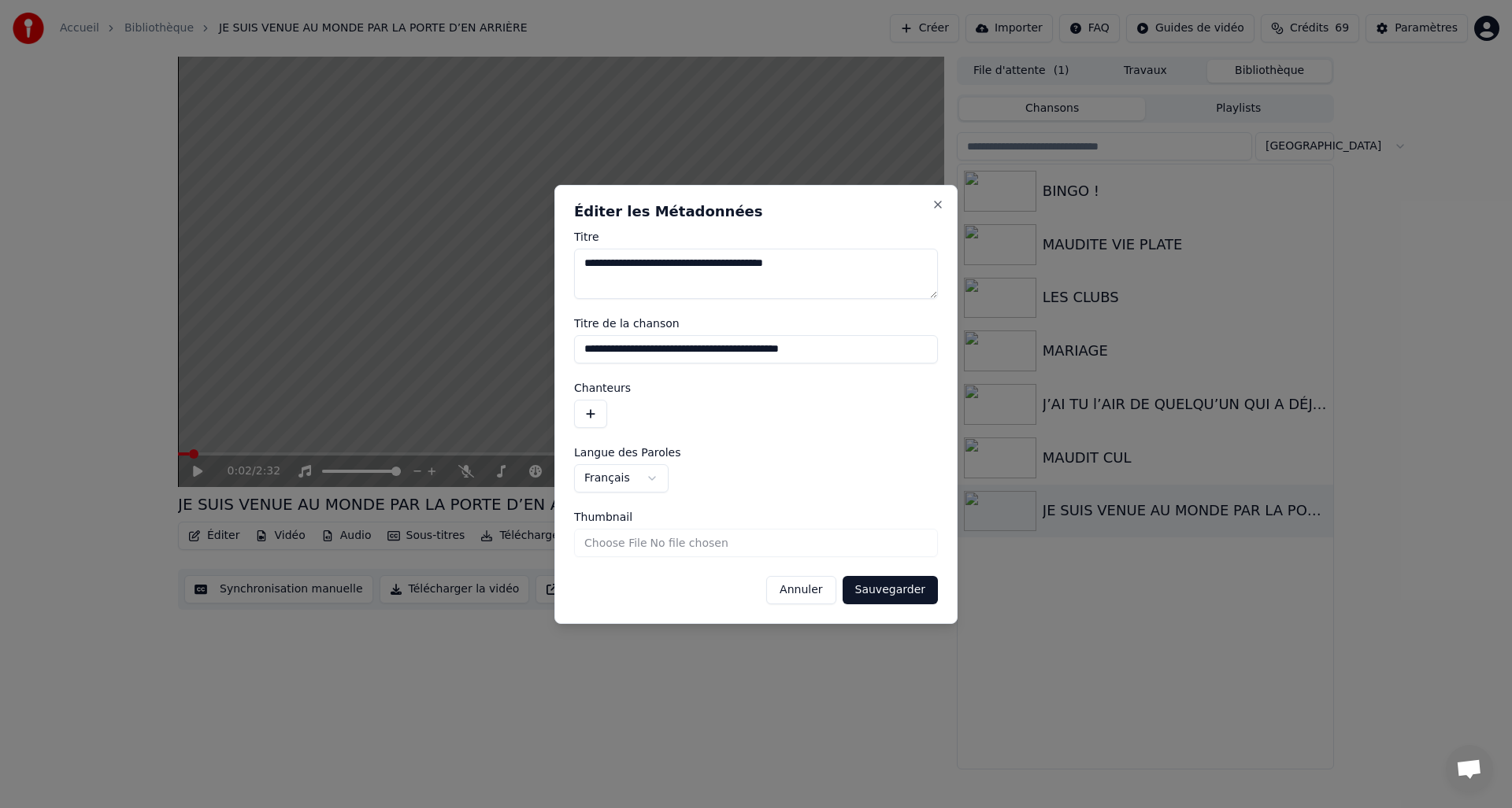
click at [756, 351] on input "**********" at bounding box center [756, 349] width 363 height 29
click at [752, 352] on input "**********" at bounding box center [756, 349] width 363 height 29
drag, startPoint x: 752, startPoint y: 352, endPoint x: 494, endPoint y: 337, distance: 258.4
click at [494, 337] on body "**********" at bounding box center [756, 404] width 1512 height 808
type input "**********"
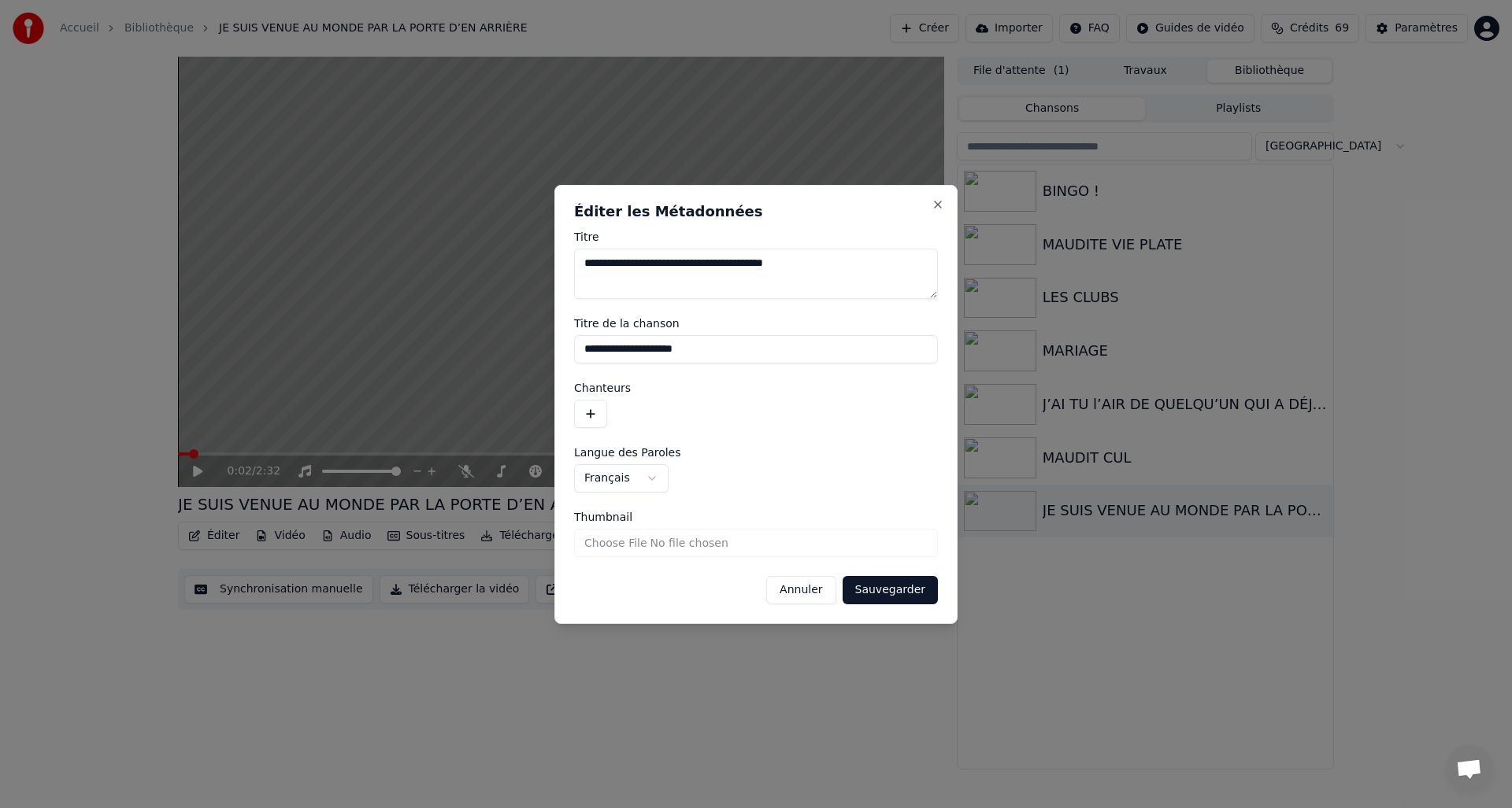
click at [904, 595] on button "Sauvegarder" at bounding box center [890, 590] width 95 height 29
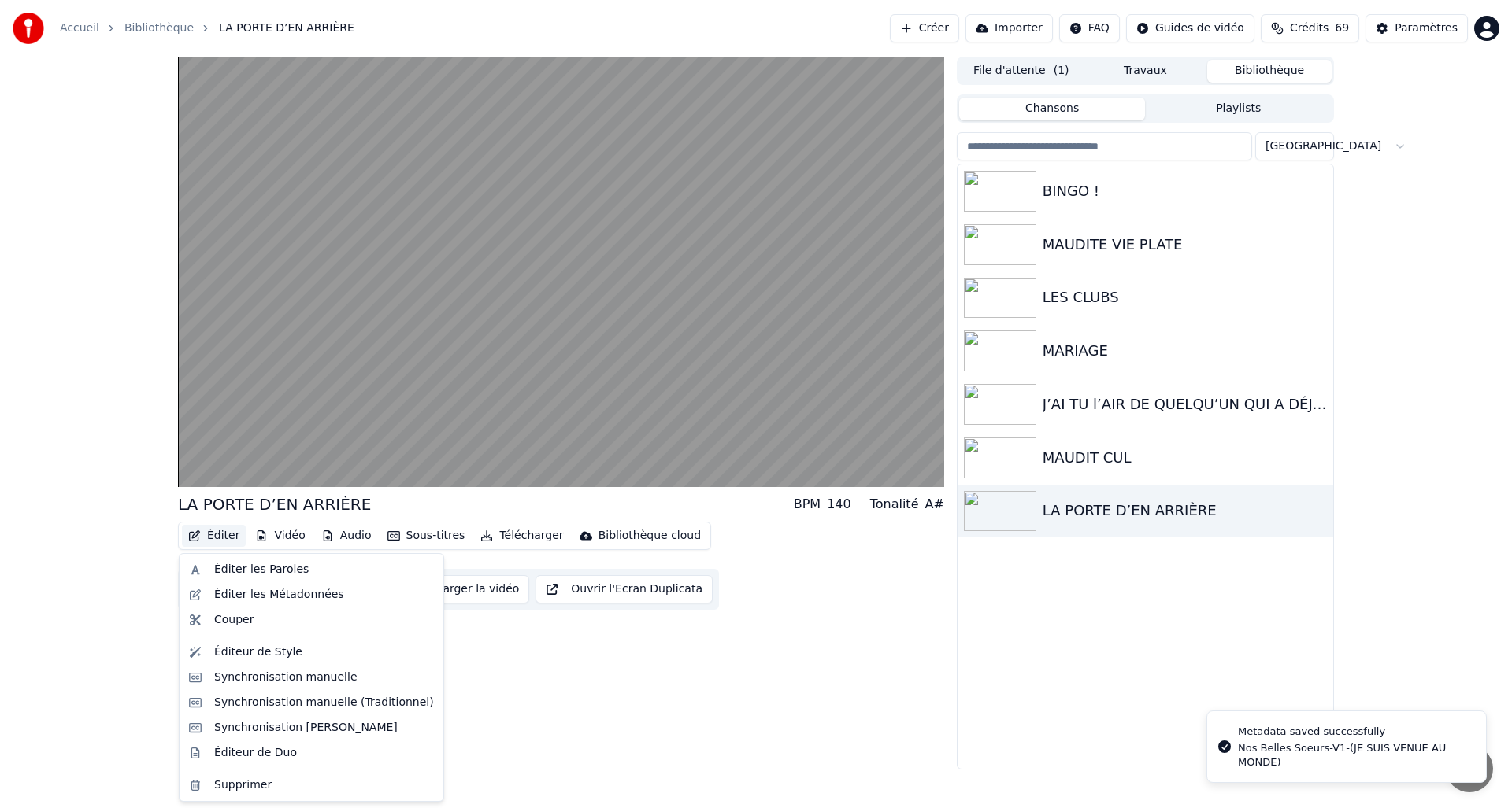
click at [198, 533] on icon "button" at bounding box center [194, 536] width 11 height 11
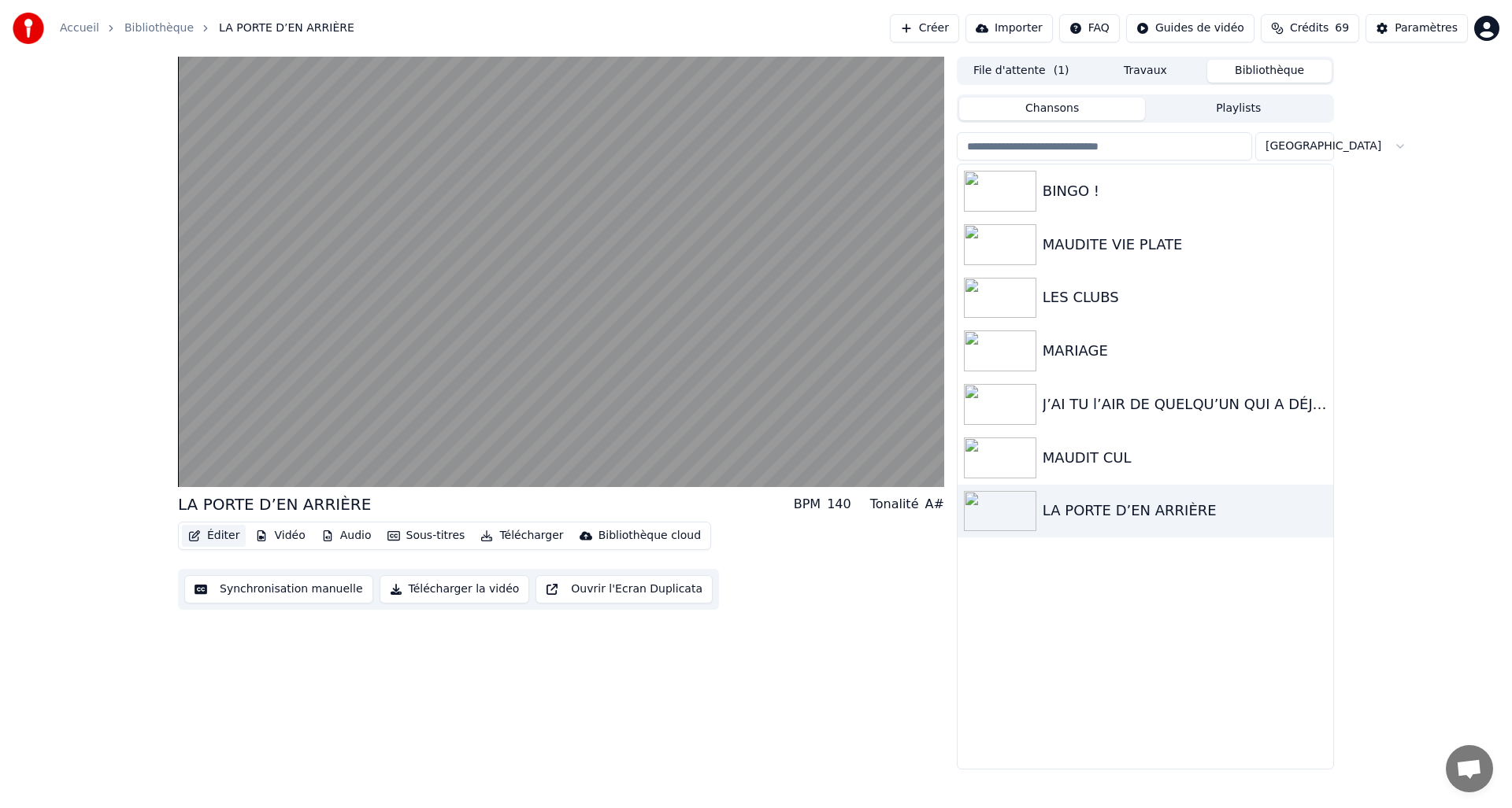
click at [198, 533] on icon "button" at bounding box center [195, 536] width 13 height 11
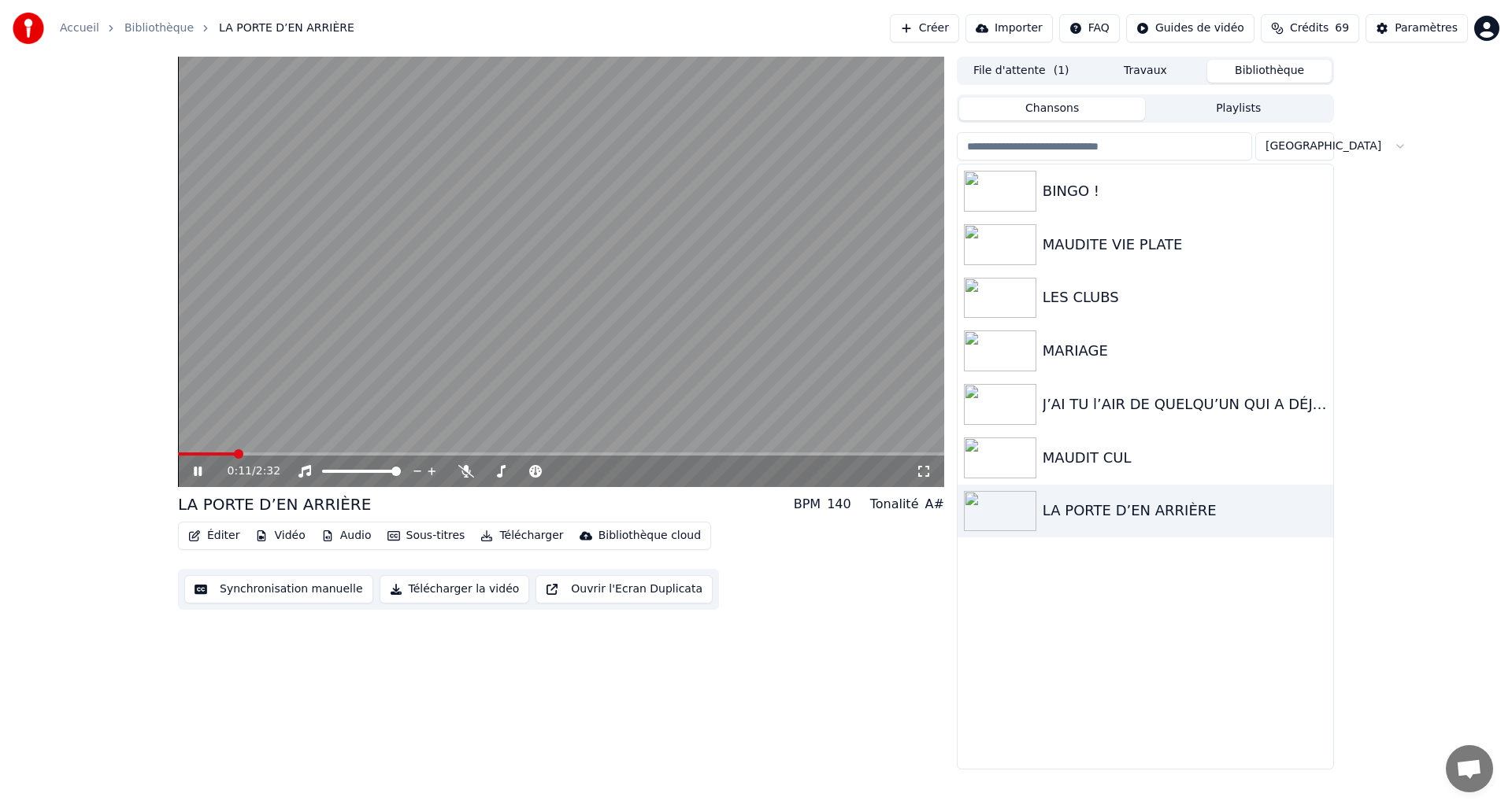
click at [203, 474] on icon at bounding box center [209, 471] width 37 height 13
click at [213, 538] on button "Éditer" at bounding box center [214, 536] width 64 height 22
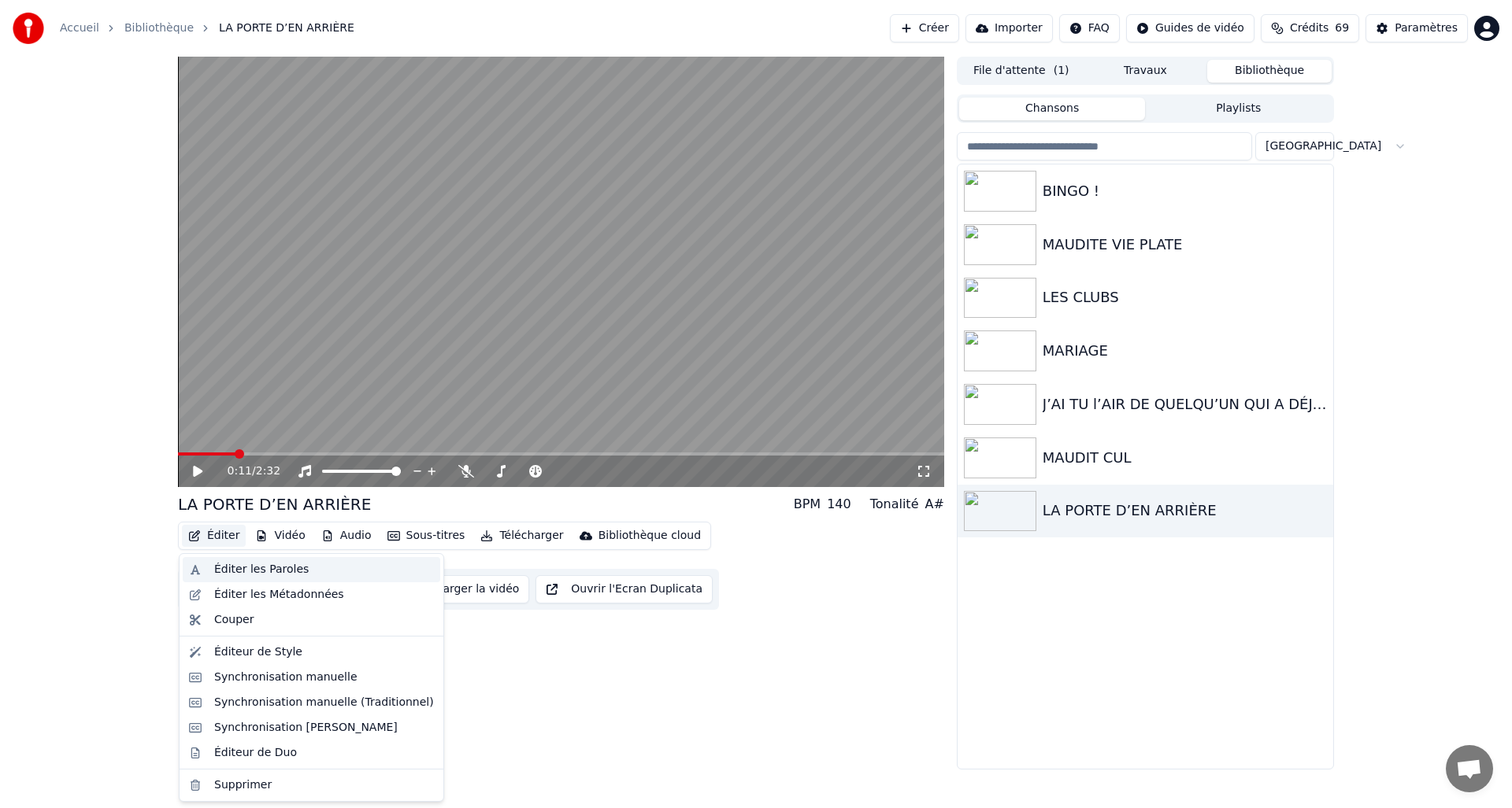
click at [231, 567] on div "Éditer les Paroles" at bounding box center [262, 569] width 94 height 16
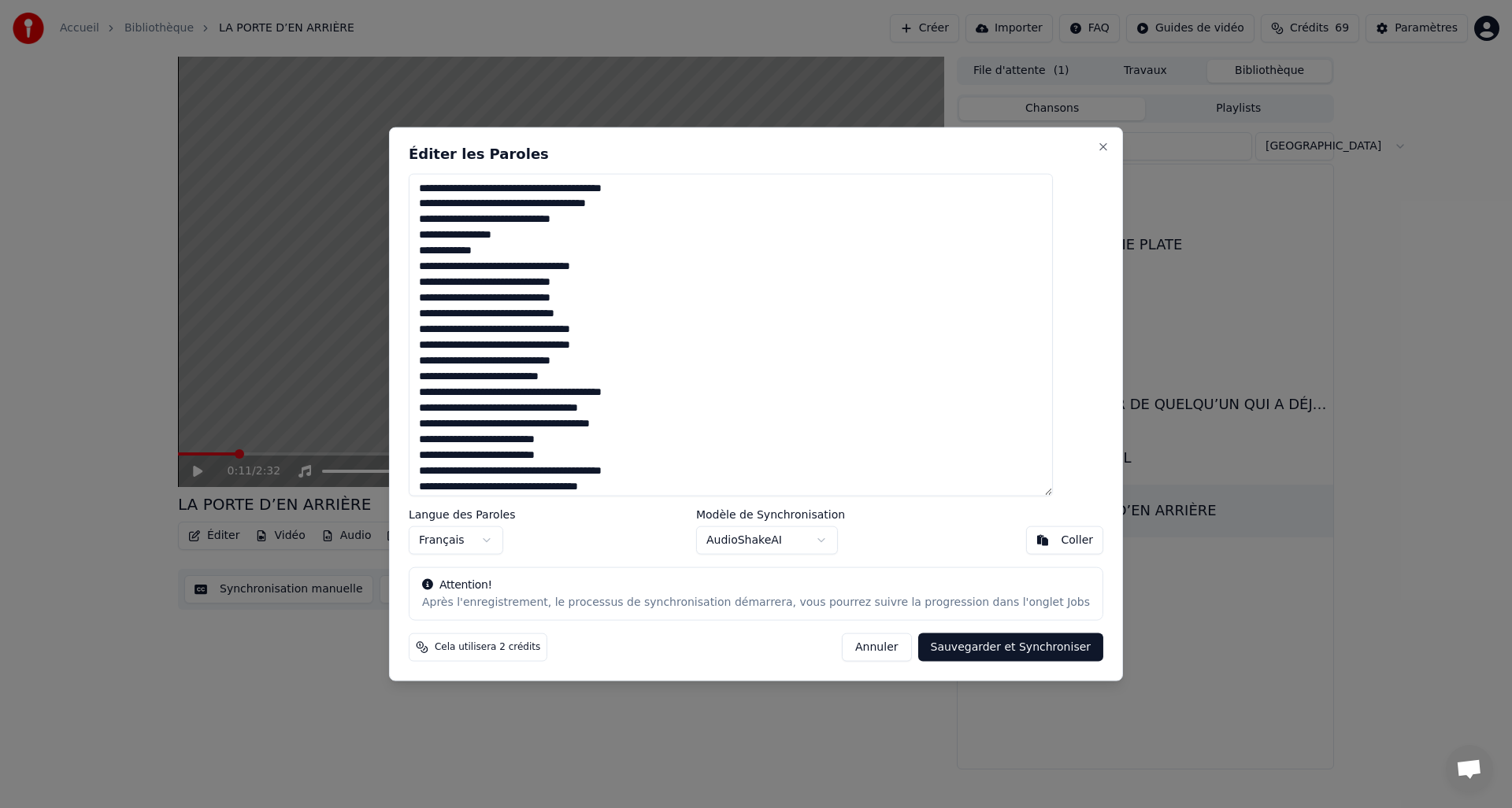
click at [501, 192] on textarea "**********" at bounding box center [731, 335] width 645 height 324
click at [469, 413] on textarea "**********" at bounding box center [731, 335] width 645 height 324
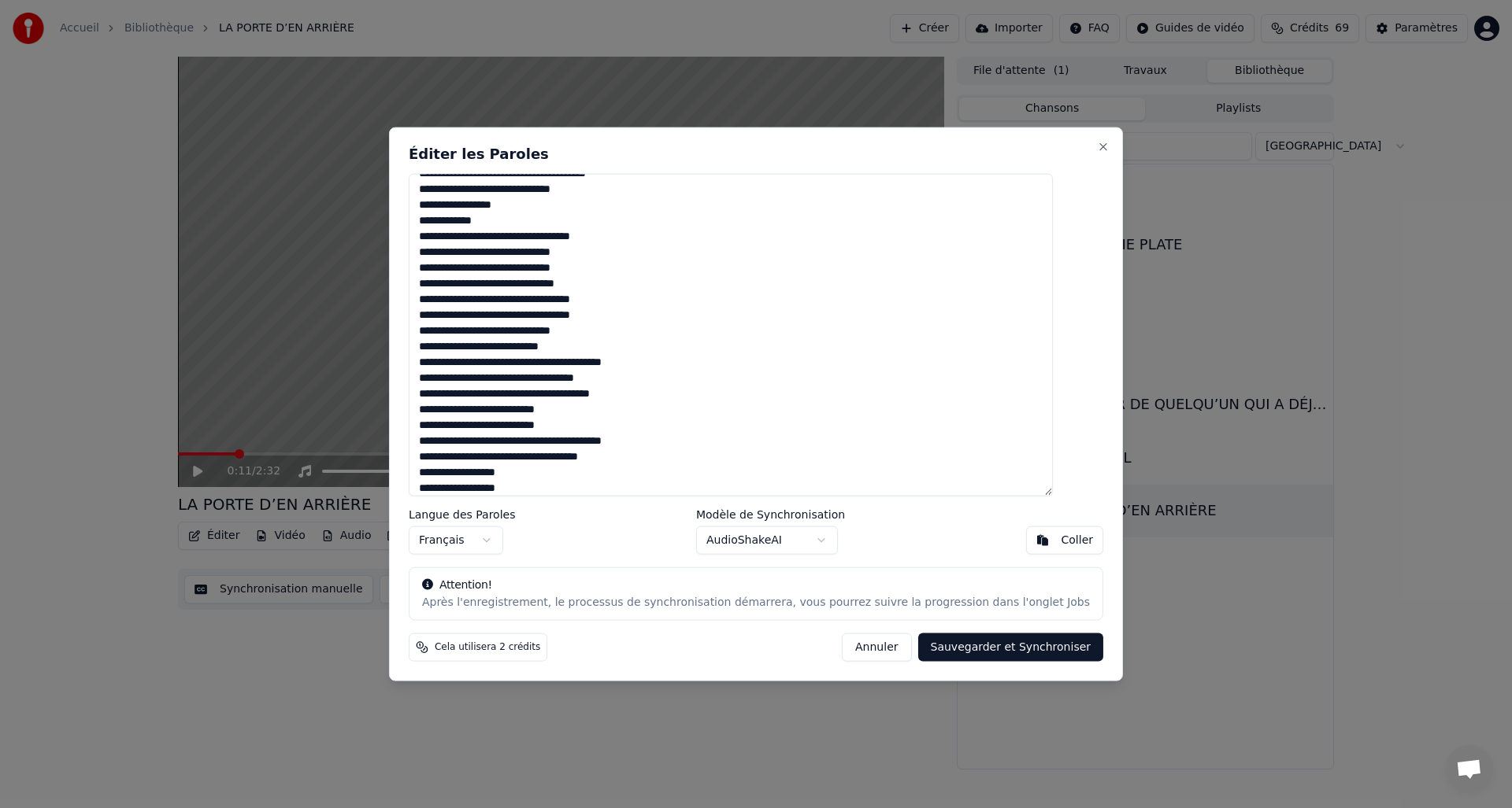
scroll to position [37, 0]
click at [498, 437] on textarea "**********" at bounding box center [731, 335] width 645 height 324
click at [498, 358] on textarea "**********" at bounding box center [731, 335] width 645 height 324
click at [468, 453] on textarea "**********" at bounding box center [731, 335] width 645 height 324
type textarea "**********"
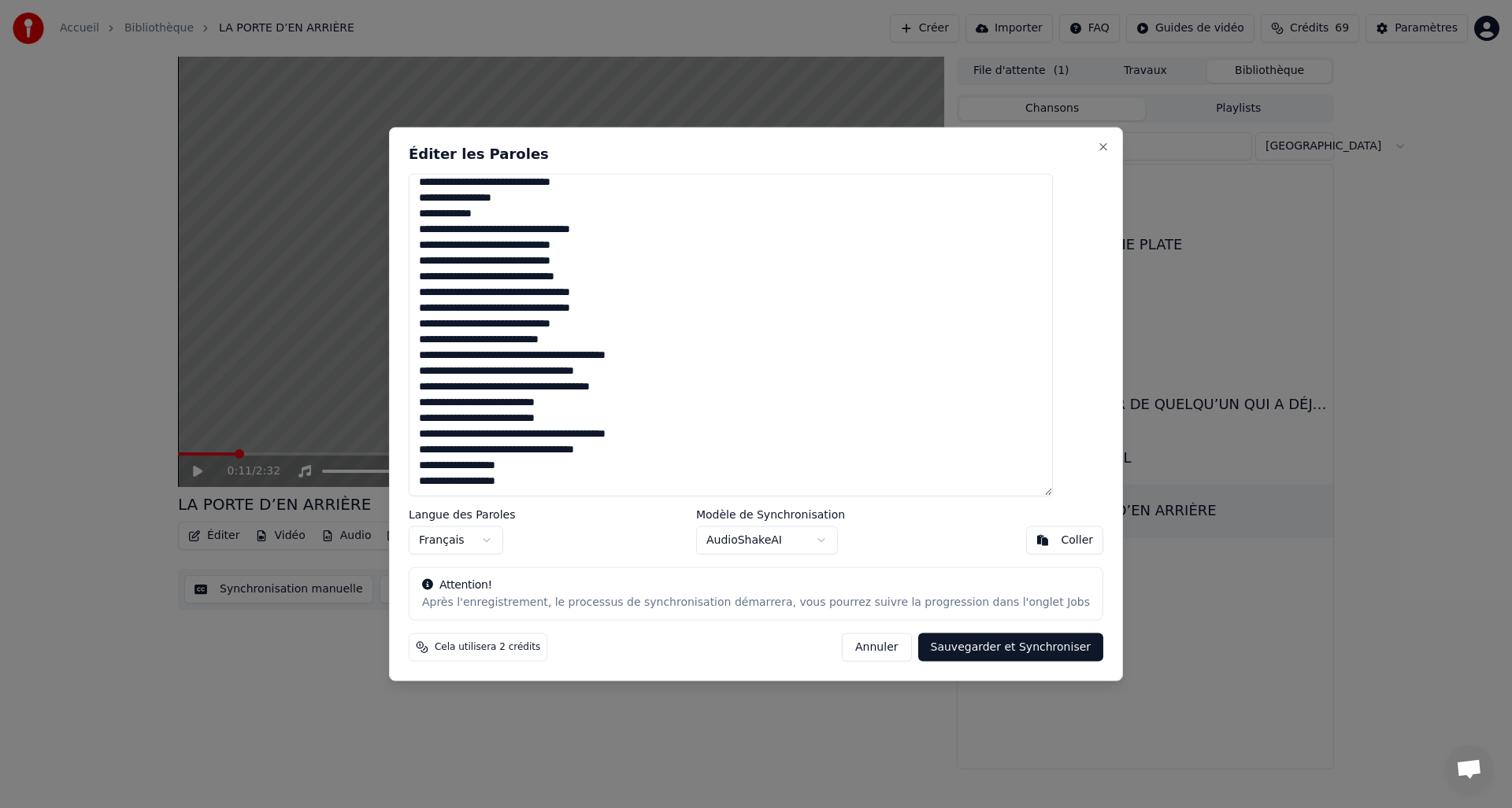
click at [962, 645] on button "Sauvegarder et Synchroniser" at bounding box center [1011, 647] width 186 height 29
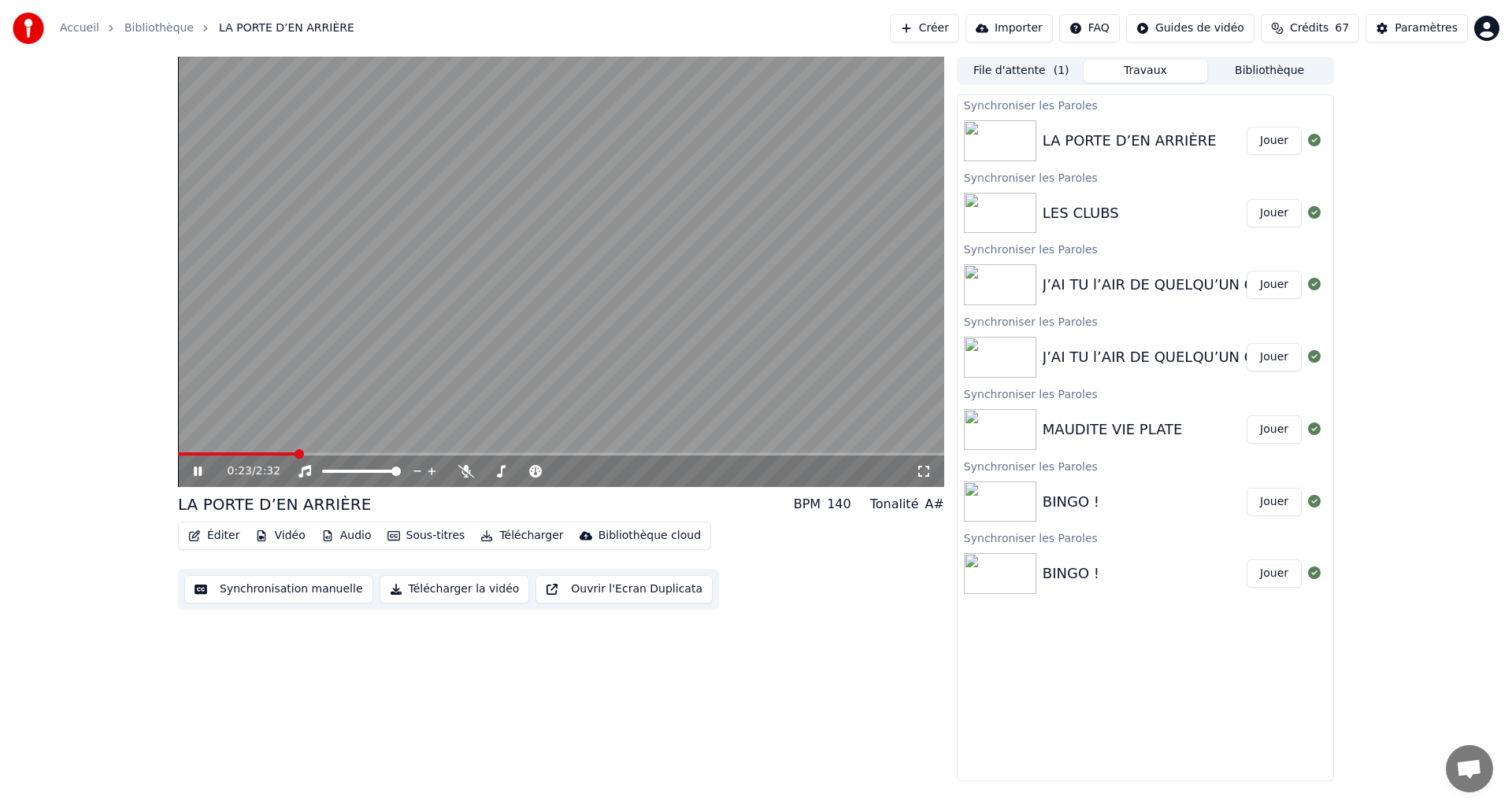
click at [203, 467] on icon at bounding box center [209, 471] width 37 height 13
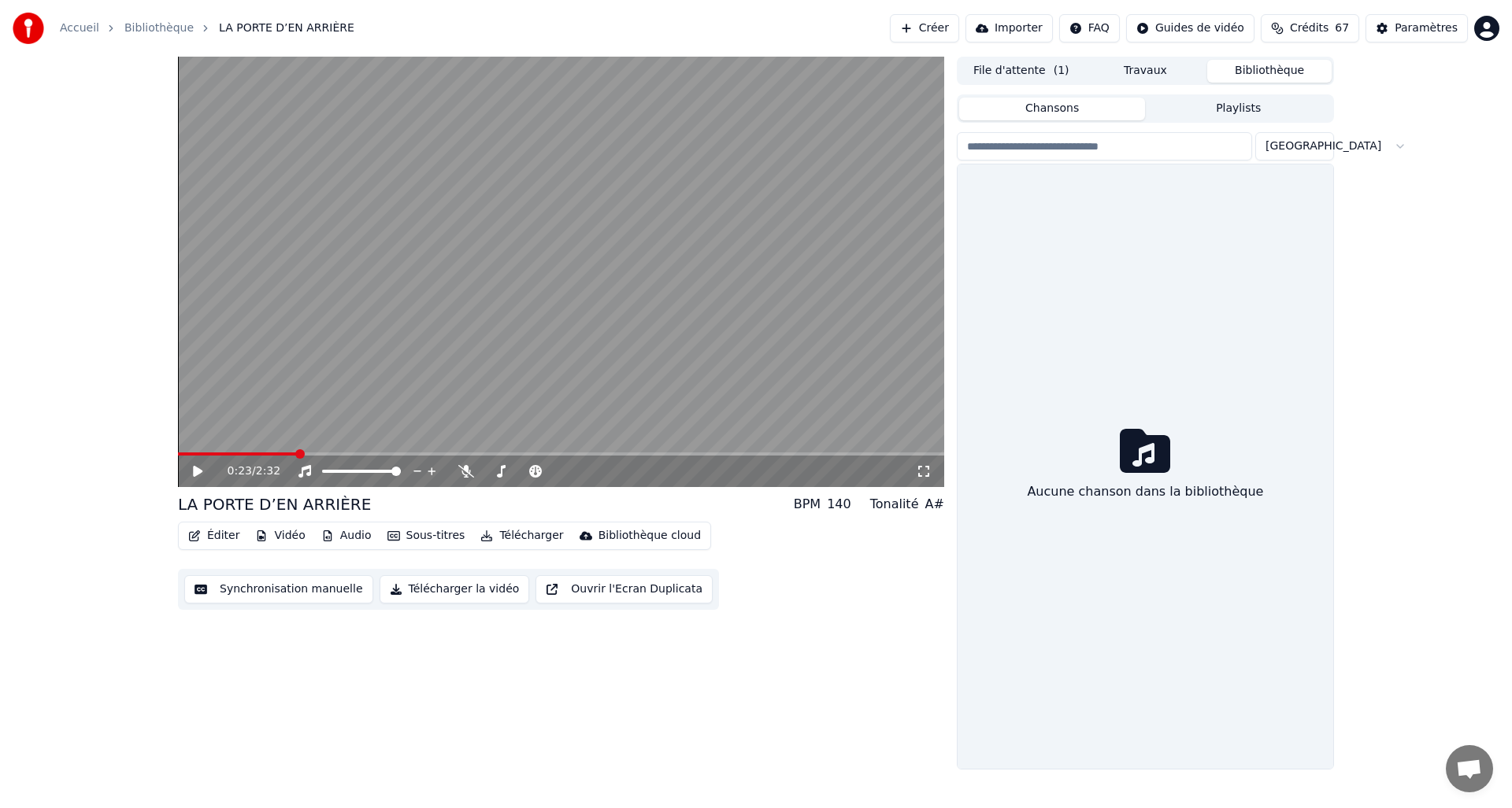
click at [1281, 75] on button "Bibliothèque" at bounding box center [1269, 71] width 125 height 23
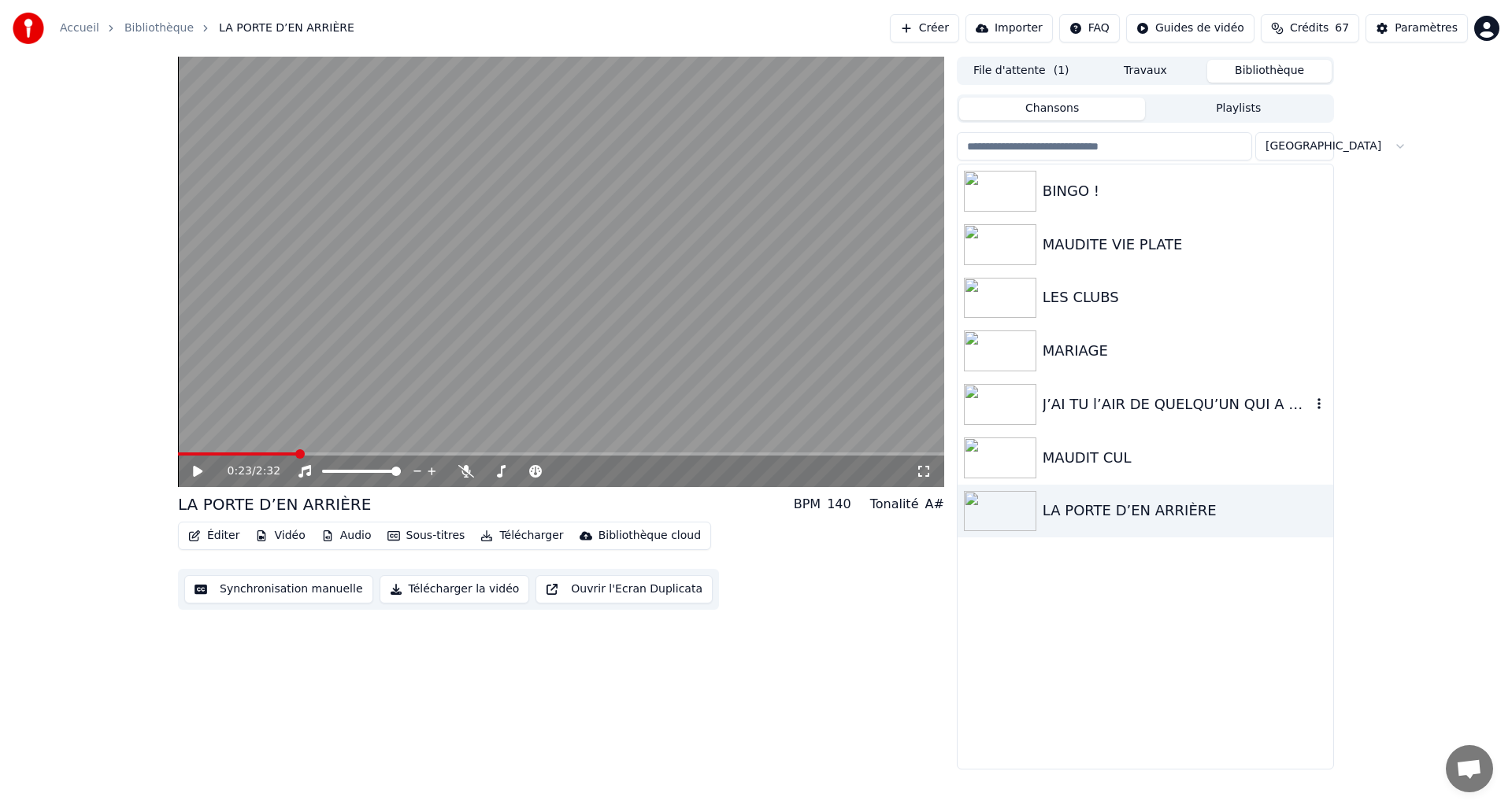
click at [1005, 394] on img at bounding box center [1000, 405] width 72 height 41
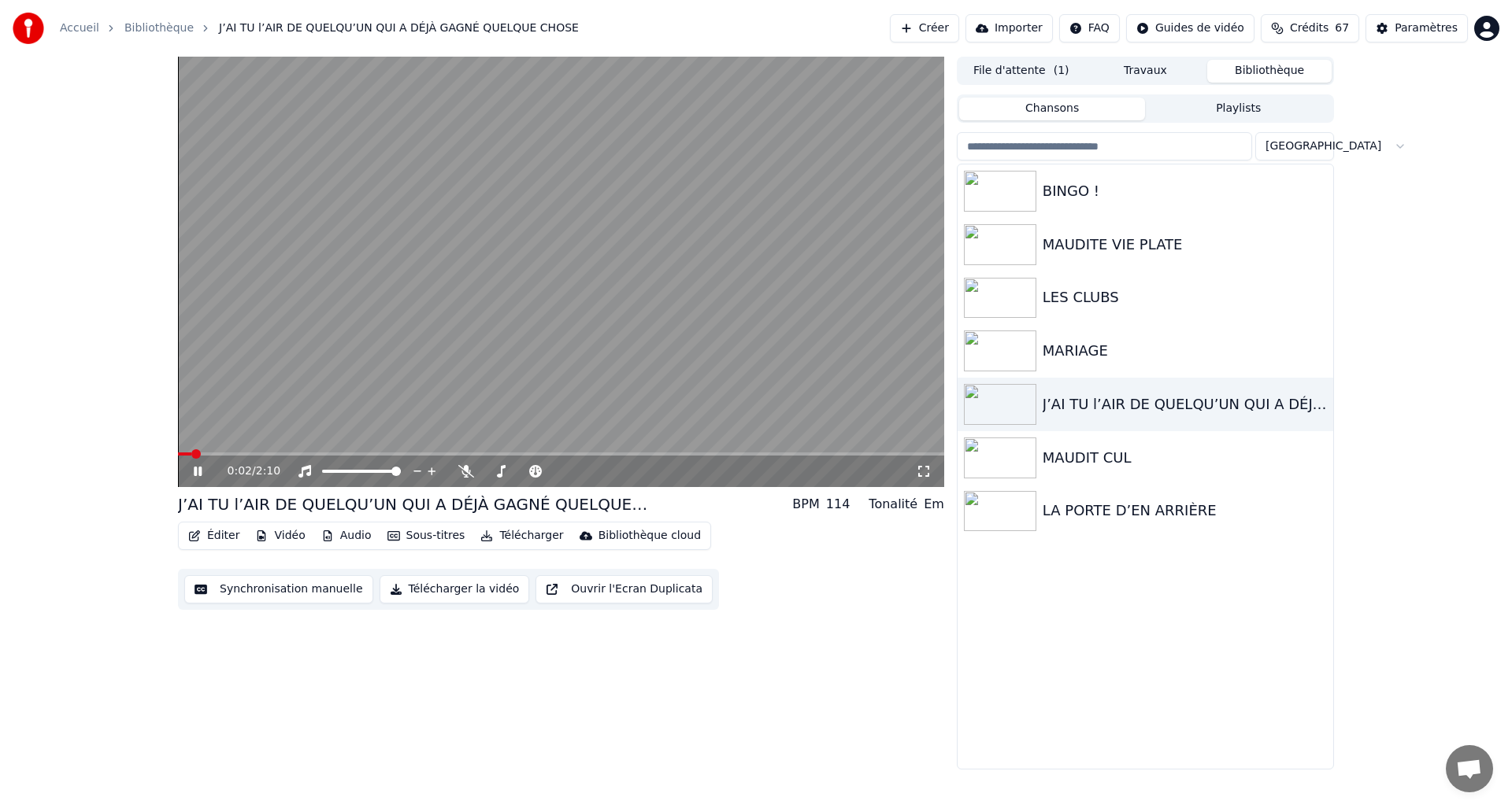
click at [197, 471] on icon at bounding box center [197, 471] width 8 height 9
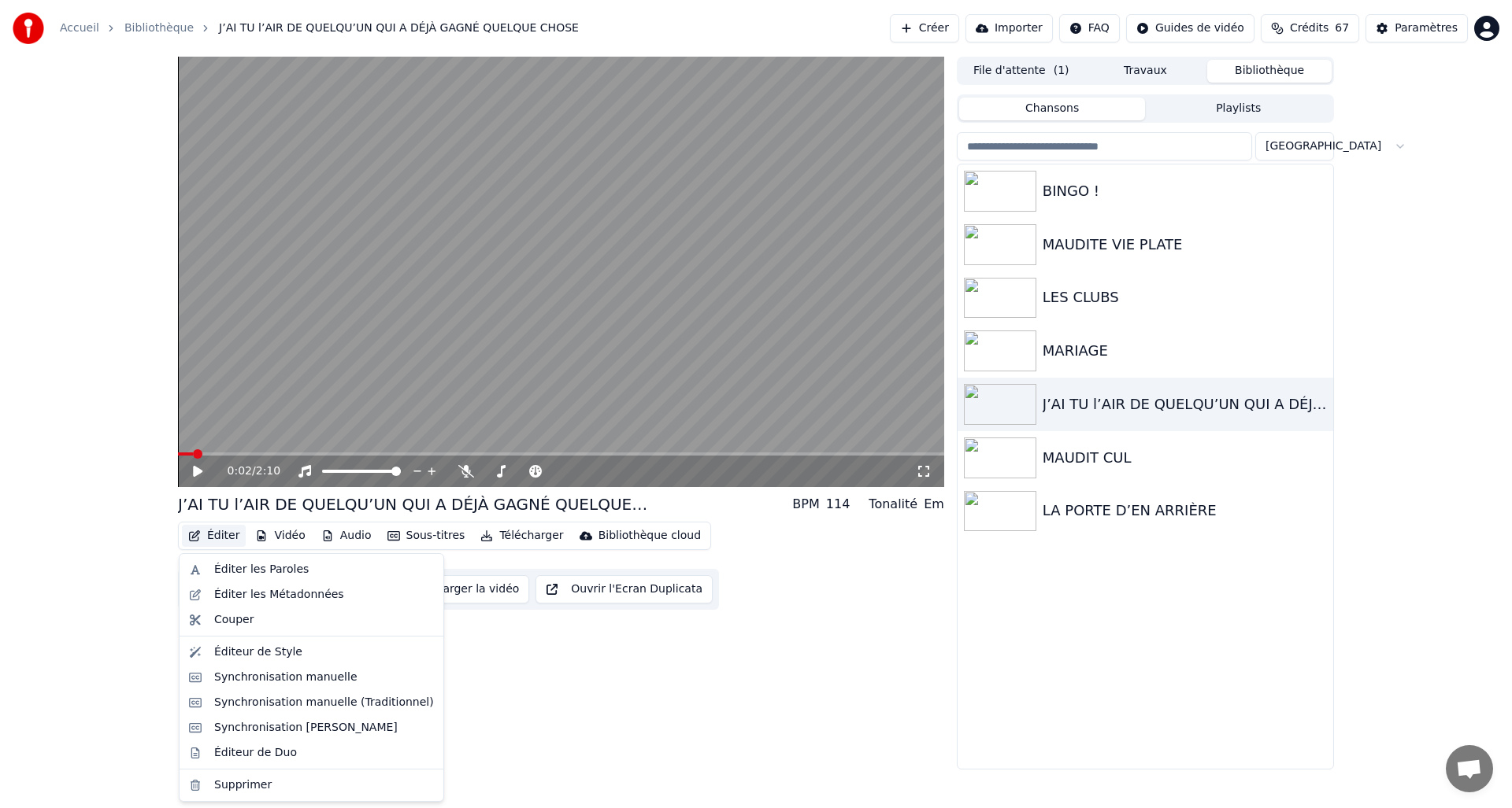
click at [208, 535] on button "Éditer" at bounding box center [214, 536] width 64 height 22
click at [217, 592] on div "Éditer les Métadonnées" at bounding box center [279, 594] width 129 height 16
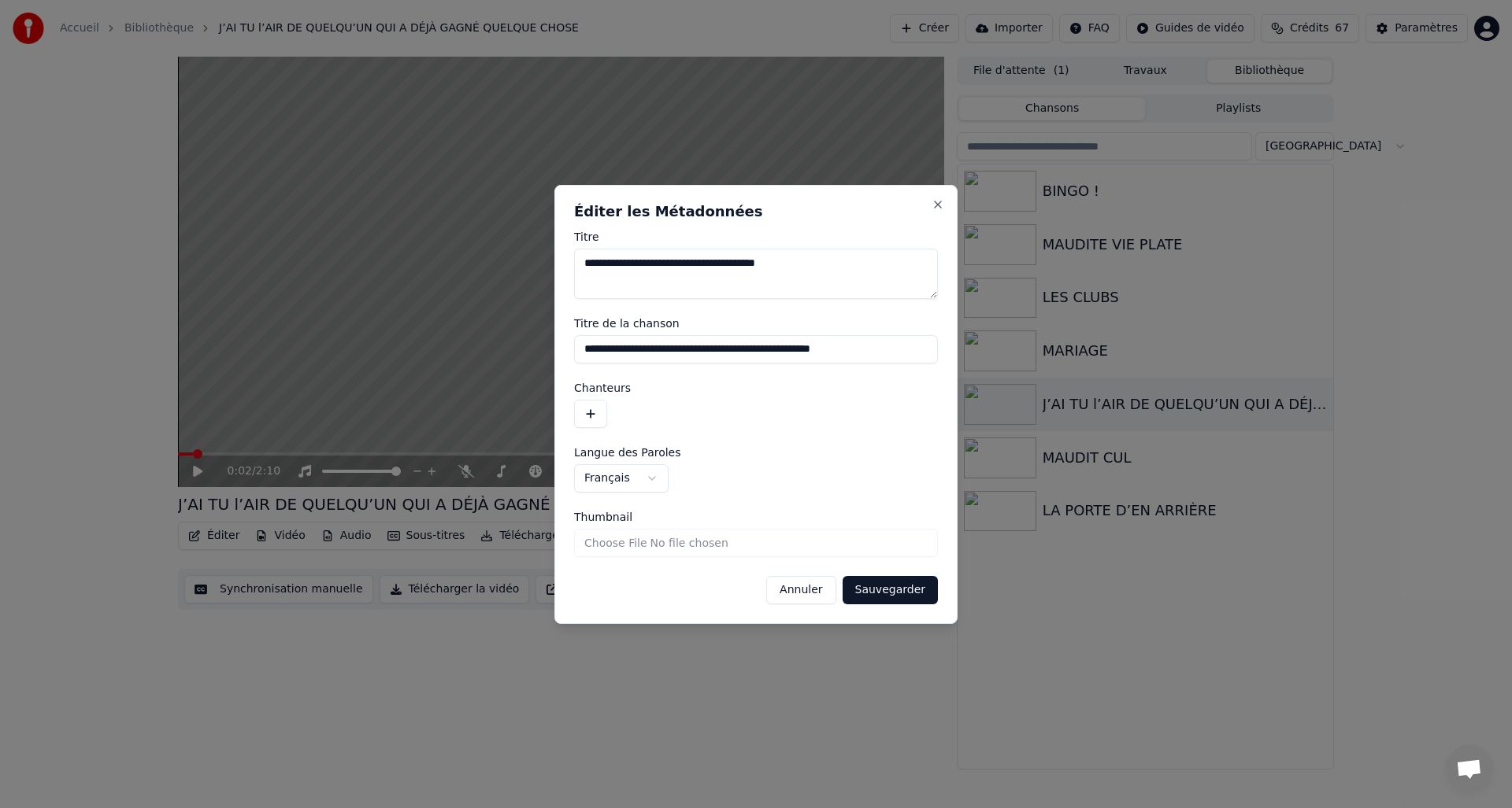
drag, startPoint x: 584, startPoint y: 349, endPoint x: 941, endPoint y: 349, distance: 357.0
click at [941, 349] on div "**********" at bounding box center [756, 404] width 403 height 439
paste input
type input "**********"
click at [902, 591] on button "Sauvegarder" at bounding box center [890, 590] width 95 height 29
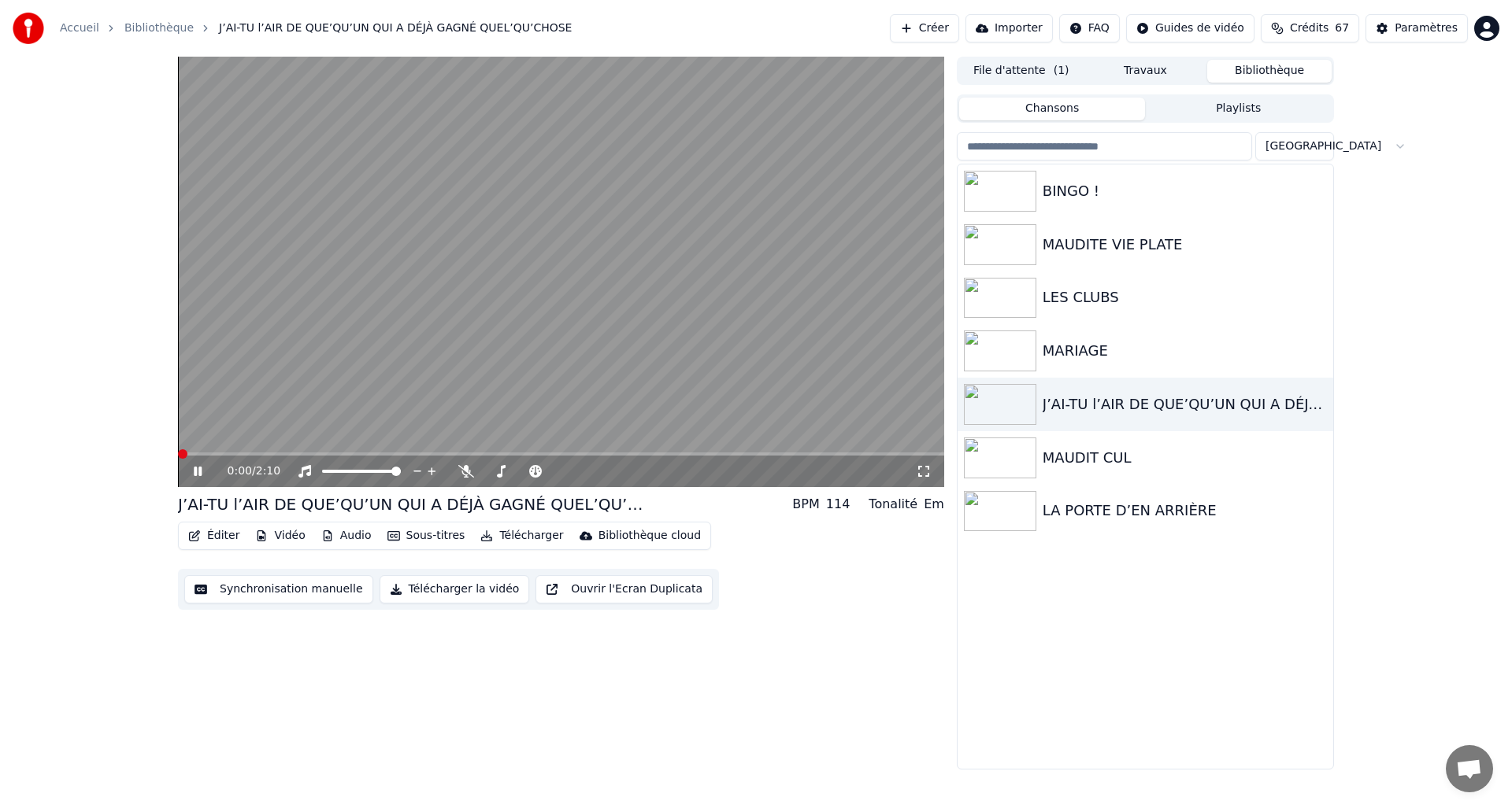
click at [178, 449] on span at bounding box center [182, 454] width 9 height 9
click at [197, 470] on icon at bounding box center [209, 471] width 37 height 13
click at [1265, 72] on button "Bibliothèque" at bounding box center [1269, 71] width 125 height 23
click at [1010, 461] on img at bounding box center [1000, 458] width 72 height 41
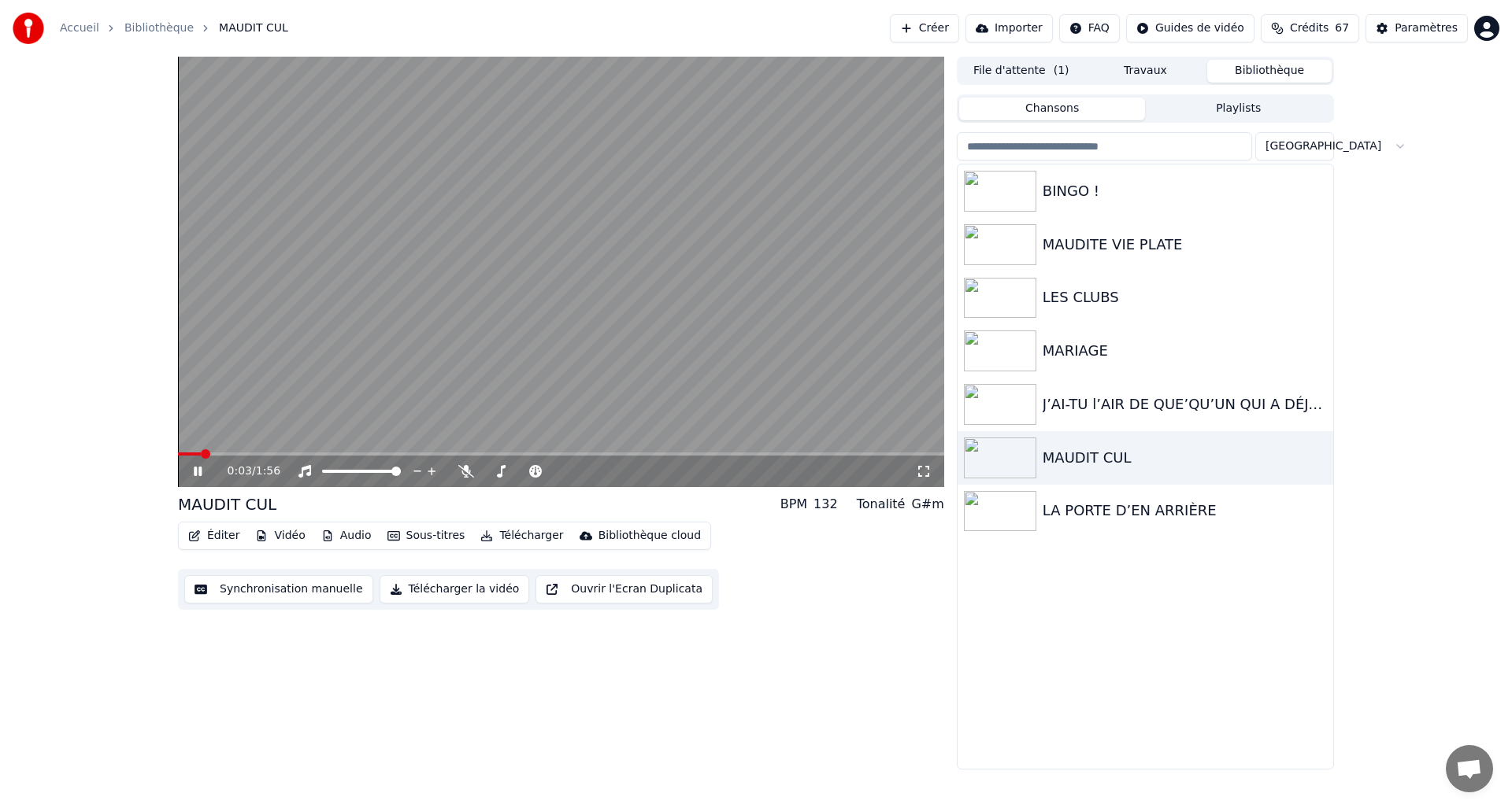
click at [201, 468] on icon at bounding box center [197, 471] width 8 height 9
click at [193, 534] on icon "button" at bounding box center [194, 536] width 11 height 11
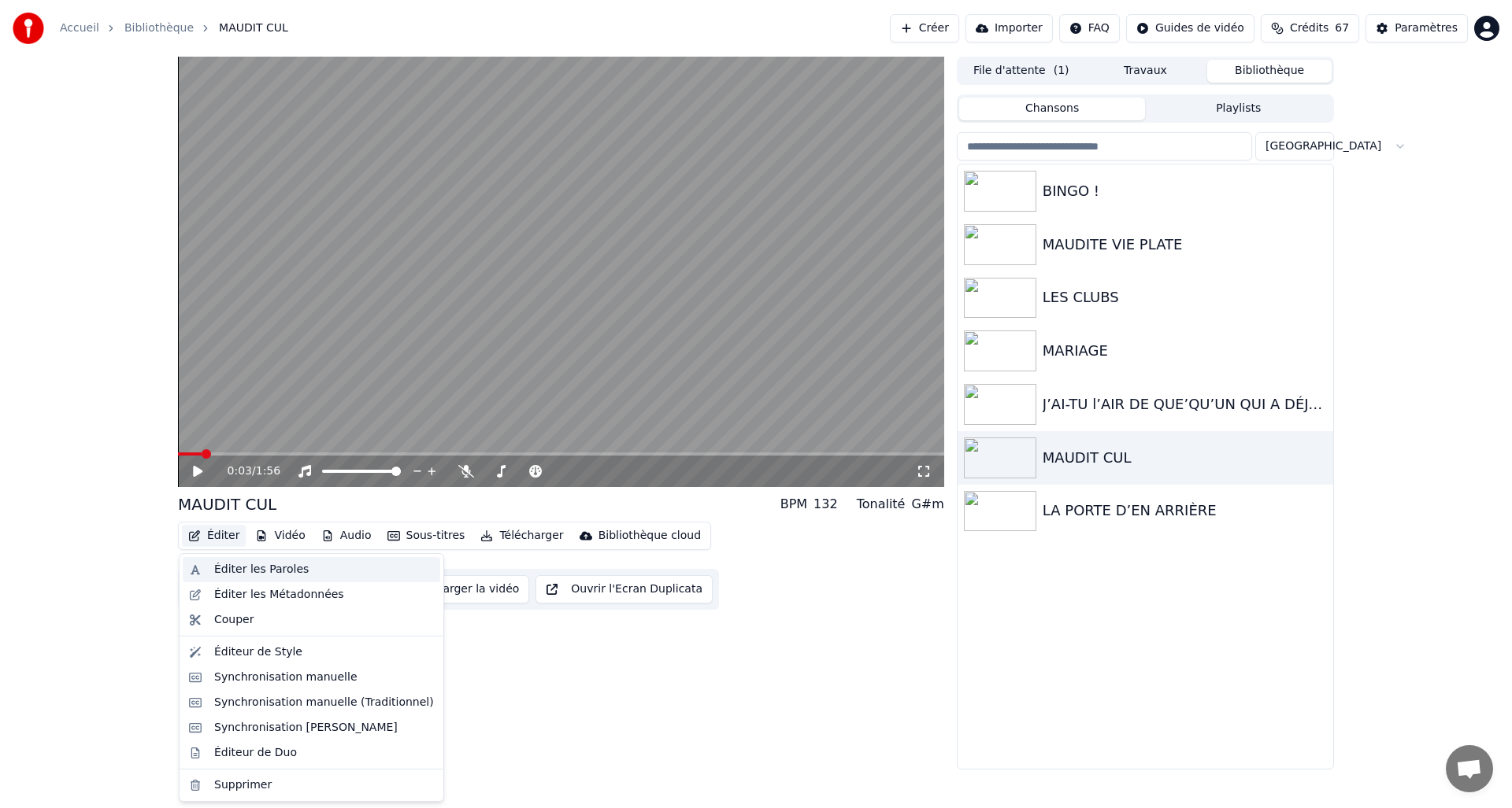
click at [209, 564] on div "Éditer les Paroles" at bounding box center [312, 569] width 257 height 25
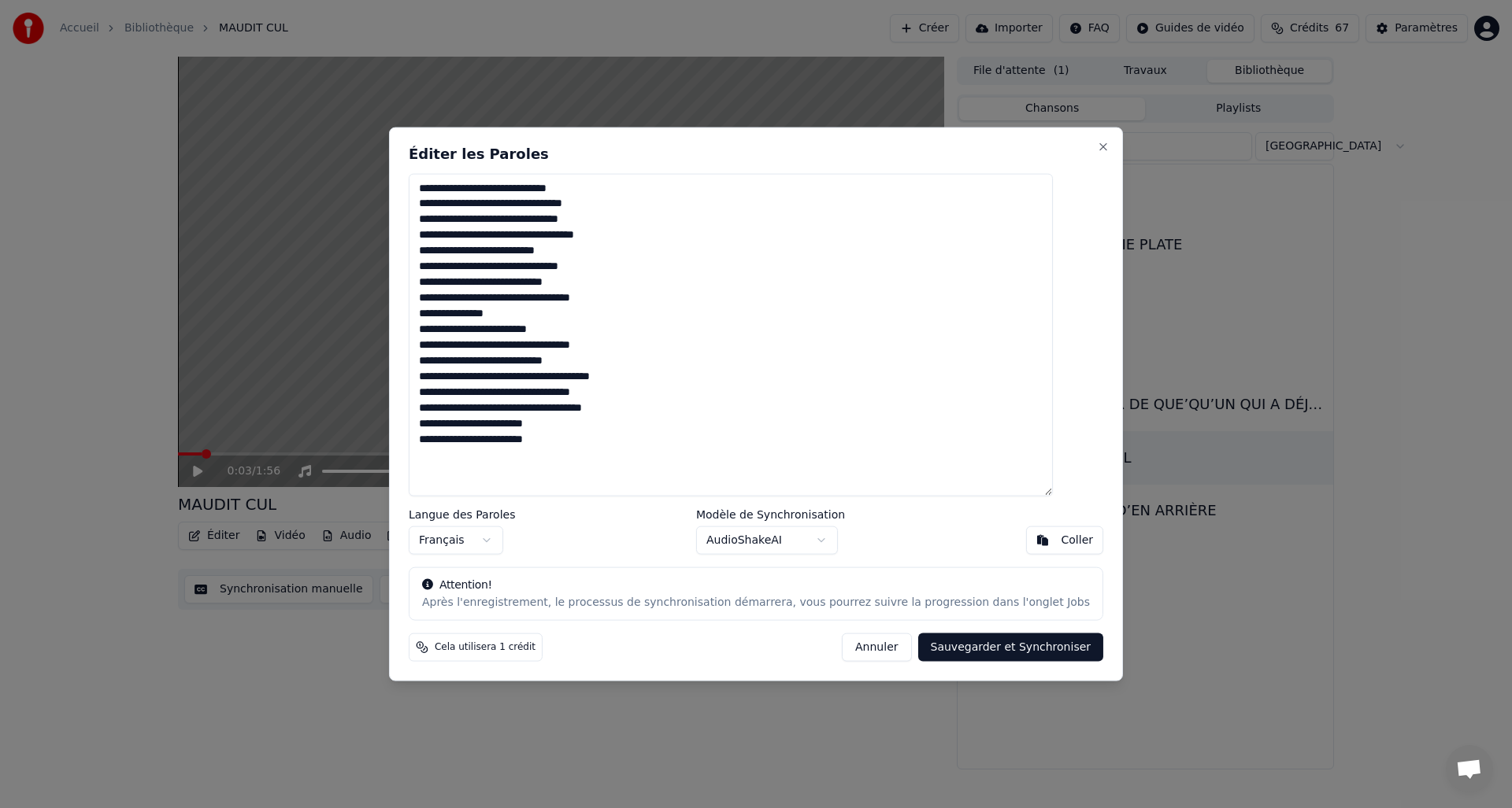
click at [582, 205] on textarea "**********" at bounding box center [731, 335] width 645 height 324
click at [600, 208] on textarea "**********" at bounding box center [731, 335] width 645 height 324
click at [581, 223] on textarea "**********" at bounding box center [731, 335] width 645 height 324
click at [569, 221] on textarea "**********" at bounding box center [731, 335] width 645 height 324
click at [588, 235] on textarea "**********" at bounding box center [731, 335] width 645 height 324
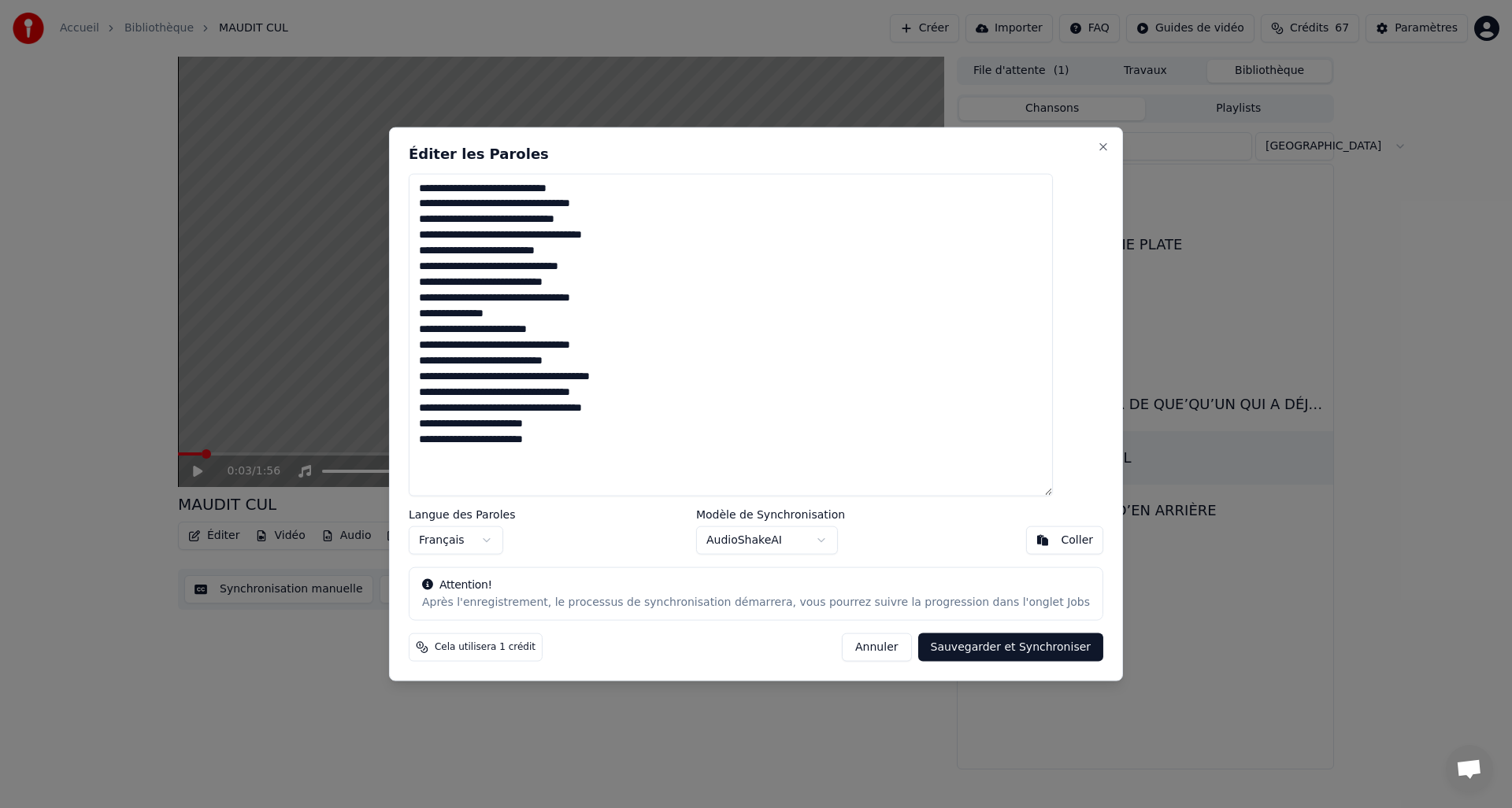
click at [549, 256] on textarea "**********" at bounding box center [731, 335] width 645 height 324
click at [558, 254] on textarea "**********" at bounding box center [731, 335] width 645 height 324
click at [490, 303] on textarea "**********" at bounding box center [731, 335] width 645 height 324
click at [506, 301] on textarea "**********" at bounding box center [731, 335] width 645 height 324
click at [489, 315] on textarea "**********" at bounding box center [731, 335] width 645 height 324
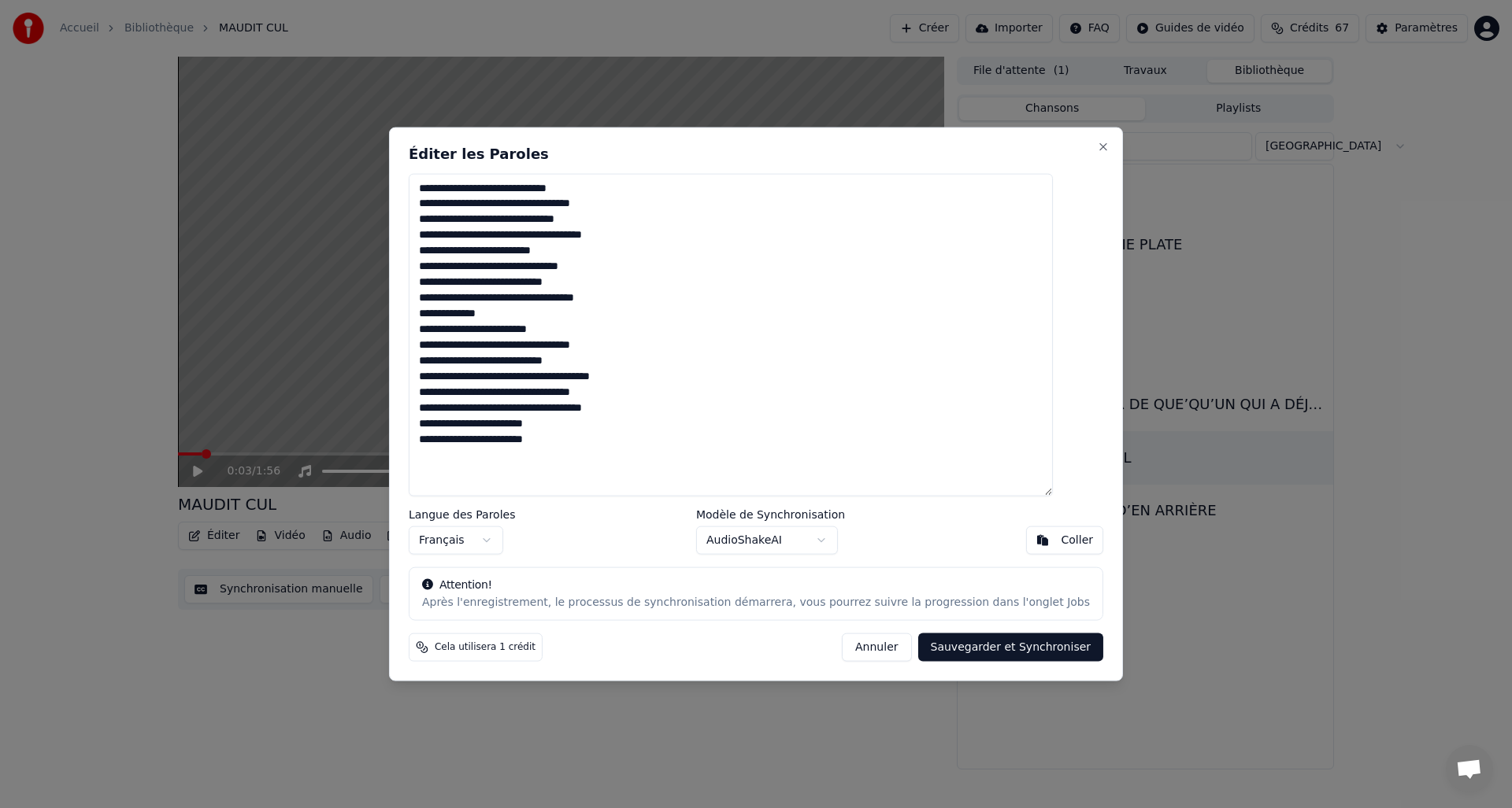
type textarea "**********"
click at [1006, 649] on button "Sauvegarder et Synchroniser" at bounding box center [1011, 647] width 186 height 29
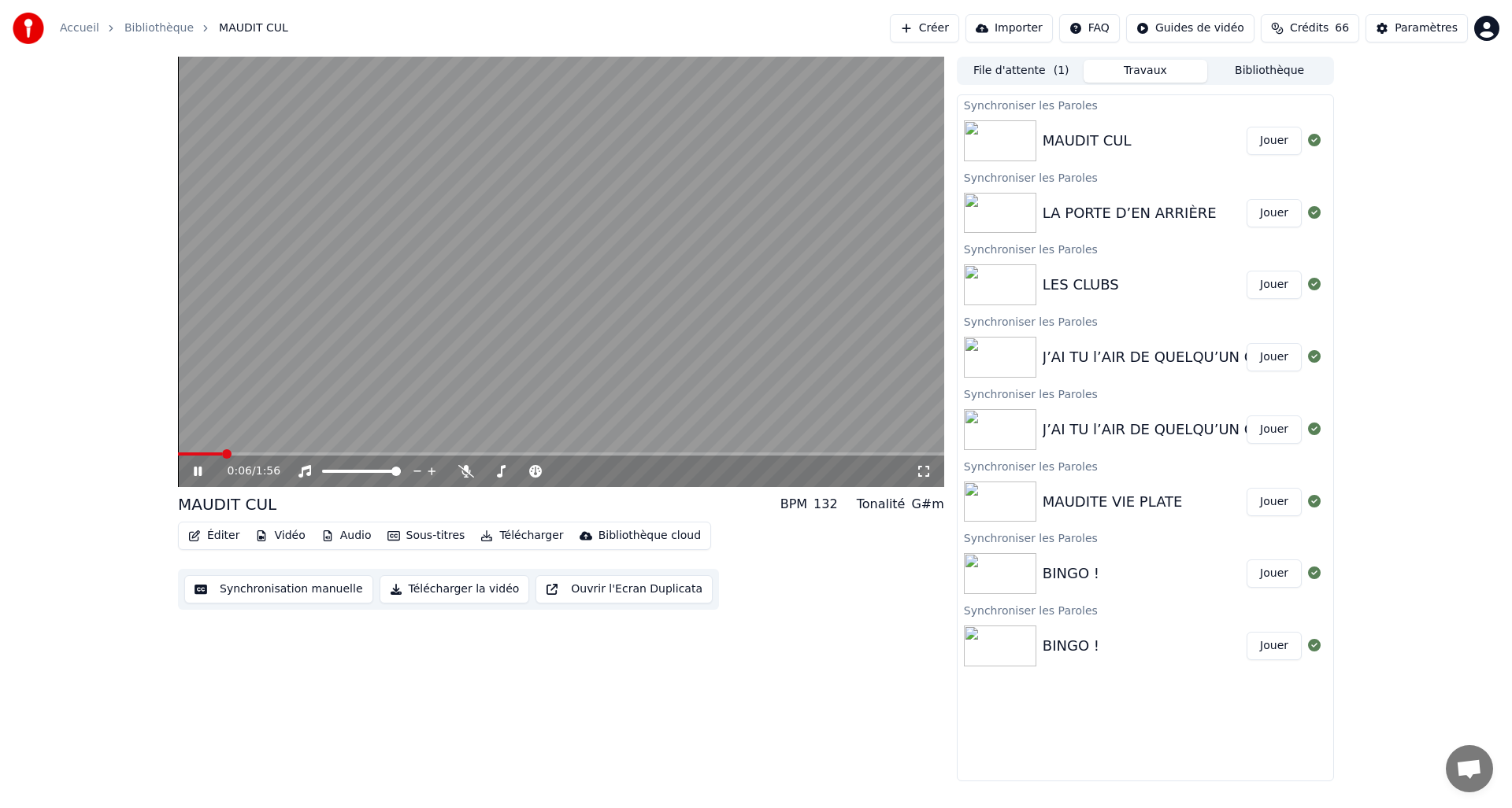
click at [202, 470] on icon at bounding box center [209, 471] width 37 height 13
click at [1438, 146] on div "0:06 / 1:56 MAUDIT CUL BPM 132 Tonalité G#m Éditer Vidéo Audio Sous-titres Télé…" at bounding box center [756, 419] width 1512 height 725
click at [1015, 72] on button "File d'attente ( 1 )" at bounding box center [1021, 71] width 125 height 23
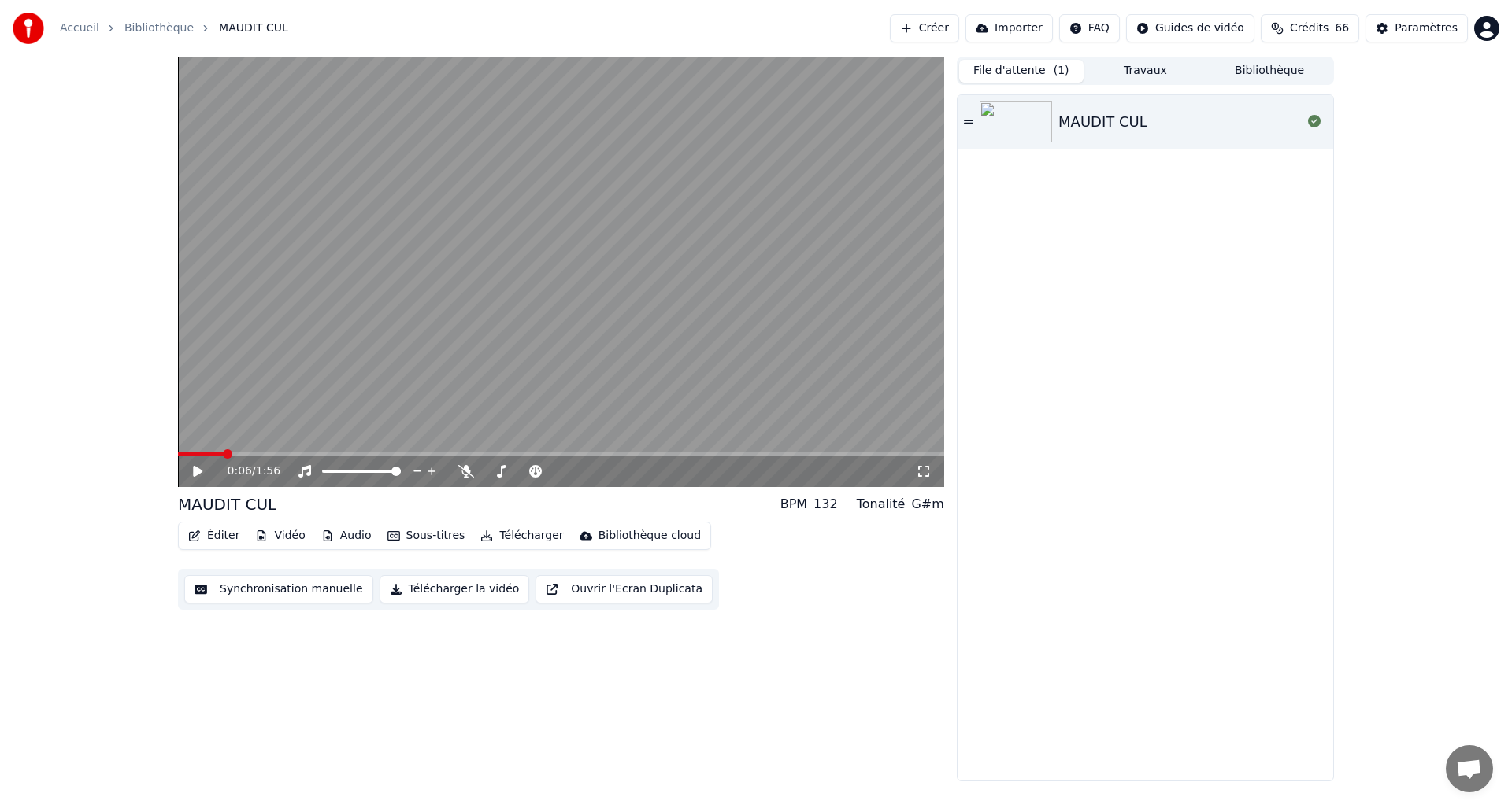
click at [1233, 67] on button "Bibliothèque" at bounding box center [1269, 71] width 125 height 23
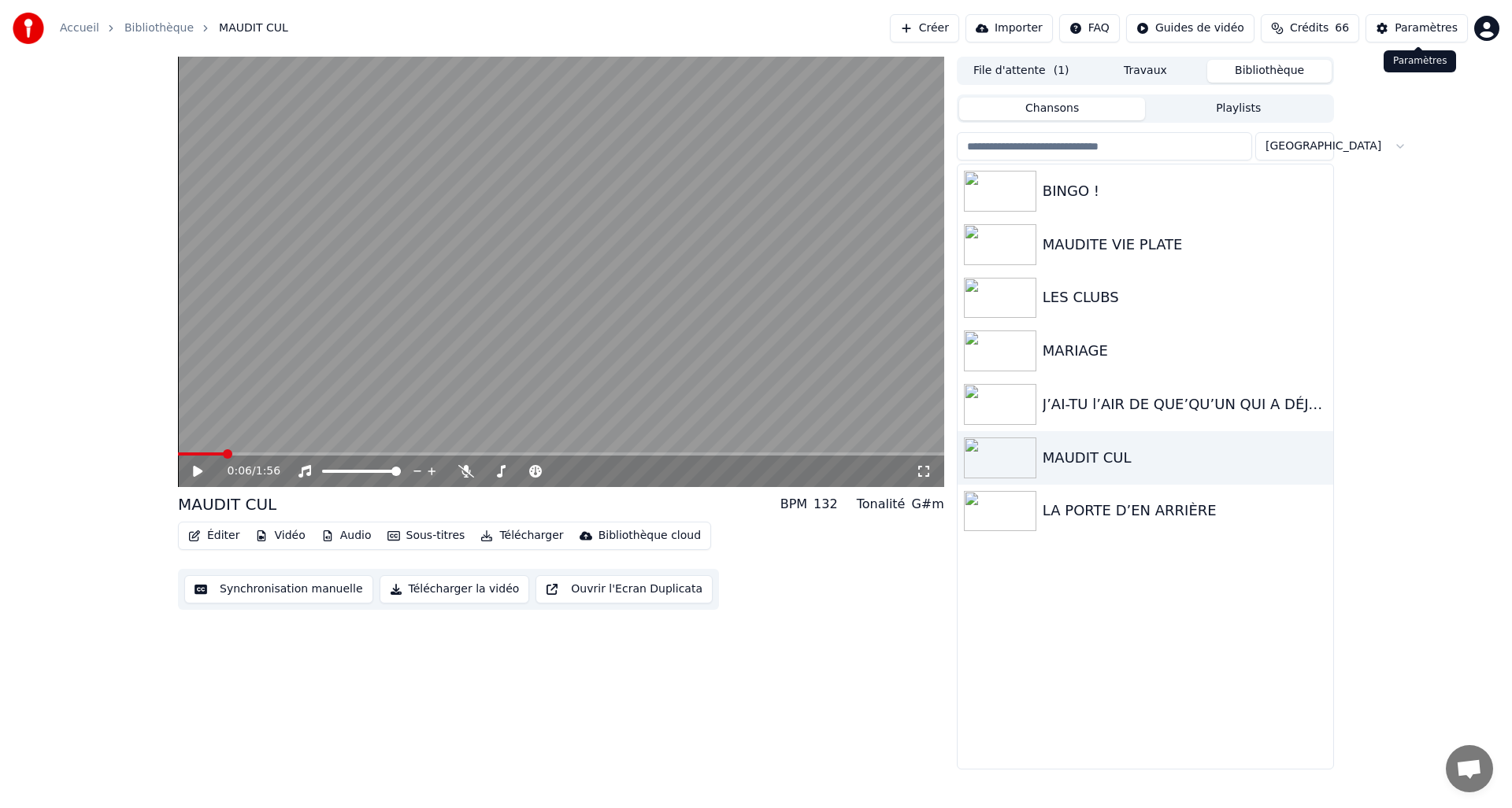
click at [1384, 25] on button "Paramètres" at bounding box center [1416, 28] width 103 height 29
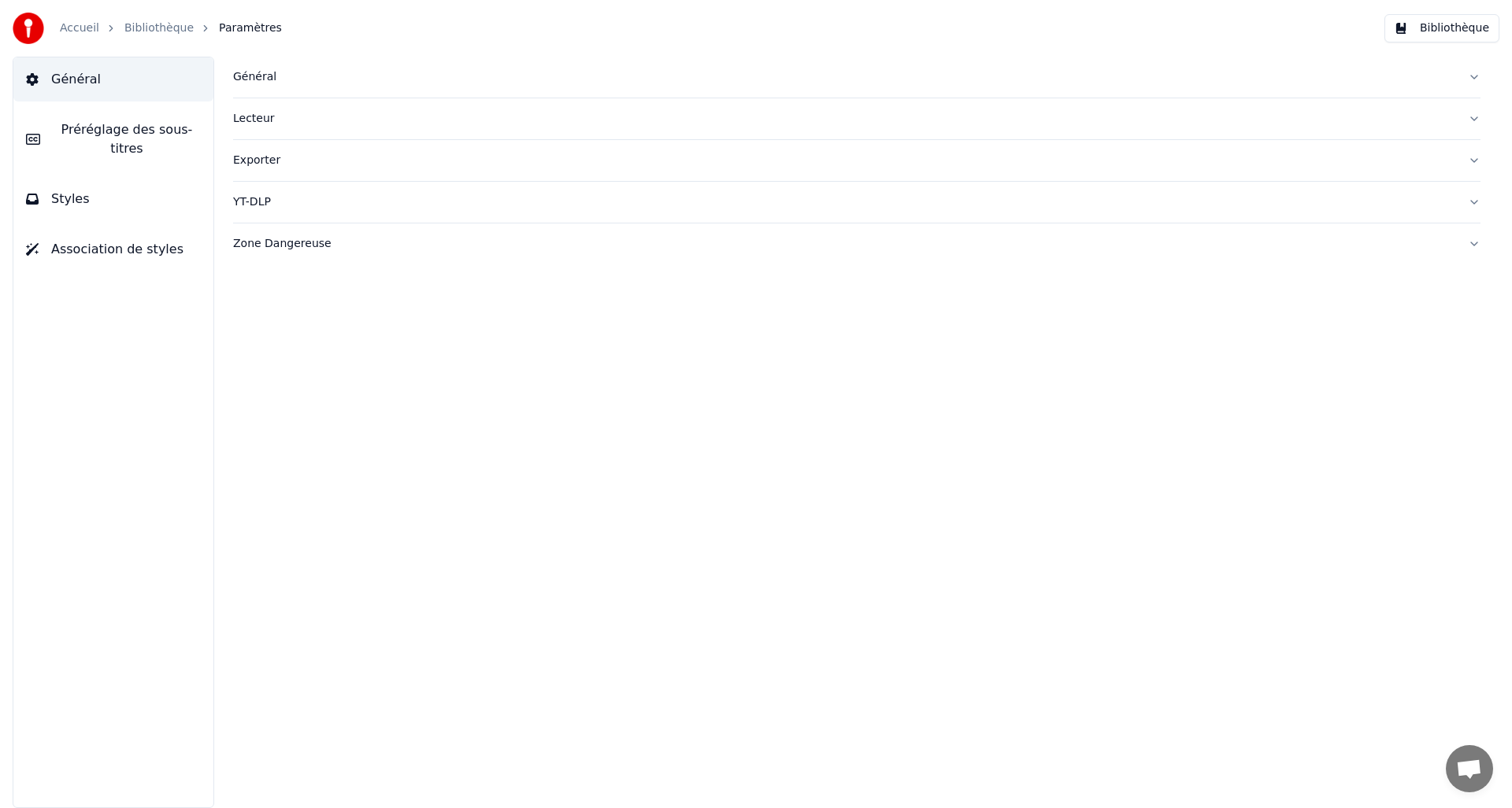
click at [255, 79] on div "Général" at bounding box center [844, 77] width 1223 height 16
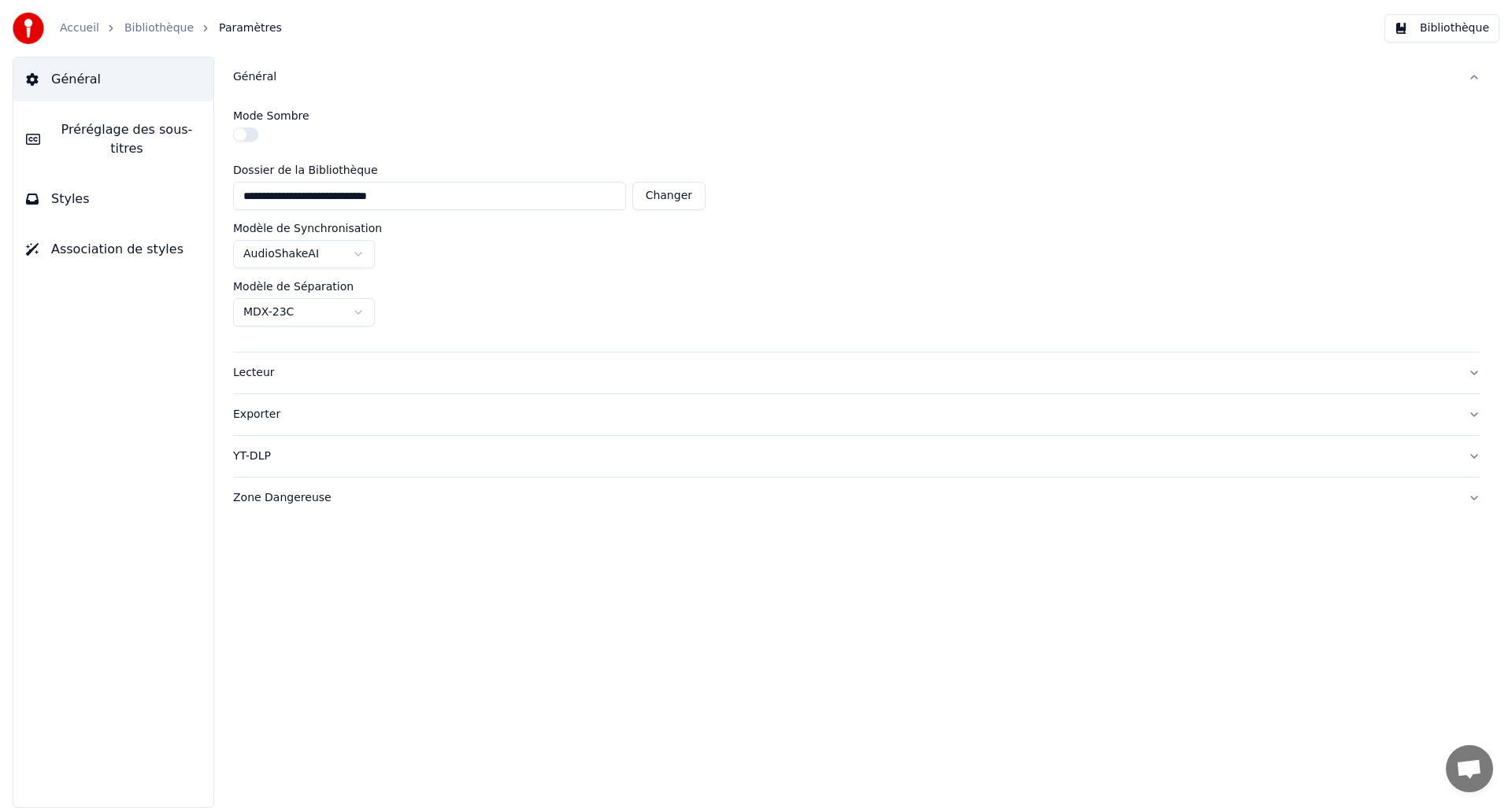
click at [155, 30] on link "Bibliothèque" at bounding box center [159, 28] width 69 height 16
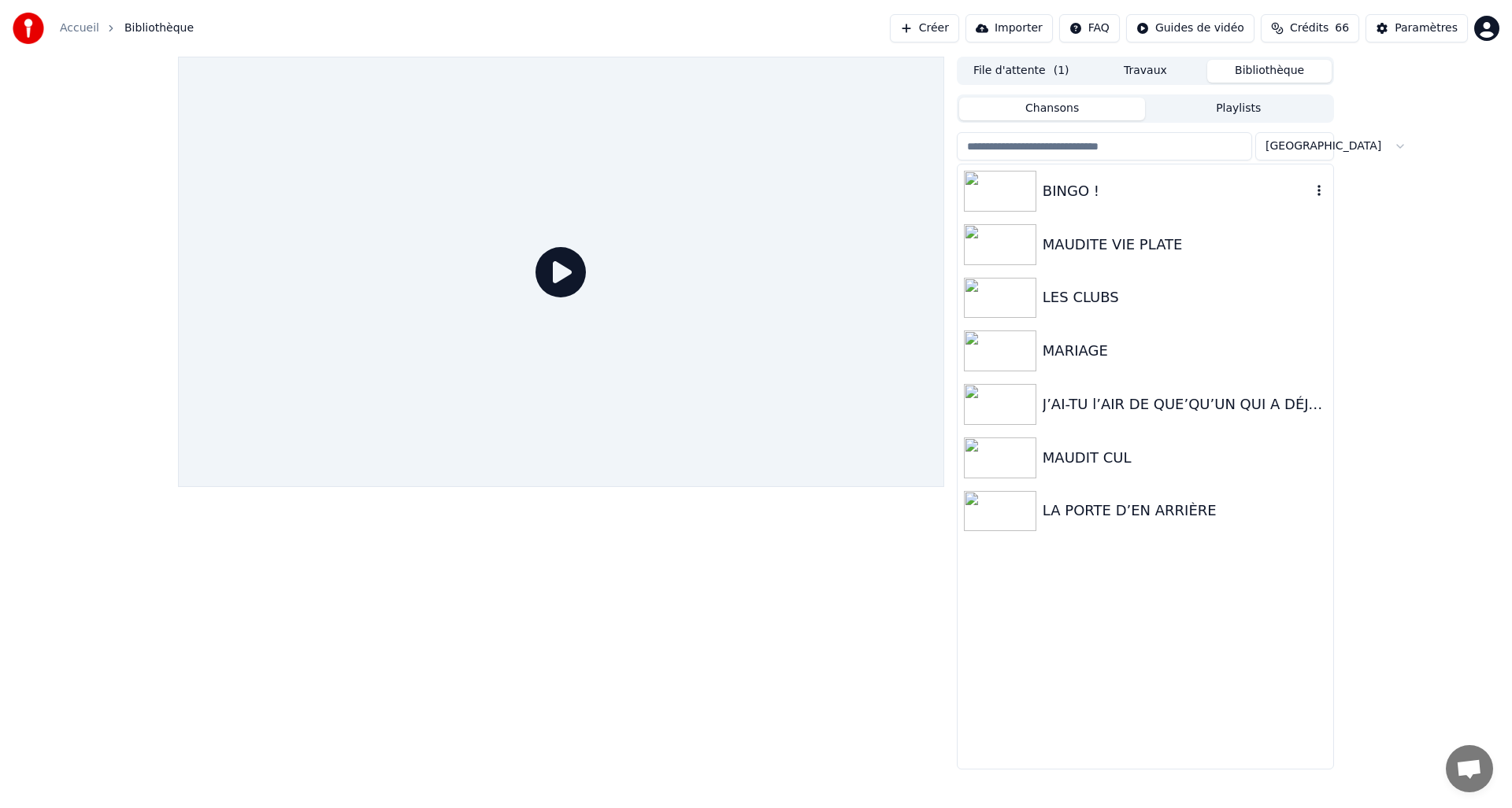
click at [1021, 192] on img at bounding box center [1000, 191] width 72 height 41
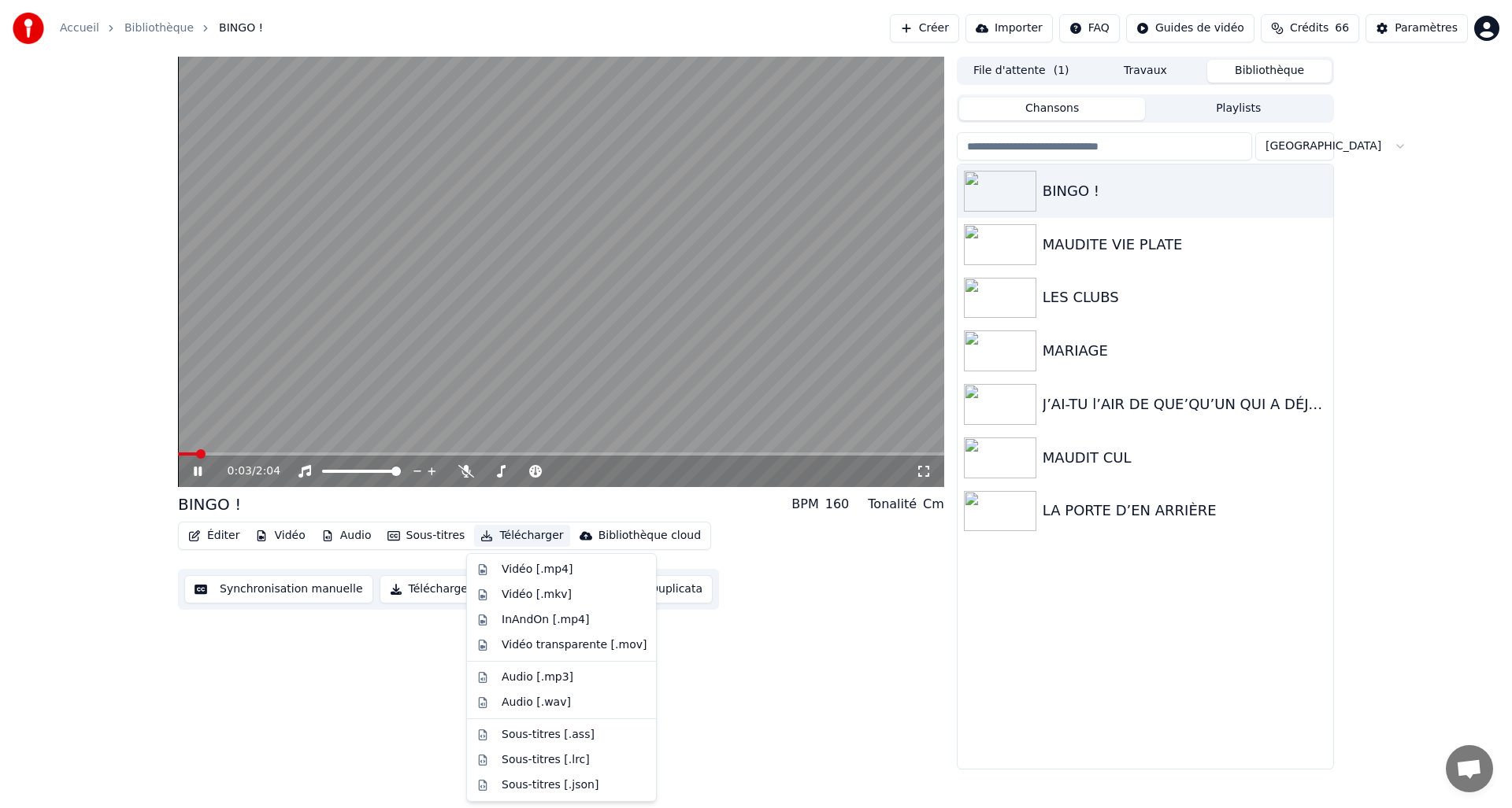
click at [499, 537] on button "Télécharger" at bounding box center [522, 536] width 95 height 22
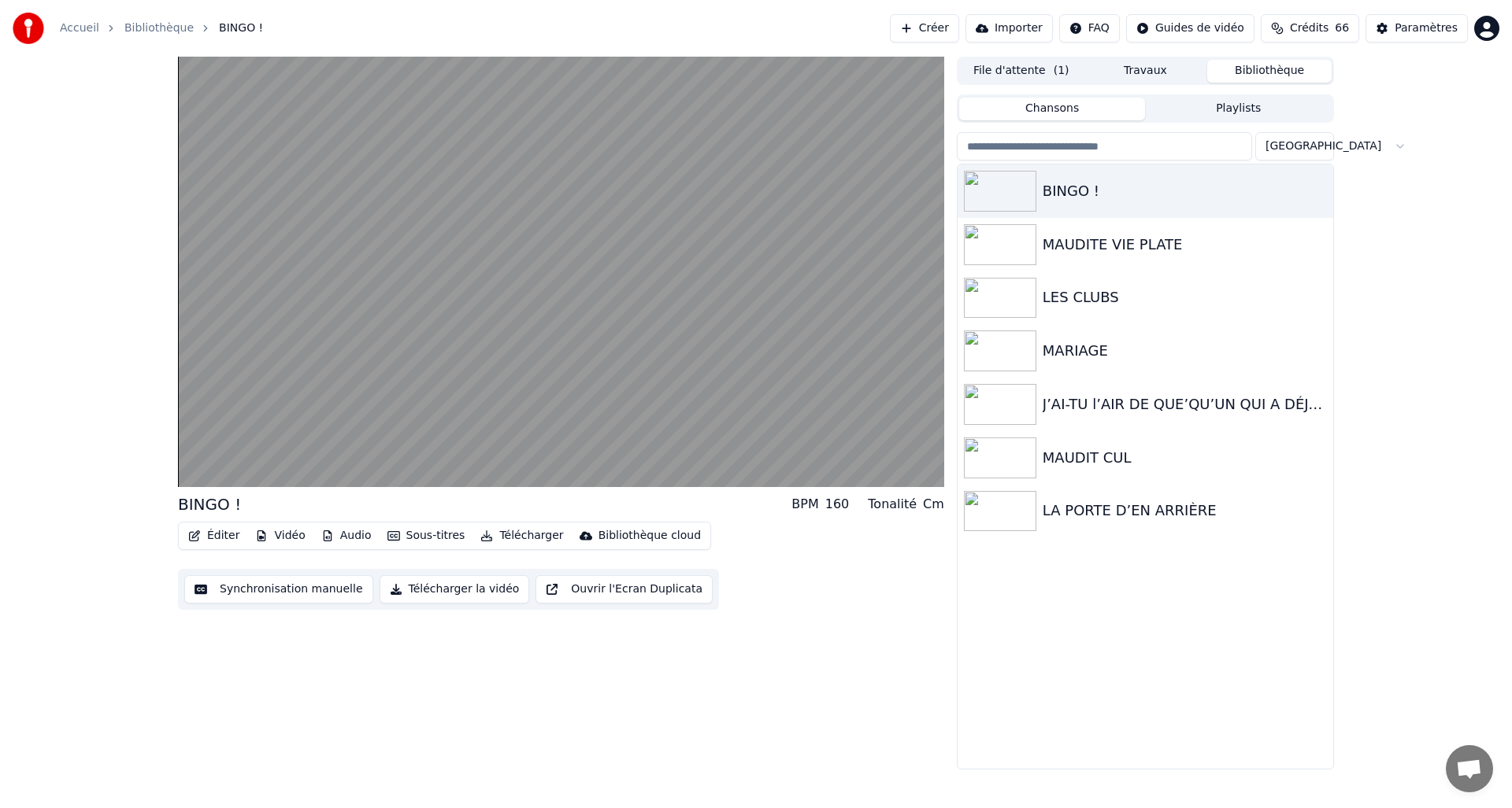
click at [898, 554] on div "Éditer Vidéo Audio Sous-titres Télécharger Bibliothèque cloud Synchronisation m…" at bounding box center [560, 566] width 767 height 88
click at [482, 592] on button "Télécharger la vidéo" at bounding box center [454, 589] width 151 height 29
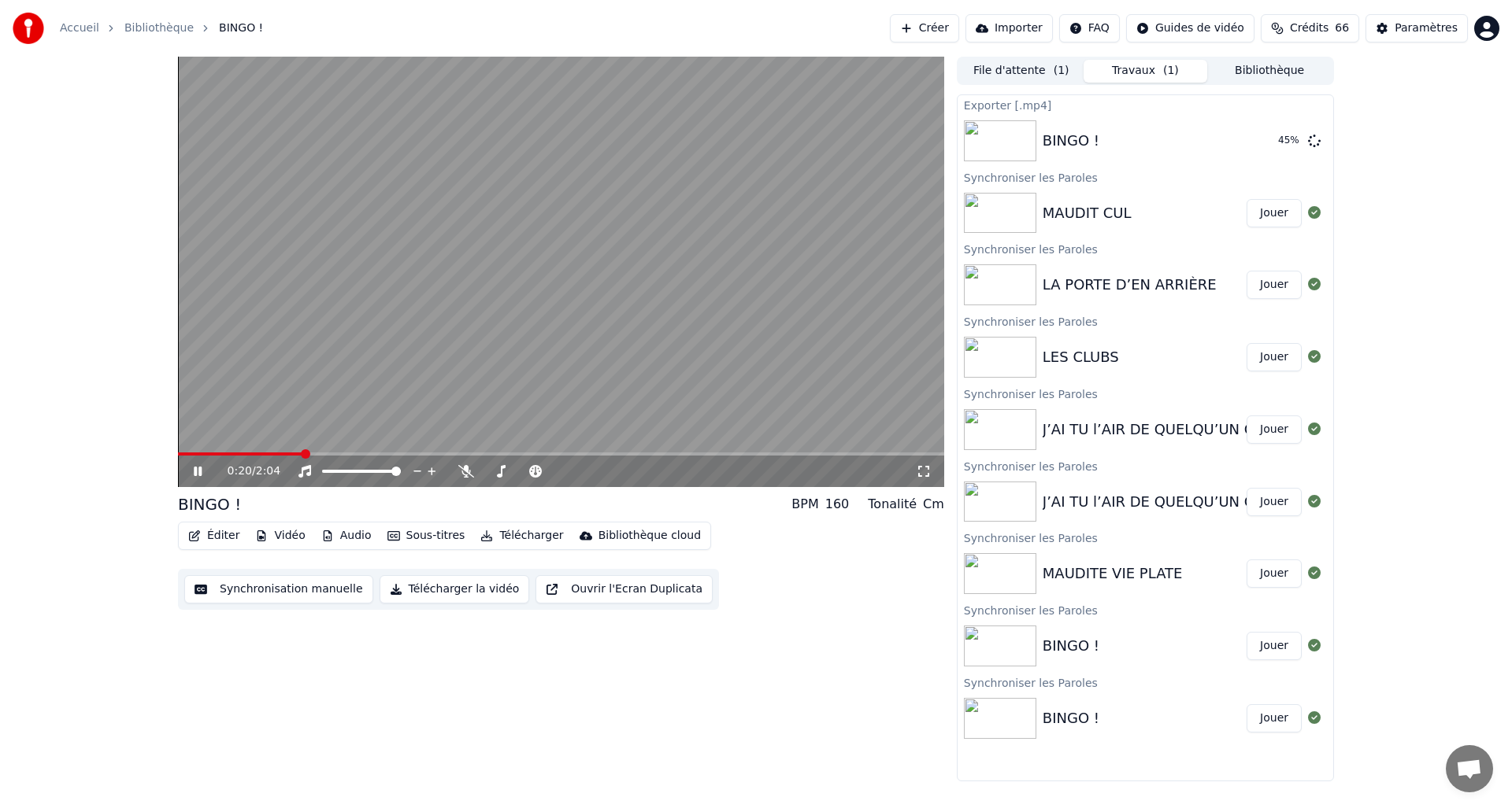
click at [199, 470] on icon at bounding box center [197, 471] width 8 height 9
click at [1271, 146] on button "Afficher" at bounding box center [1267, 141] width 69 height 29
click at [1278, 68] on button "Bibliothèque" at bounding box center [1269, 71] width 125 height 23
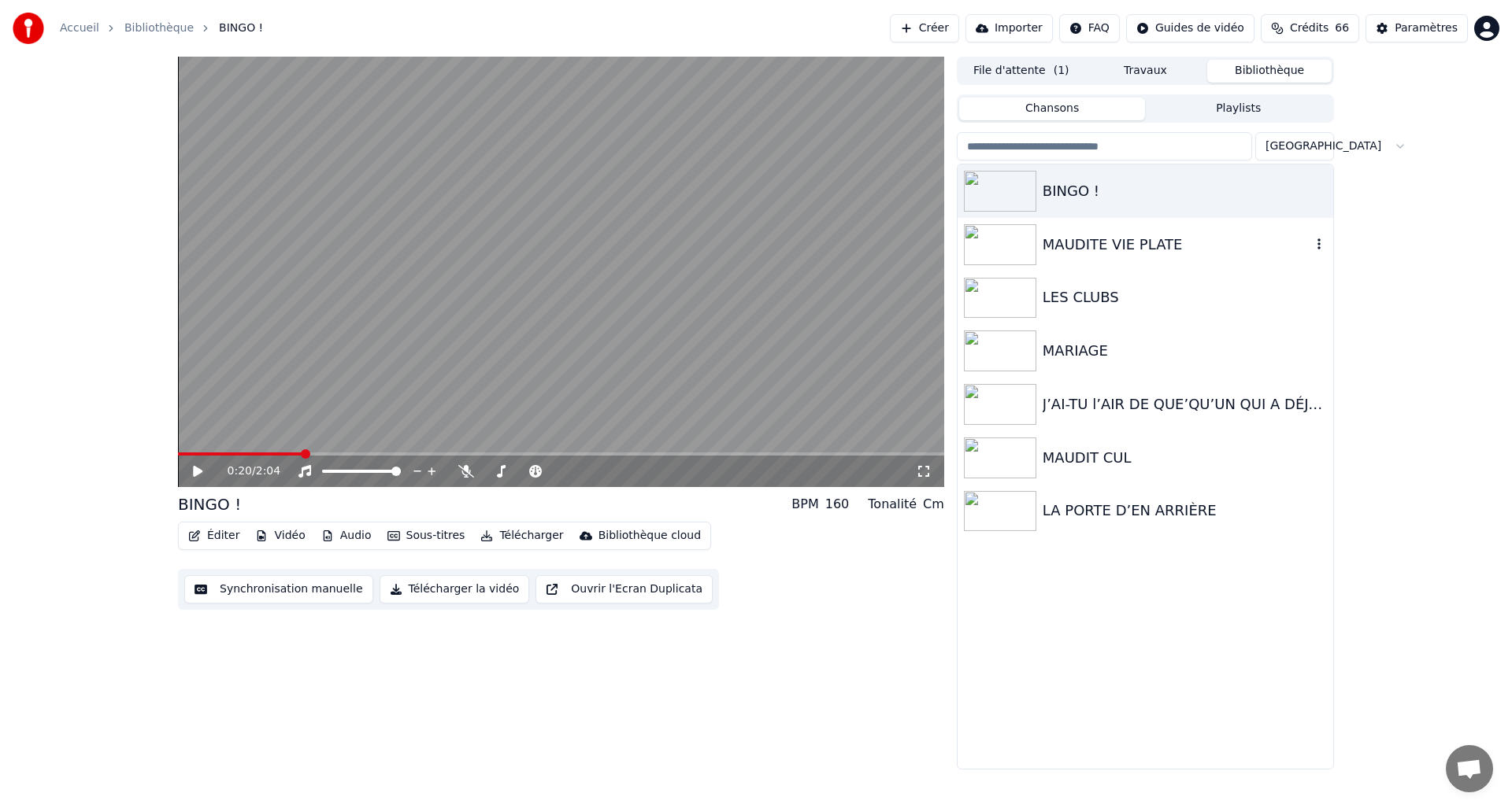
click at [1120, 250] on div "MAUDITE VIE PLATE" at bounding box center [1176, 245] width 268 height 22
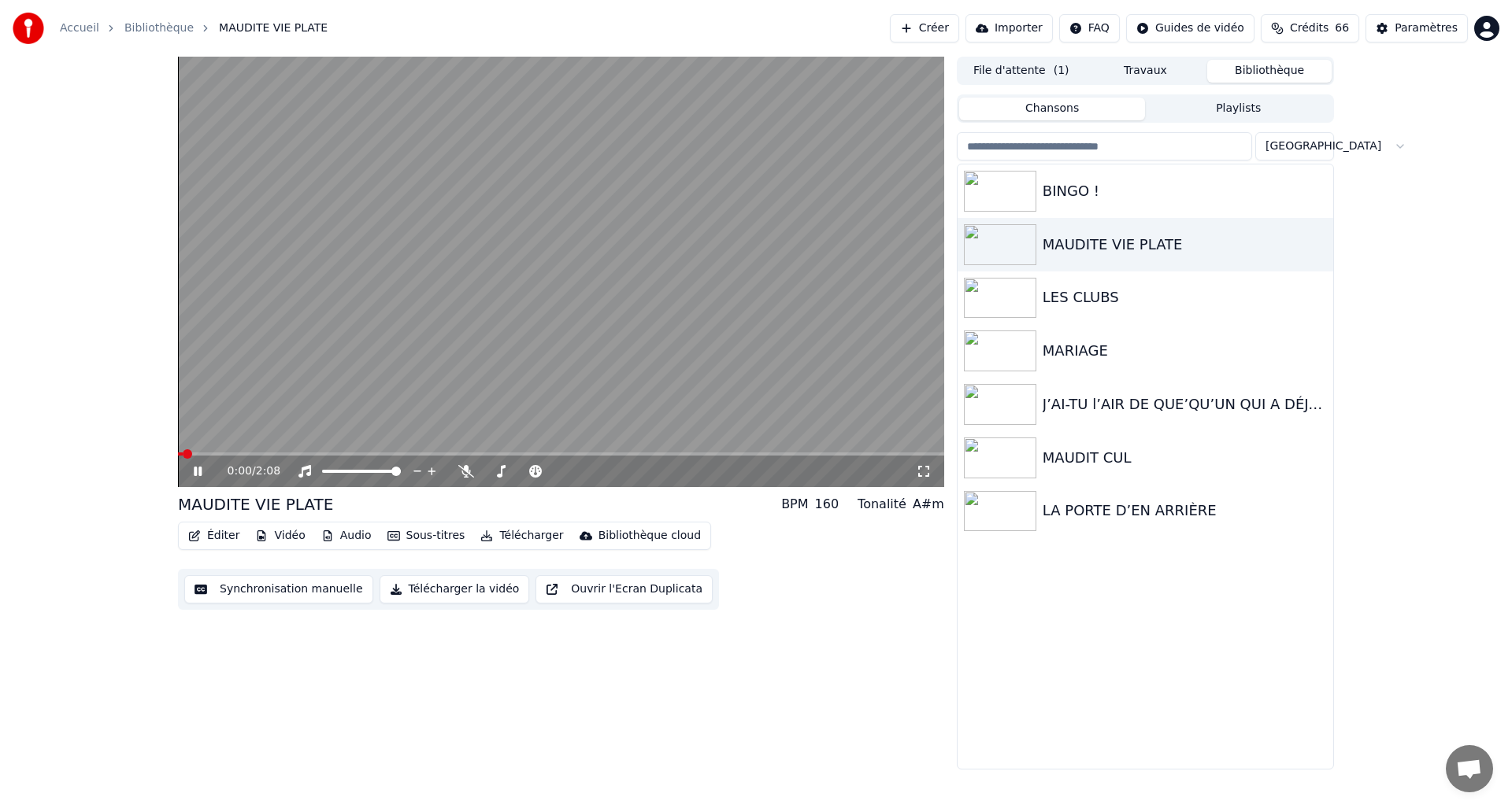
click at [453, 593] on button "Télécharger la vidéo" at bounding box center [454, 589] width 151 height 29
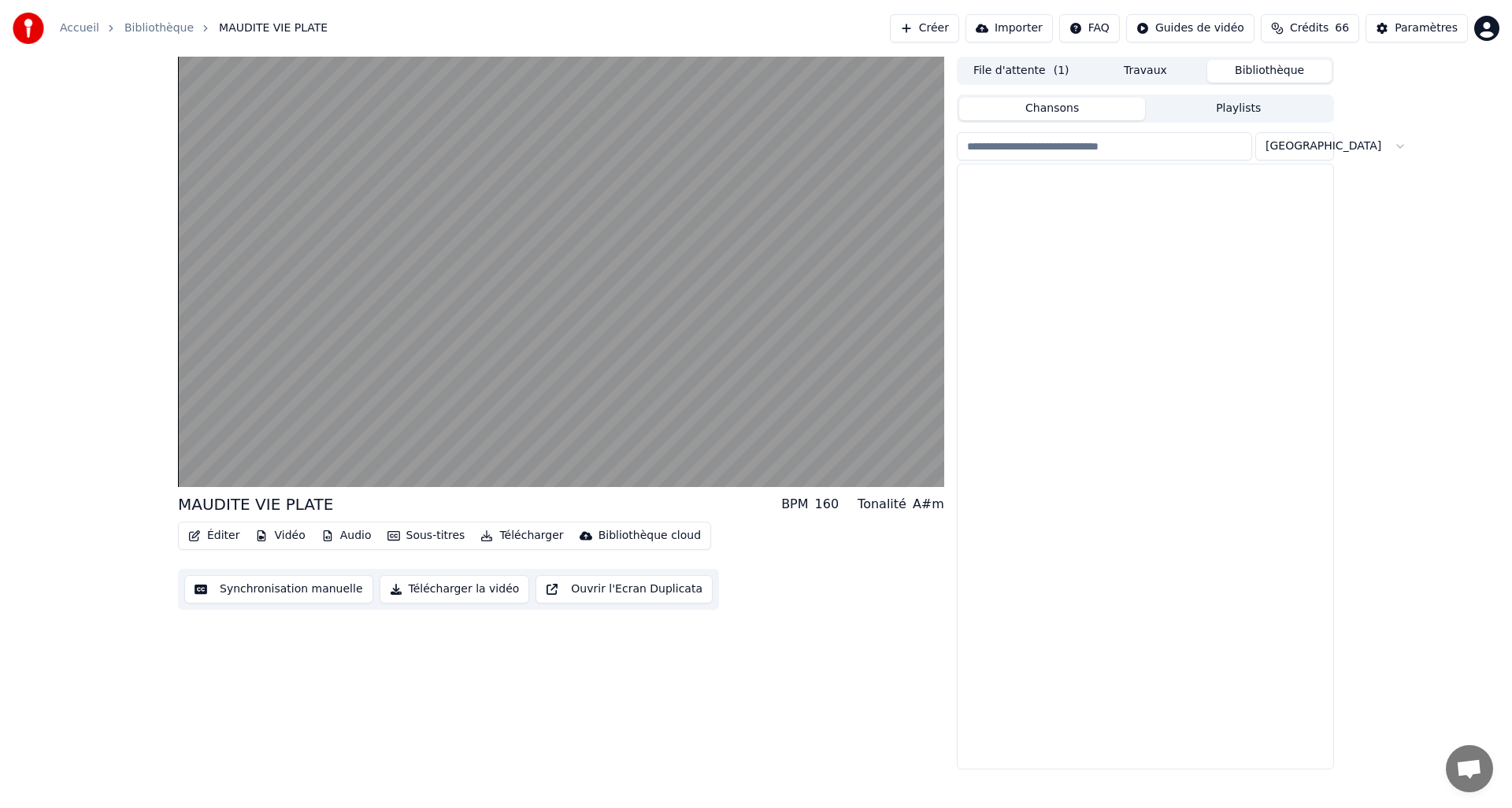
click at [1260, 71] on button "Bibliothèque" at bounding box center [1269, 71] width 125 height 23
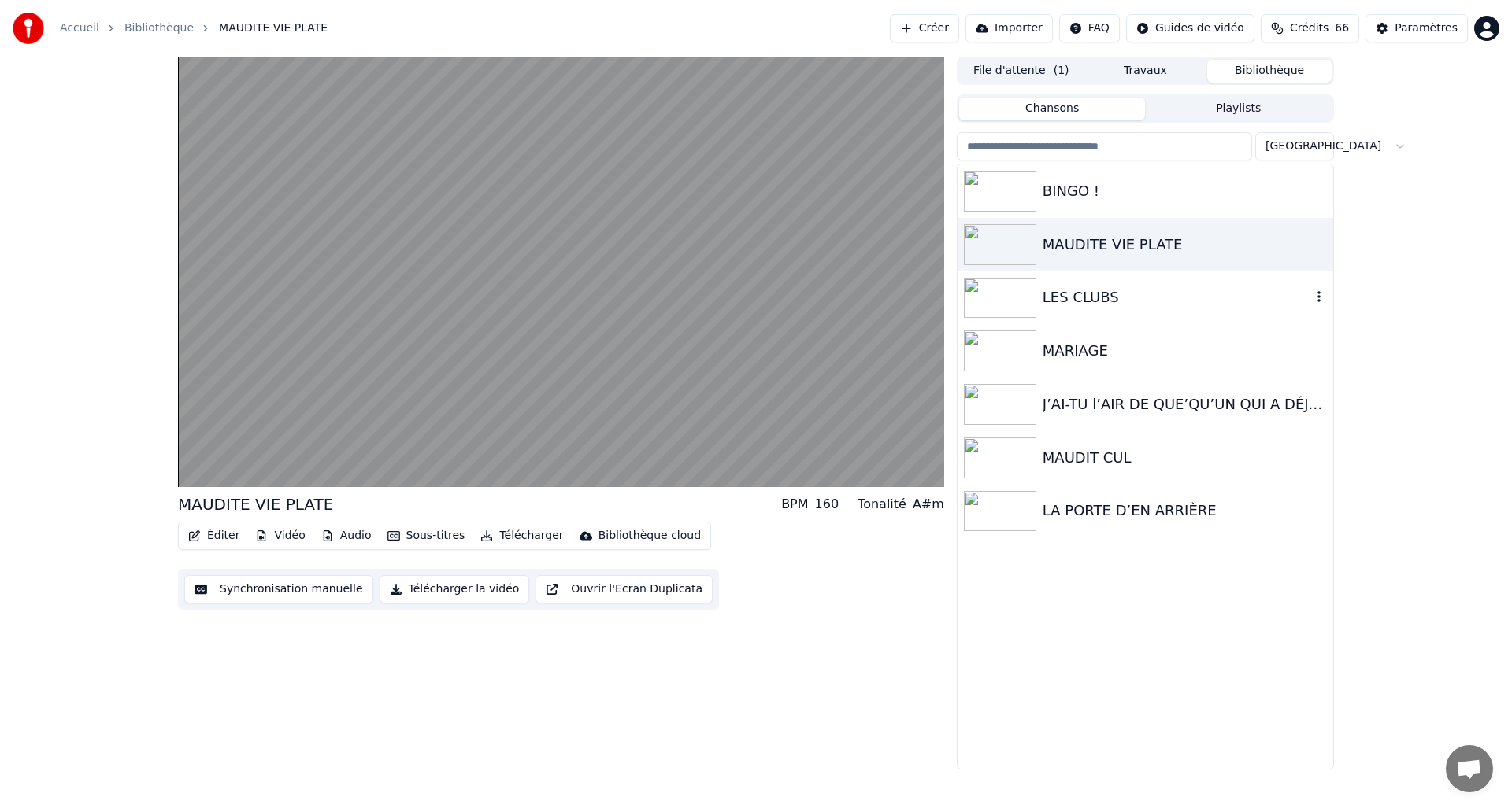
click at [1088, 306] on div "LES CLUBS" at bounding box center [1176, 298] width 268 height 22
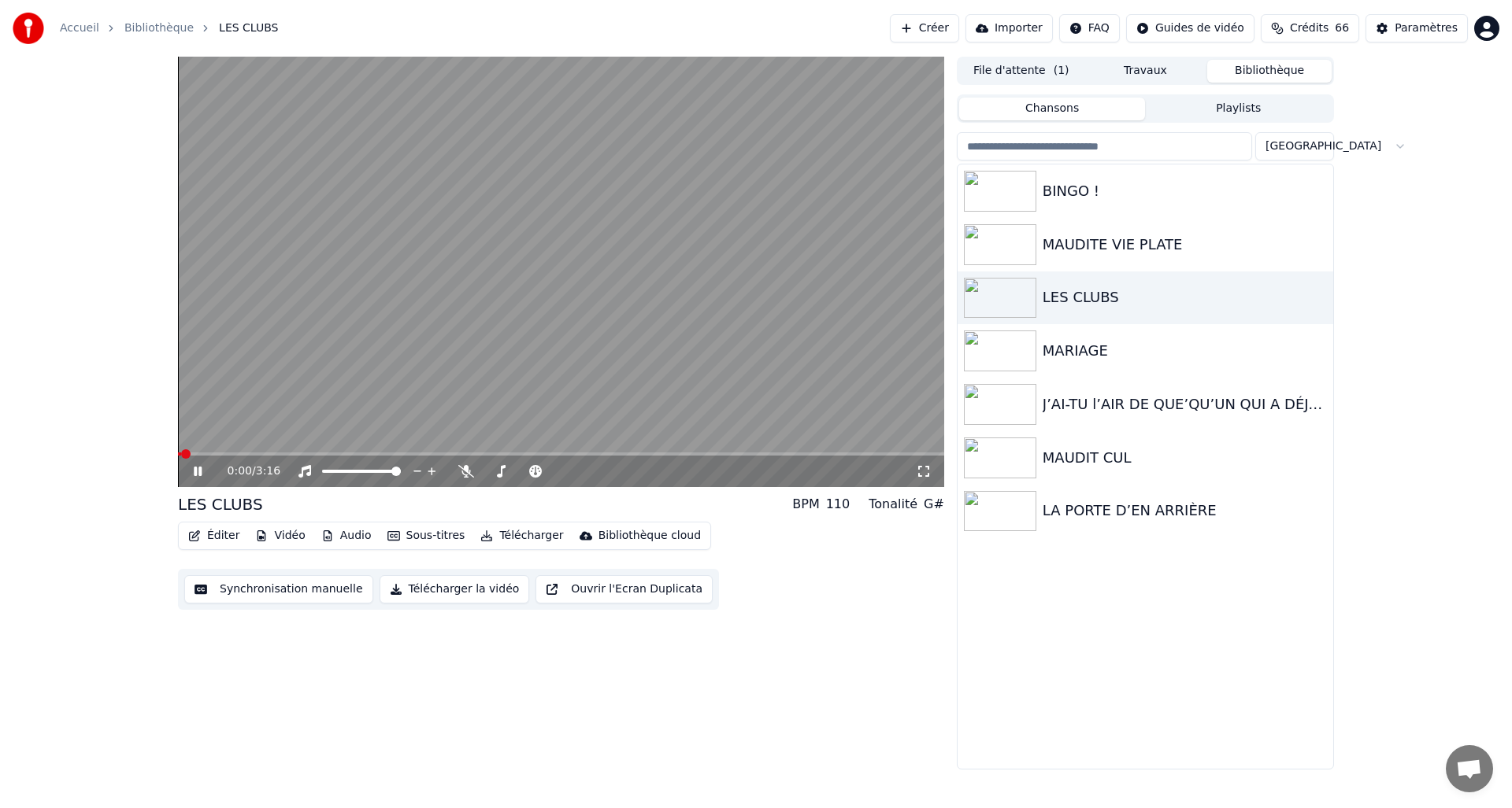
click at [415, 590] on button "Télécharger la vidéo" at bounding box center [454, 589] width 151 height 29
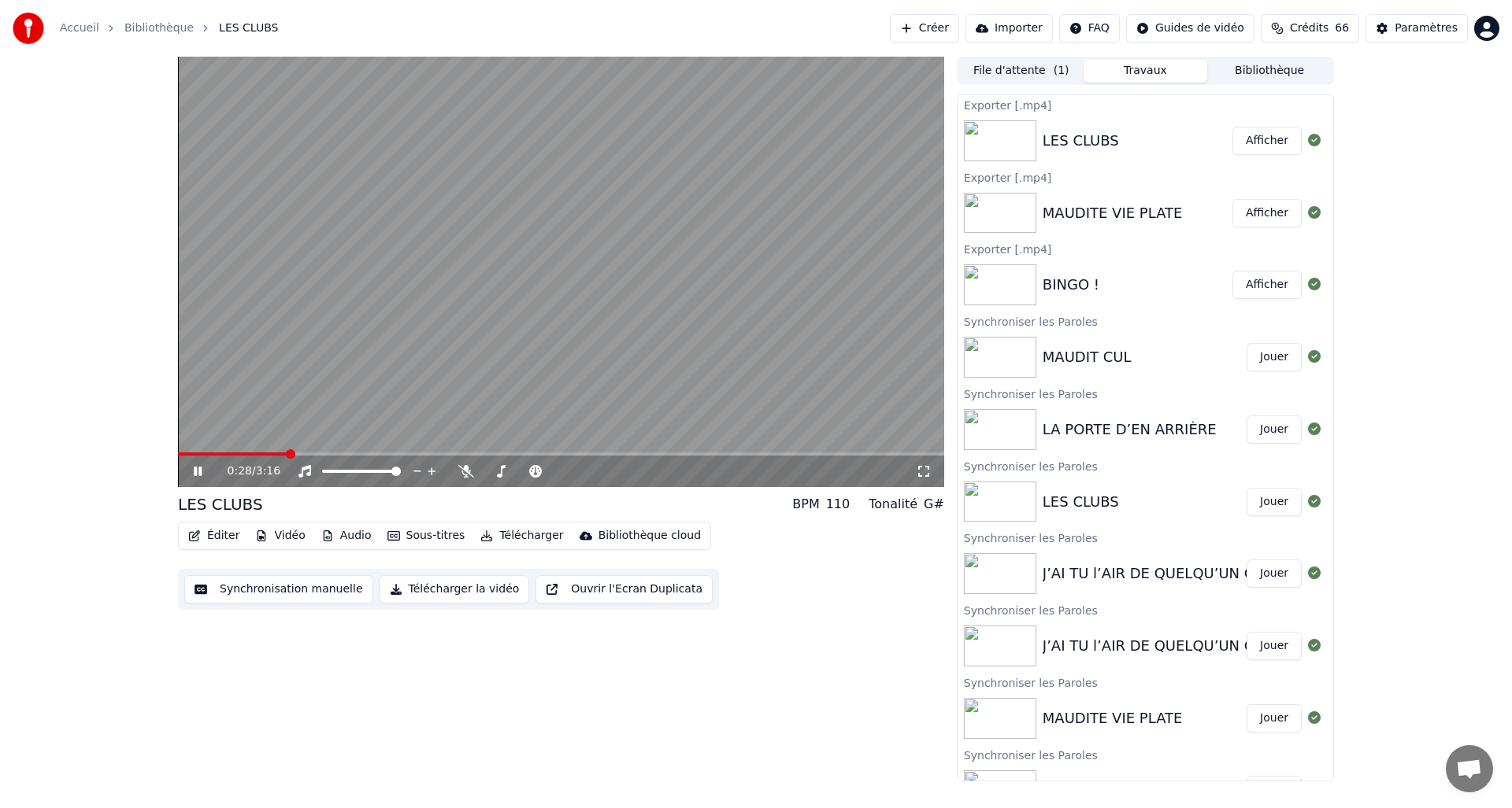
click at [1275, 69] on button "Bibliothèque" at bounding box center [1269, 71] width 125 height 23
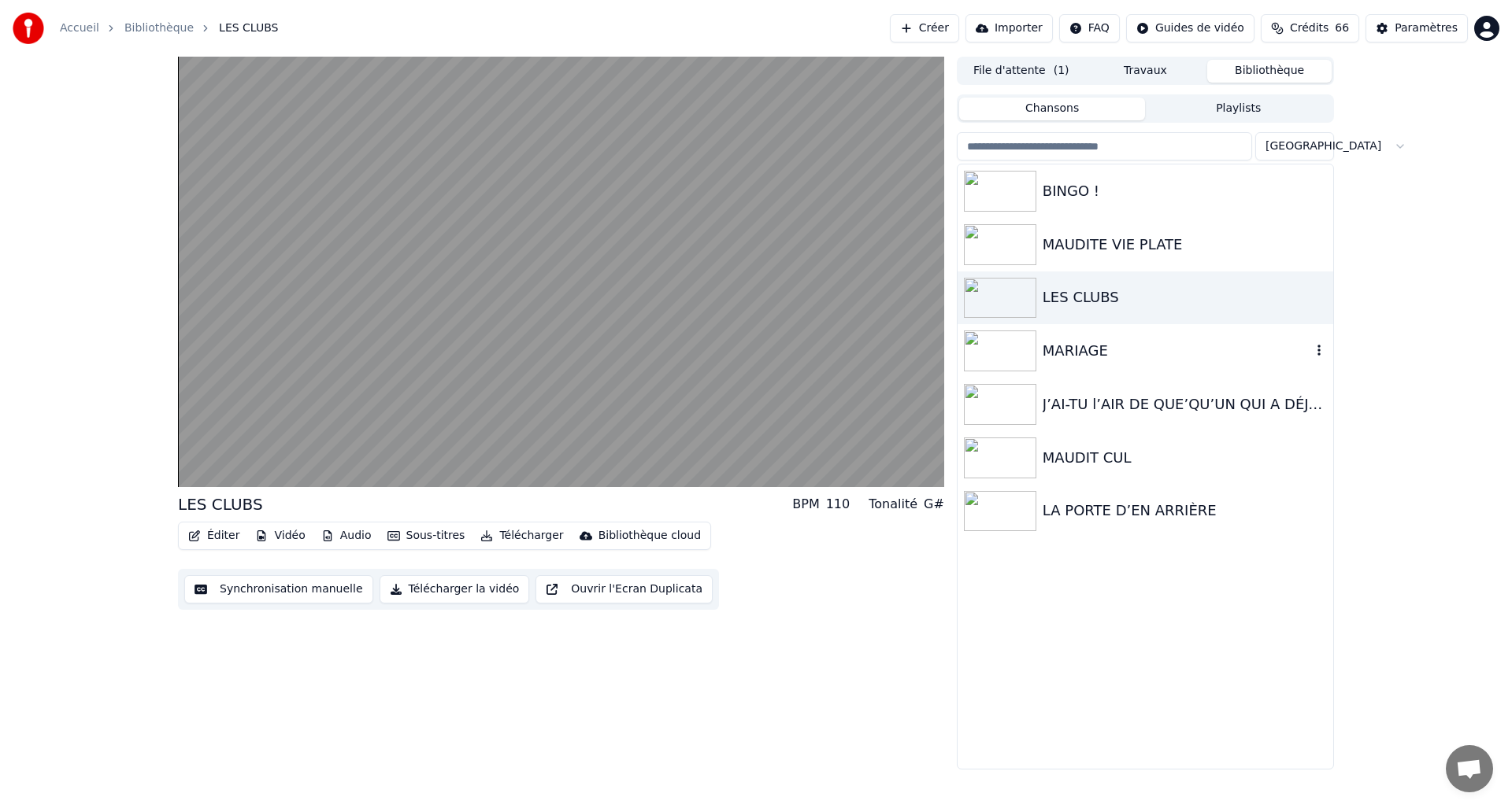
click at [1051, 366] on div "MARIAGE" at bounding box center [1145, 351] width 375 height 54
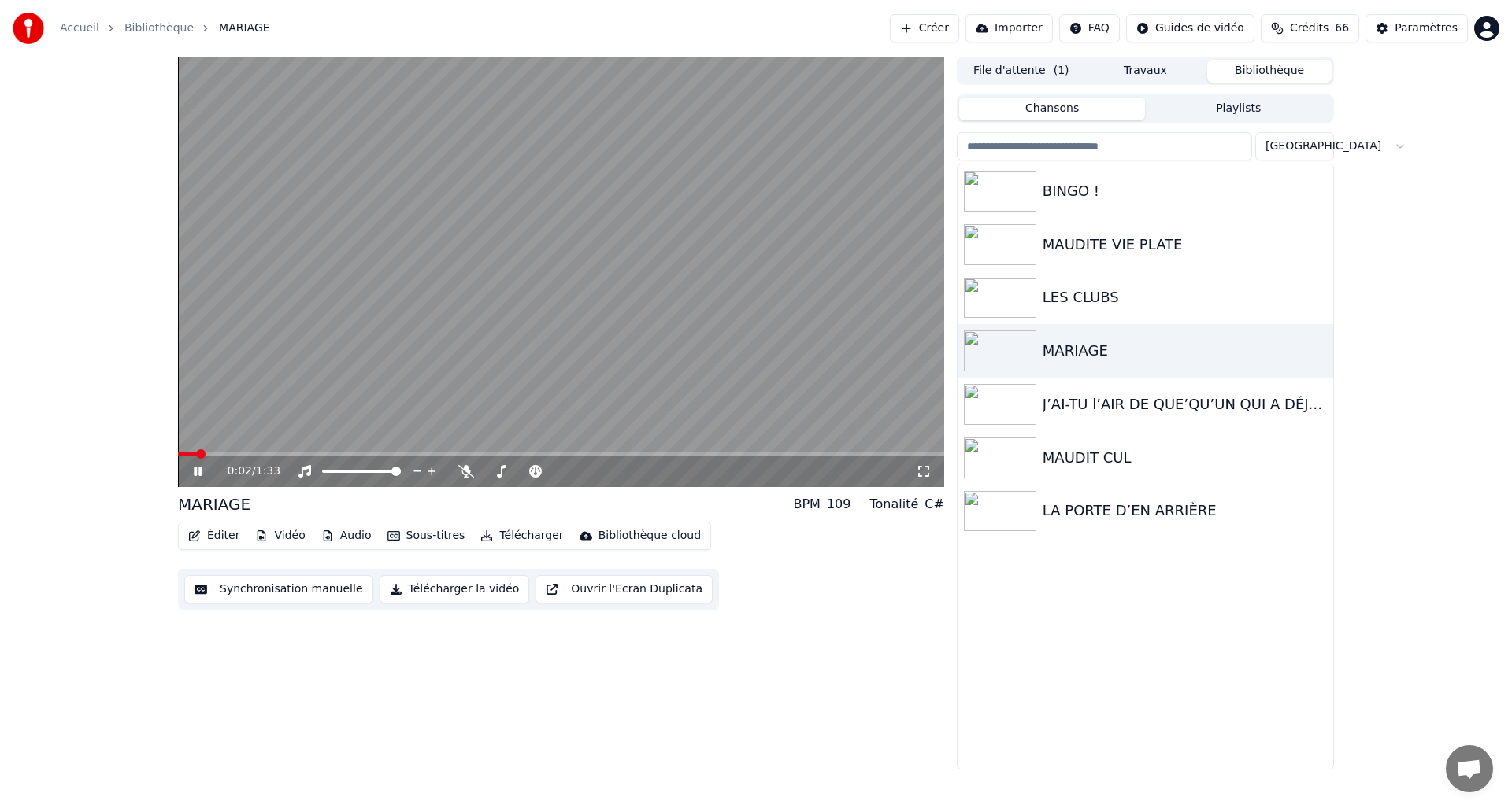
click at [448, 591] on button "Télécharger la vidéo" at bounding box center [454, 589] width 151 height 29
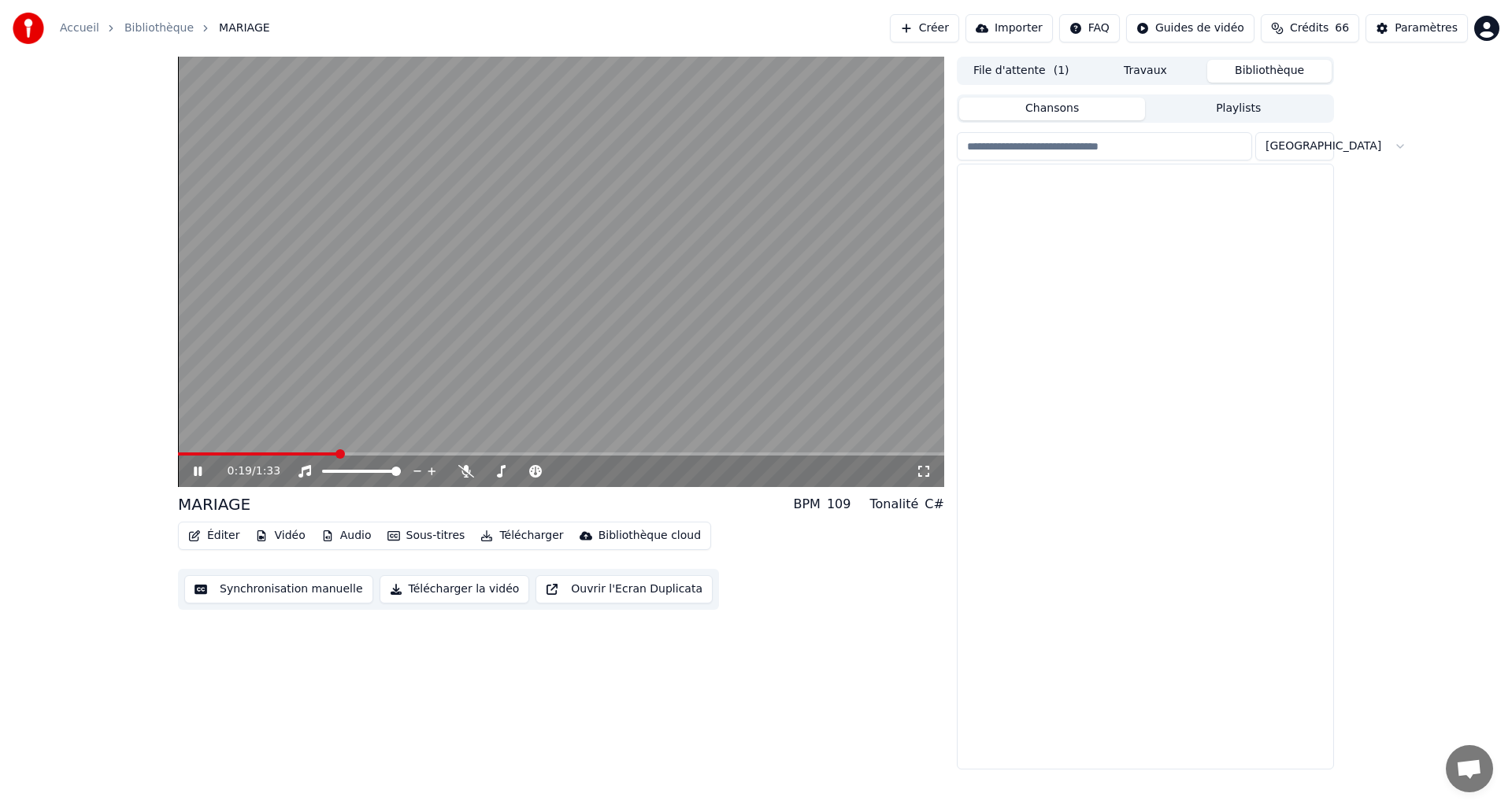
click at [1291, 68] on button "Bibliothèque" at bounding box center [1269, 71] width 125 height 23
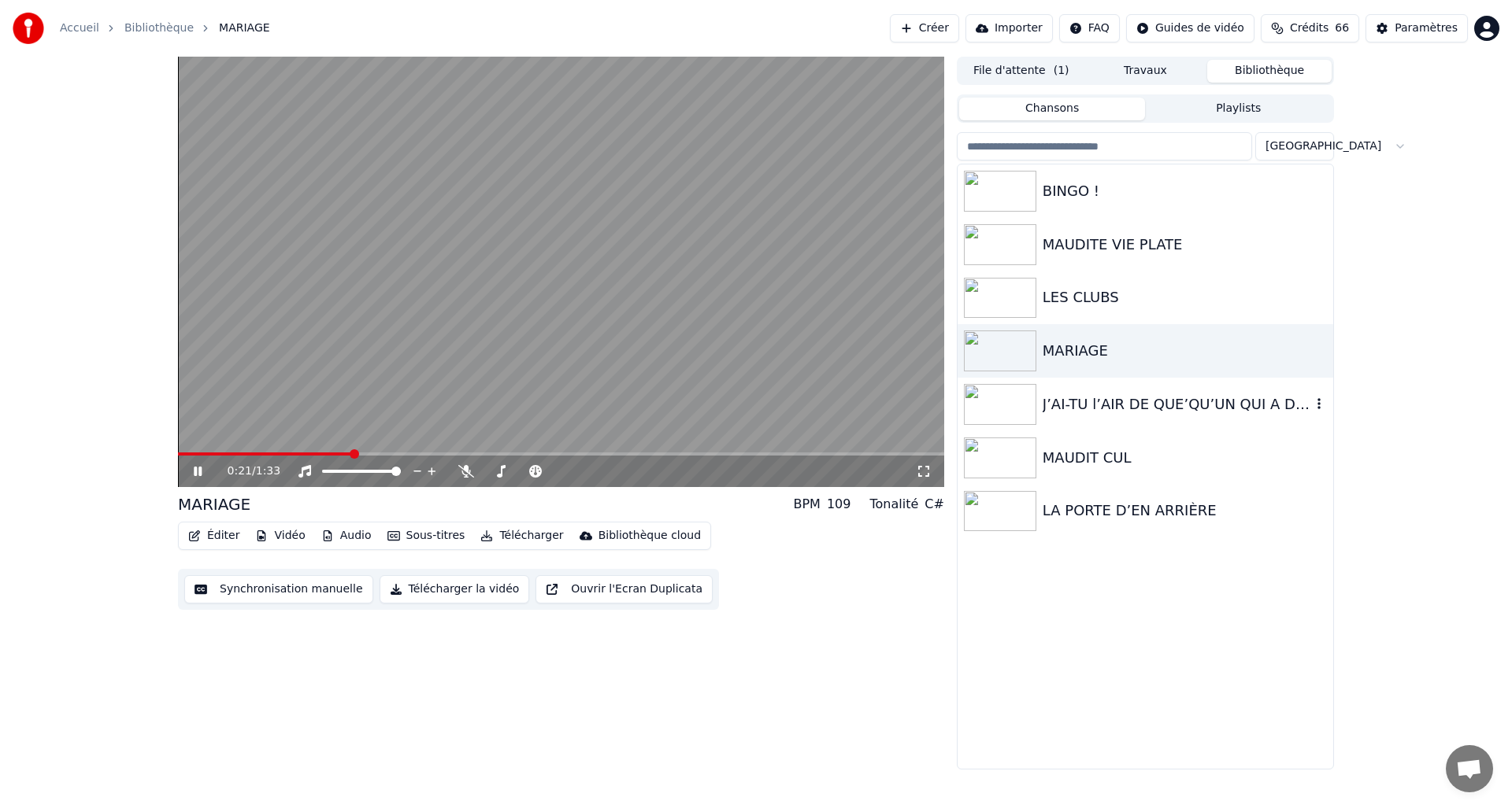
click at [1001, 403] on img at bounding box center [1000, 405] width 72 height 41
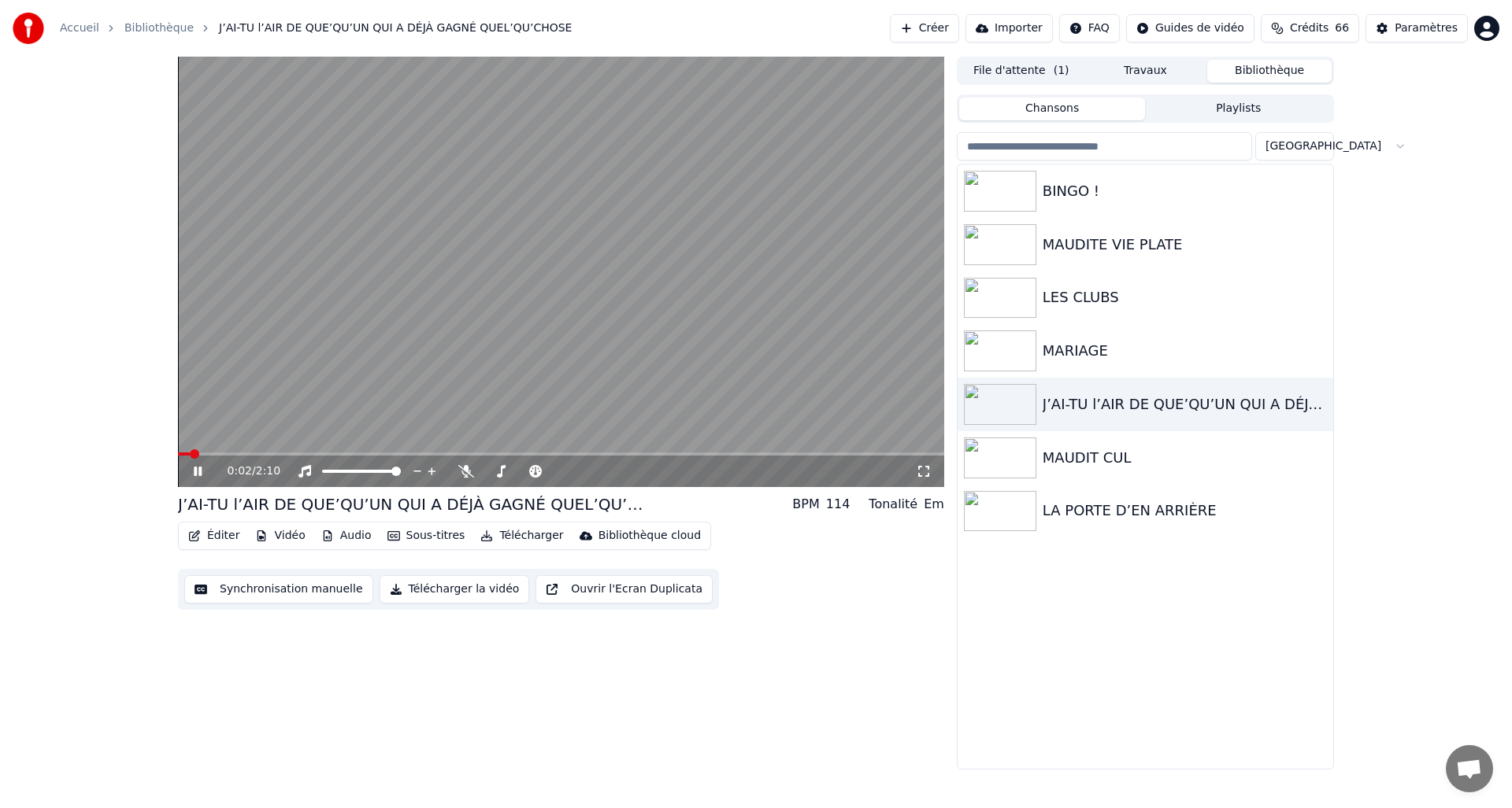
click at [433, 586] on button "Télécharger la vidéo" at bounding box center [454, 589] width 151 height 29
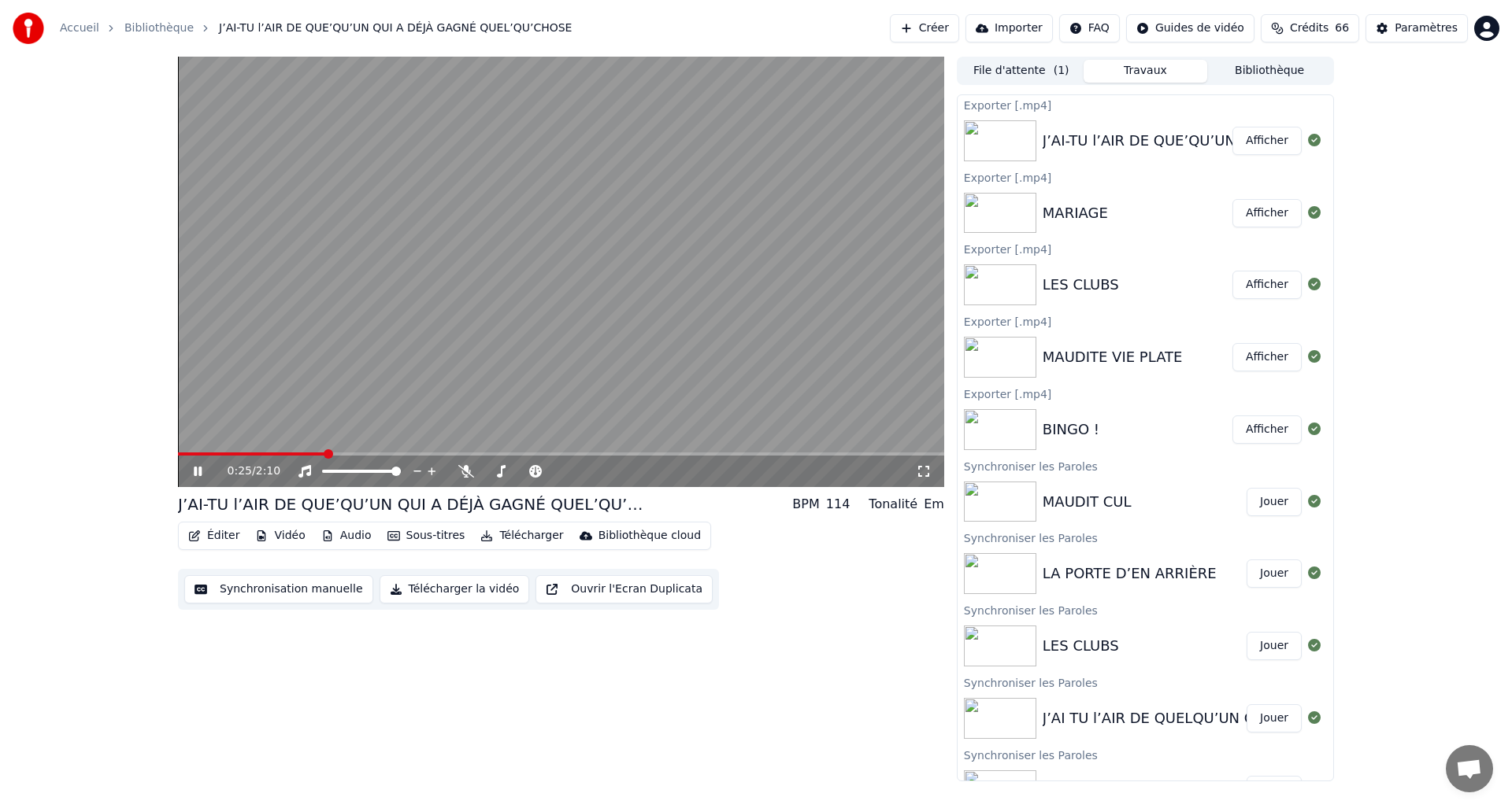
click at [1285, 70] on button "Bibliothèque" at bounding box center [1269, 71] width 125 height 23
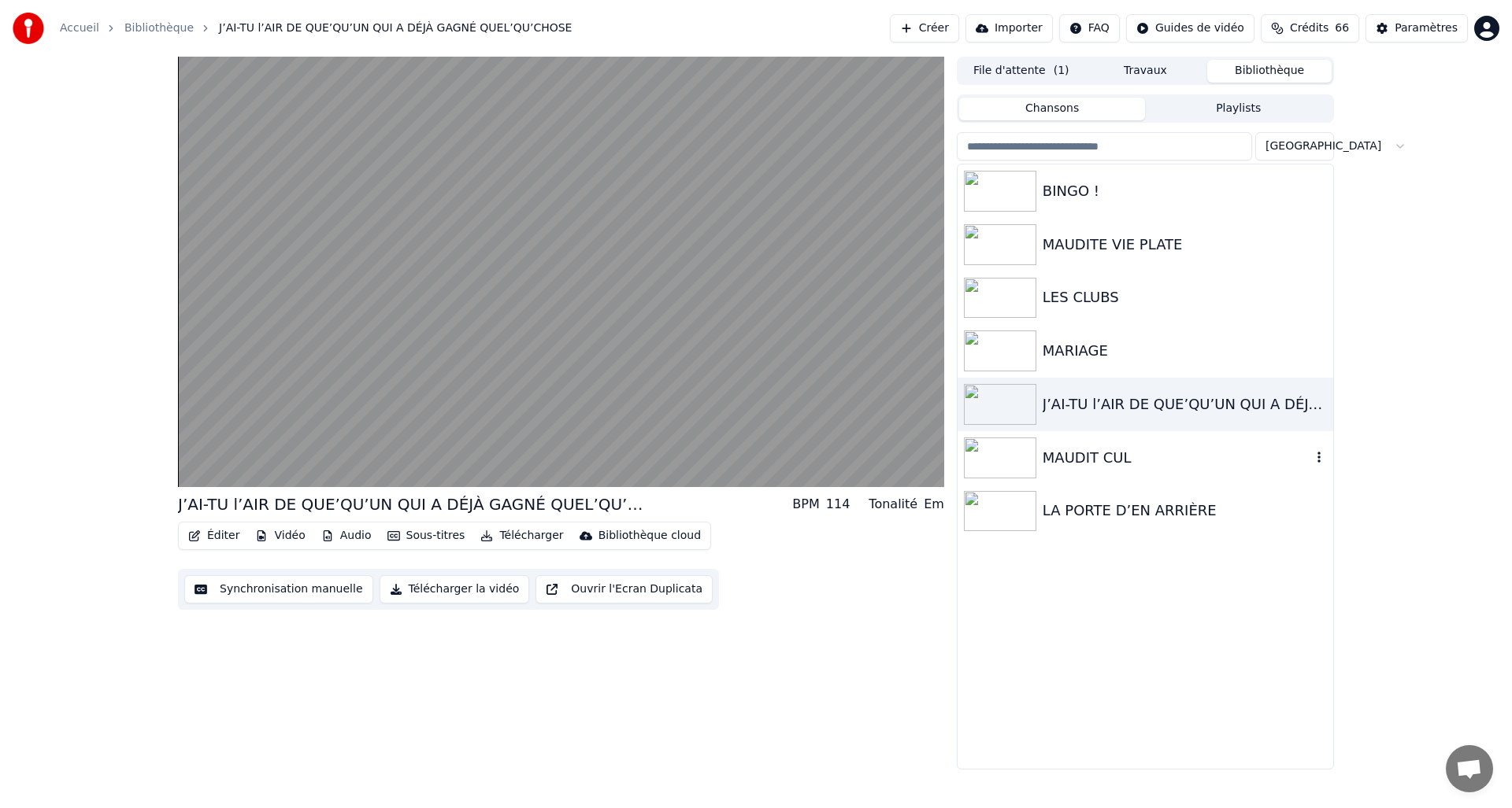
click at [1006, 453] on img at bounding box center [1000, 458] width 72 height 41
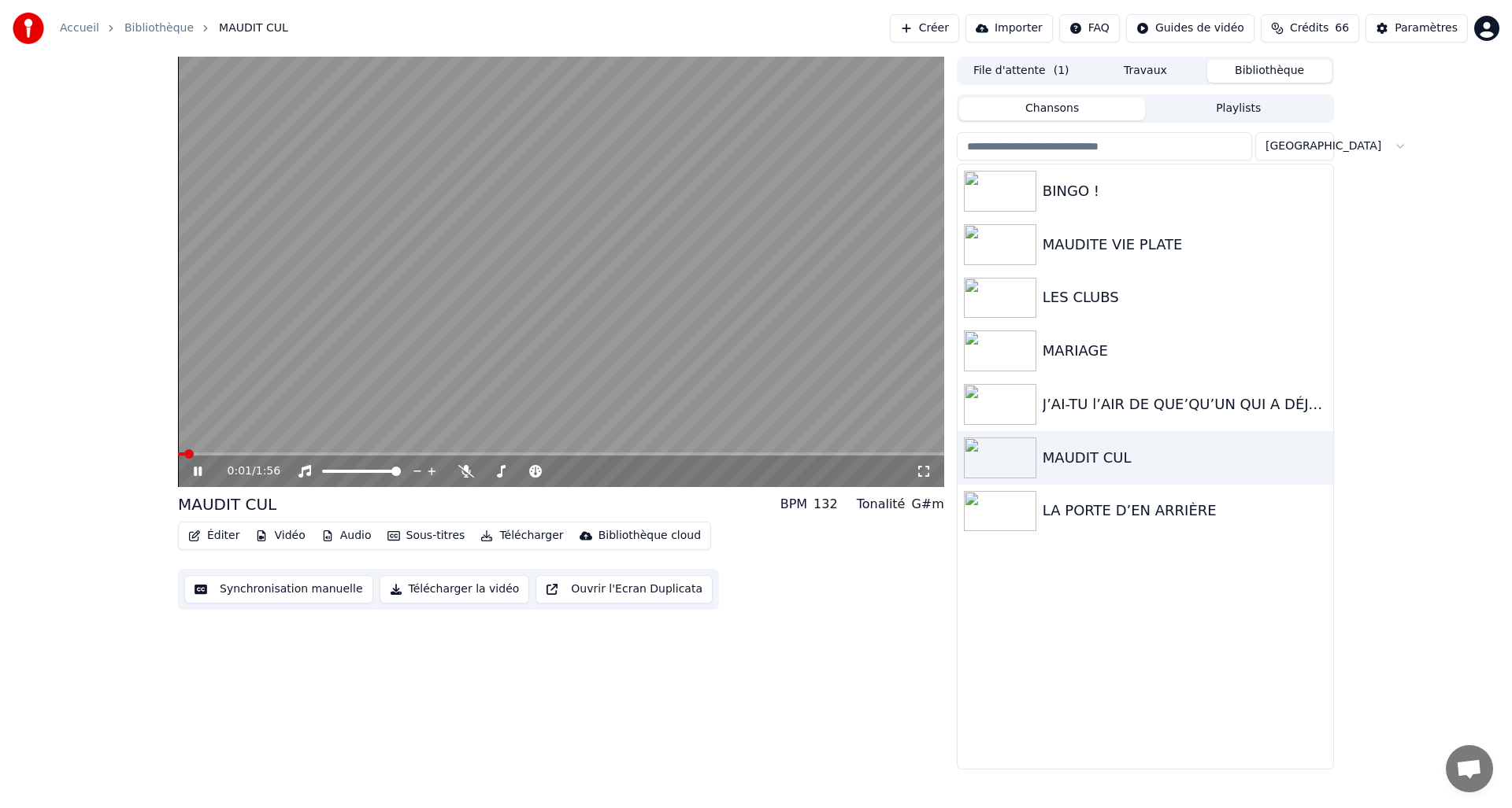
click at [421, 587] on button "Télécharger la vidéo" at bounding box center [454, 589] width 151 height 29
click at [1270, 72] on button "Bibliothèque" at bounding box center [1269, 71] width 125 height 23
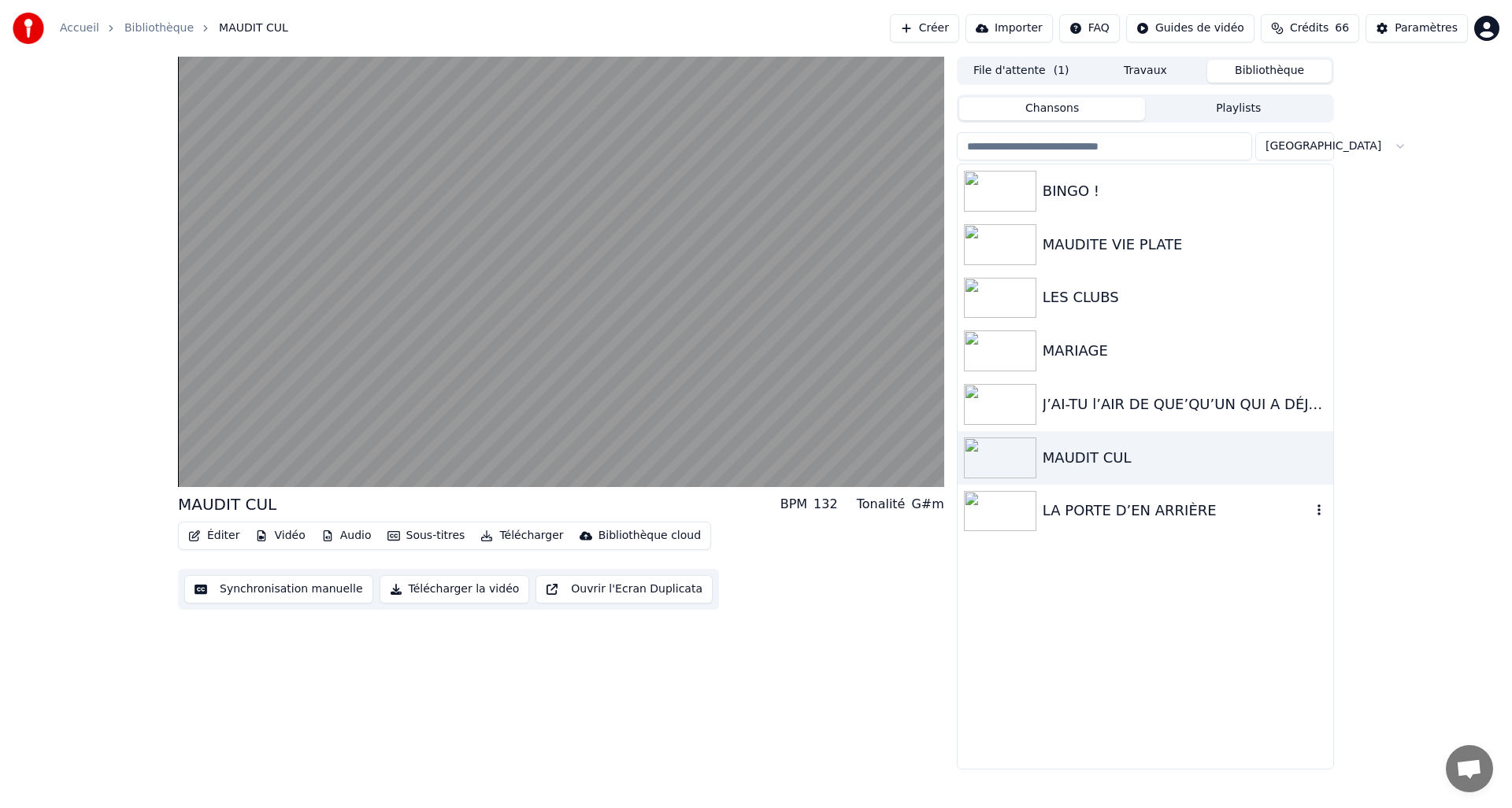
click at [1002, 509] on img at bounding box center [1000, 511] width 72 height 41
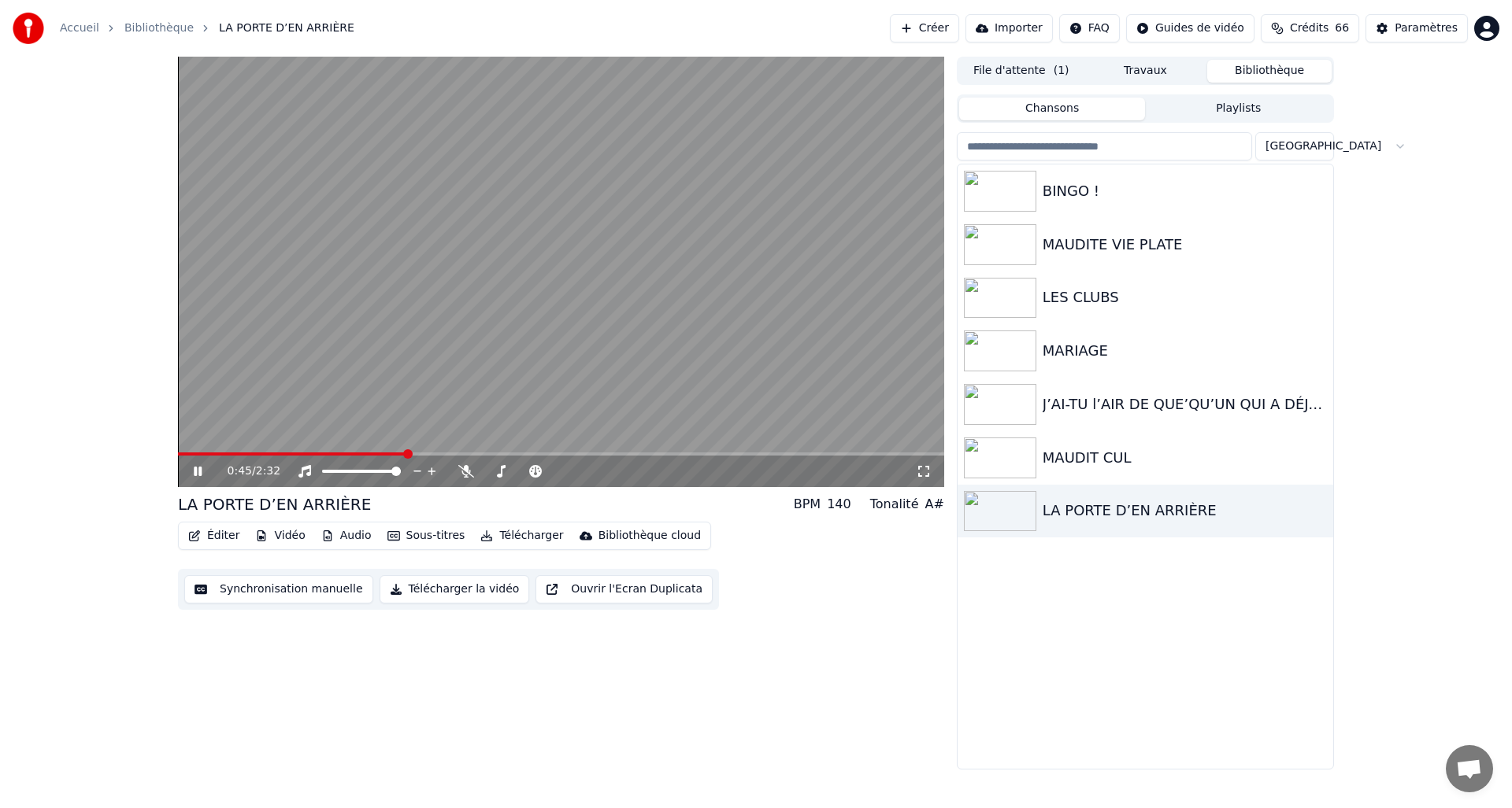
click at [199, 470] on icon at bounding box center [197, 471] width 8 height 9
click at [937, 28] on button "Créer" at bounding box center [924, 28] width 69 height 29
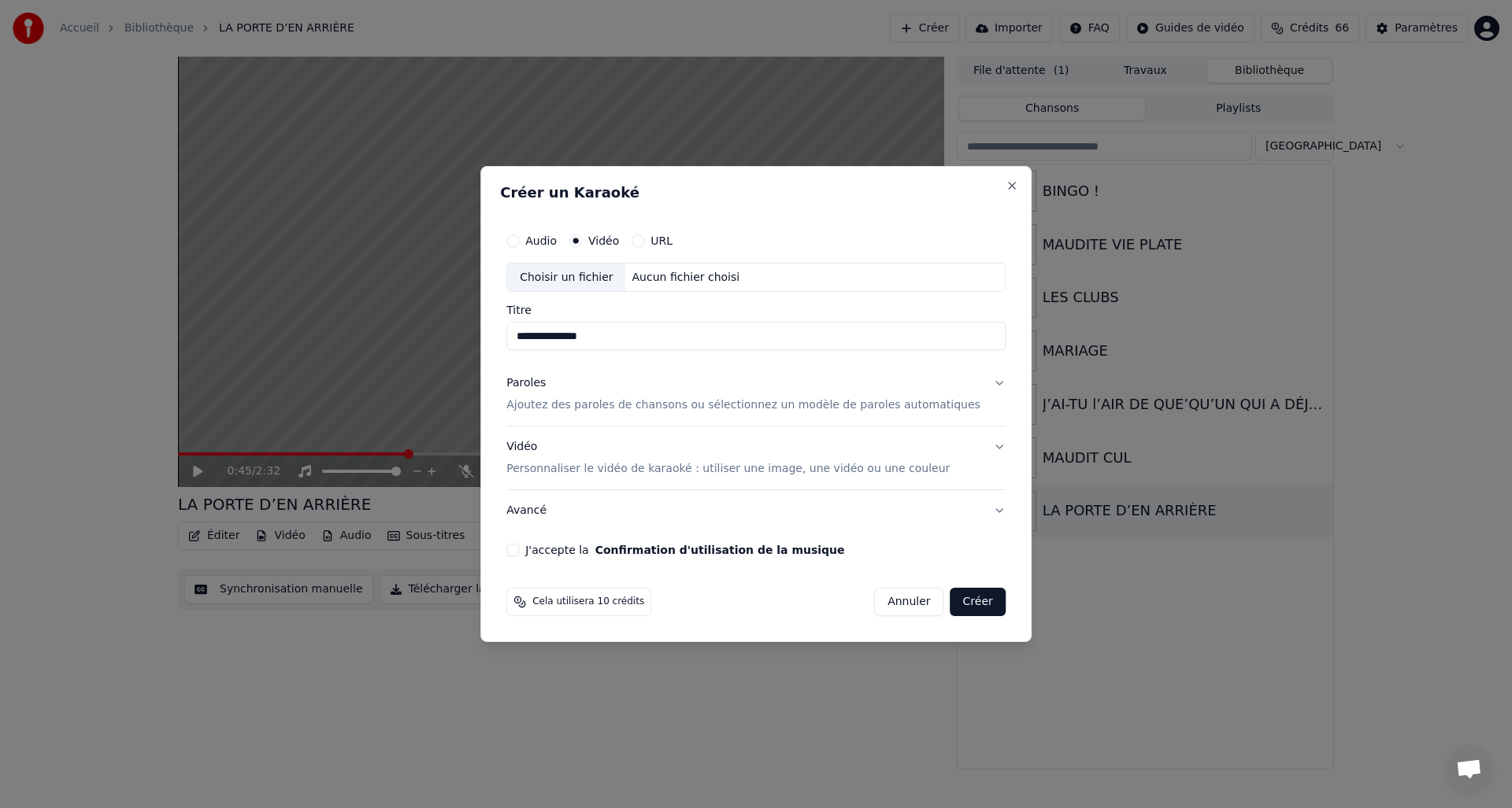
click at [983, 381] on button "Paroles Ajoutez des paroles de chansons ou sélectionnez un modèle de paroles au…" at bounding box center [756, 395] width 499 height 63
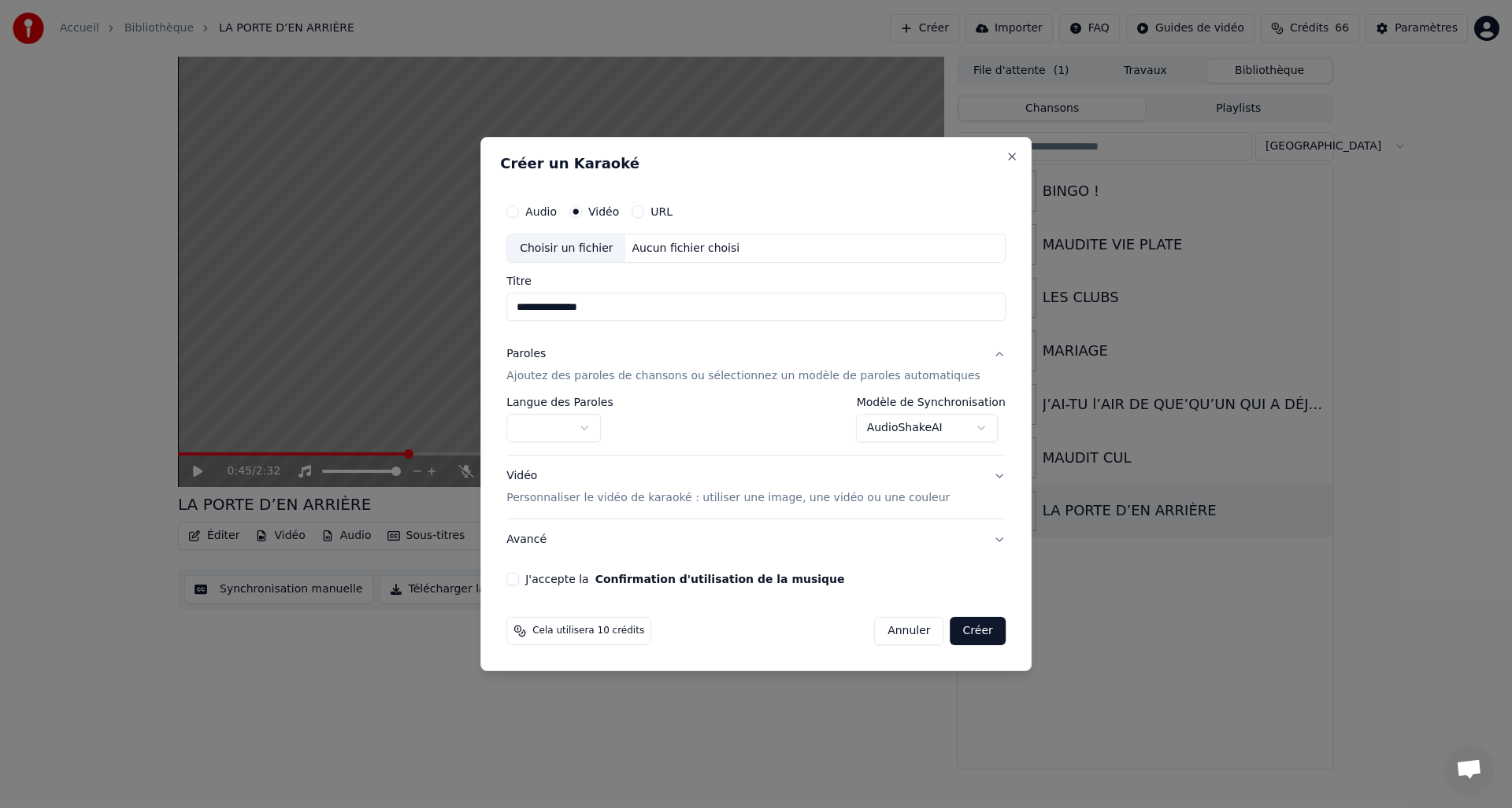
click at [978, 424] on body "**********" at bounding box center [756, 404] width 1512 height 808
click at [978, 474] on button "Vidéo Personnaliser le vidéo de karaoké : utiliser une image, une vidéo ou une …" at bounding box center [756, 488] width 499 height 63
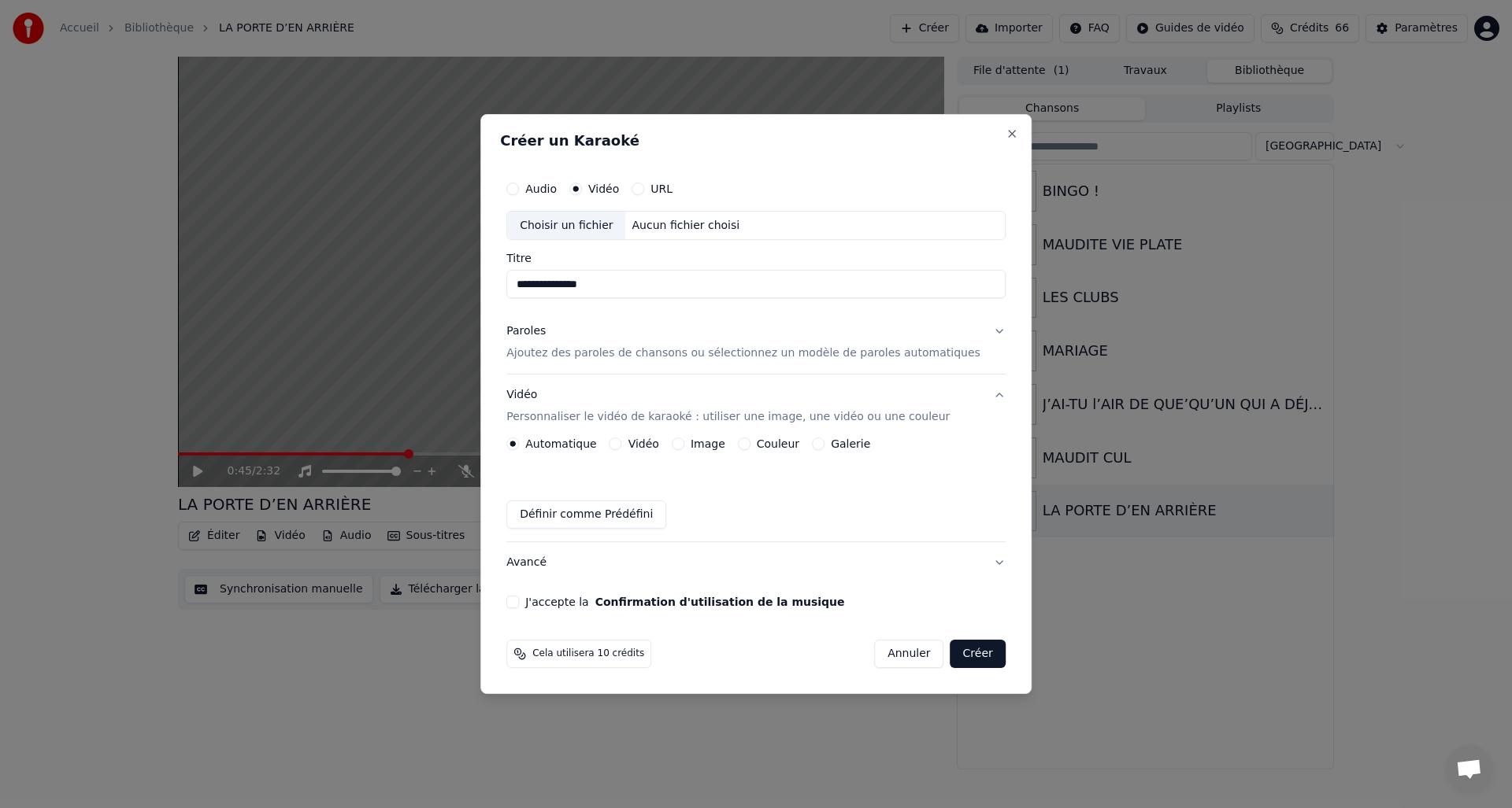
click at [622, 442] on button "Vidéo" at bounding box center [616, 444] width 13 height 13
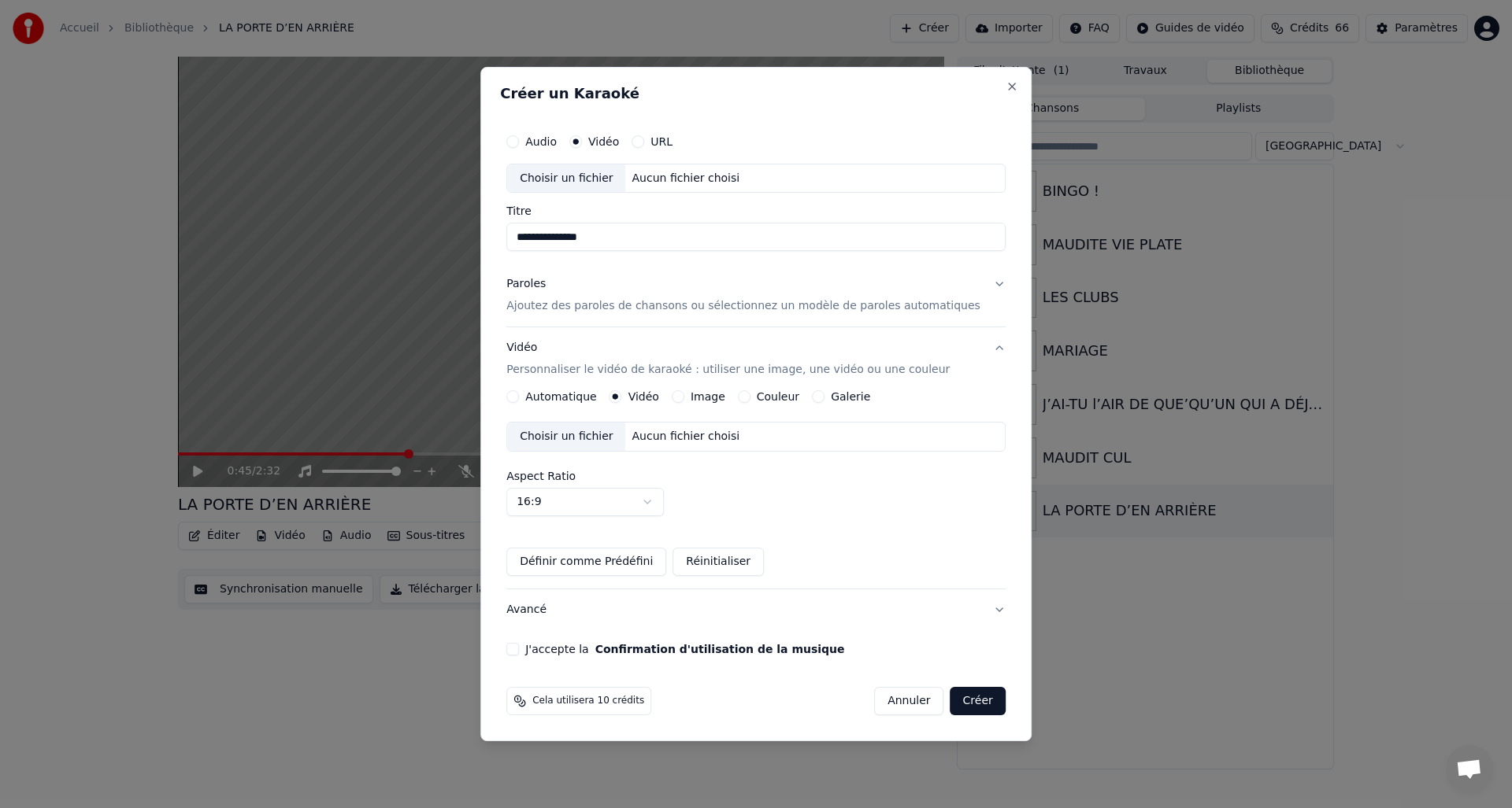
click at [519, 395] on button "Automatique" at bounding box center [513, 397] width 13 height 13
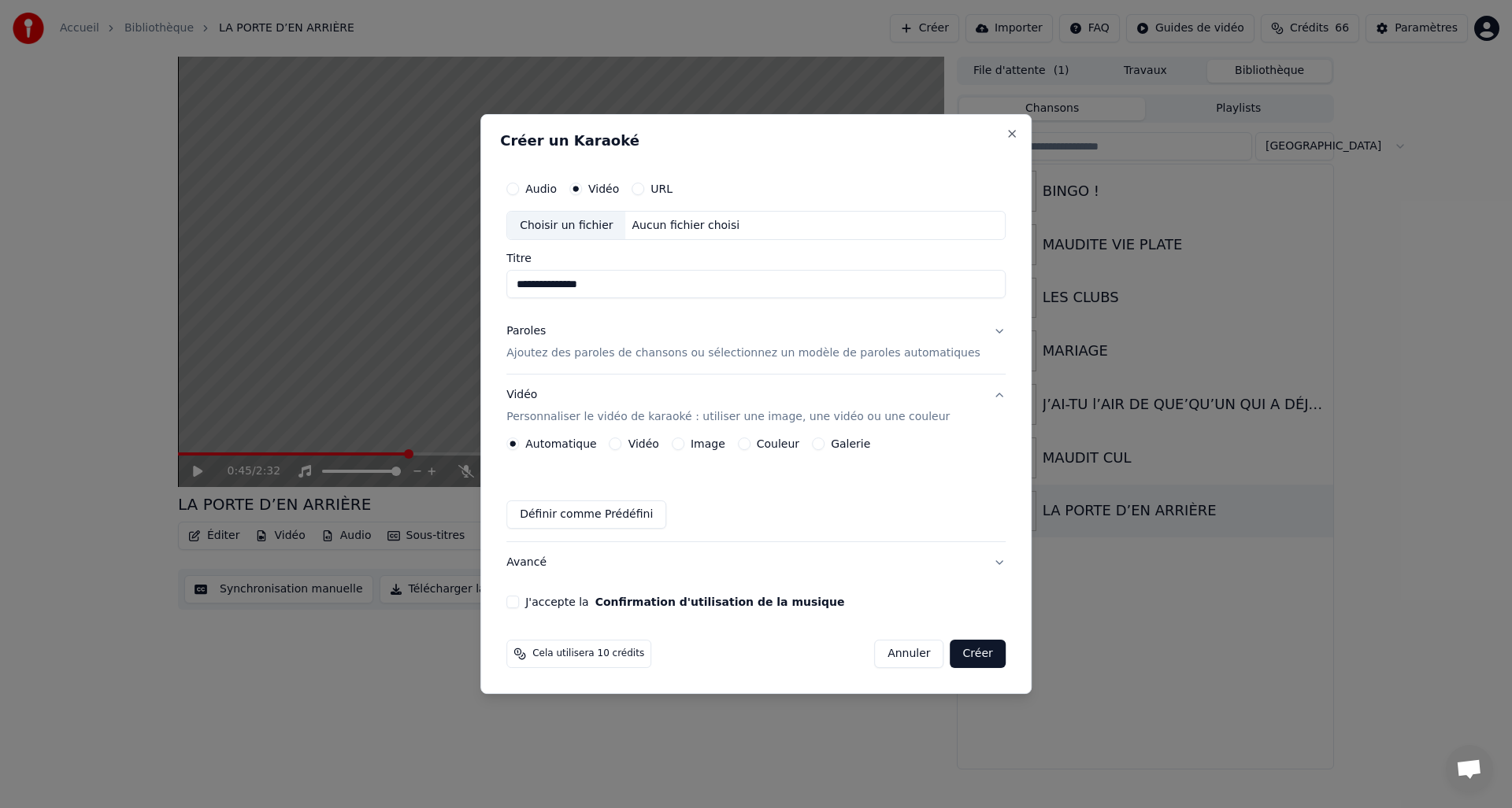
click at [560, 221] on div "Choisir un fichier" at bounding box center [566, 226] width 118 height 29
type input "**********"
click at [519, 601] on button "J'accepte la Confirmation d'utilisation de la musique" at bounding box center [513, 603] width 13 height 13
click at [953, 654] on button "Créer" at bounding box center [978, 654] width 55 height 29
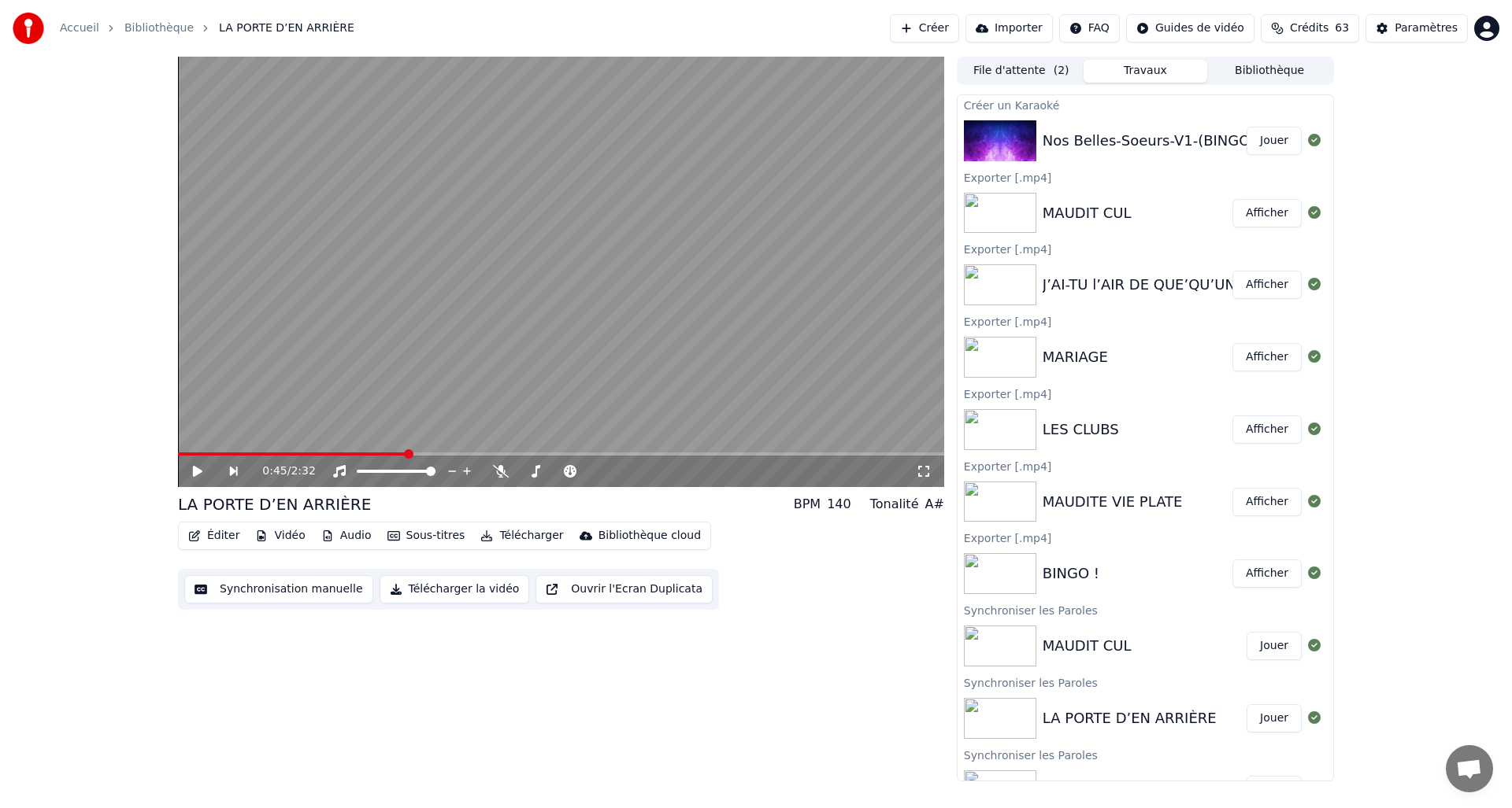
click at [1260, 67] on button "Bibliothèque" at bounding box center [1269, 71] width 125 height 23
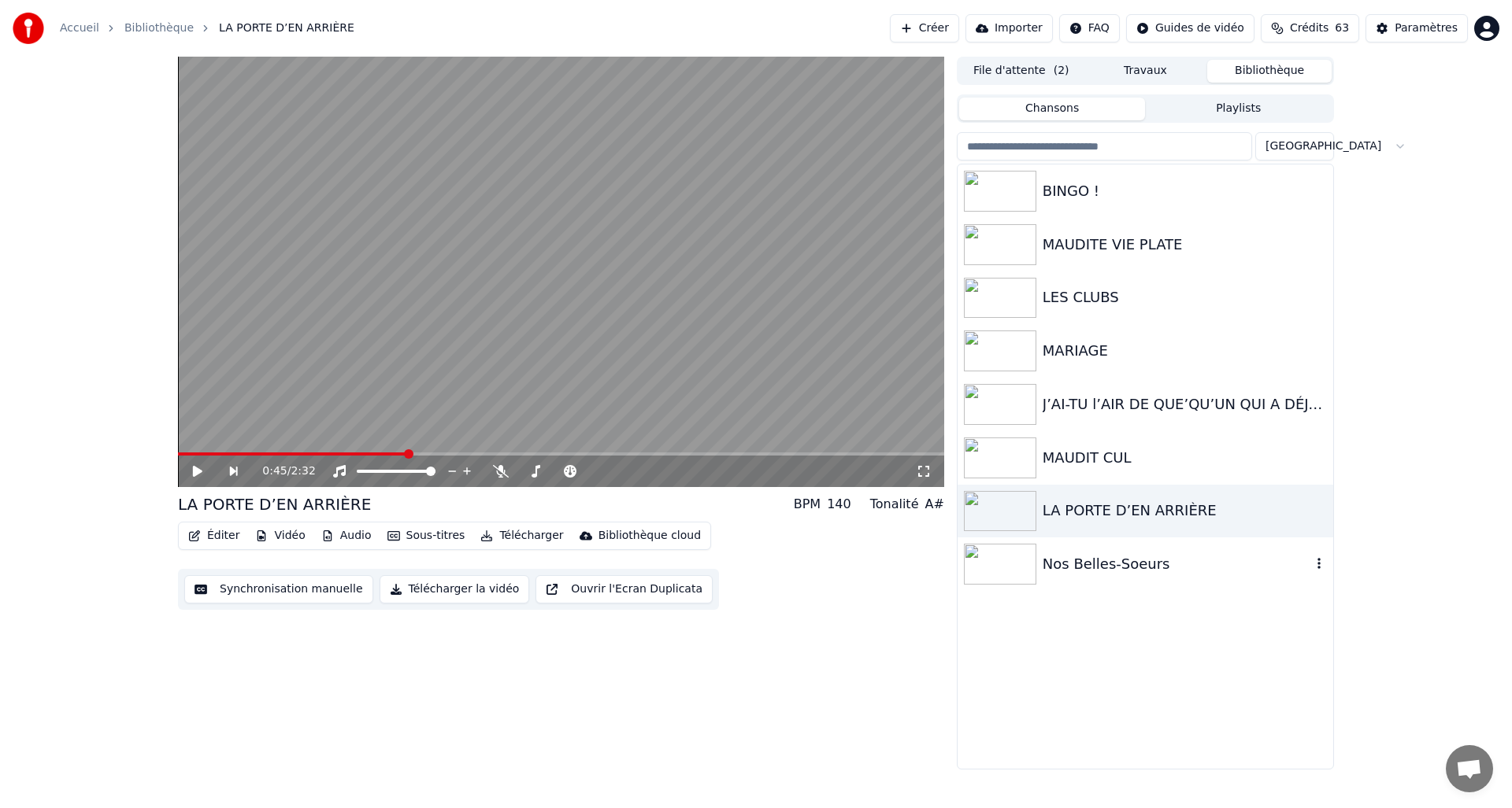
click at [1322, 567] on icon "button" at bounding box center [1319, 564] width 16 height 13
click at [1014, 571] on img at bounding box center [1000, 564] width 72 height 41
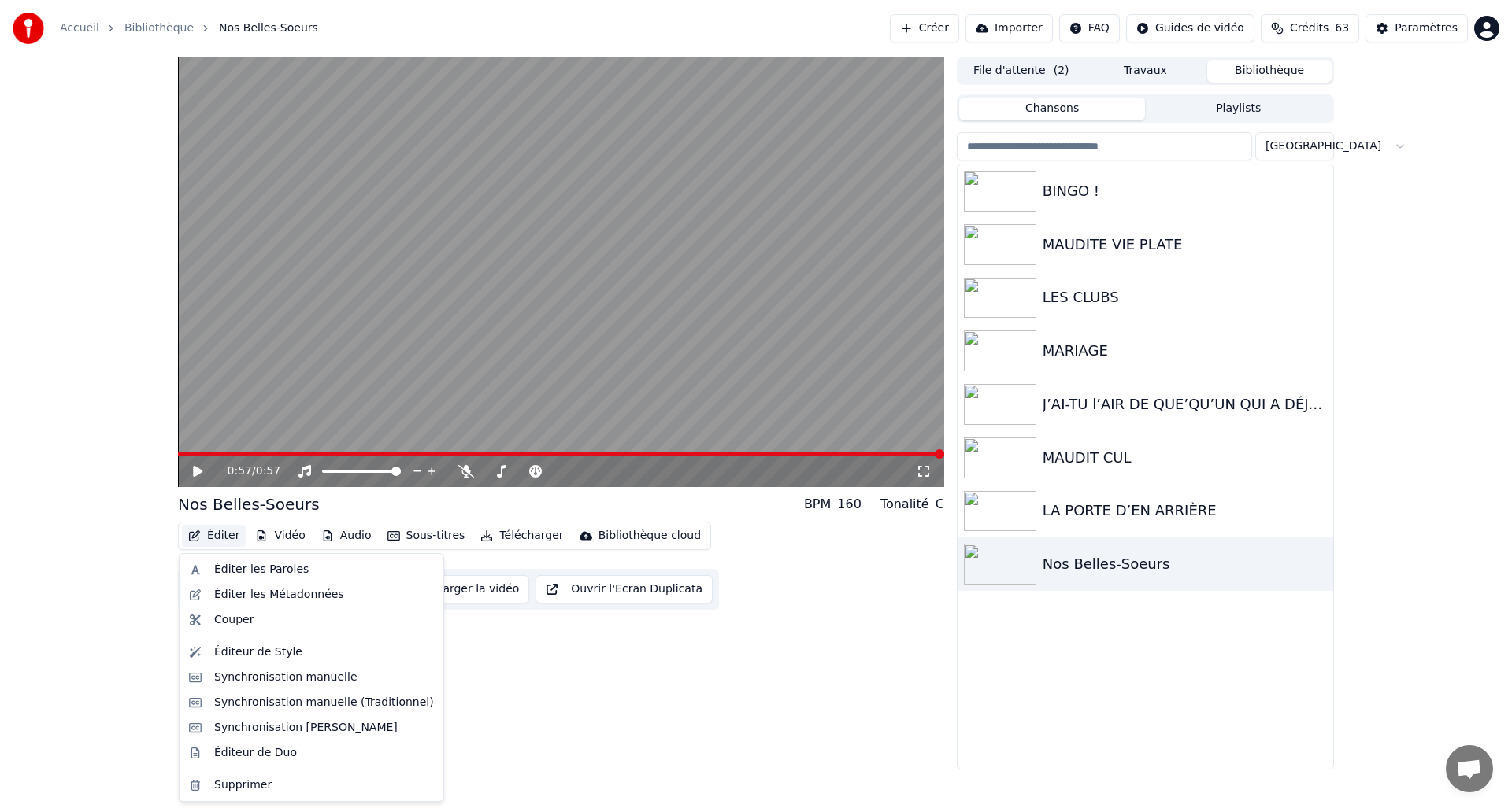
click at [230, 534] on button "Éditer" at bounding box center [214, 536] width 64 height 22
click at [241, 598] on div "Éditer les Métadonnées" at bounding box center [279, 594] width 129 height 16
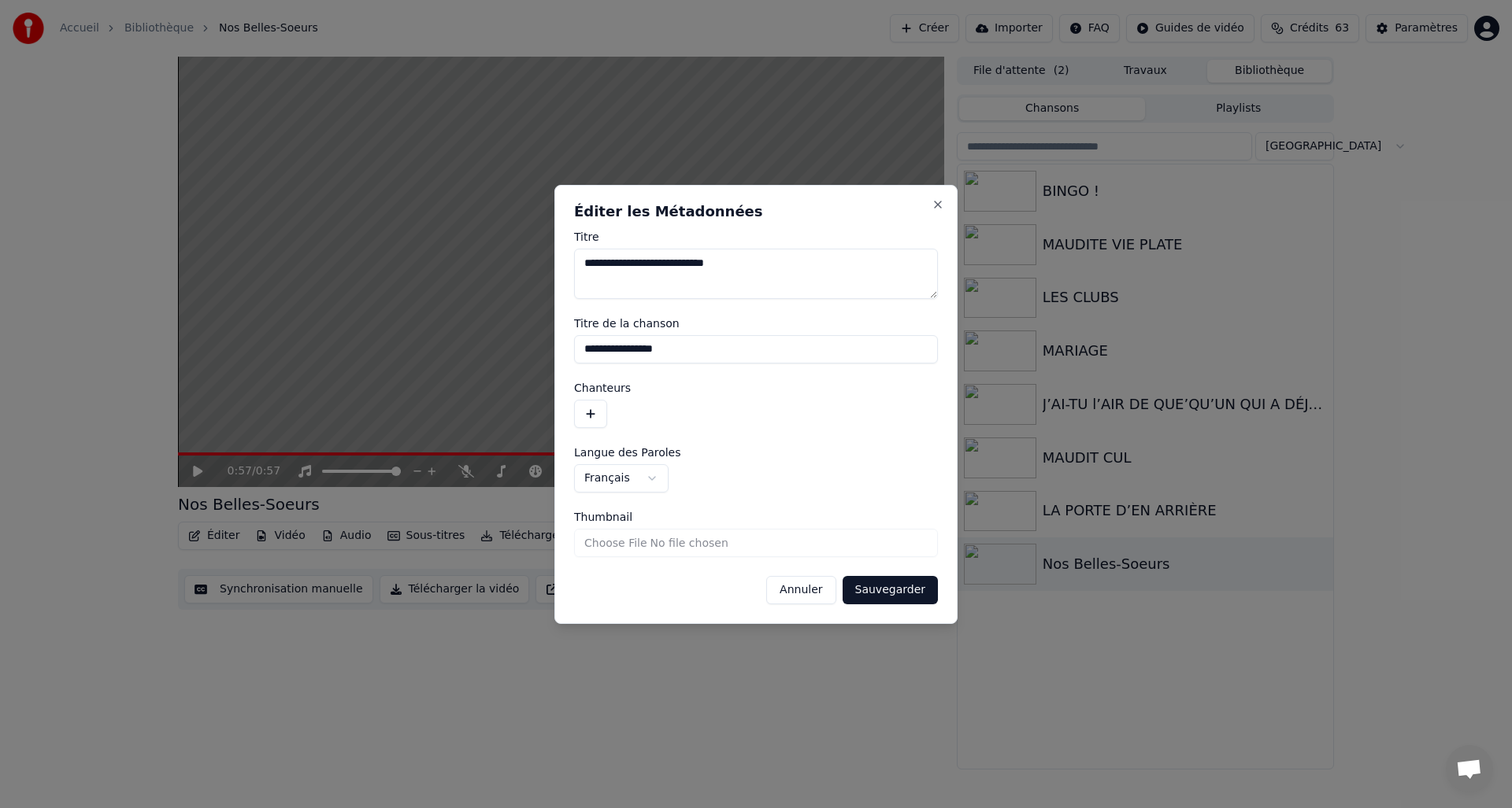
drag, startPoint x: 729, startPoint y: 352, endPoint x: 465, endPoint y: 361, distance: 264.2
click at [464, 361] on body "**********" at bounding box center [756, 404] width 1512 height 808
type input "**********"
drag, startPoint x: 773, startPoint y: 266, endPoint x: 593, endPoint y: 278, distance: 180.4
click at [486, 259] on body "**********" at bounding box center [756, 404] width 1512 height 808
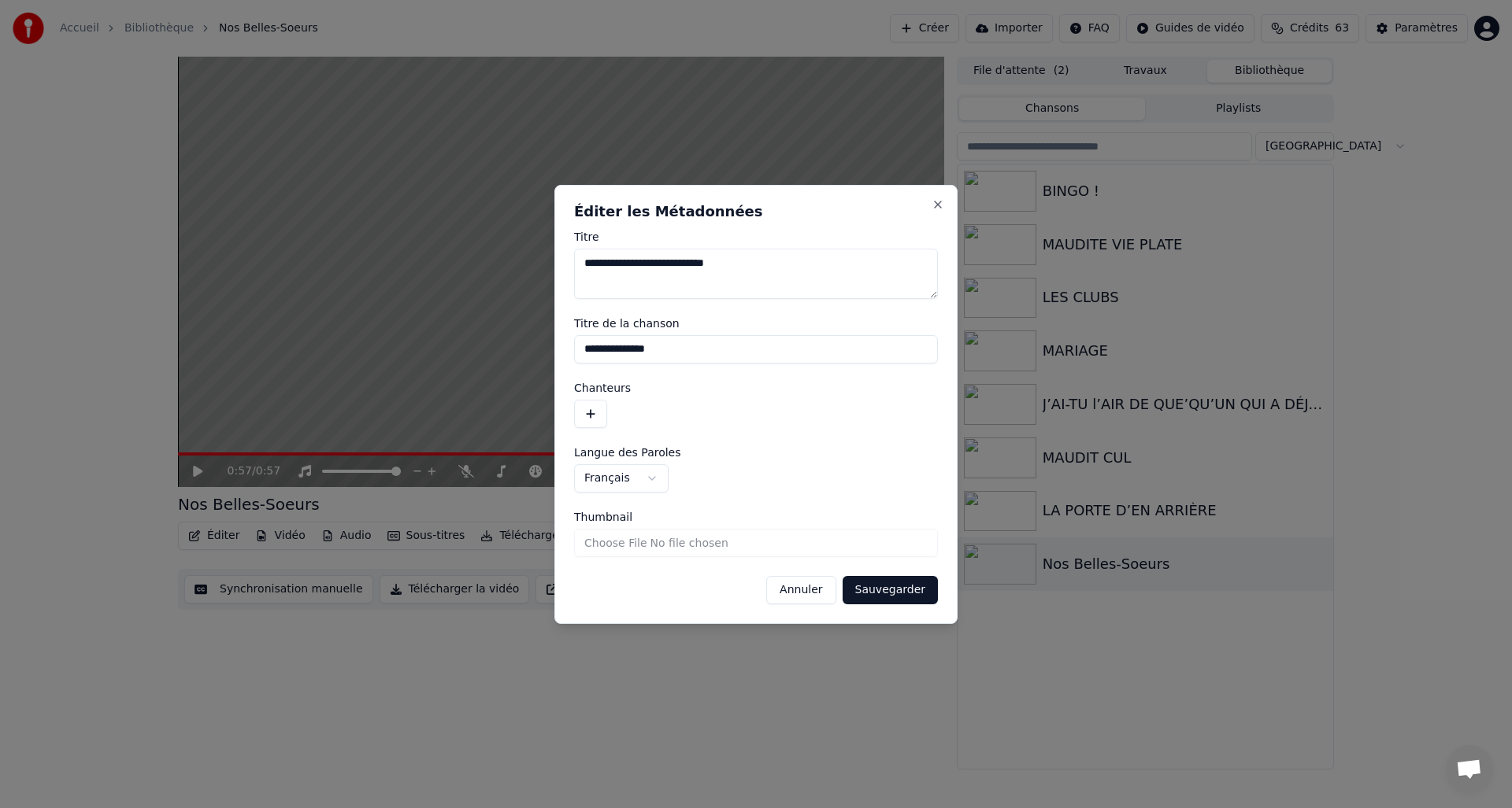
drag, startPoint x: 715, startPoint y: 353, endPoint x: 517, endPoint y: 342, distance: 198.3
click at [517, 342] on body "**********" at bounding box center [756, 404] width 1512 height 808
drag, startPoint x: 788, startPoint y: 264, endPoint x: 449, endPoint y: 239, distance: 339.9
click at [445, 239] on body "**********" at bounding box center [756, 404] width 1512 height 808
paste textarea
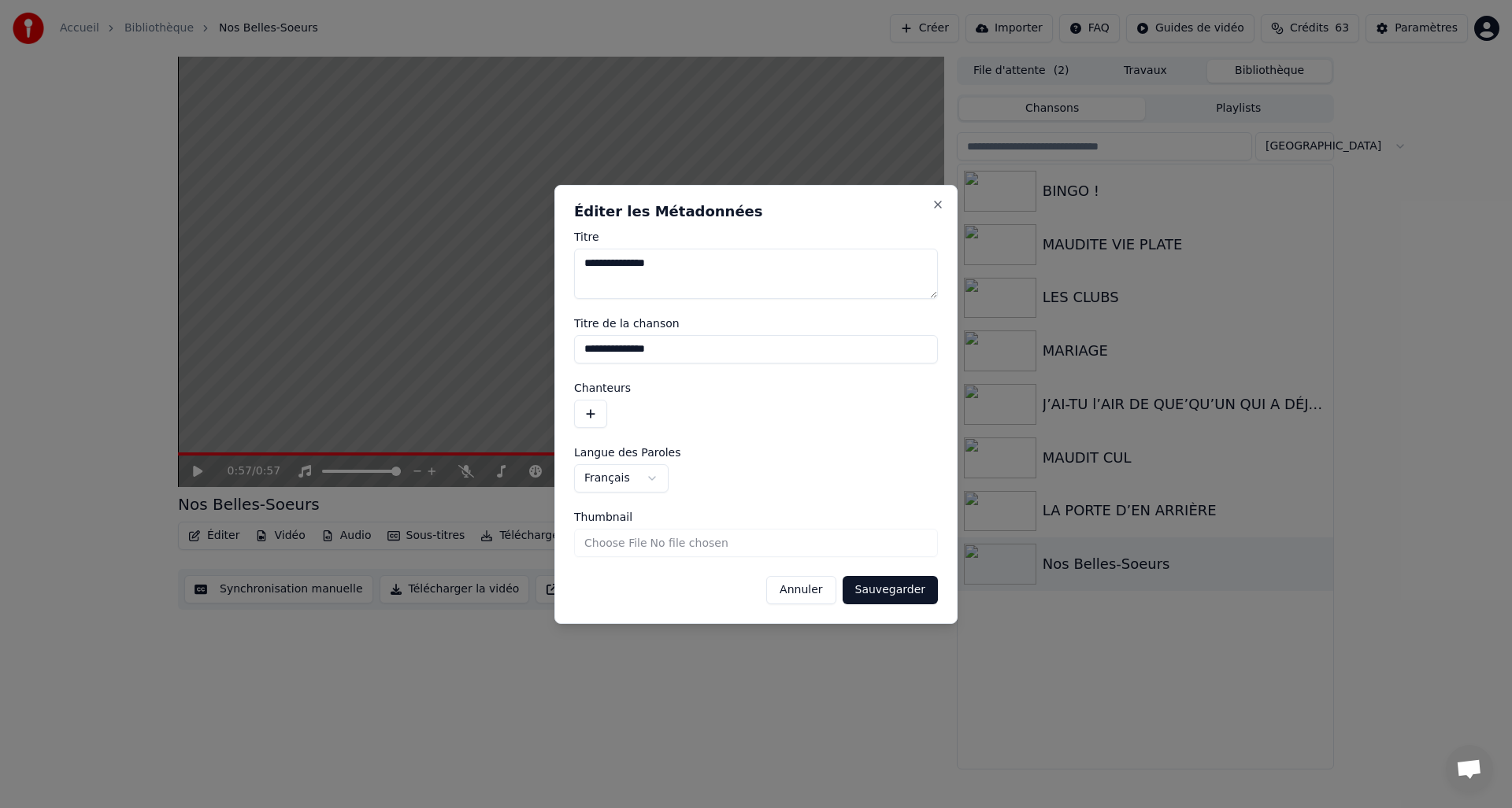
type textarea "**********"
click at [898, 591] on button "Sauvegarder" at bounding box center [890, 590] width 95 height 29
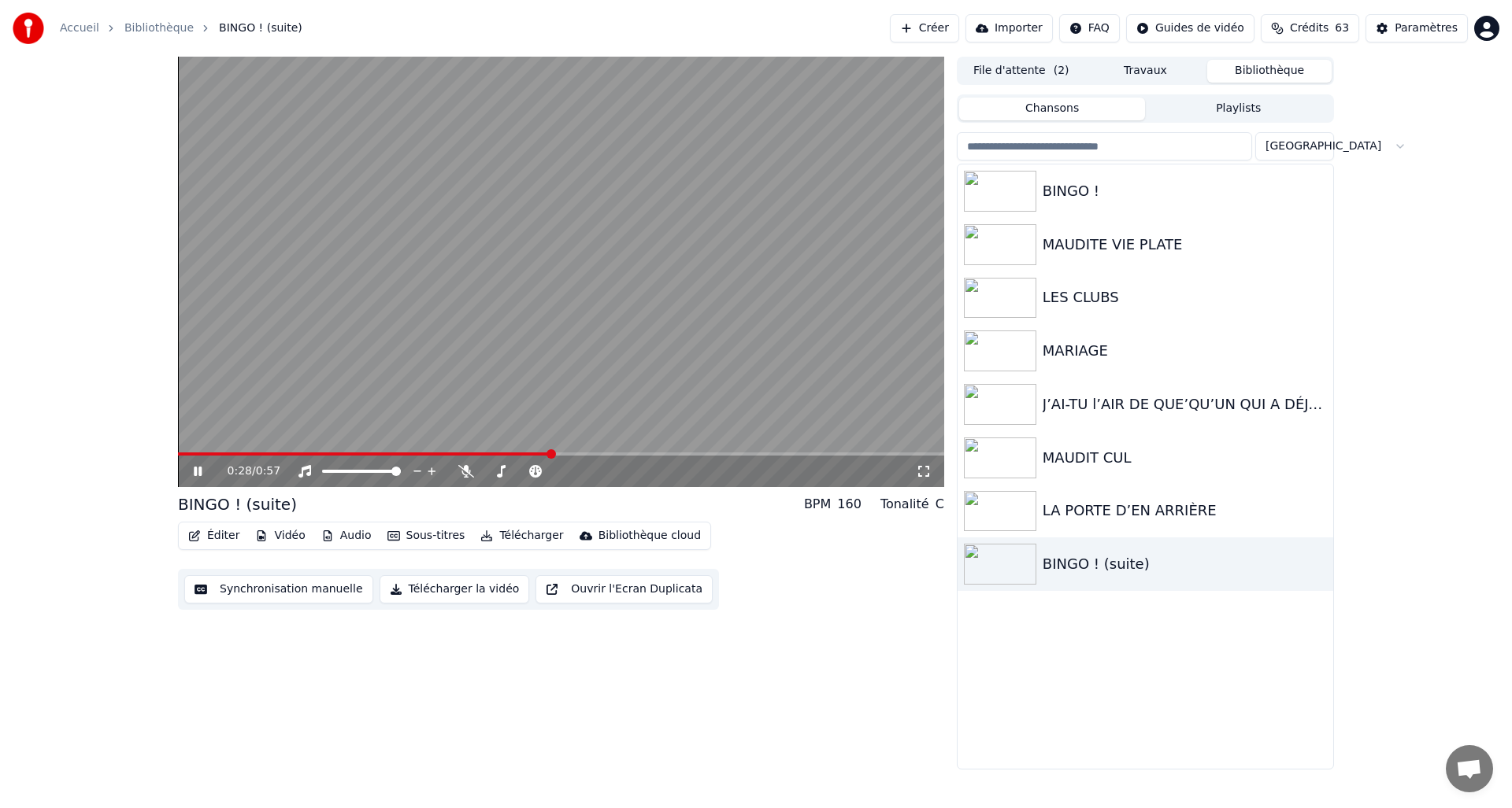
click at [195, 469] on icon at bounding box center [197, 471] width 8 height 9
